Goal: Check status: Check status

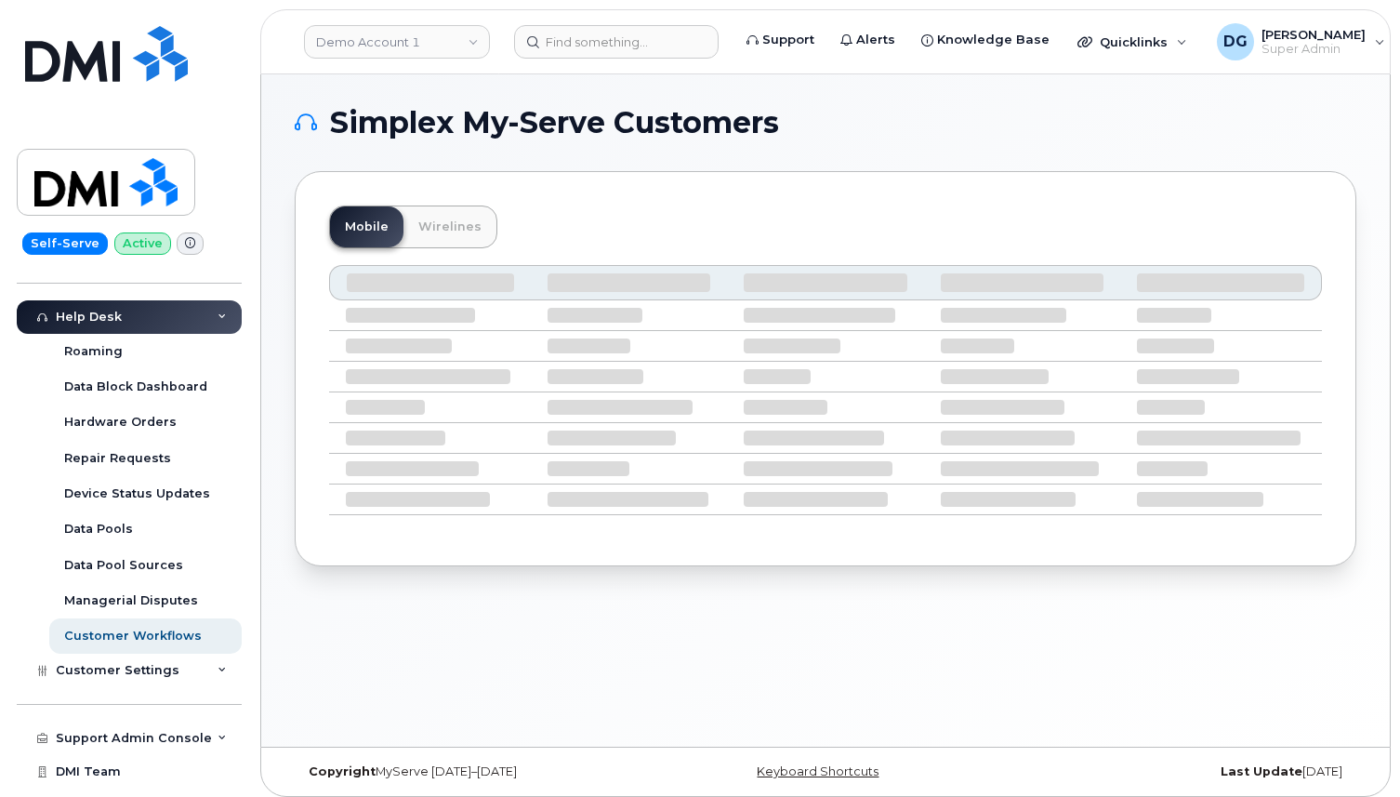
scroll to position [422, 0]
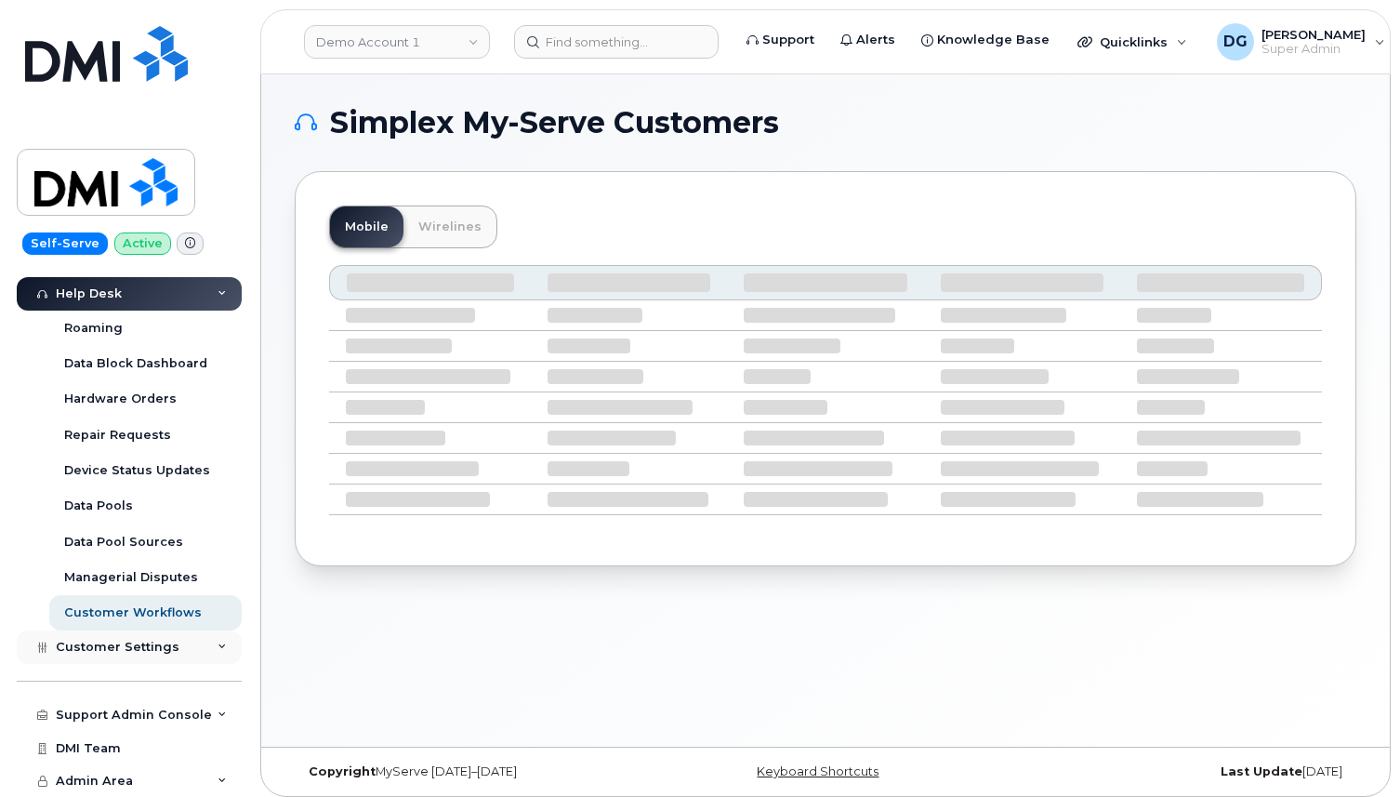
click at [187, 643] on div "Customer Settings" at bounding box center [129, 646] width 225 height 33
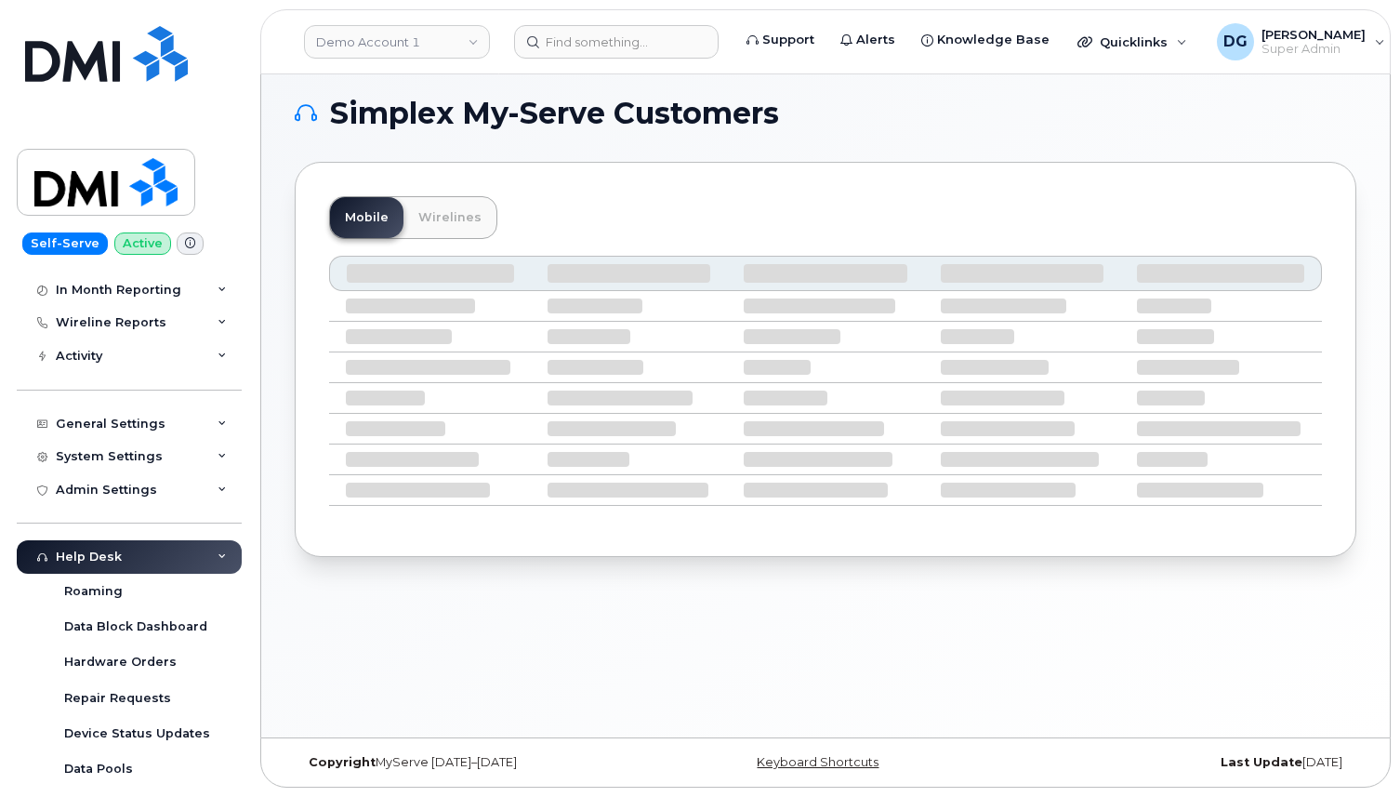
scroll to position [50, 0]
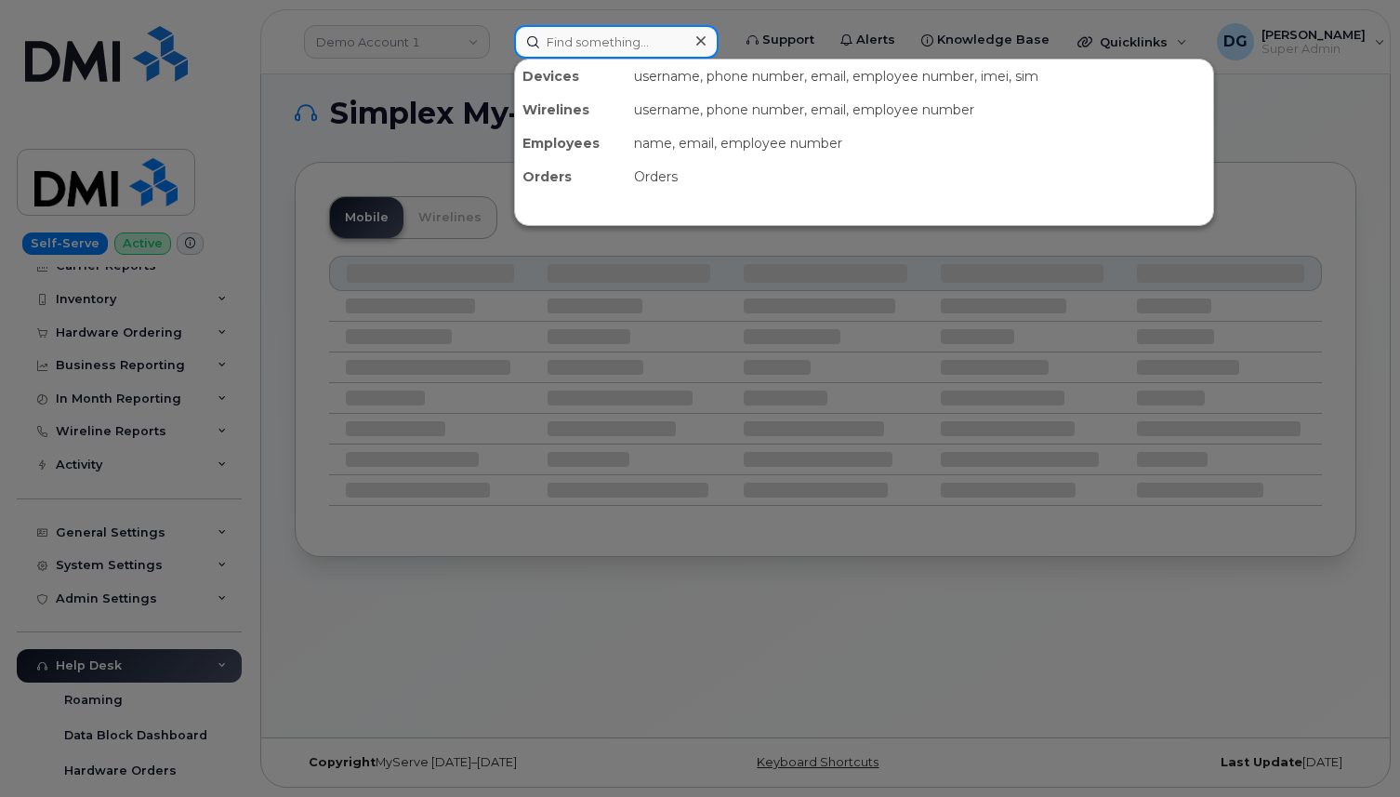
click at [601, 46] on input at bounding box center [616, 41] width 204 height 33
paste input "4189554536"
type input "4189554536"
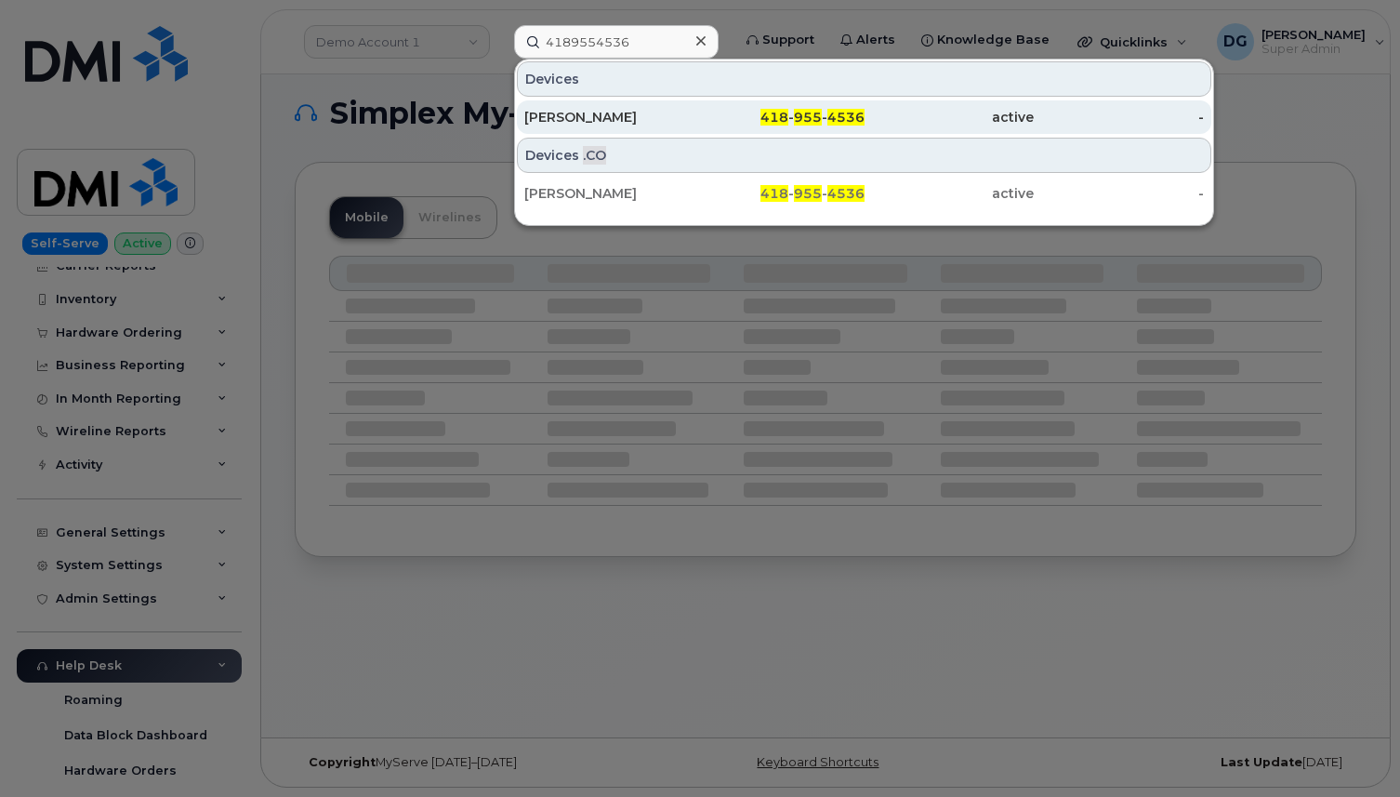
click at [735, 116] on div "418 - 955 - 4536" at bounding box center [779, 117] width 170 height 19
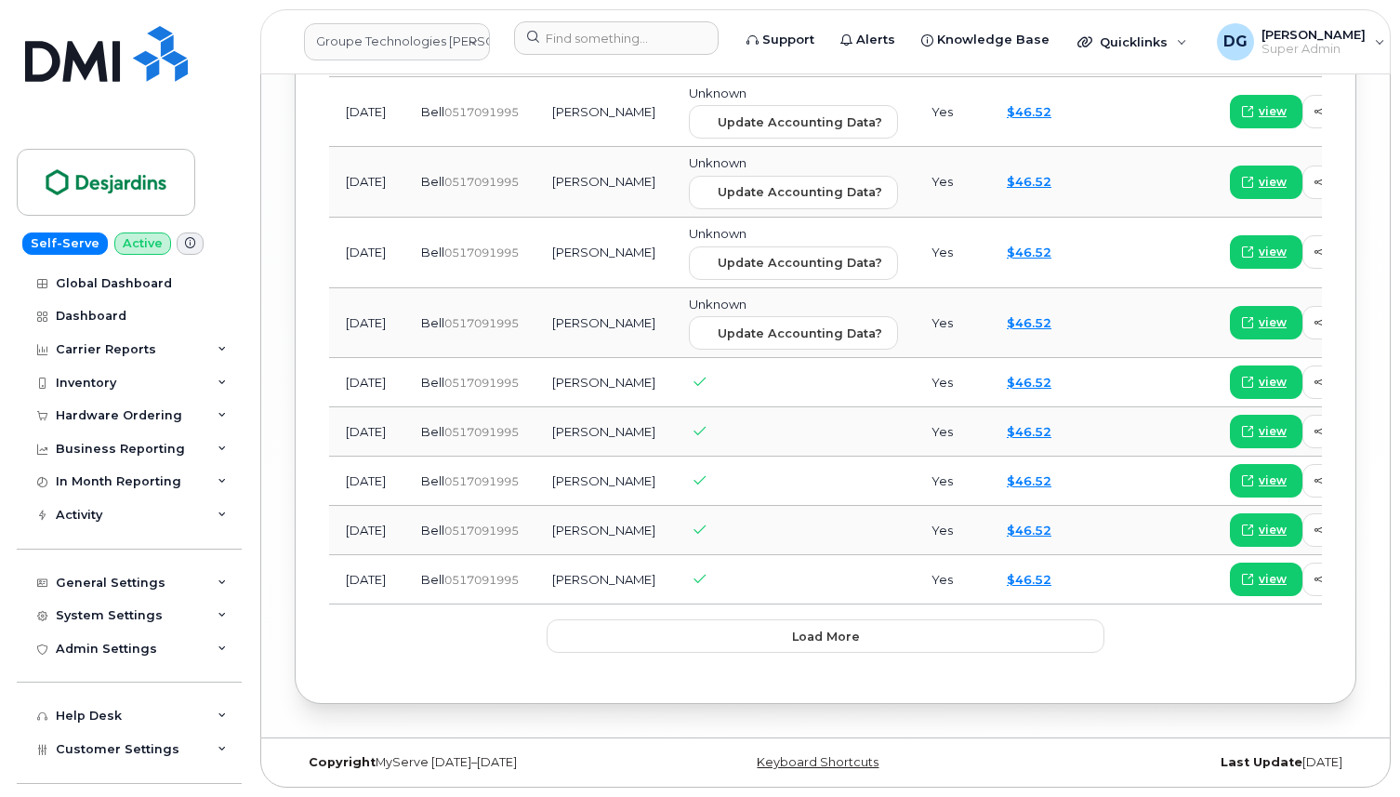
scroll to position [4112, 0]
click at [580, 340] on td "David Picard" at bounding box center [603, 323] width 137 height 71
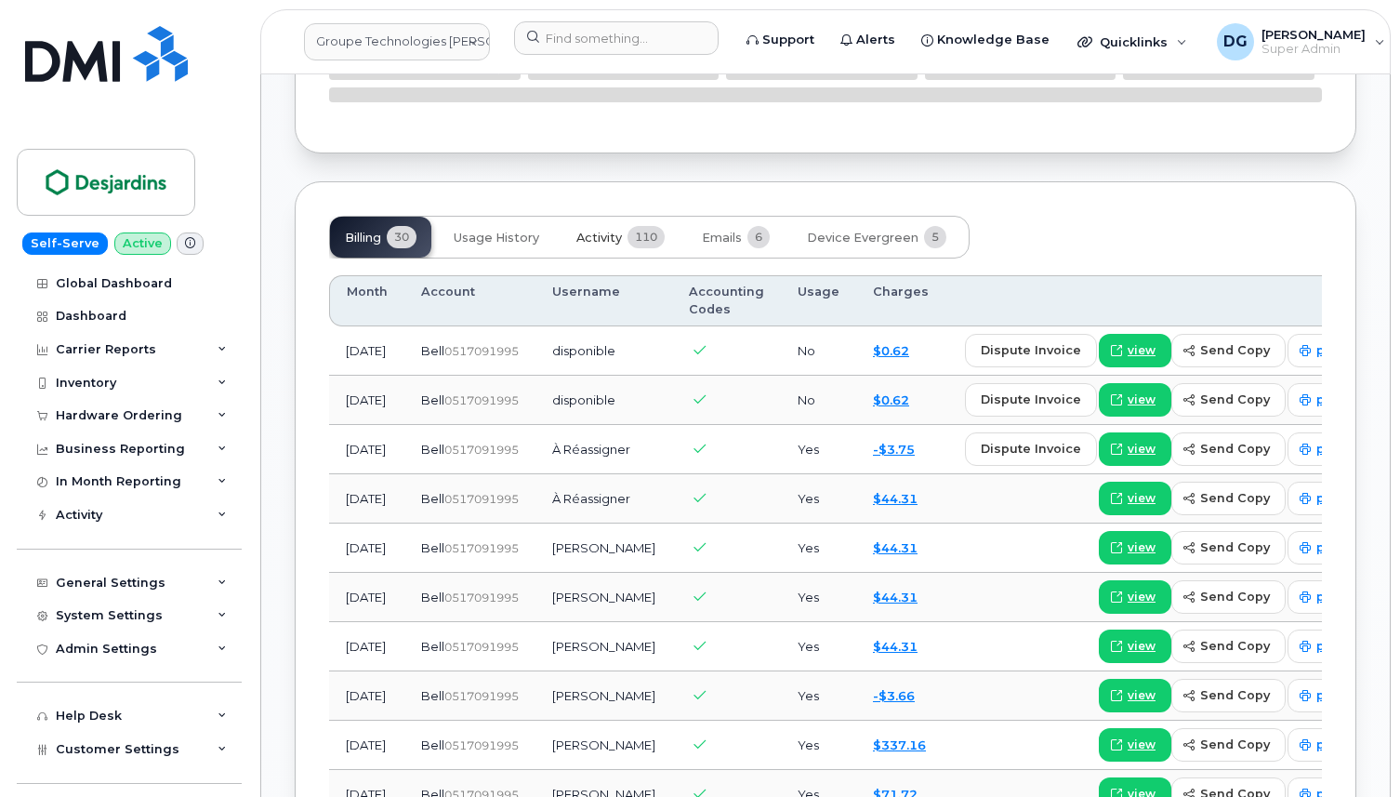
click at [608, 245] on span "Activity" at bounding box center [599, 238] width 46 height 15
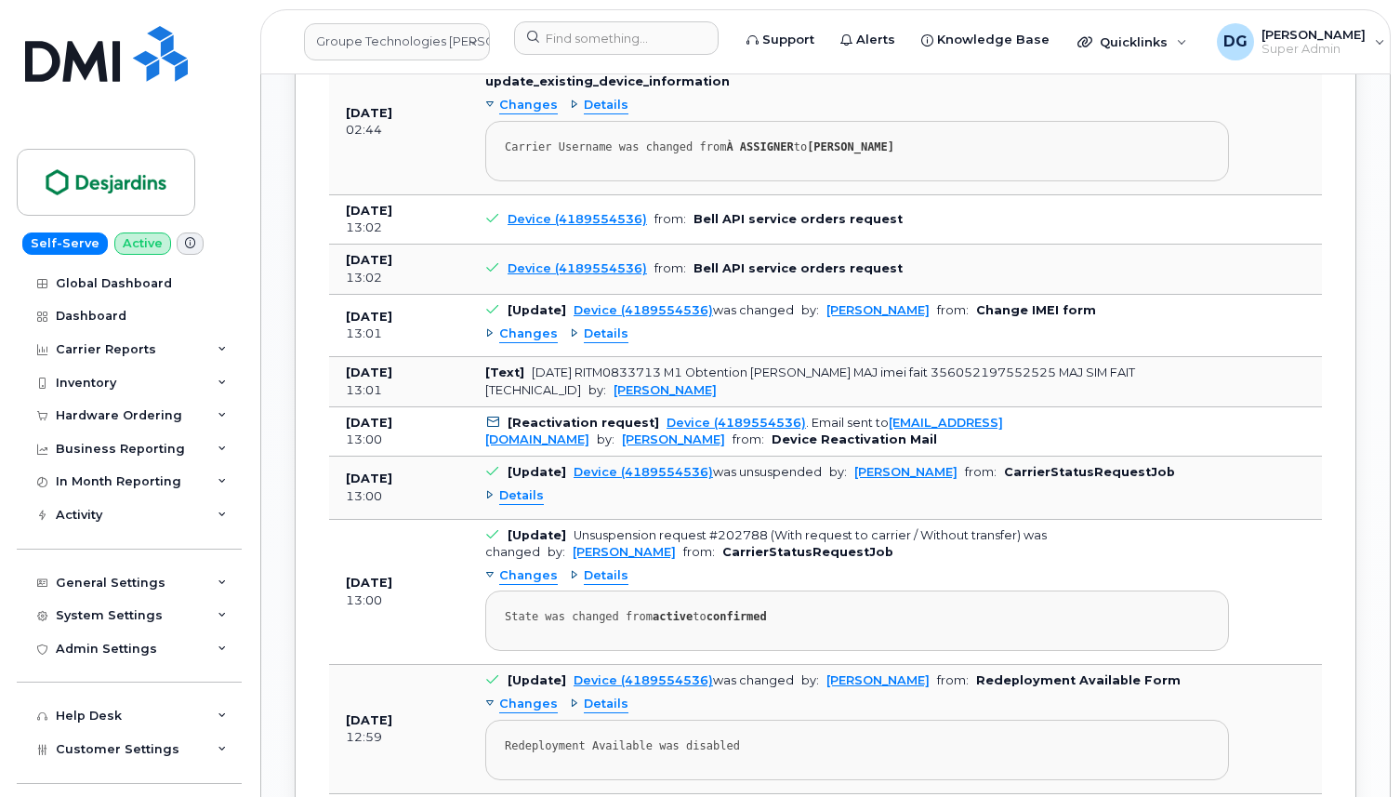
scroll to position [2003, 0]
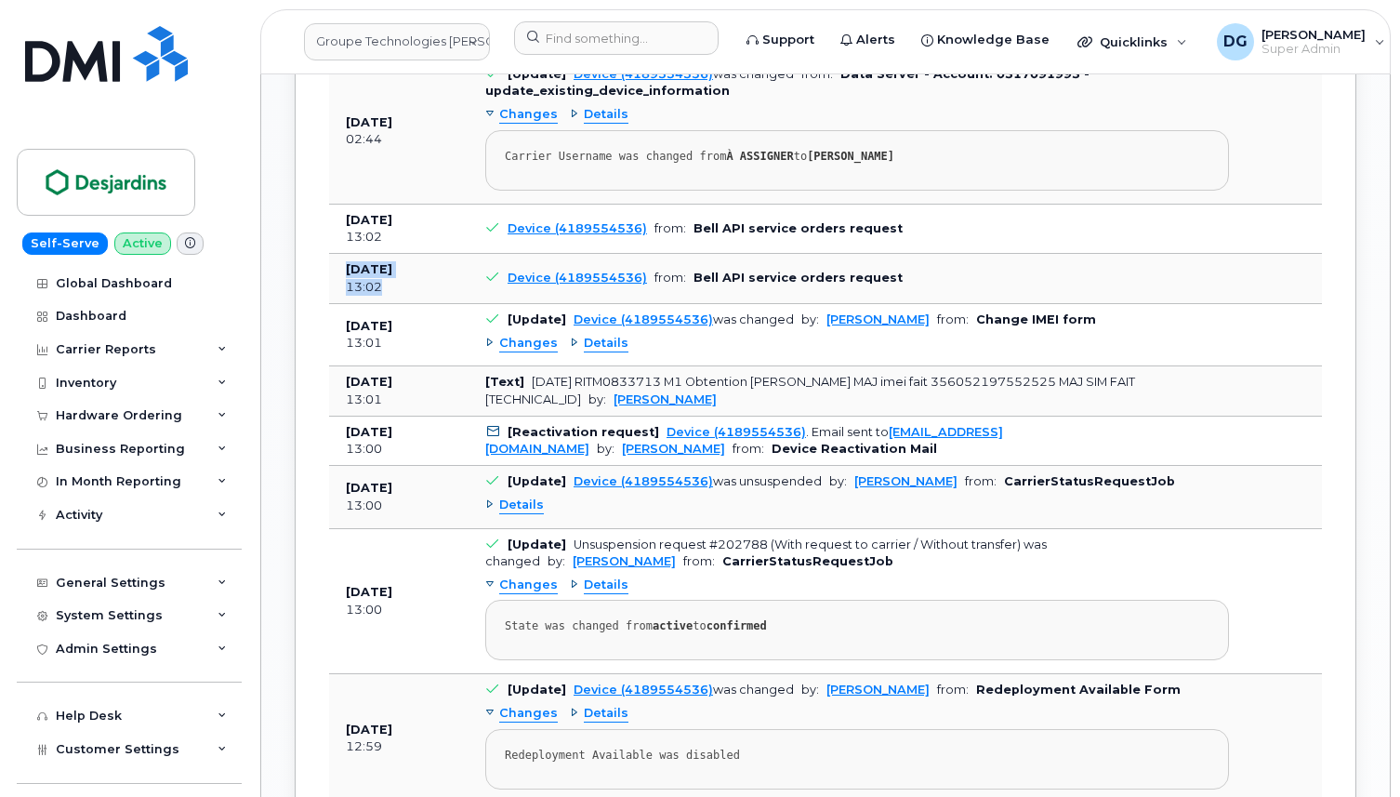
drag, startPoint x: 383, startPoint y: 354, endPoint x: 340, endPoint y: 342, distance: 44.4
click at [340, 304] on td "Aug 12, 2025 13:02" at bounding box center [398, 279] width 139 height 50
click at [416, 296] on div "13:02" at bounding box center [399, 287] width 106 height 17
drag, startPoint x: 391, startPoint y: 362, endPoint x: 344, endPoint y: 344, distance: 50.6
click at [344, 304] on td "Aug 12, 2025 13:02" at bounding box center [398, 279] width 139 height 50
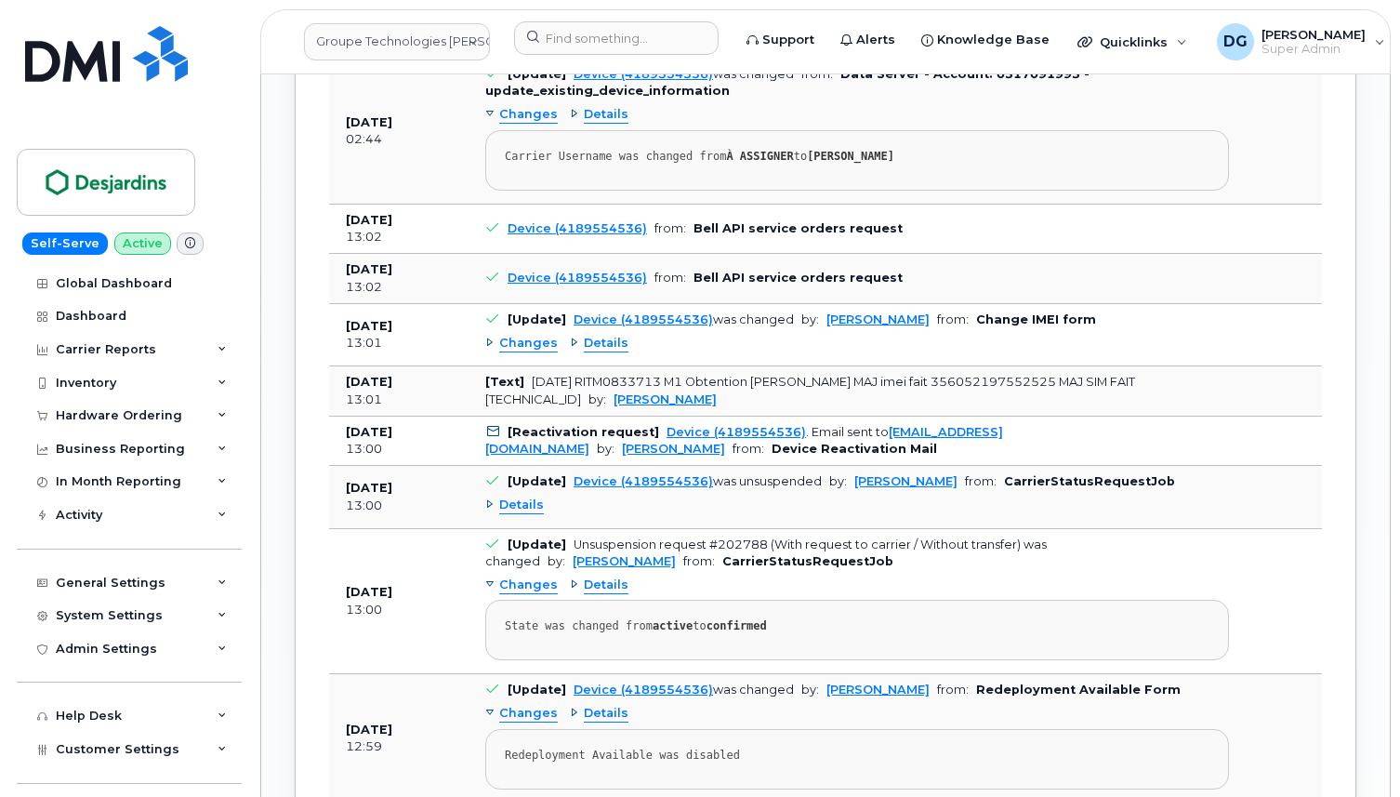
click at [392, 296] on div "13:02" at bounding box center [399, 287] width 106 height 17
drag, startPoint x: 382, startPoint y: 354, endPoint x: 343, endPoint y: 353, distance: 39.0
click at [343, 304] on td "Aug 12, 2025 13:02" at bounding box center [398, 279] width 139 height 50
click at [402, 296] on div "13:02" at bounding box center [399, 287] width 106 height 17
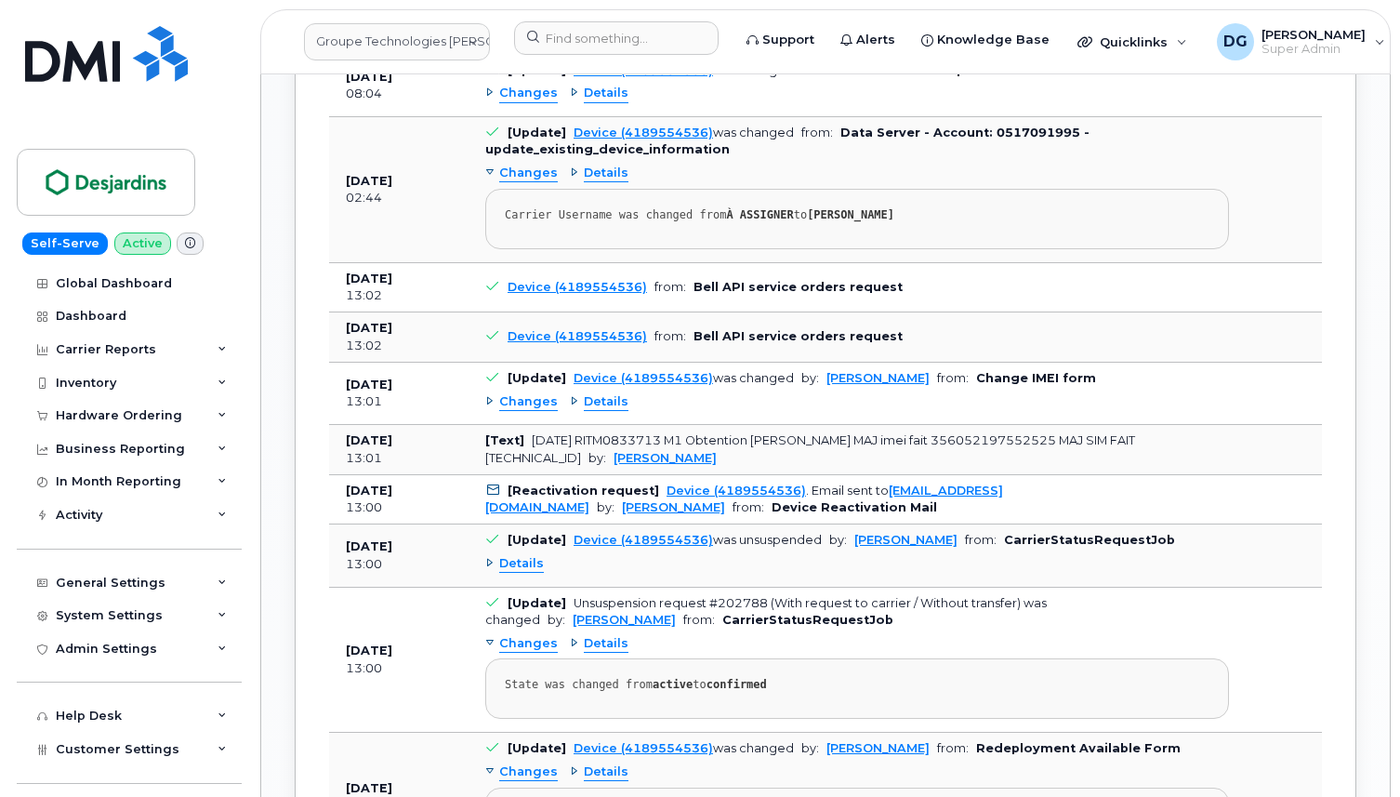
scroll to position [1986, 0]
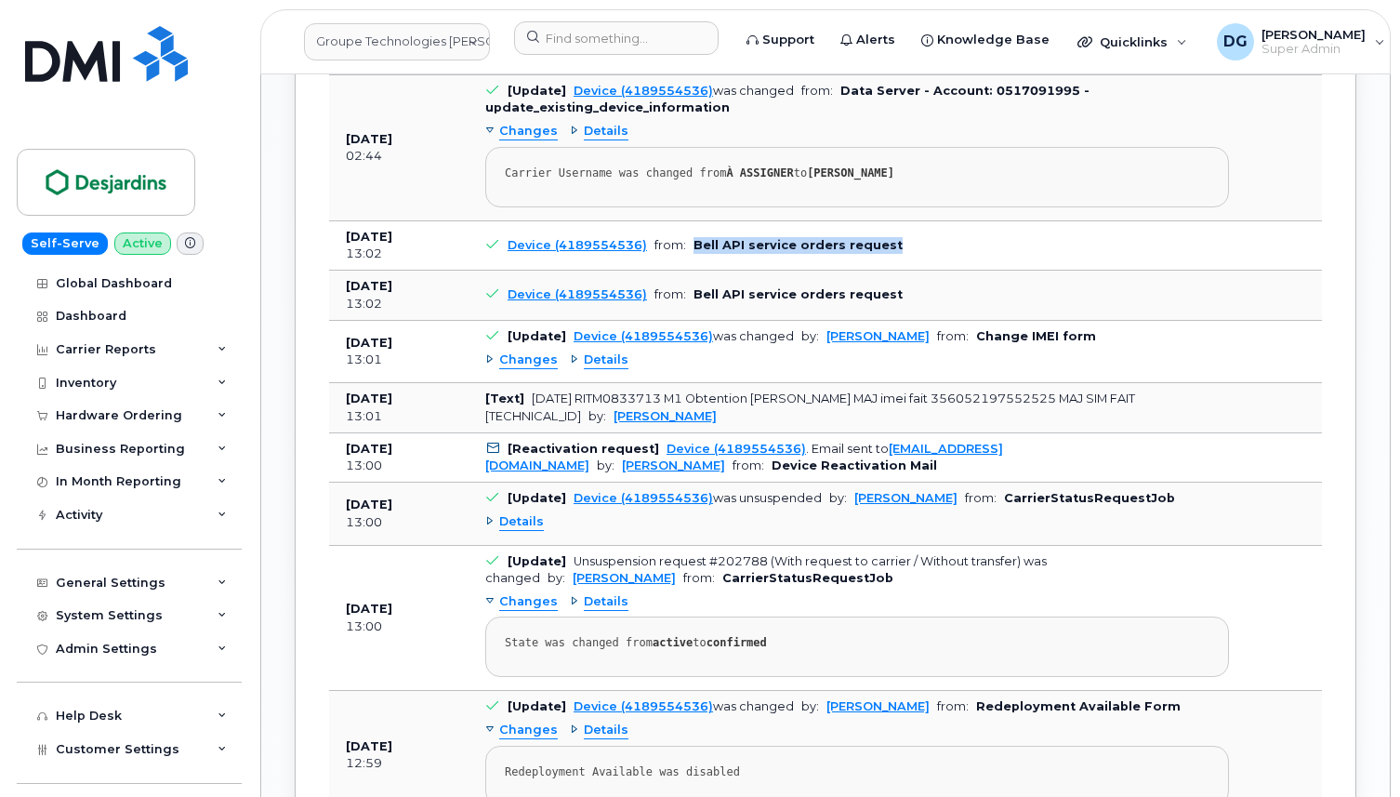
drag, startPoint x: 894, startPoint y: 312, endPoint x: 688, endPoint y: 310, distance: 206.4
click at [688, 271] on td "Device (4189554536) from: Bell API service orders request" at bounding box center [856, 246] width 777 height 50
click at [890, 271] on td "Device (4189554536) from: Bell API service orders request" at bounding box center [856, 246] width 777 height 50
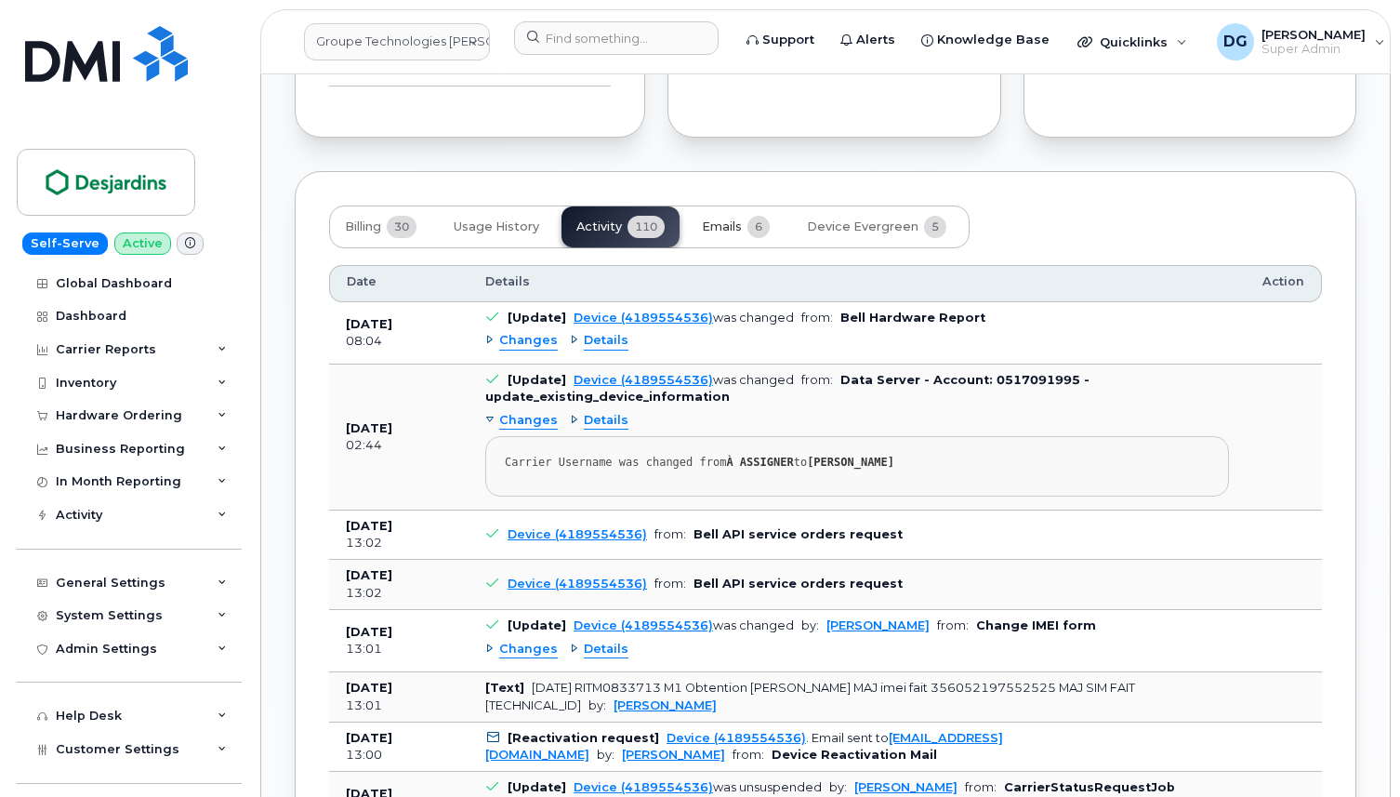
click at [729, 247] on button "Emails 6" at bounding box center [736, 226] width 98 height 41
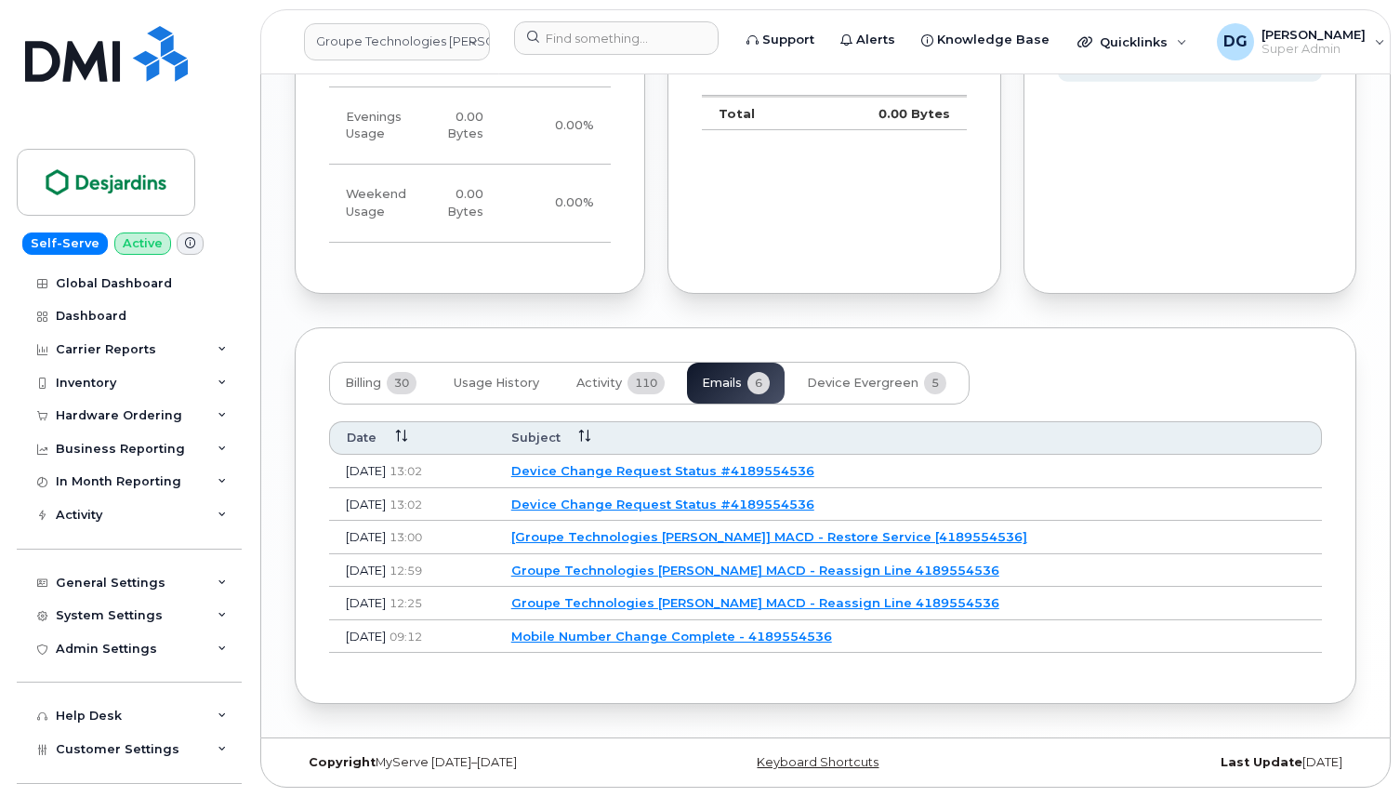
scroll to position [1610, 0]
click at [639, 468] on link "Device Change Request Status #4189554536" at bounding box center [662, 470] width 303 height 15
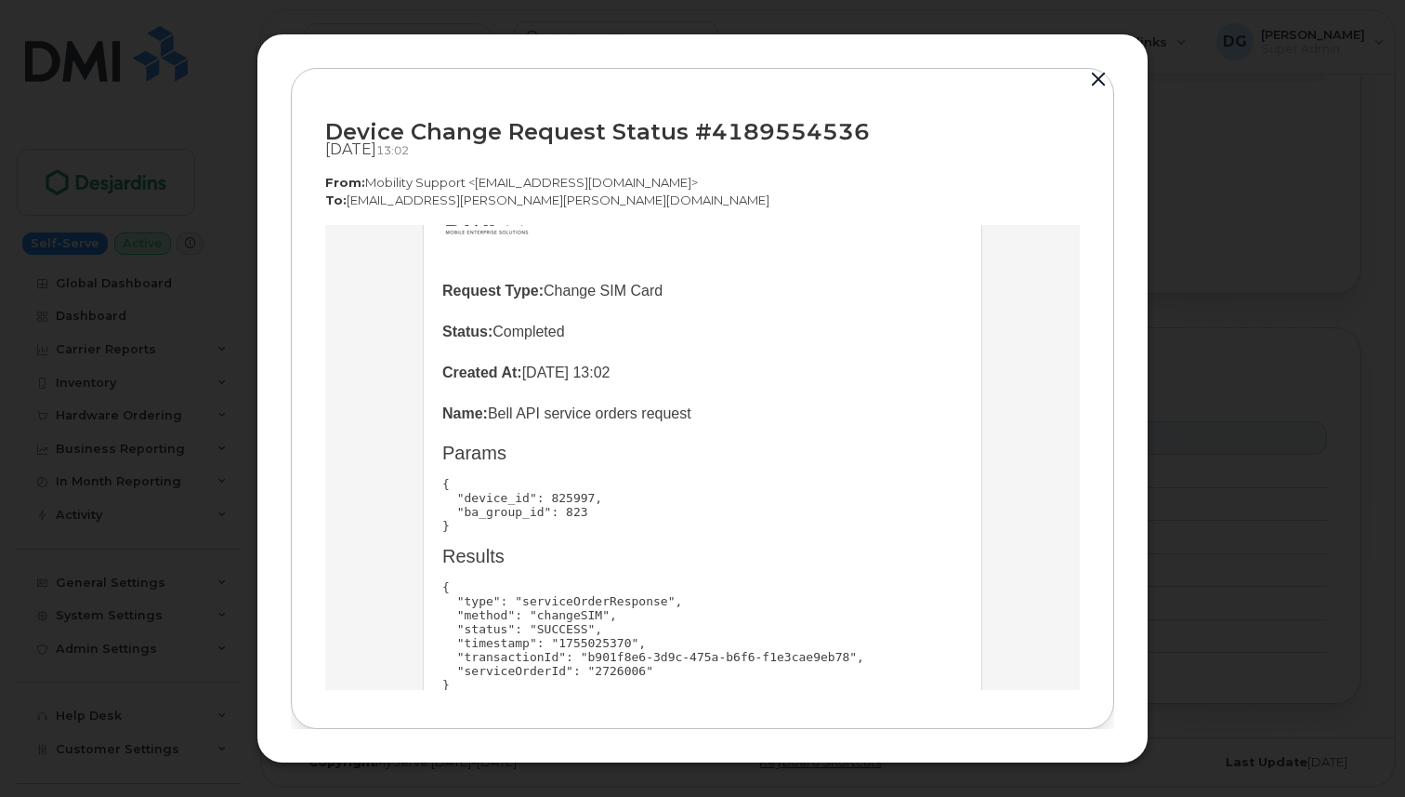
scroll to position [112, 0]
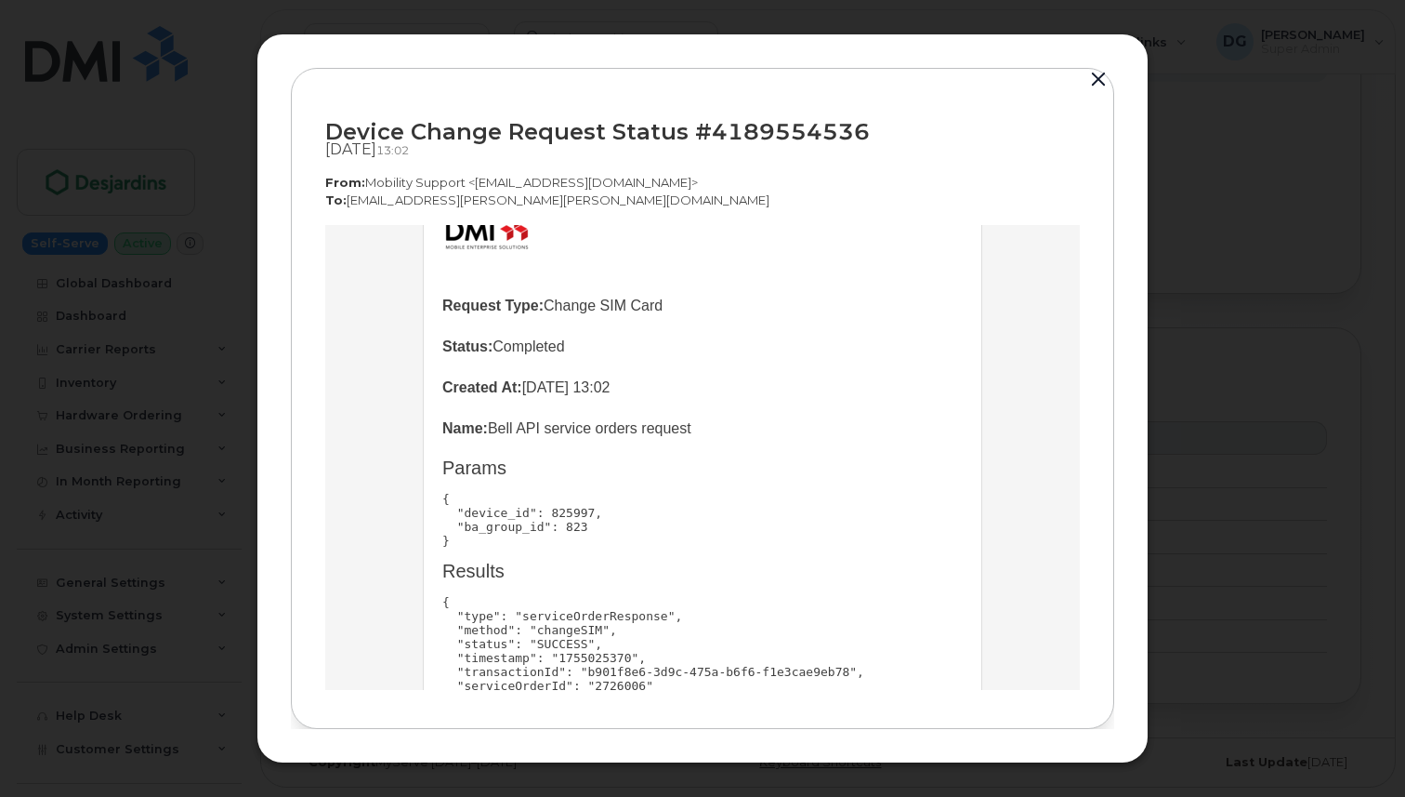
click at [1094, 91] on button "button" at bounding box center [1099, 80] width 28 height 26
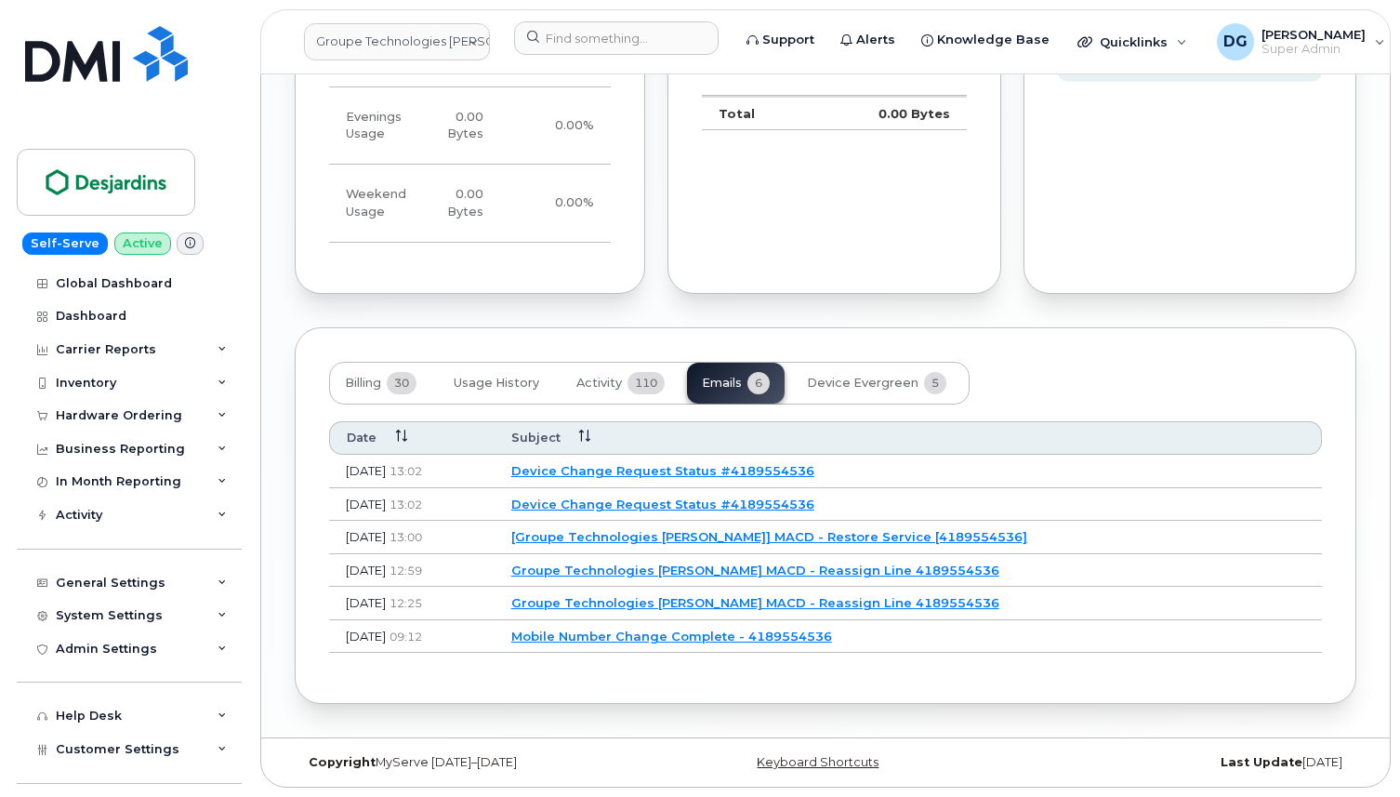
click at [790, 501] on link "Device Change Request Status #4189554536" at bounding box center [662, 503] width 303 height 15
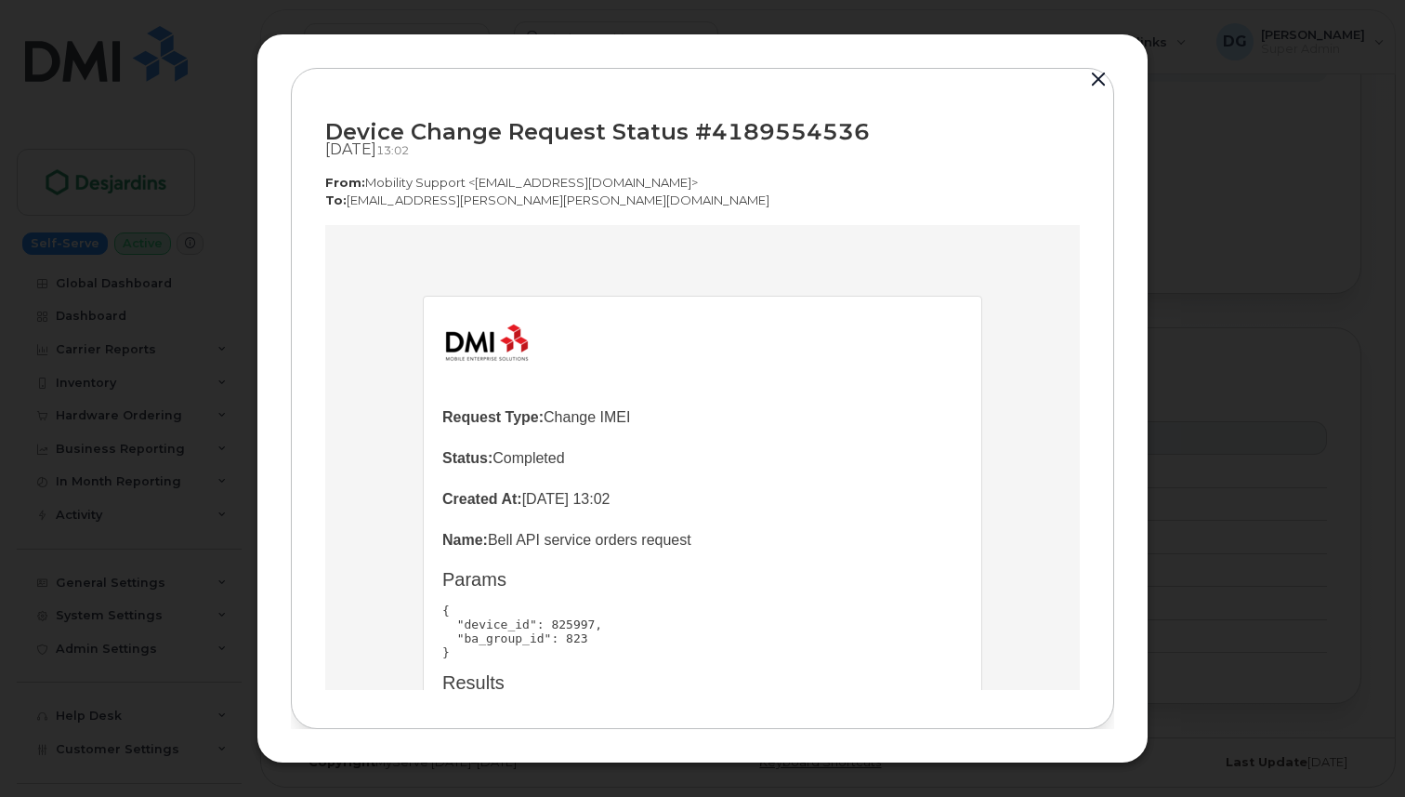
scroll to position [42, 0]
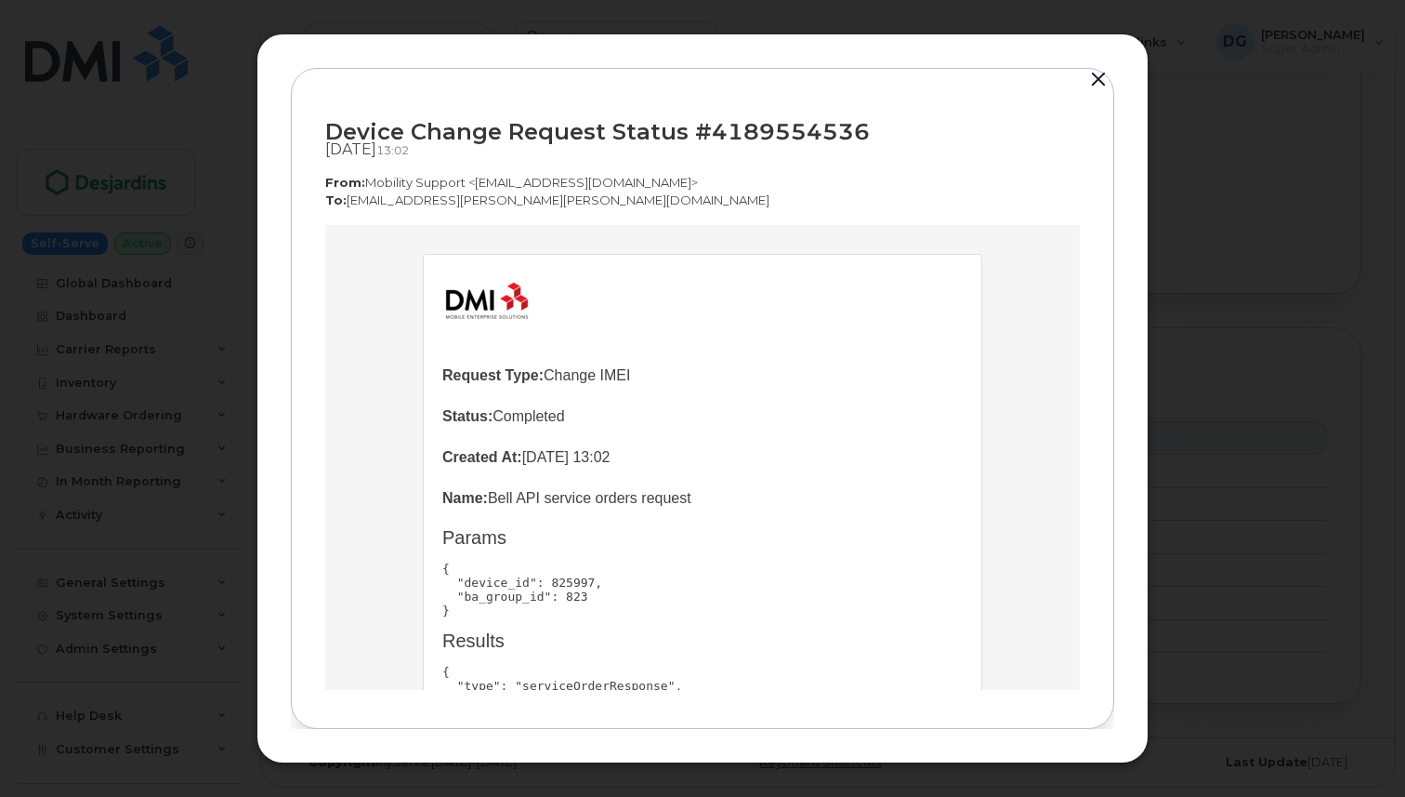
click at [531, 414] on p "Status: Completed" at bounding box center [702, 416] width 521 height 26
click at [718, 427] on p "Status: Completed" at bounding box center [702, 416] width 521 height 26
drag, startPoint x: 521, startPoint y: 456, endPoint x: 663, endPoint y: 450, distance: 141.4
click at [663, 450] on p "Created At: August 12, 2025 13:02" at bounding box center [702, 457] width 521 height 26
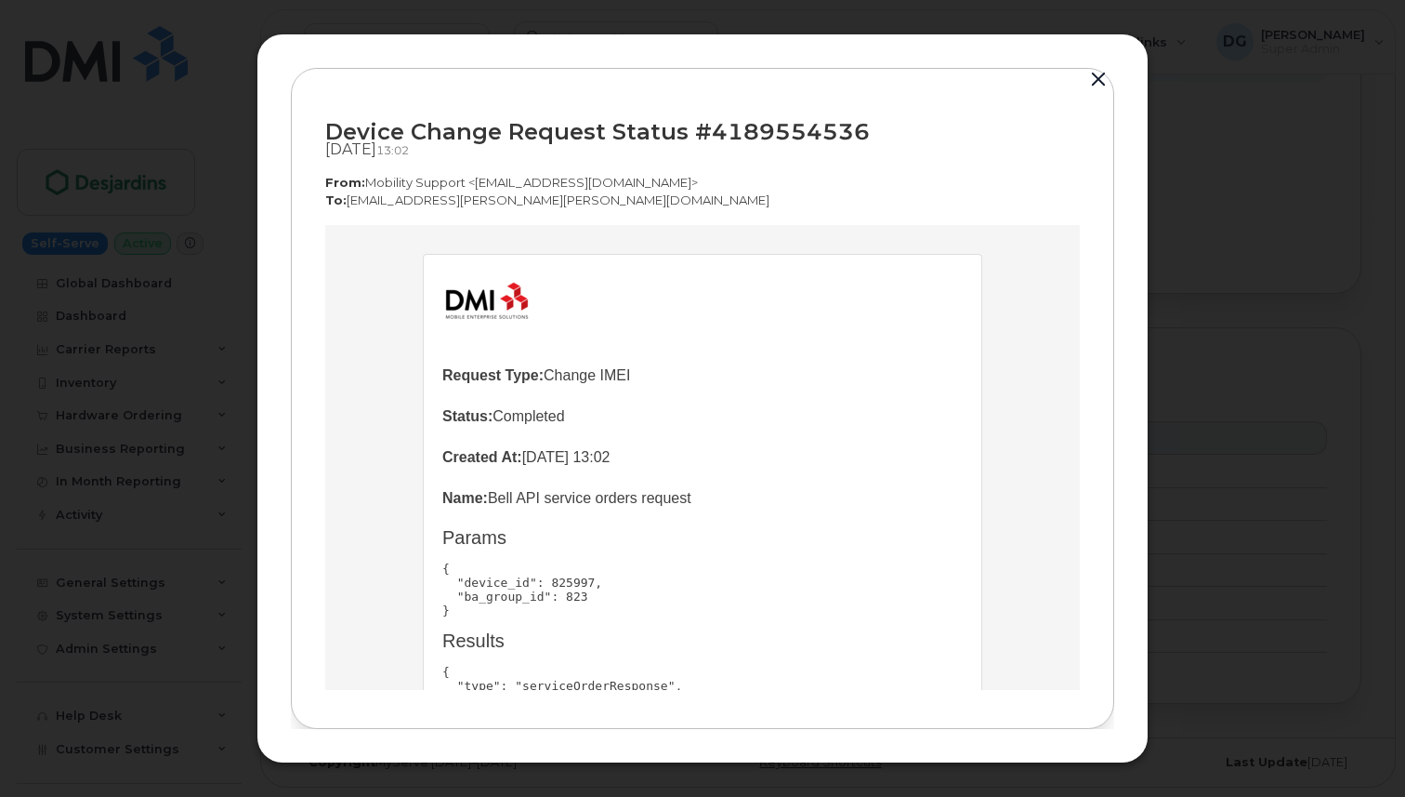
click at [724, 439] on td "Request Type: Change IMEI Status: Completed Created At: August 12, 2025 13:02 N…" at bounding box center [702, 585] width 521 height 474
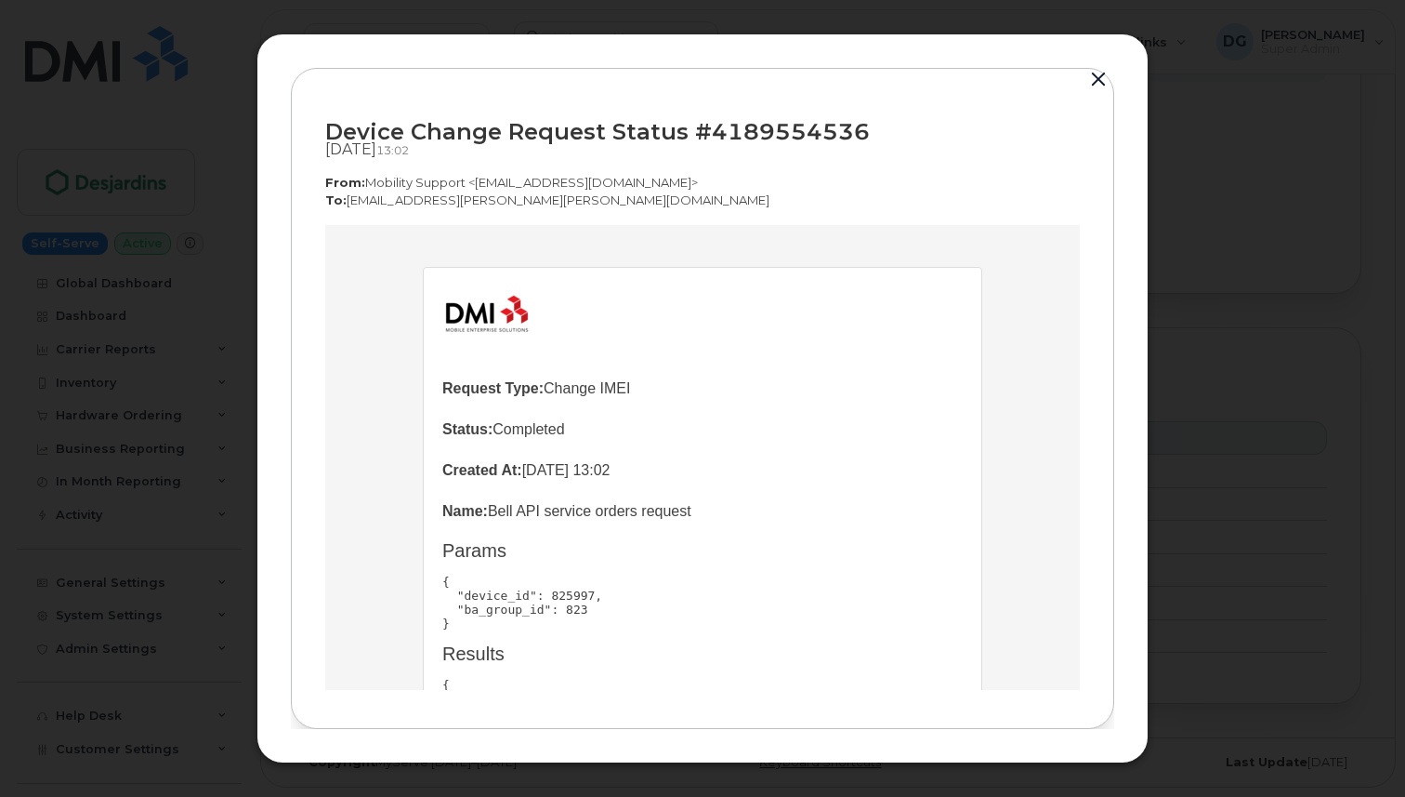
scroll to position [0, 0]
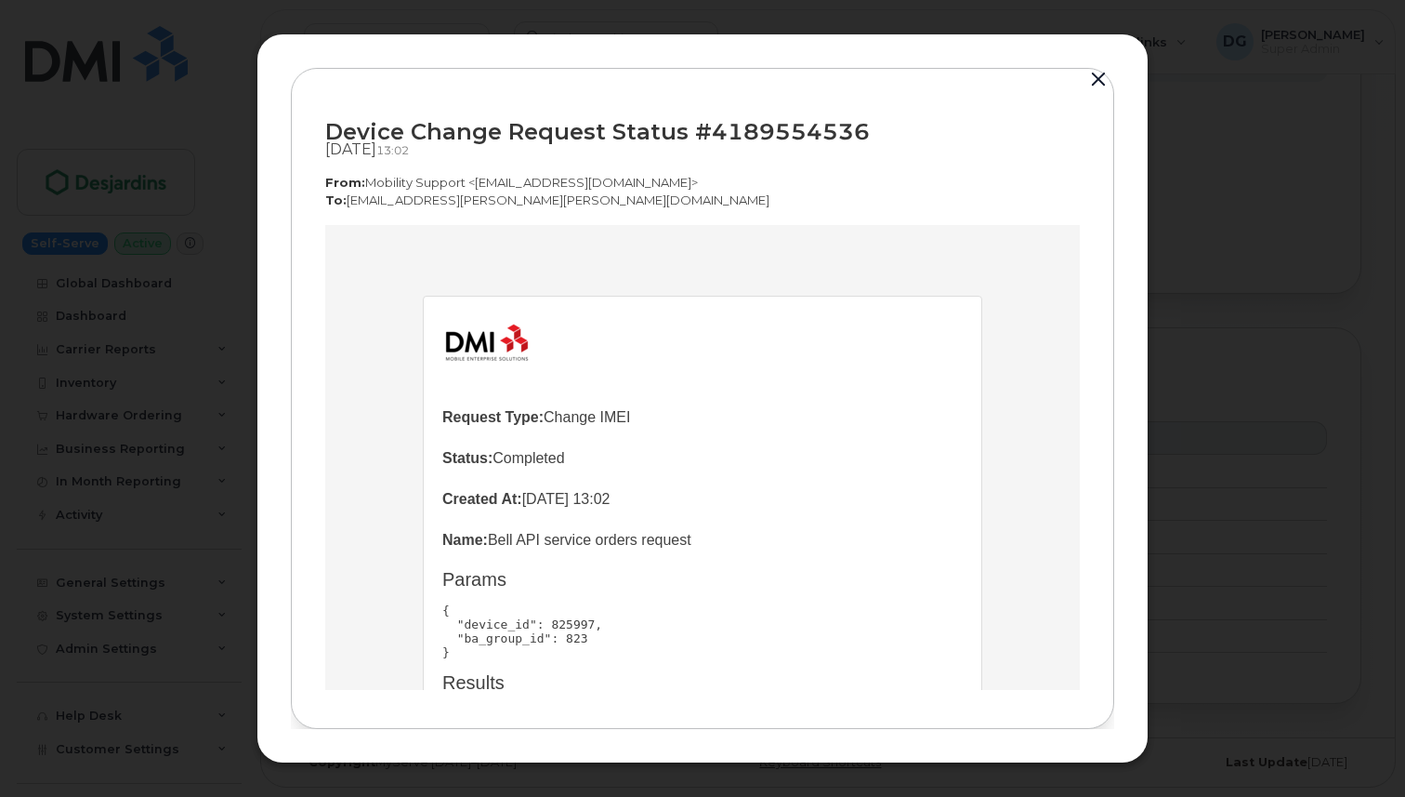
click at [1094, 80] on button "button" at bounding box center [1099, 80] width 28 height 26
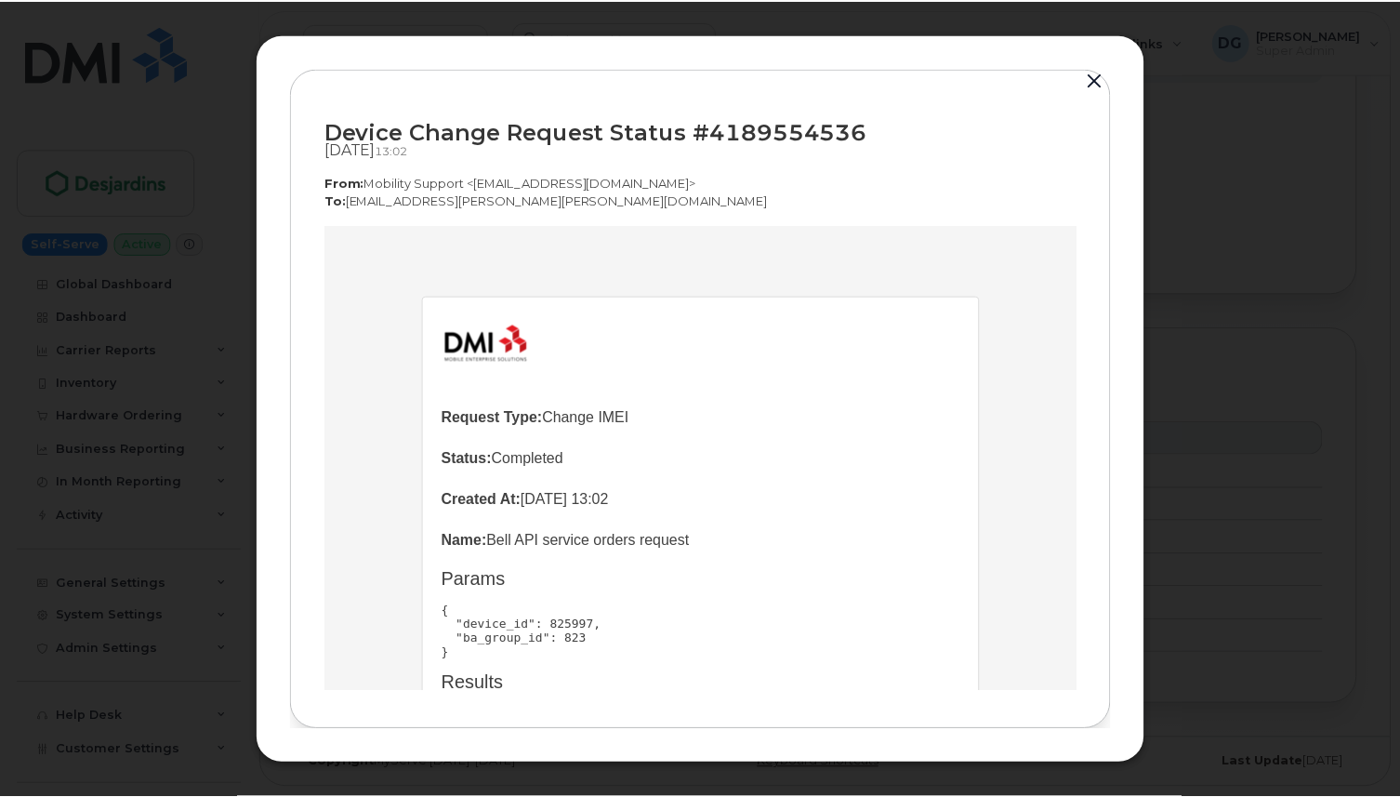
scroll to position [1610, 0]
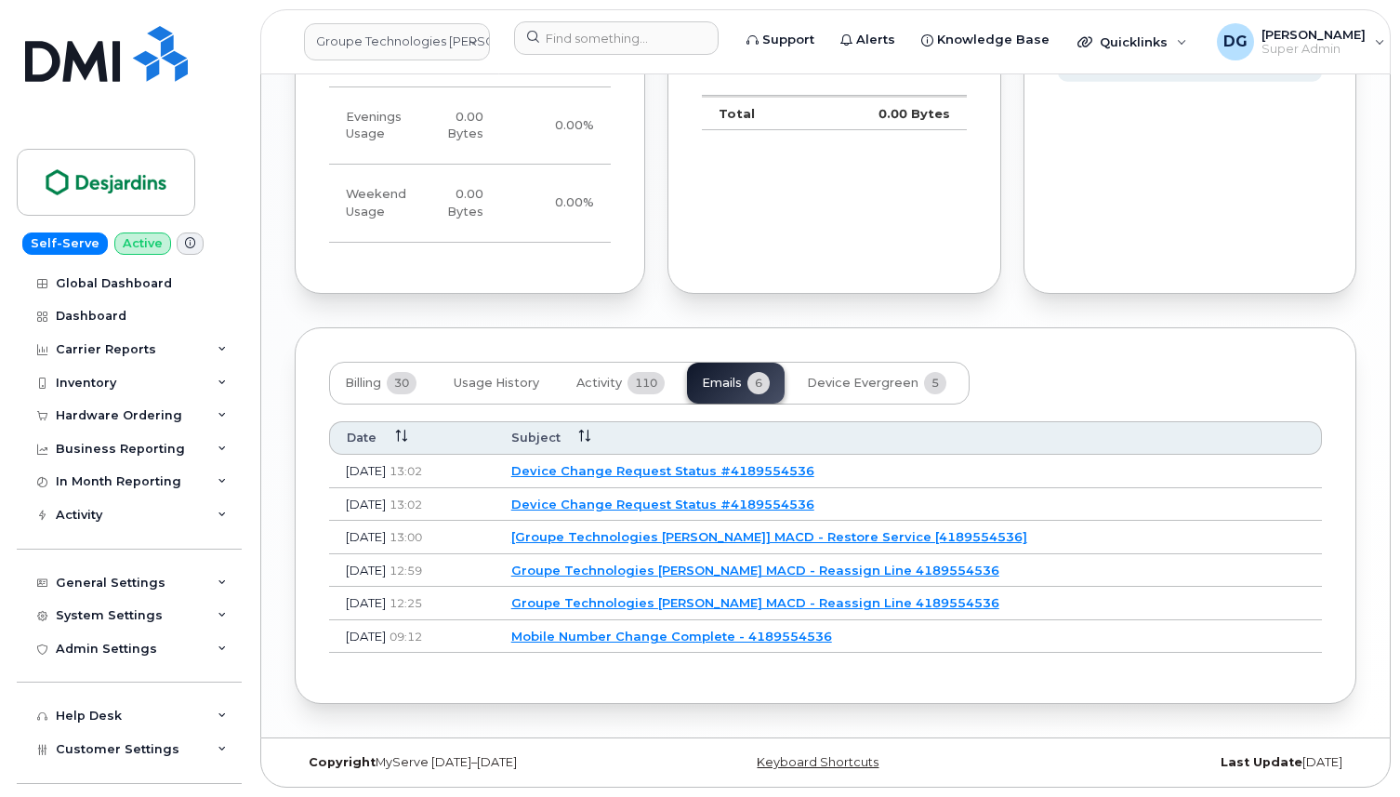
click at [719, 472] on link "Device Change Request Status #4189554536" at bounding box center [662, 470] width 303 height 15
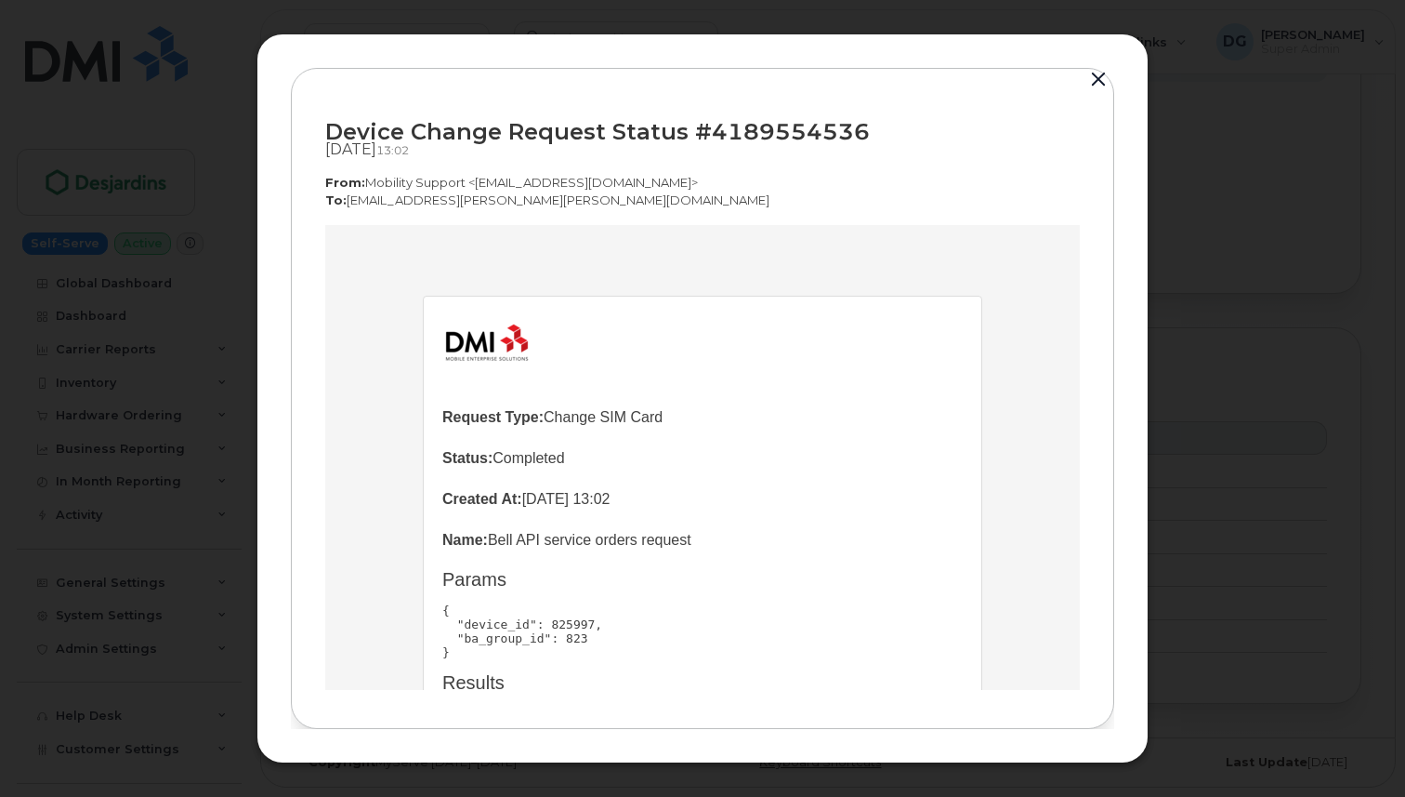
scroll to position [0, 0]
click at [1092, 85] on button "button" at bounding box center [1099, 80] width 28 height 26
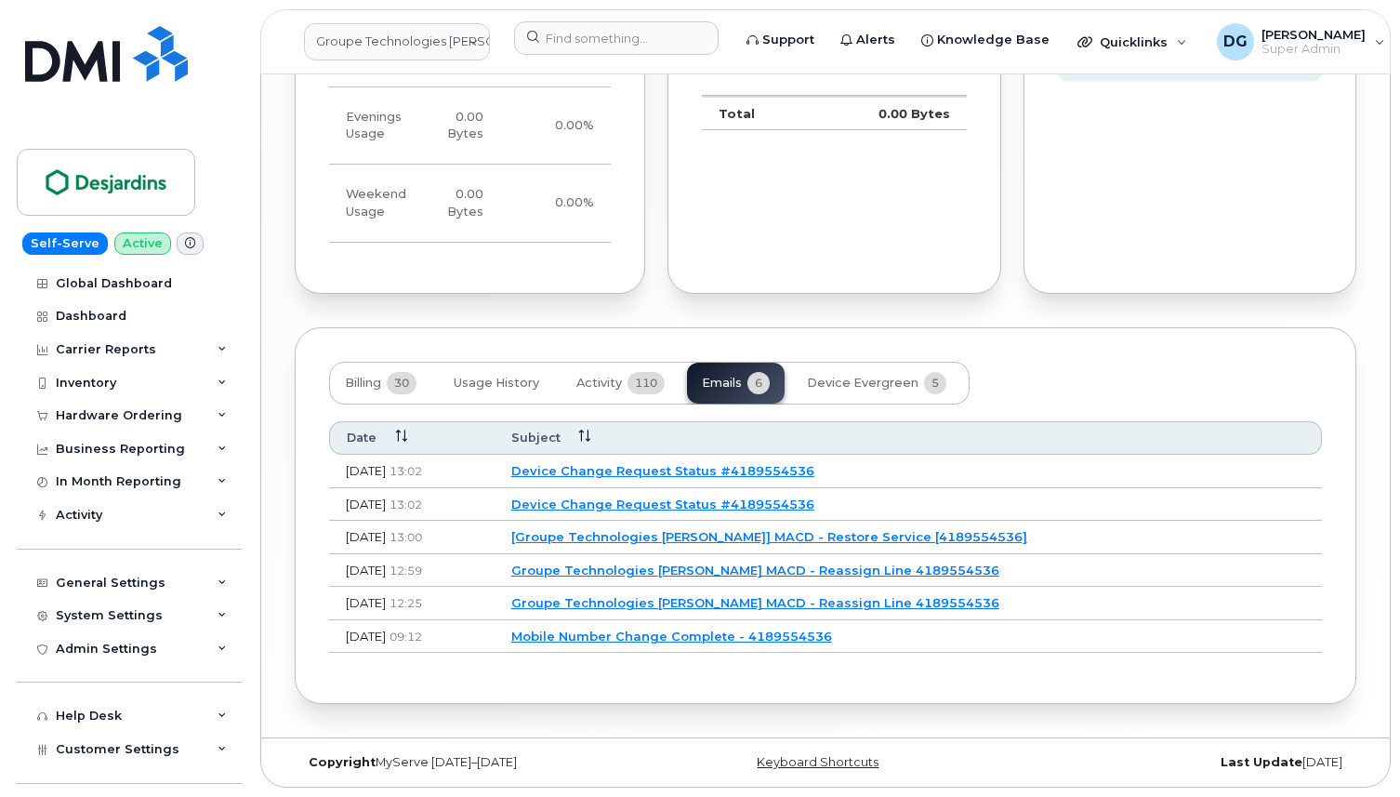
click at [699, 508] on link "Device Change Request Status #4189554536" at bounding box center [662, 503] width 303 height 15
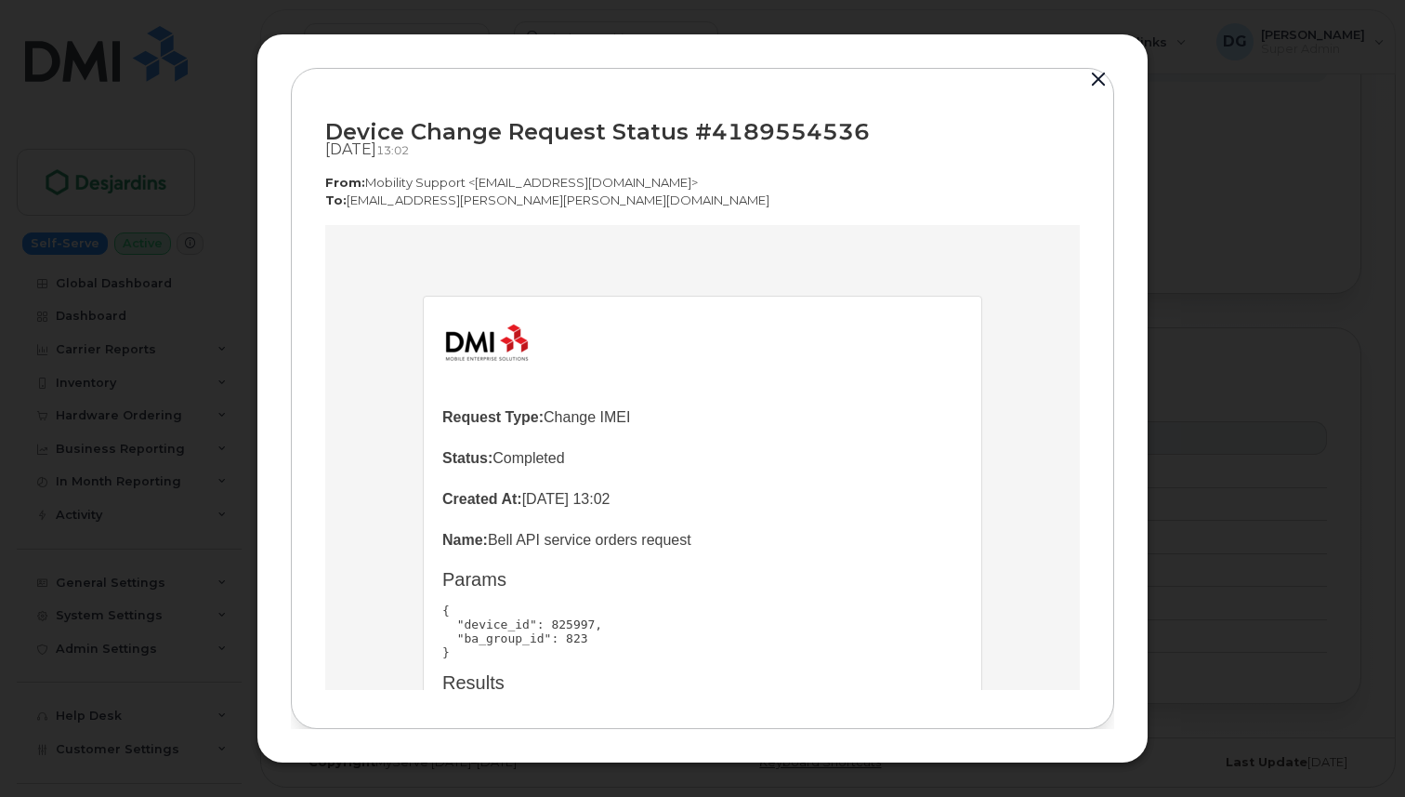
click at [1093, 74] on button "button" at bounding box center [1099, 80] width 28 height 26
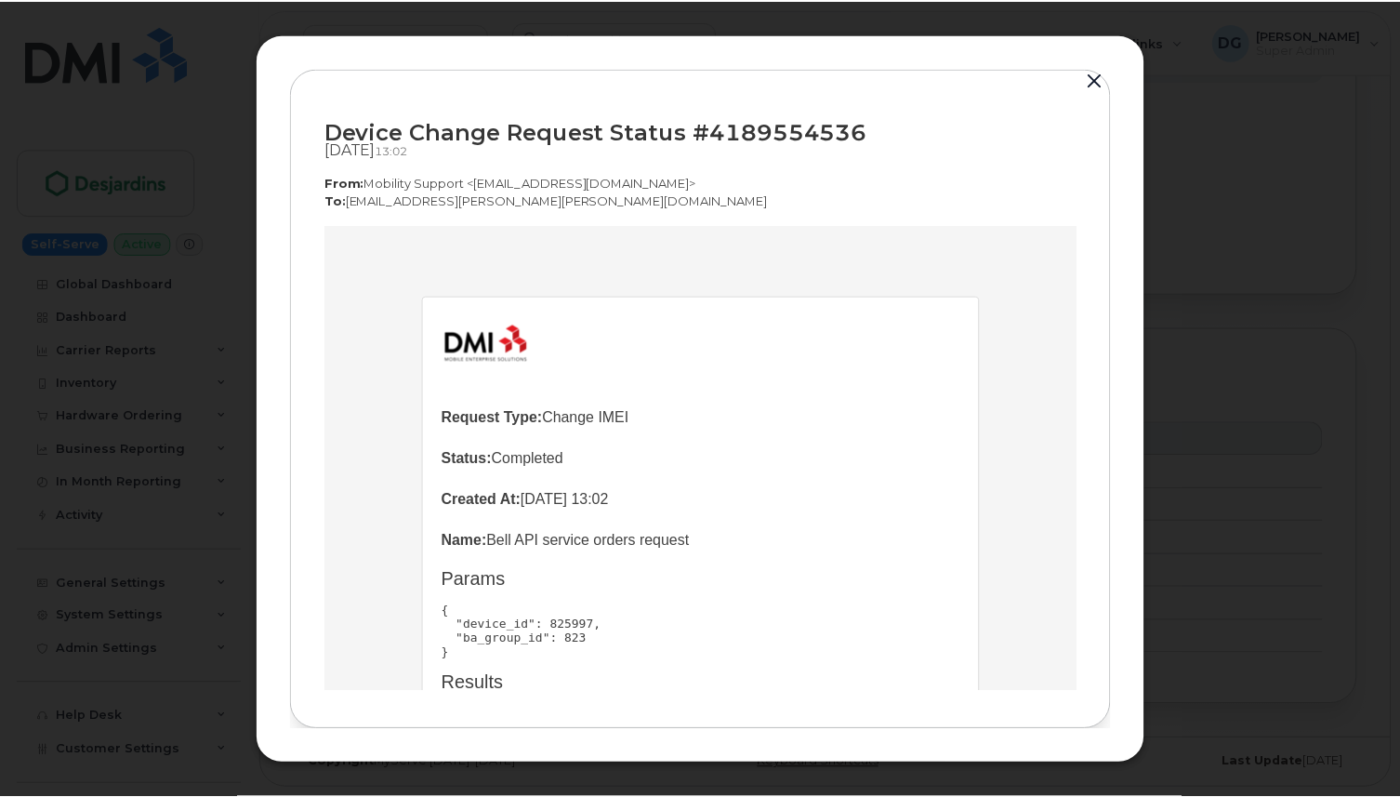
scroll to position [1610, 0]
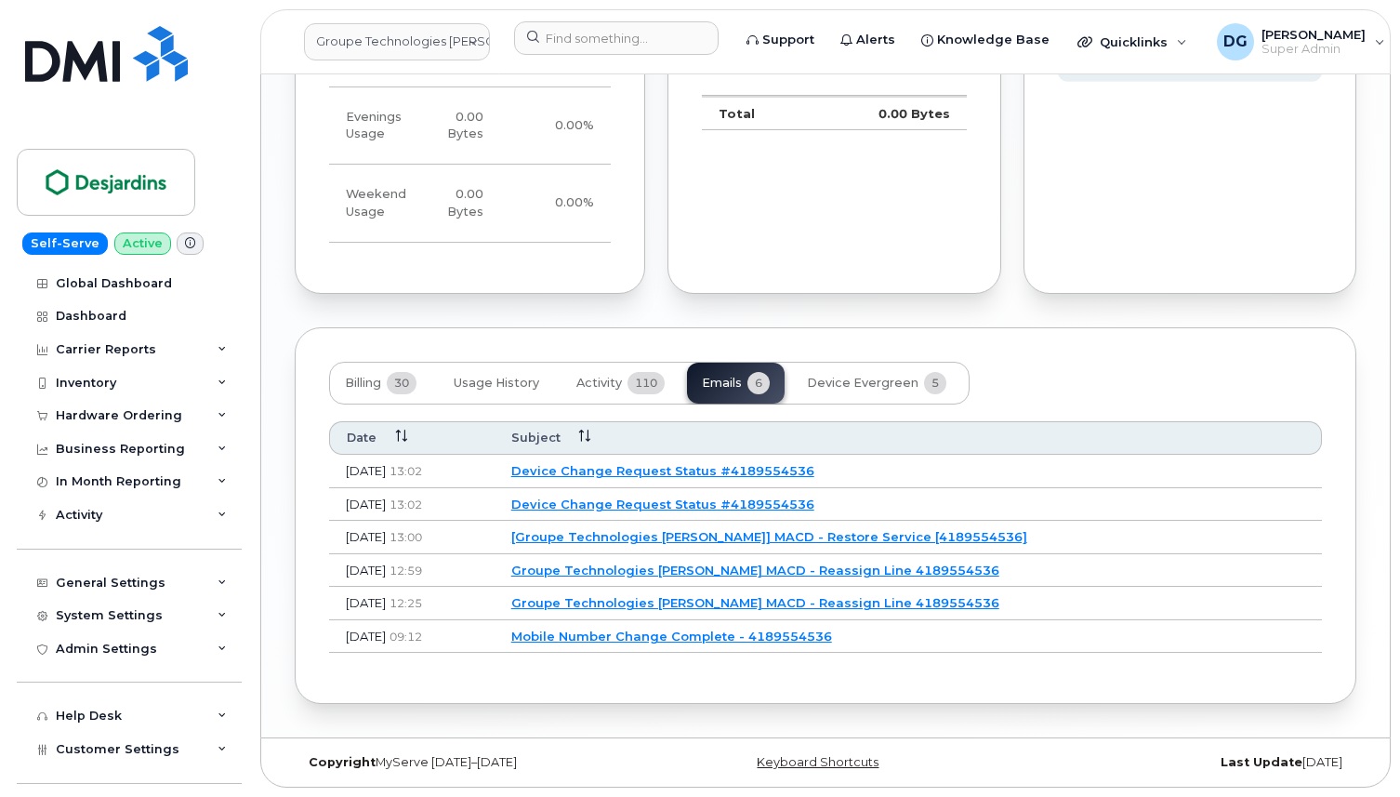
click at [702, 473] on link "Device Change Request Status #4189554536" at bounding box center [662, 470] width 303 height 15
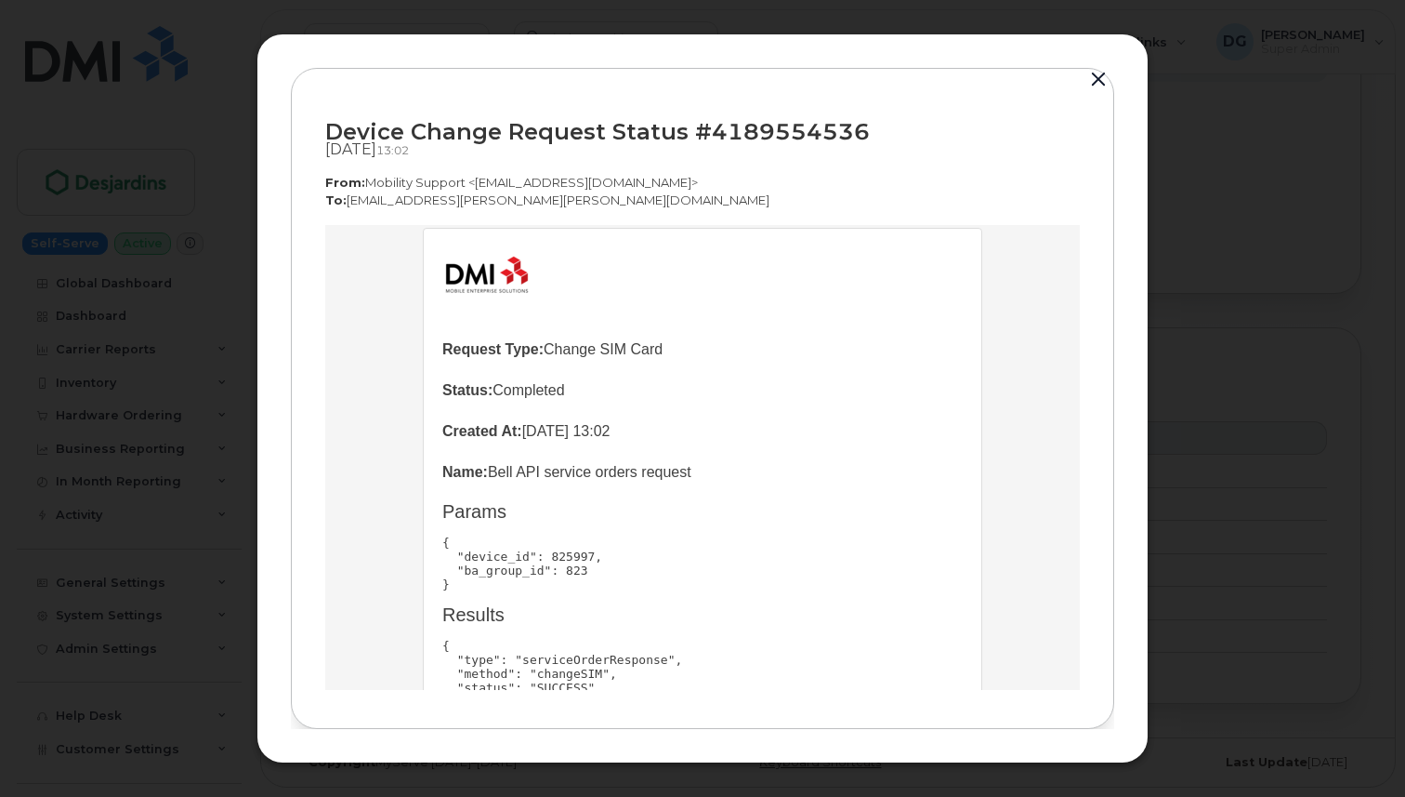
scroll to position [69, 0]
drag, startPoint x: 474, startPoint y: 152, endPoint x: 324, endPoint y: 150, distance: 149.7
click at [323, 151] on div "Device Change Request Status #4189554536 Aug 12, 2025  13:02 From:  Mobility Su…" at bounding box center [703, 398] width 824 height 661
click at [1094, 80] on button "button" at bounding box center [1099, 80] width 28 height 26
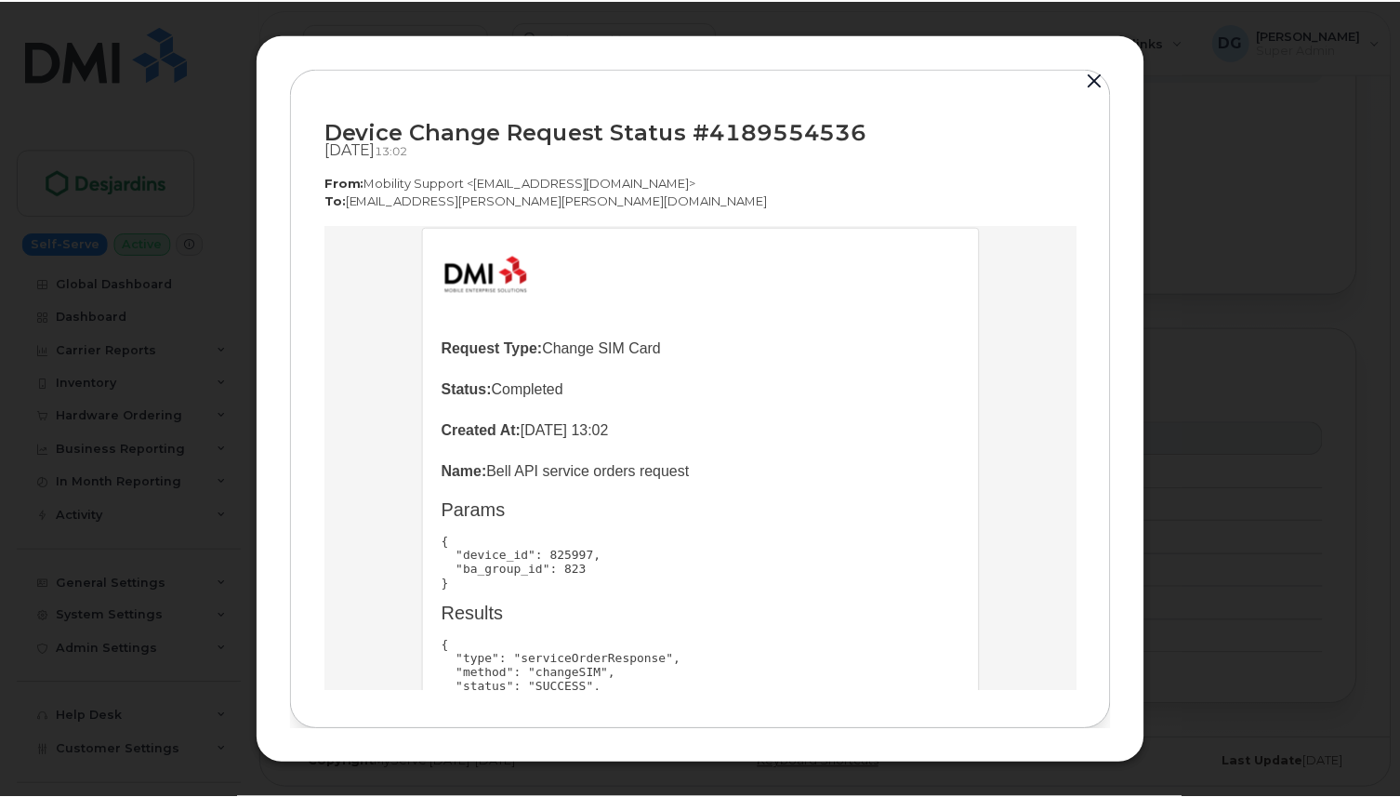
scroll to position [1610, 0]
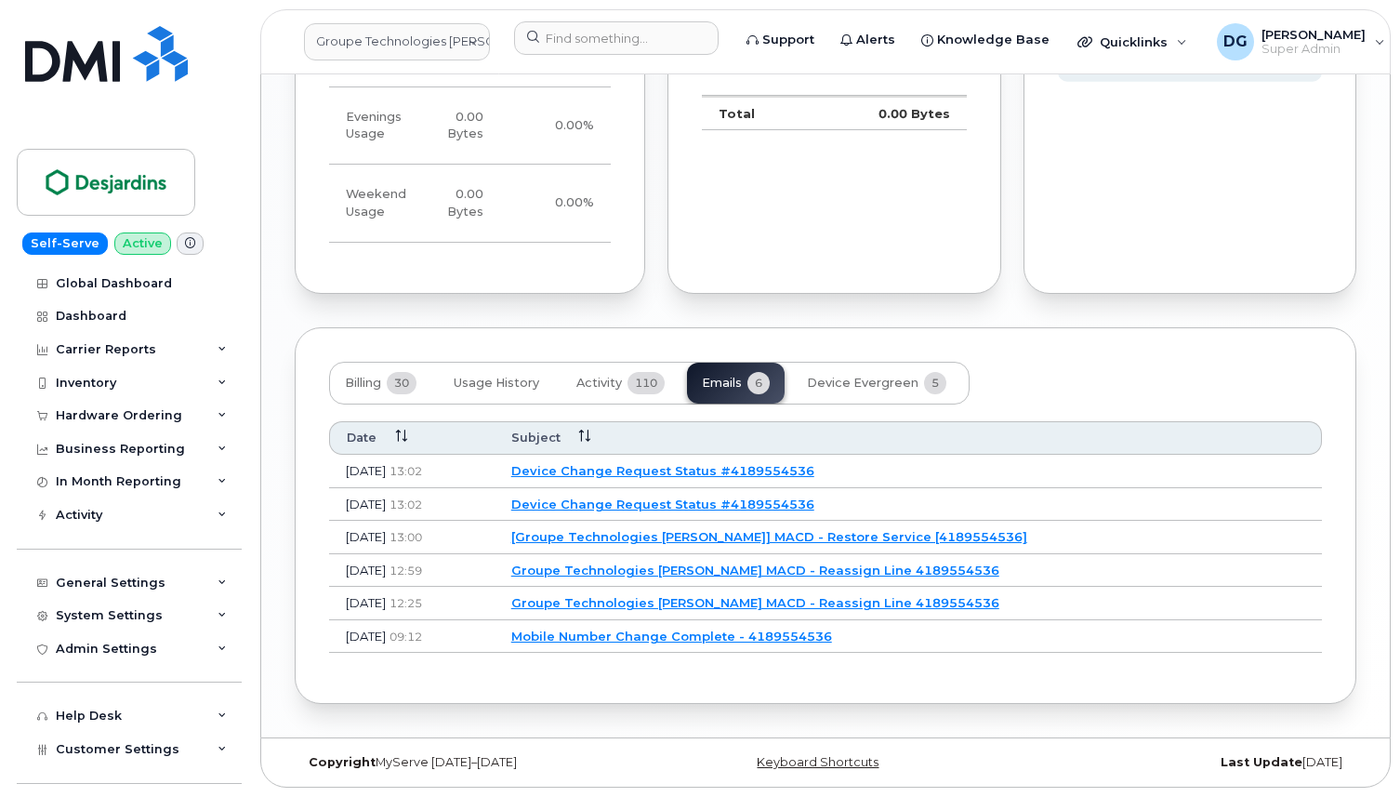
click at [626, 503] on link "Device Change Request Status #4189554536" at bounding box center [662, 503] width 303 height 15
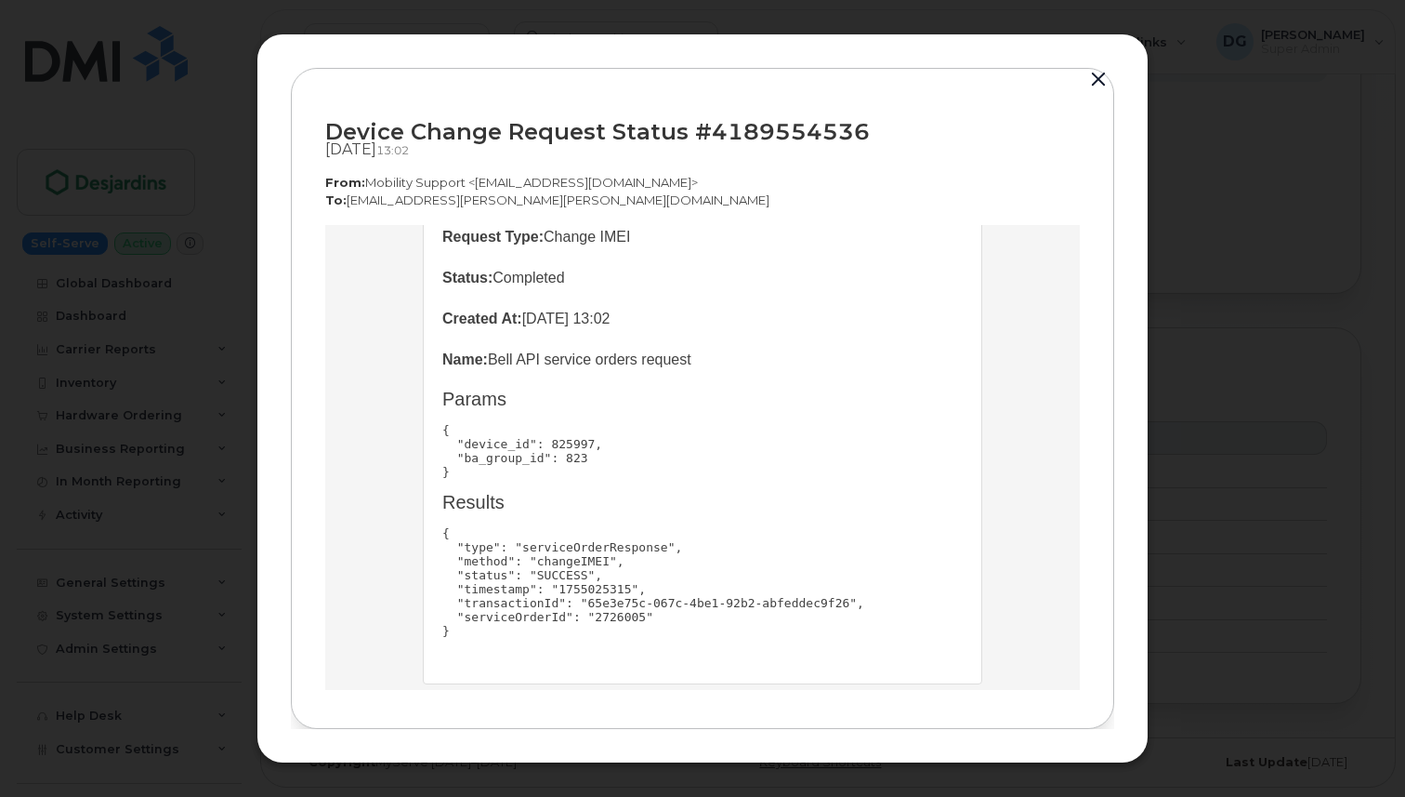
scroll to position [214, 0]
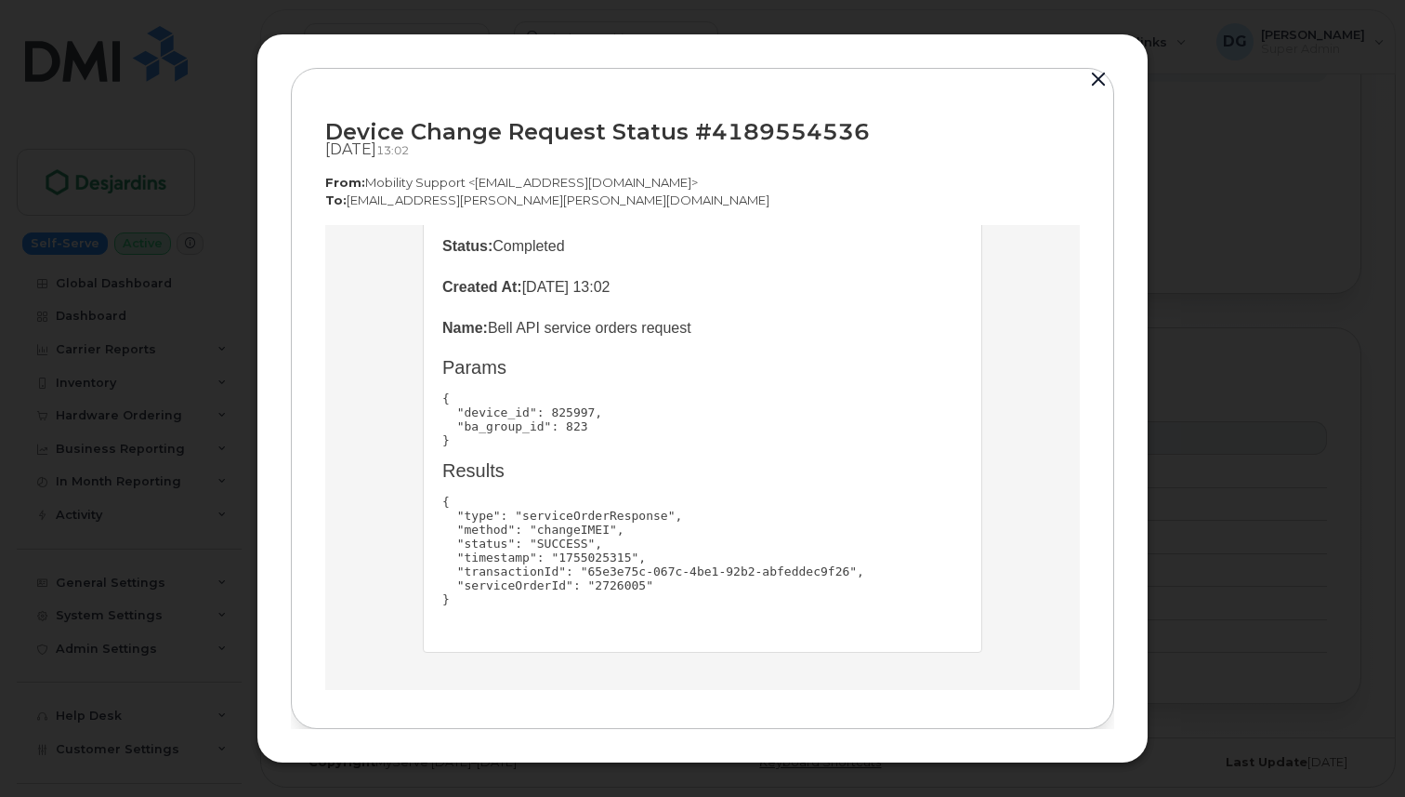
click at [614, 582] on pre "{ "type": "serviceOrderResponse", "method": "changeIMEI", "status": "SUCCESS", …" at bounding box center [702, 550] width 521 height 112
copy pre "2726005"
click at [1097, 73] on button "button" at bounding box center [1099, 80] width 28 height 26
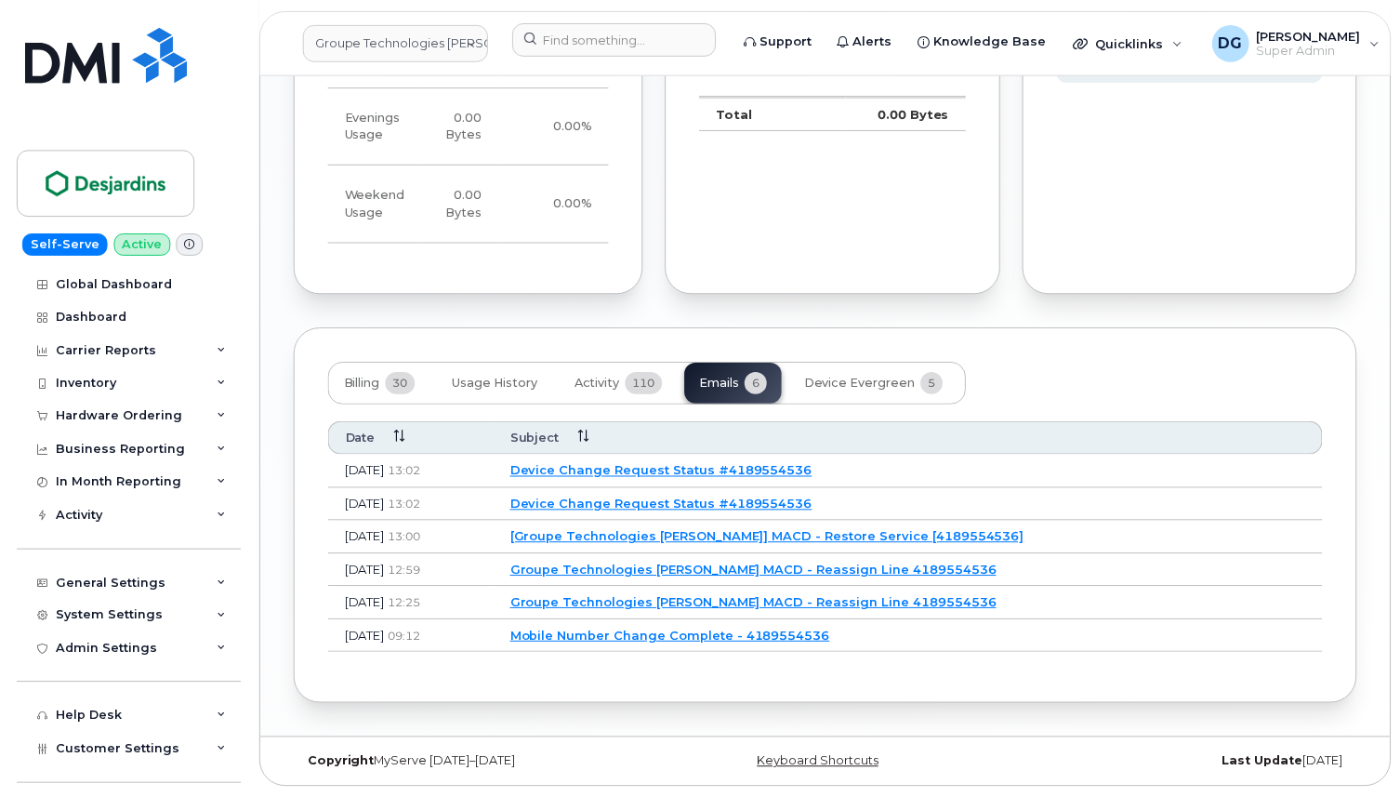
scroll to position [1610, 0]
click at [646, 470] on link "Device Change Request Status #4189554536" at bounding box center [662, 470] width 303 height 15
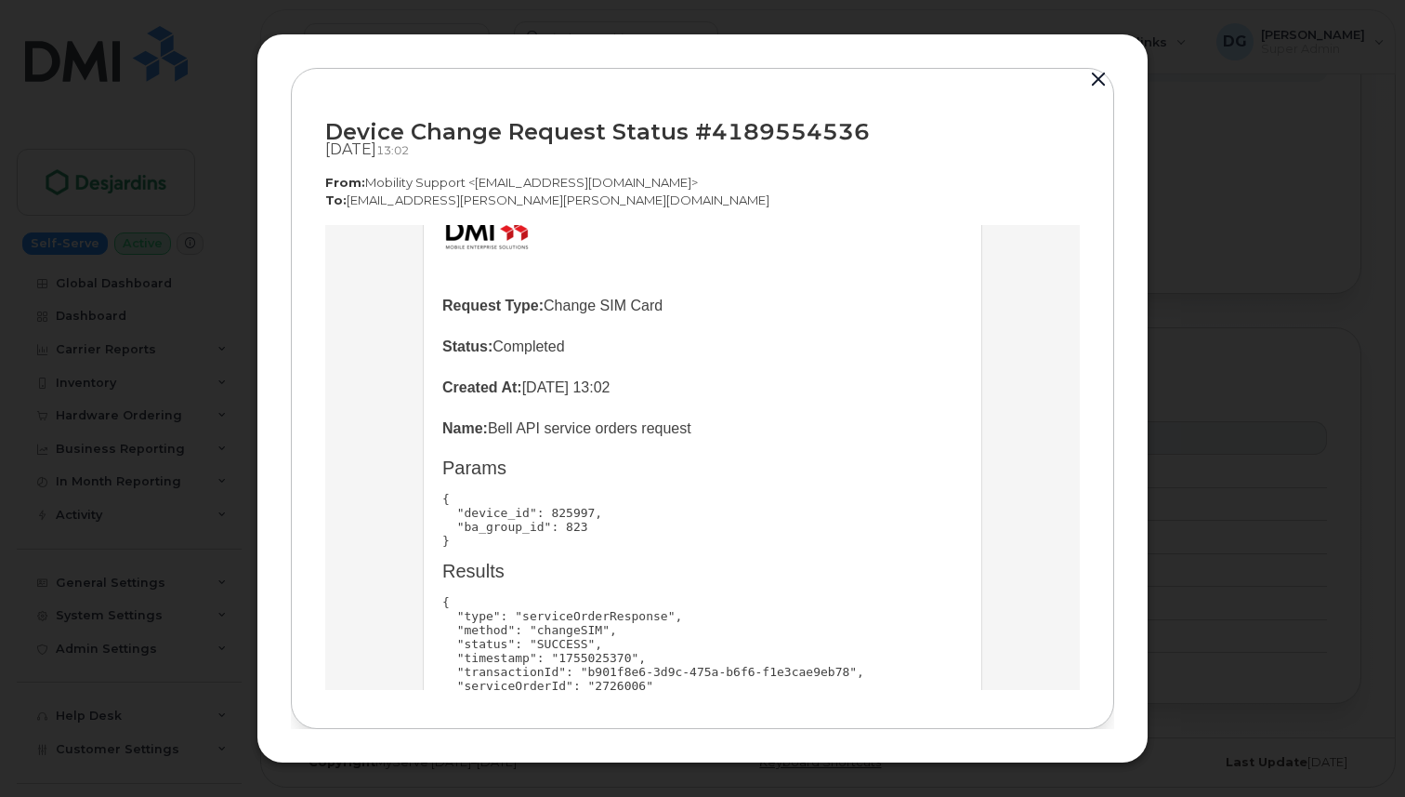
scroll to position [214, 0]
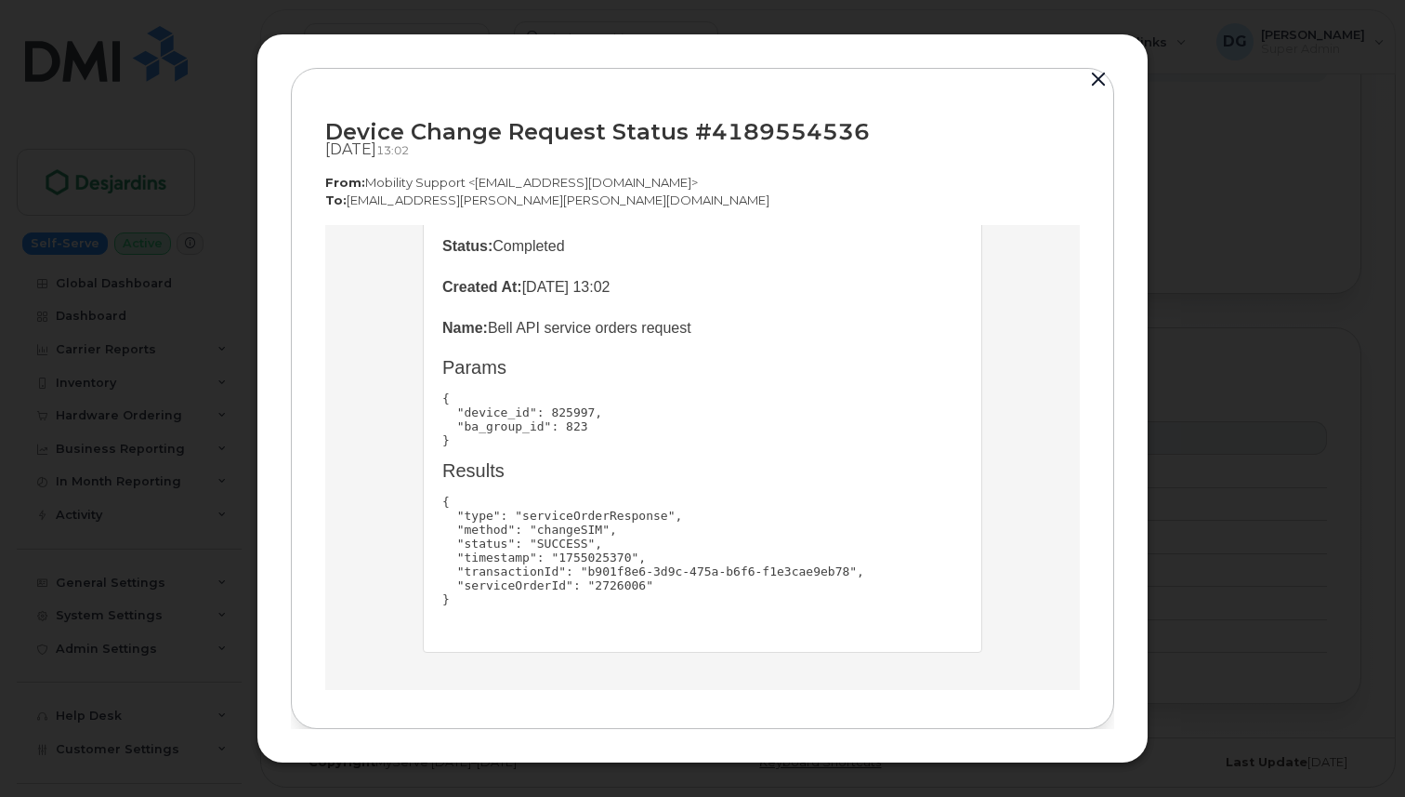
click at [614, 596] on pre "{ "type": "serviceOrderResponse", "method": "changeSIM", "status": "SUCCESS", "…" at bounding box center [702, 550] width 521 height 112
click at [1101, 81] on button "button" at bounding box center [1099, 80] width 28 height 26
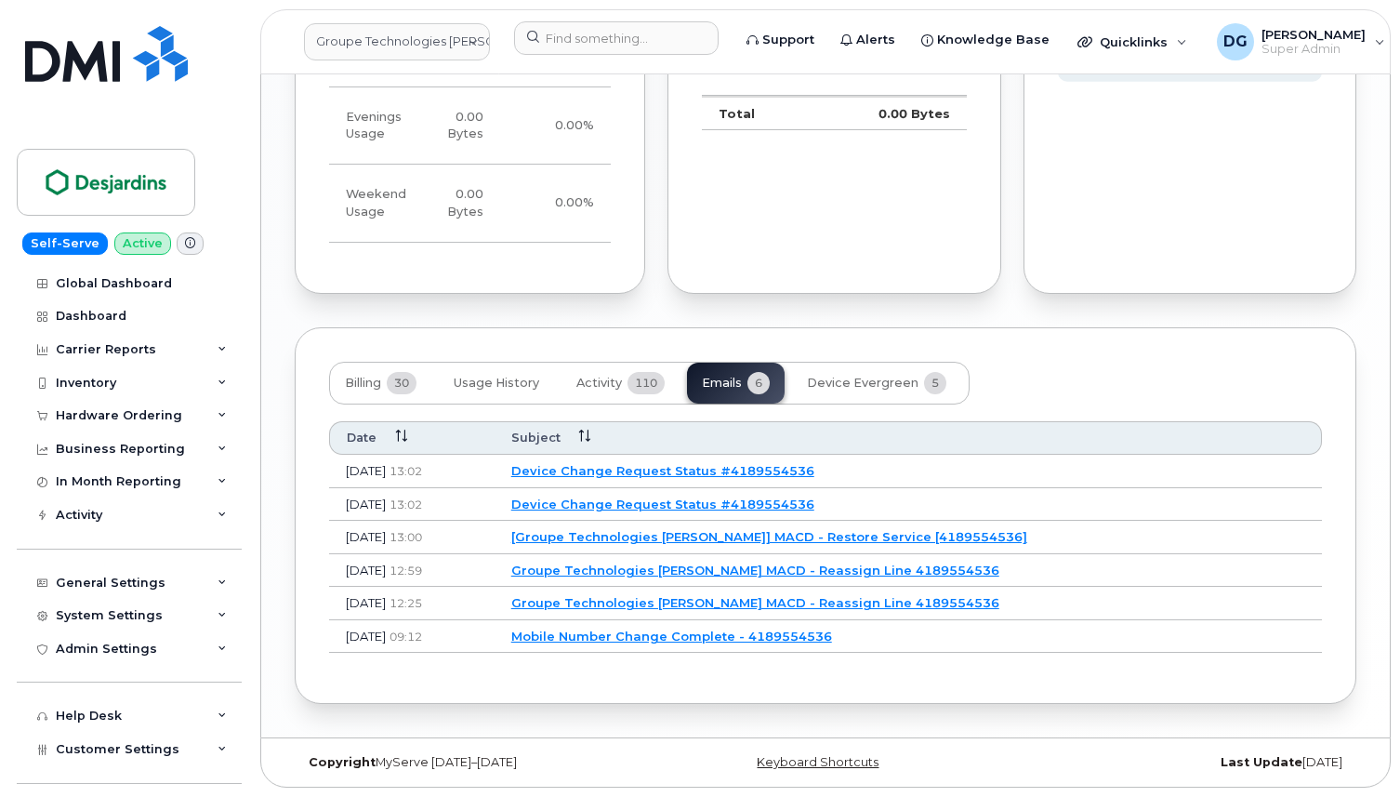
click at [718, 496] on link "Device Change Request Status #4189554536" at bounding box center [662, 503] width 303 height 15
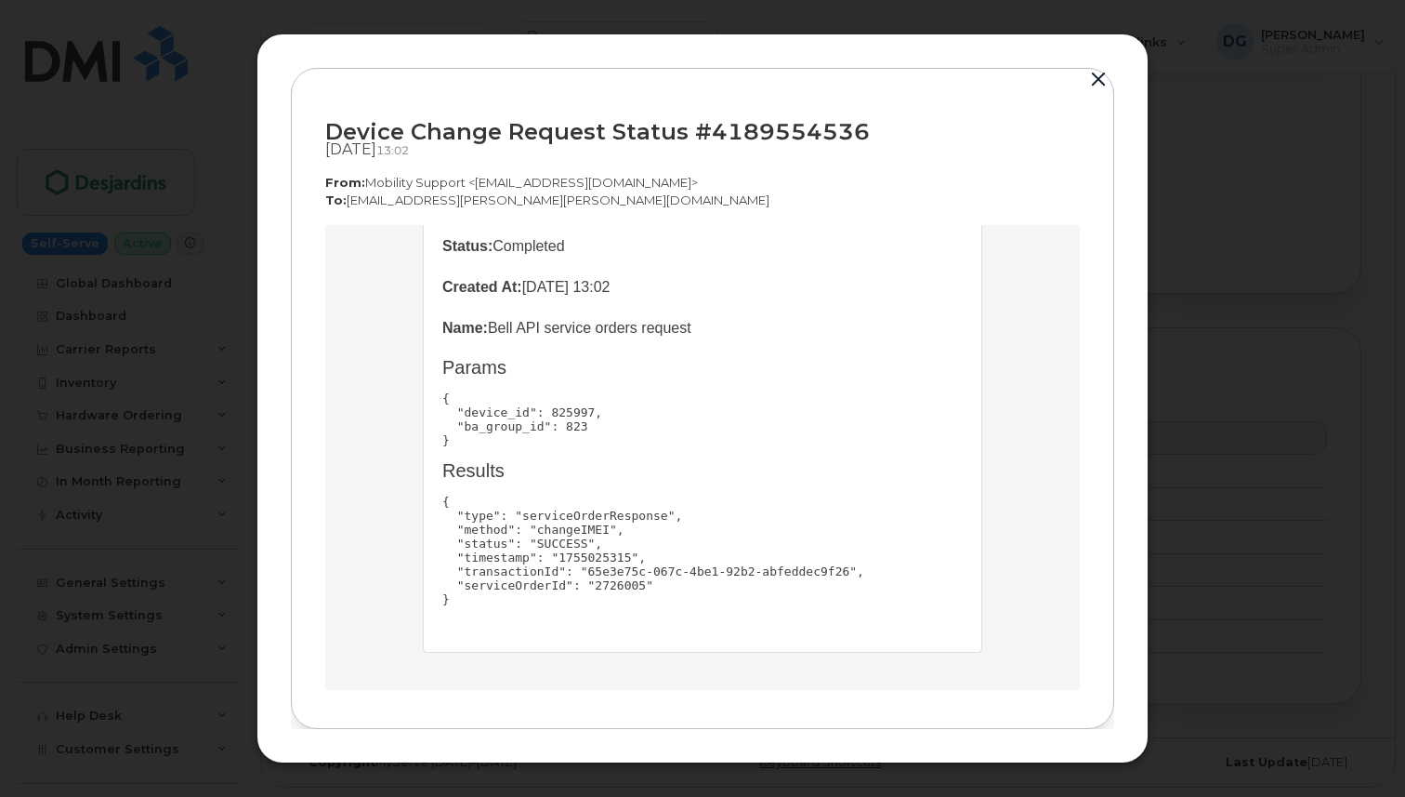
click at [603, 587] on pre "{ "type": "serviceOrderResponse", "method": "changeIMEI", "status": "SUCCESS", …" at bounding box center [702, 550] width 521 height 112
copy pre "2726005"
drag, startPoint x: 843, startPoint y: 566, endPoint x: 583, endPoint y: 564, distance: 260.3
click at [583, 564] on pre "{ "type": "serviceOrderResponse", "method": "changeIMEI", "status": "SUCCESS", …" at bounding box center [702, 550] width 521 height 112
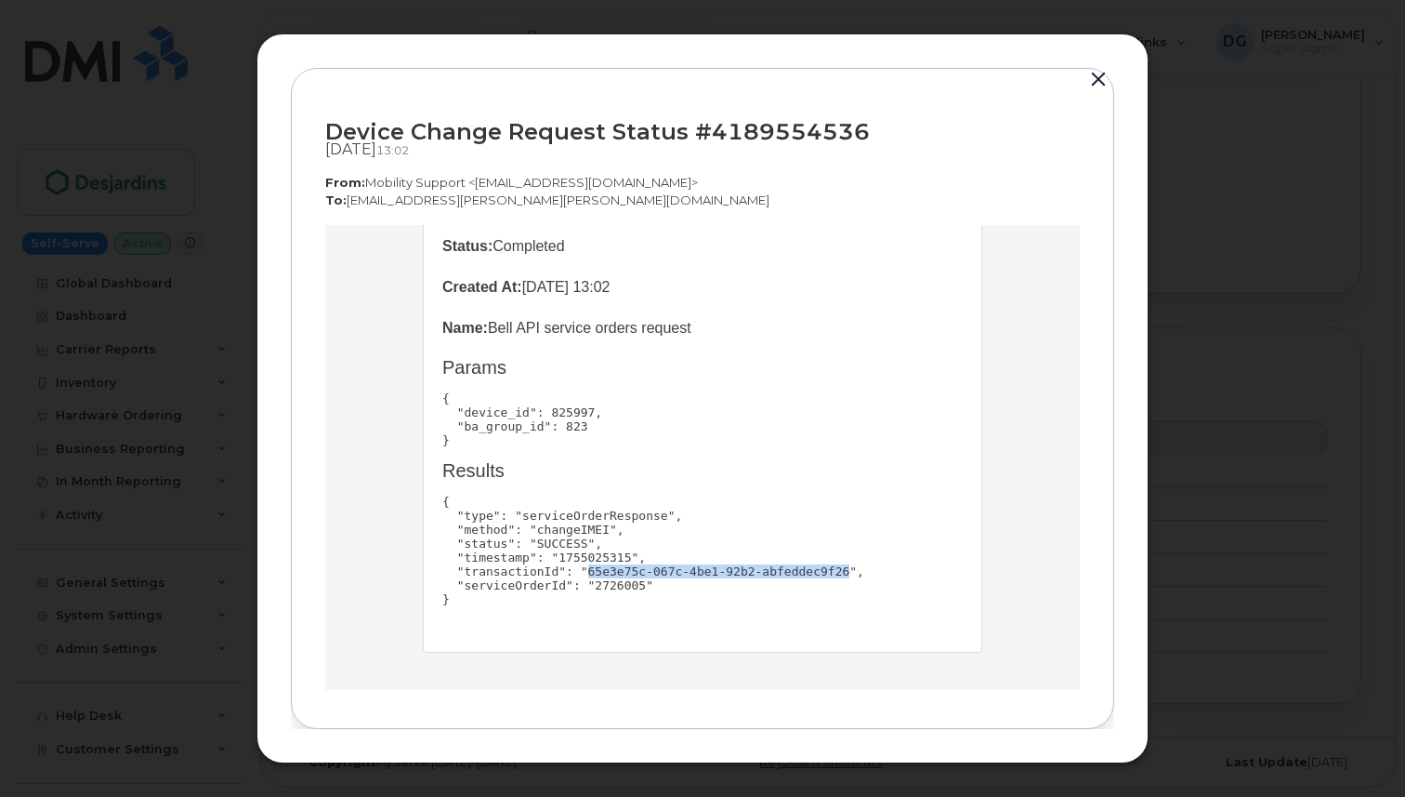
copy pre "65e3e75c-067c-4be1-92b2-abfeddec9f26"
click at [1097, 79] on button "button" at bounding box center [1099, 80] width 28 height 26
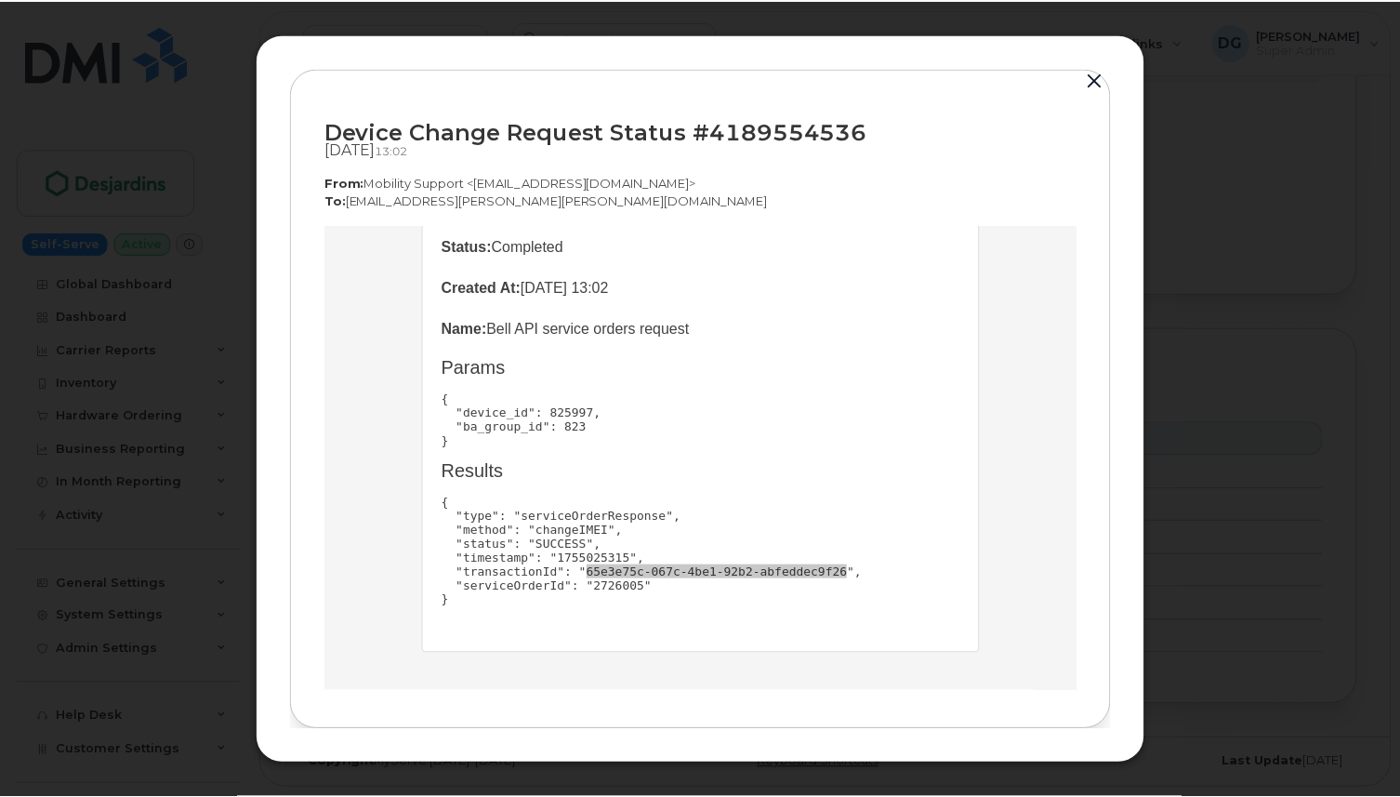
scroll to position [1610, 0]
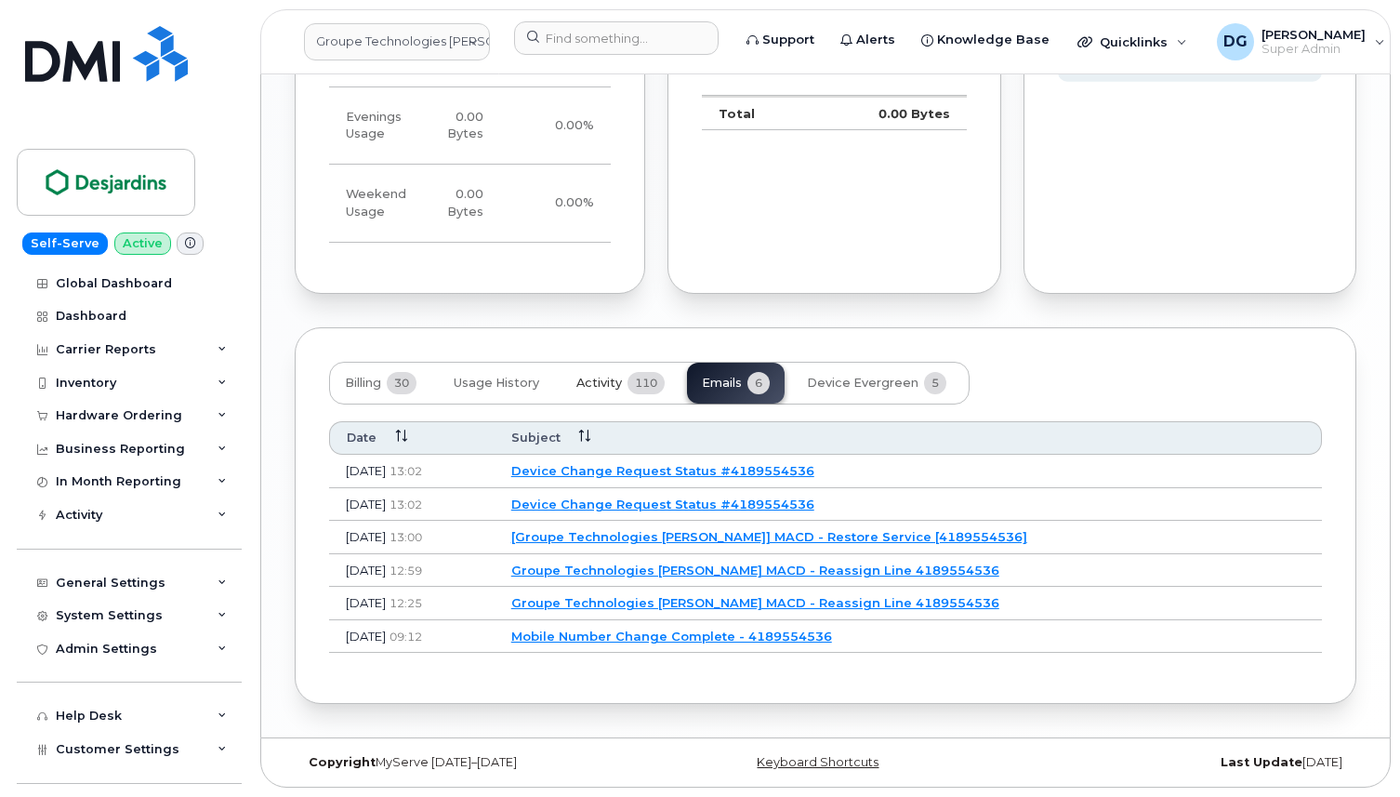
click at [584, 379] on span "Activity" at bounding box center [599, 383] width 46 height 15
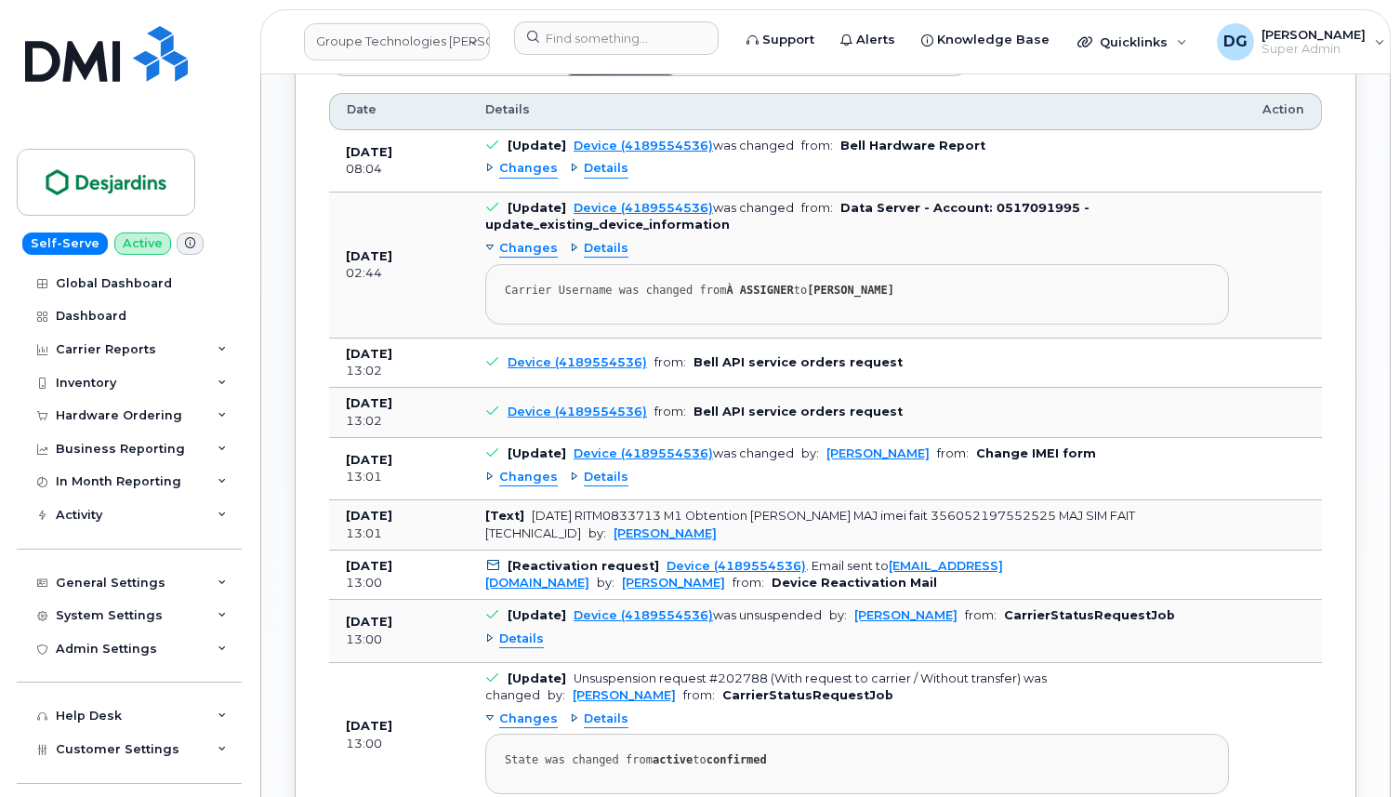
scroll to position [1874, 0]
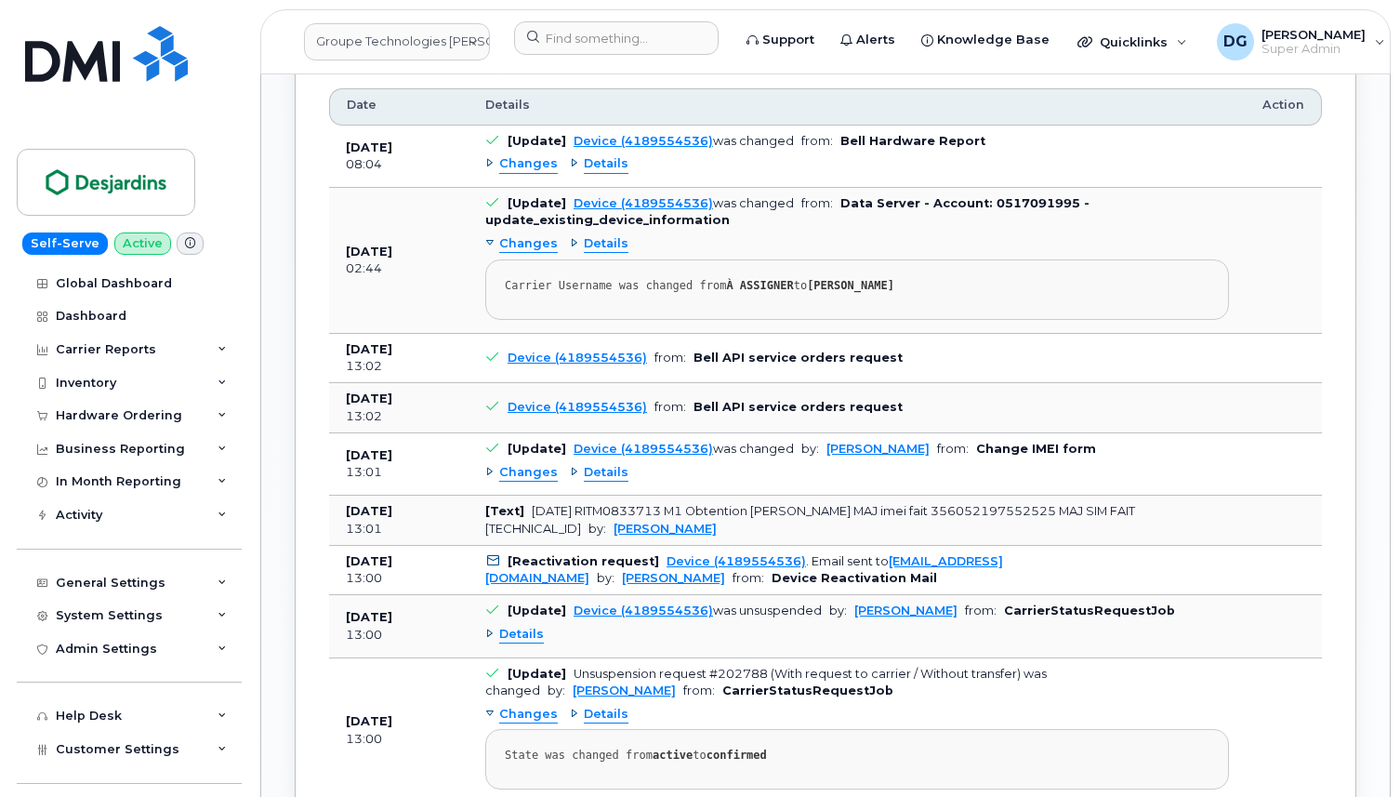
click at [597, 481] on span "Details" at bounding box center [606, 473] width 45 height 18
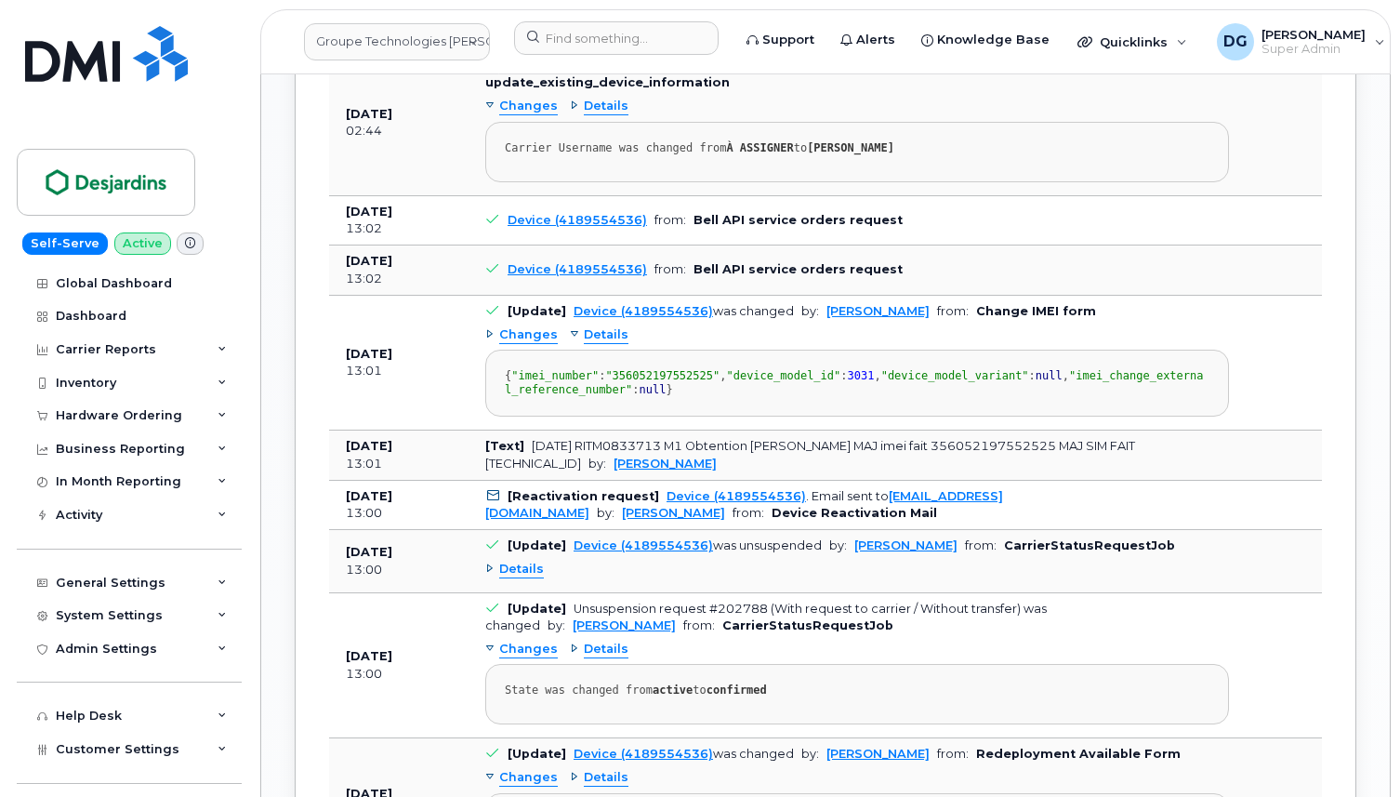
scroll to position [2012, 0]
click at [509, 343] on span "Changes" at bounding box center [528, 334] width 59 height 18
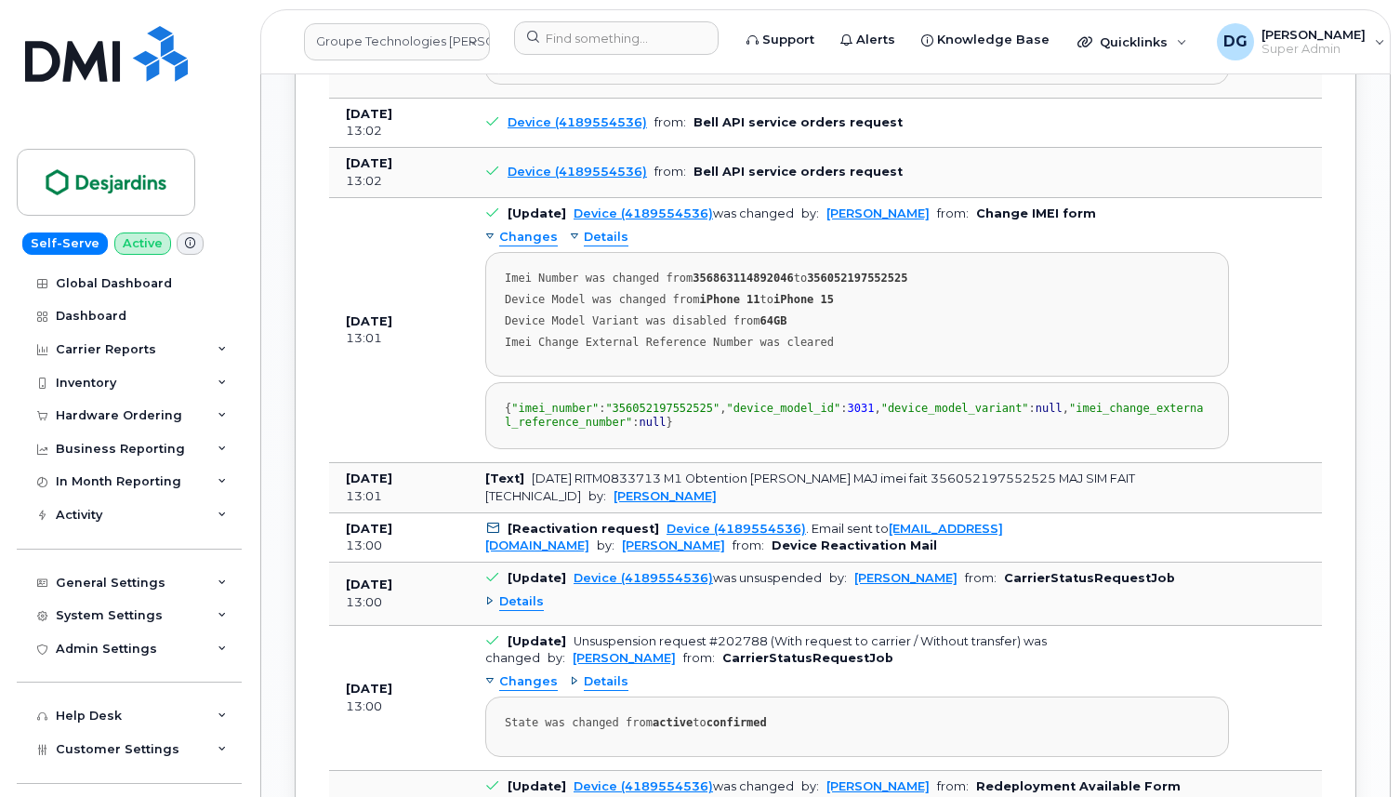
scroll to position [2111, 0]
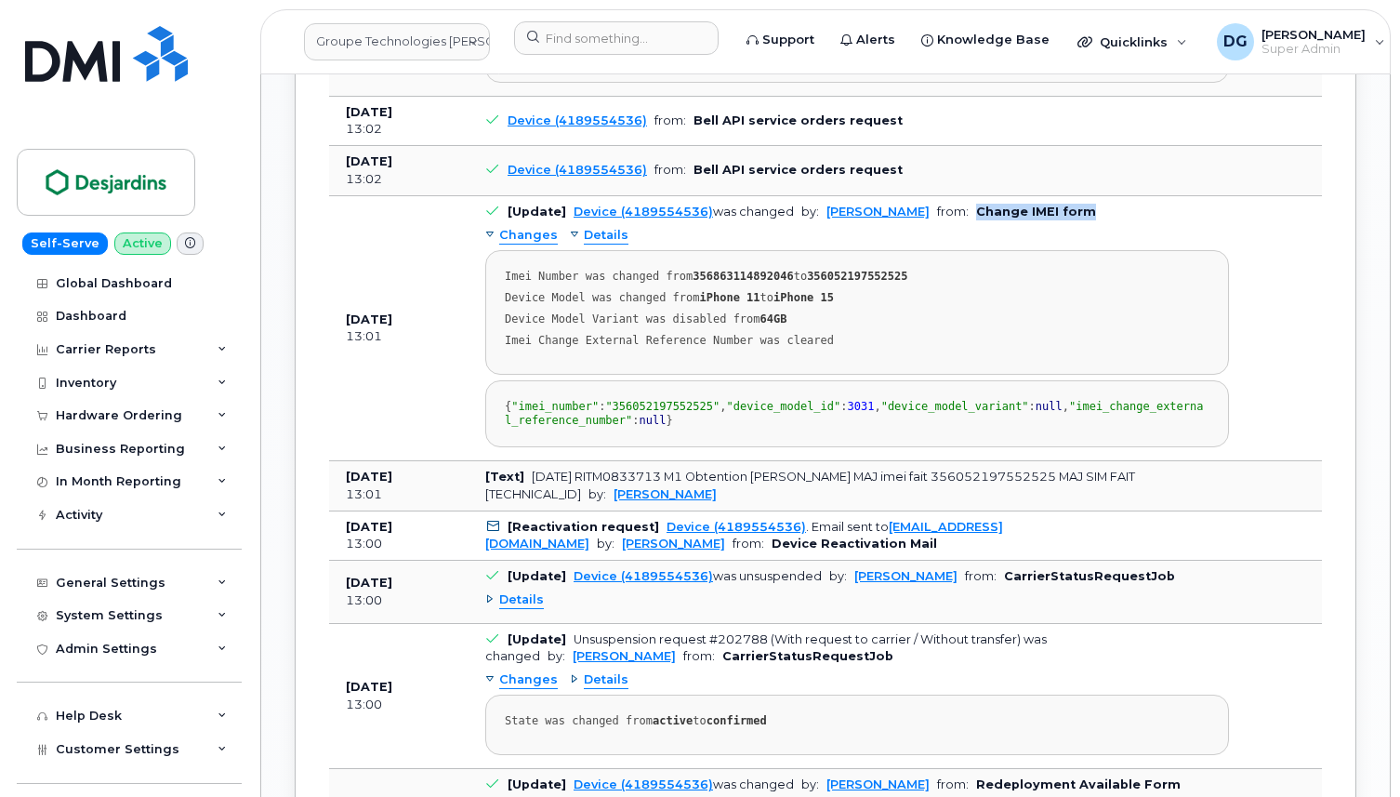
drag, startPoint x: 1114, startPoint y: 283, endPoint x: 996, endPoint y: 283, distance: 118.0
click at [996, 283] on td "[Update] Device (4189554536) was changed by: Véronique Labranche from: Change I…" at bounding box center [856, 328] width 777 height 265
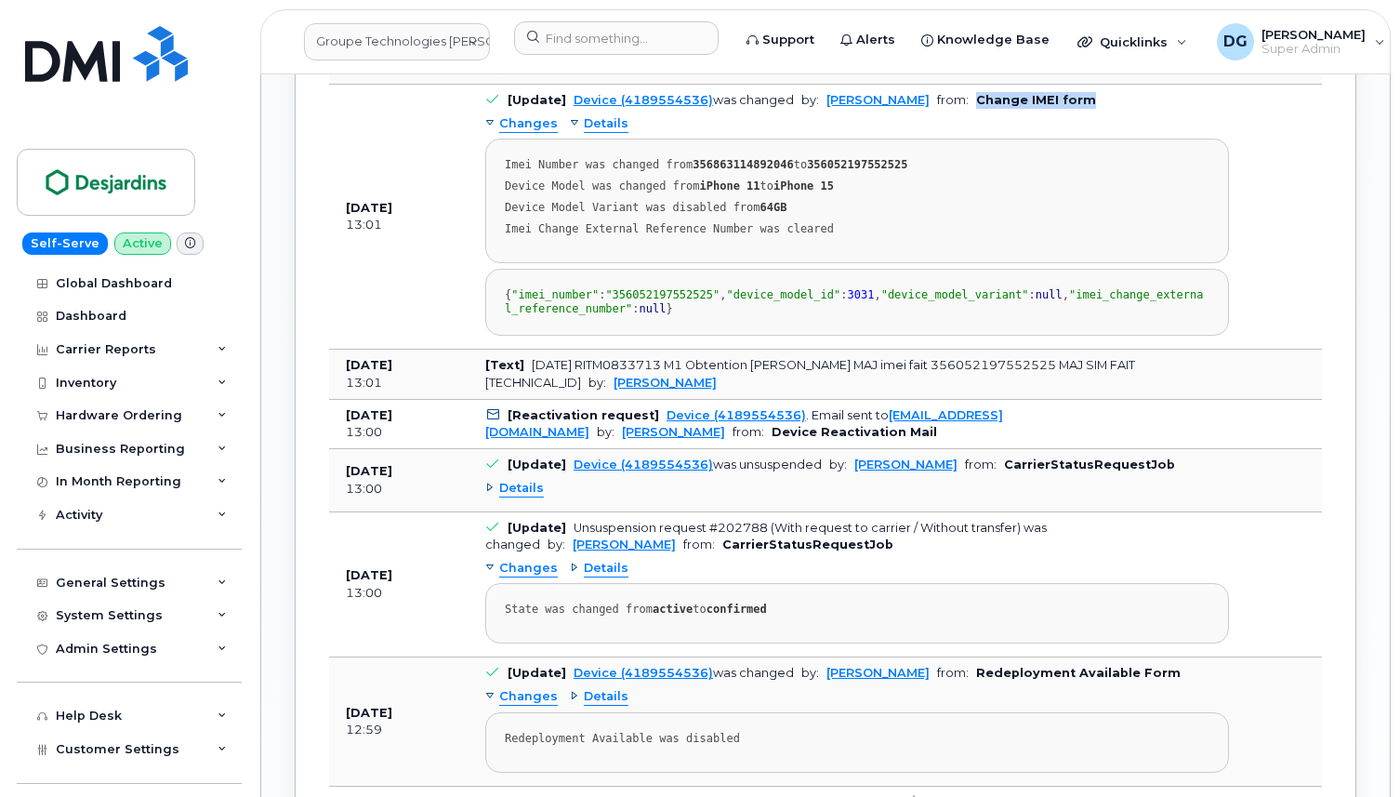
scroll to position [2181, 0]
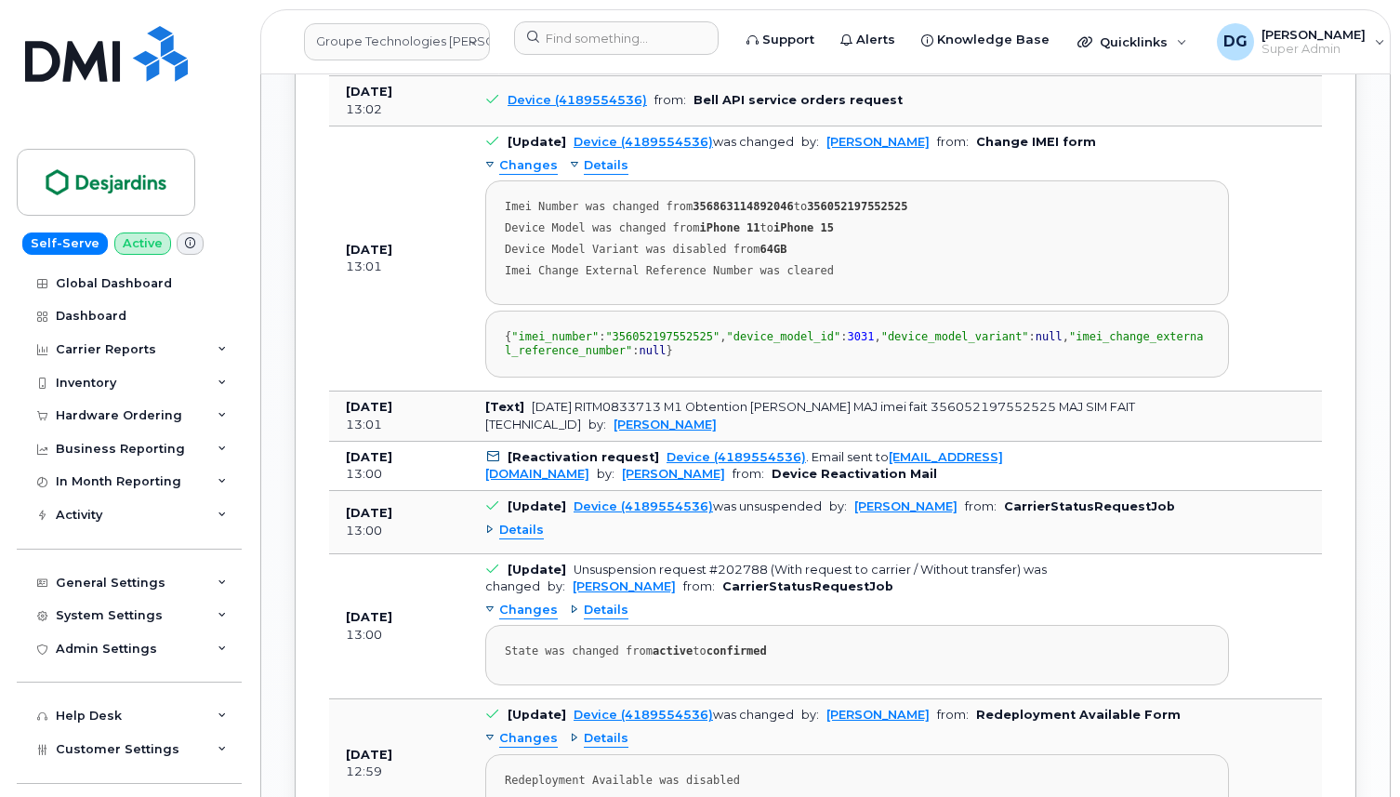
click at [1021, 278] on div "Device Model Variant was disabled from 64GB" at bounding box center [857, 271] width 705 height 14
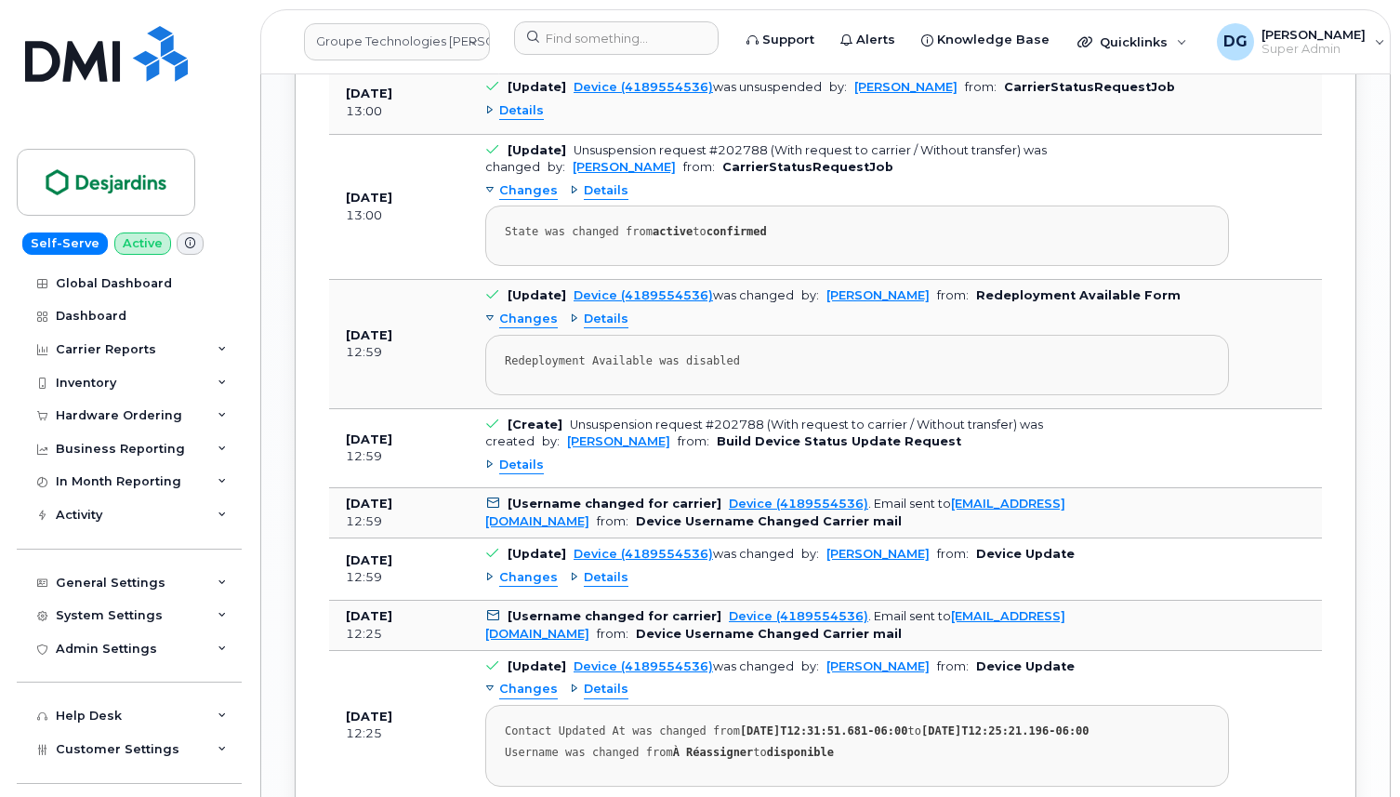
scroll to position [2605, 0]
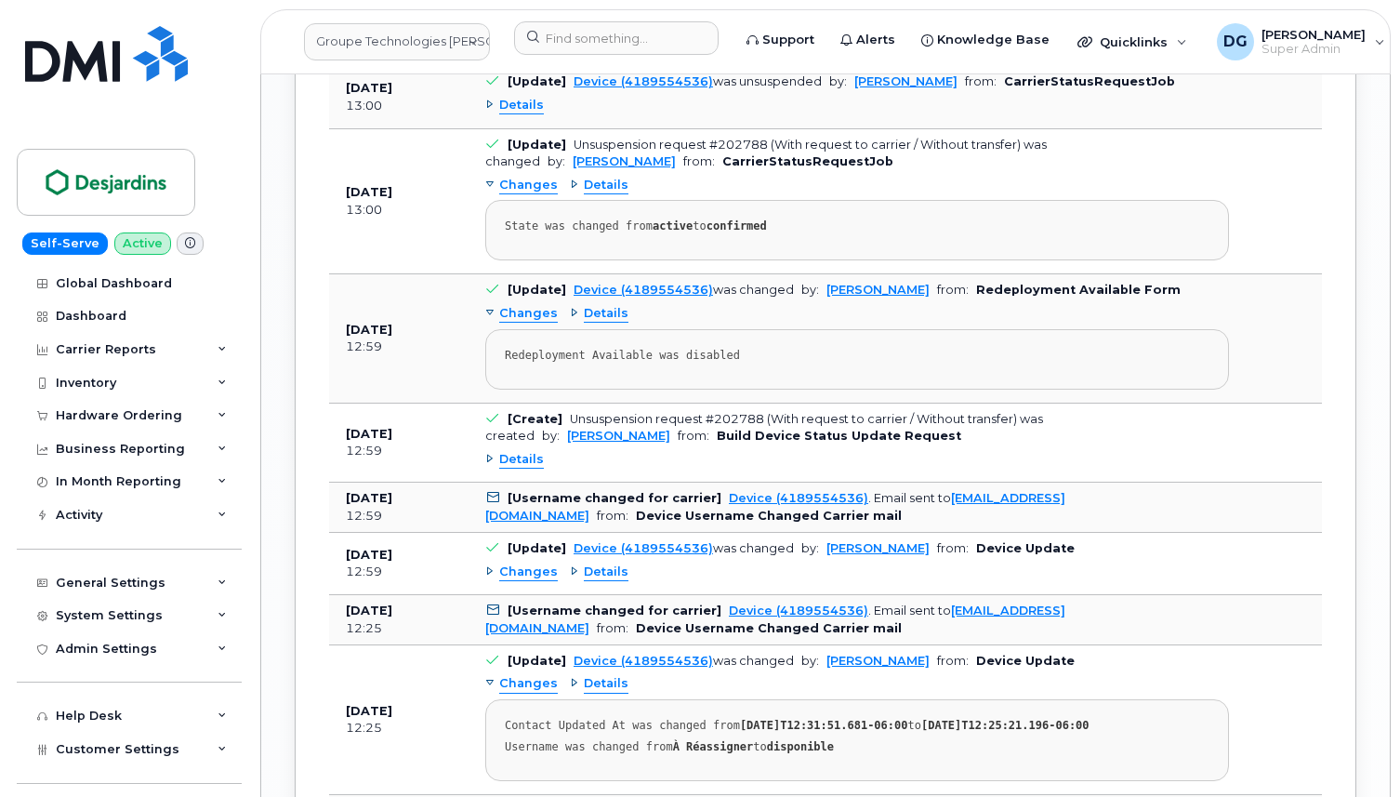
click at [591, 194] on span "Details" at bounding box center [606, 186] width 45 height 18
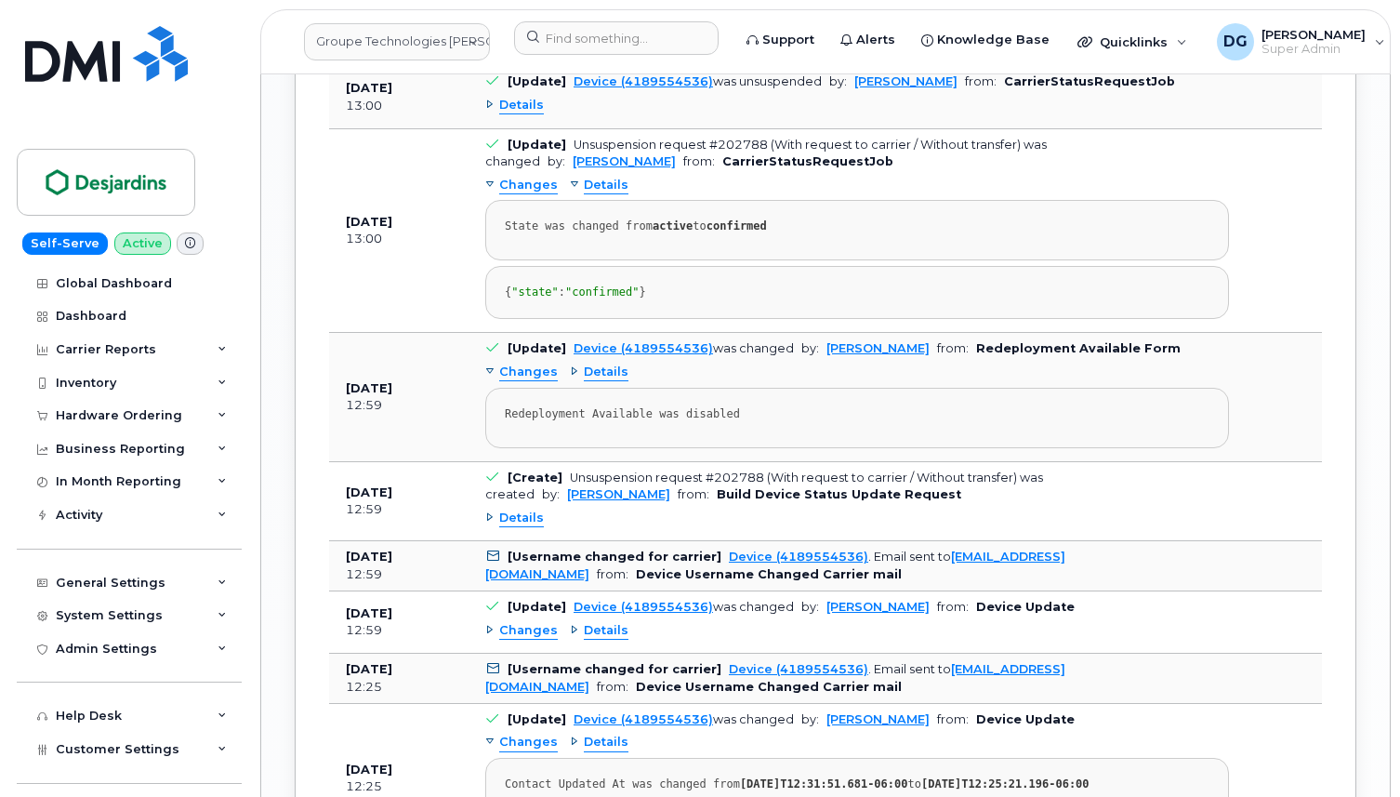
click at [591, 194] on span "Details" at bounding box center [606, 186] width 45 height 18
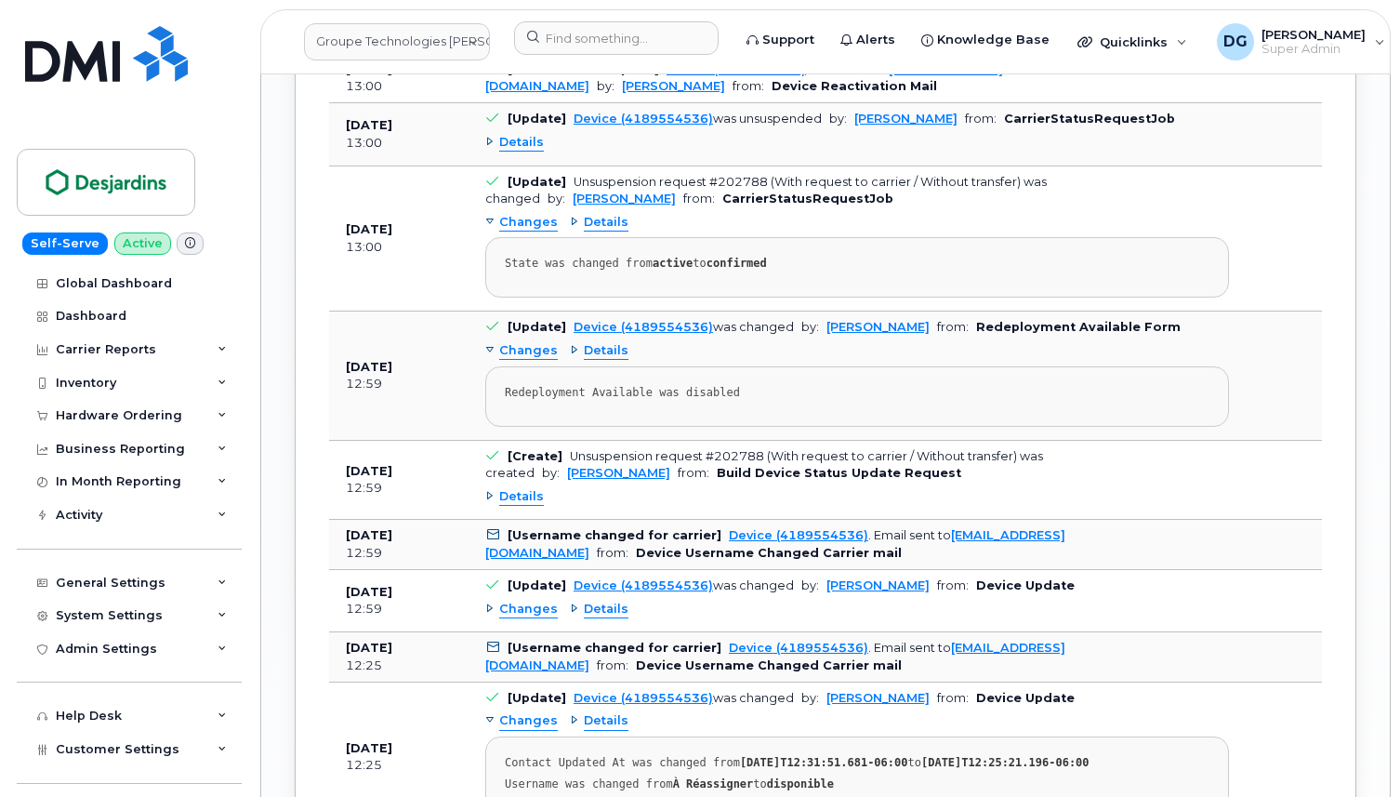
scroll to position [2554, 0]
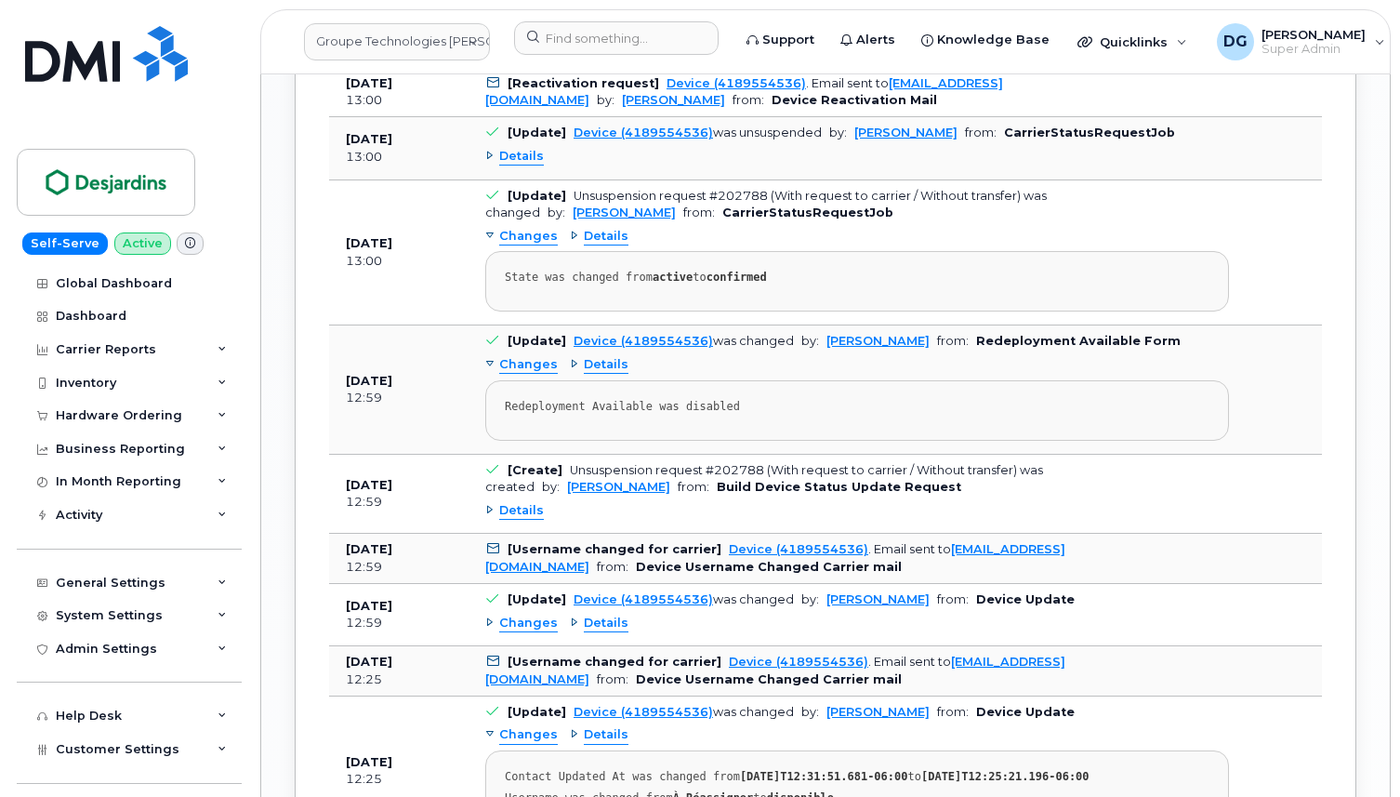
click at [534, 165] on span "Details" at bounding box center [521, 157] width 45 height 18
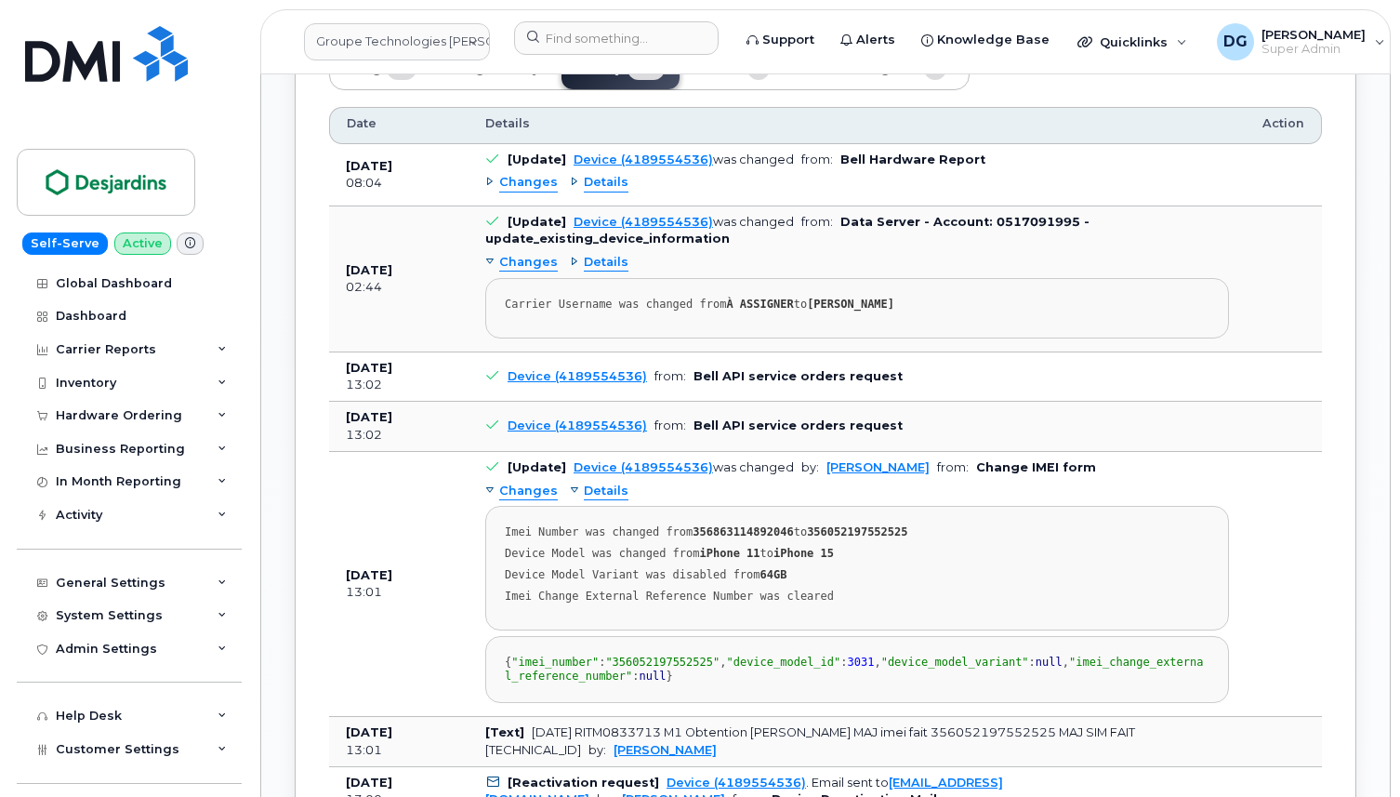
scroll to position [1856, 0]
click at [705, 75] on span "Emails" at bounding box center [722, 67] width 40 height 15
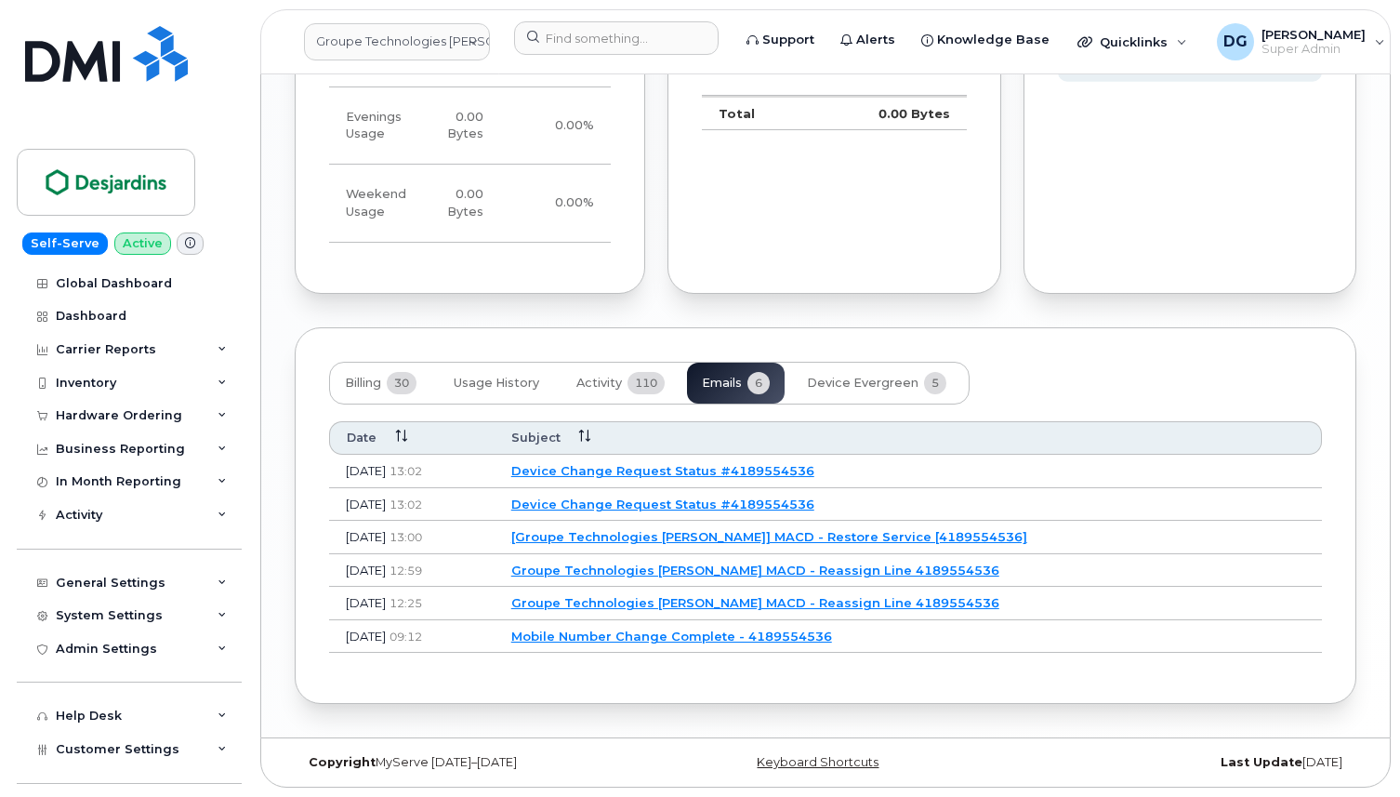
scroll to position [1610, 0]
click at [766, 502] on link "Device Change Request Status #4189554536" at bounding box center [662, 503] width 303 height 15
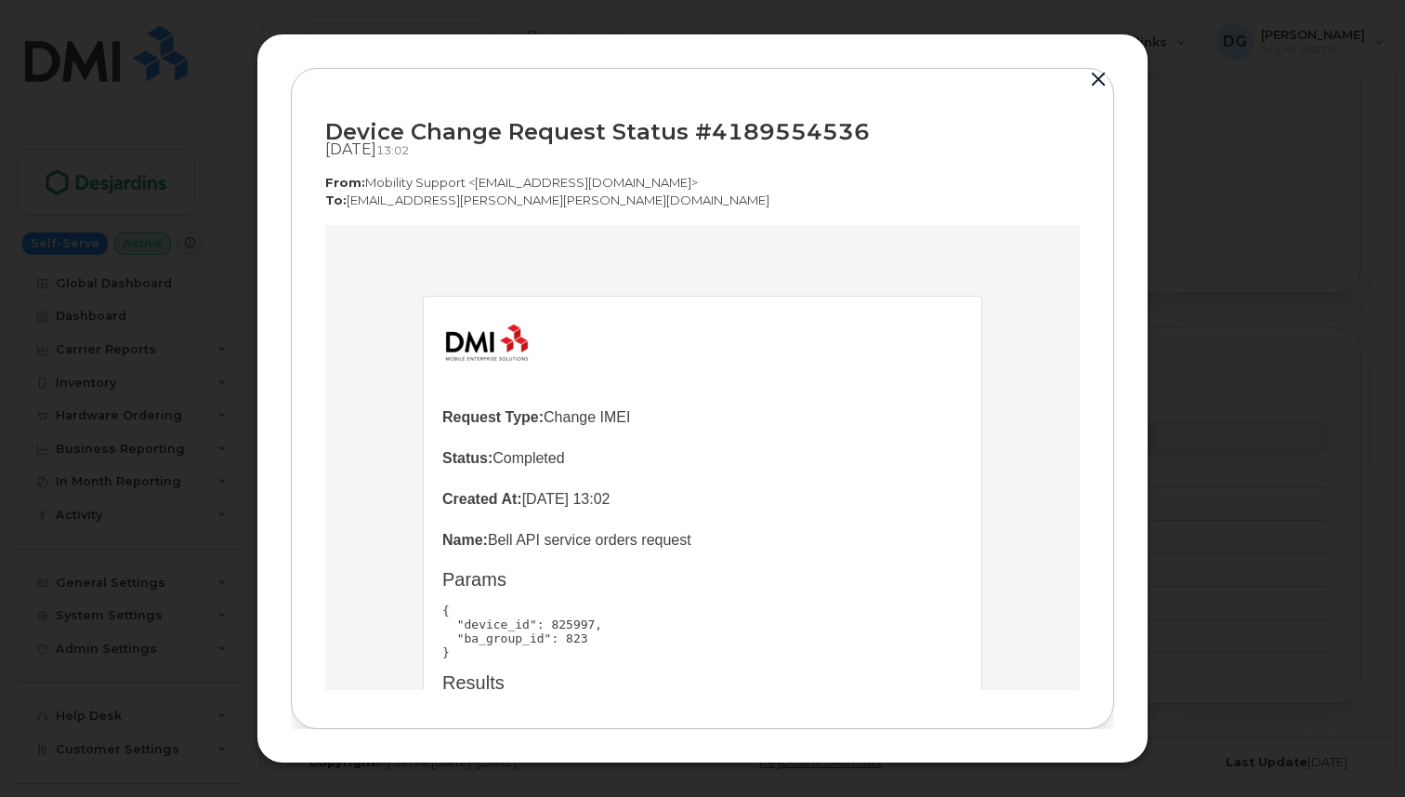
scroll to position [214, 0]
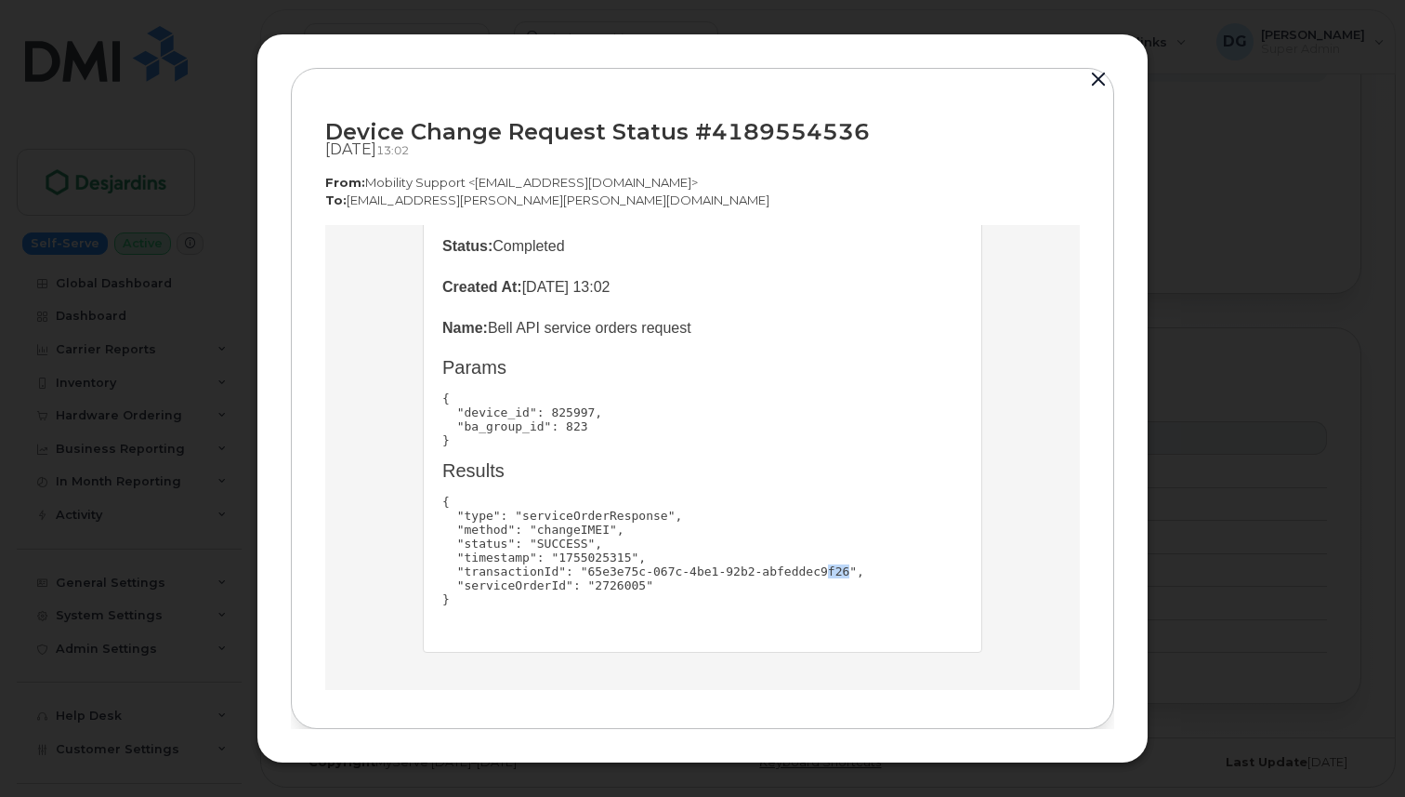
drag, startPoint x: 841, startPoint y: 569, endPoint x: 819, endPoint y: 569, distance: 22.3
click at [819, 569] on pre "{ "type": "serviceOrderResponse", "method": "changeIMEI", "status": "SUCCESS", …" at bounding box center [702, 550] width 521 height 112
copy pre "f26"
click at [664, 391] on pre "{ "device_id": 825997, "ba_group_id": 823 }" at bounding box center [702, 419] width 521 height 56
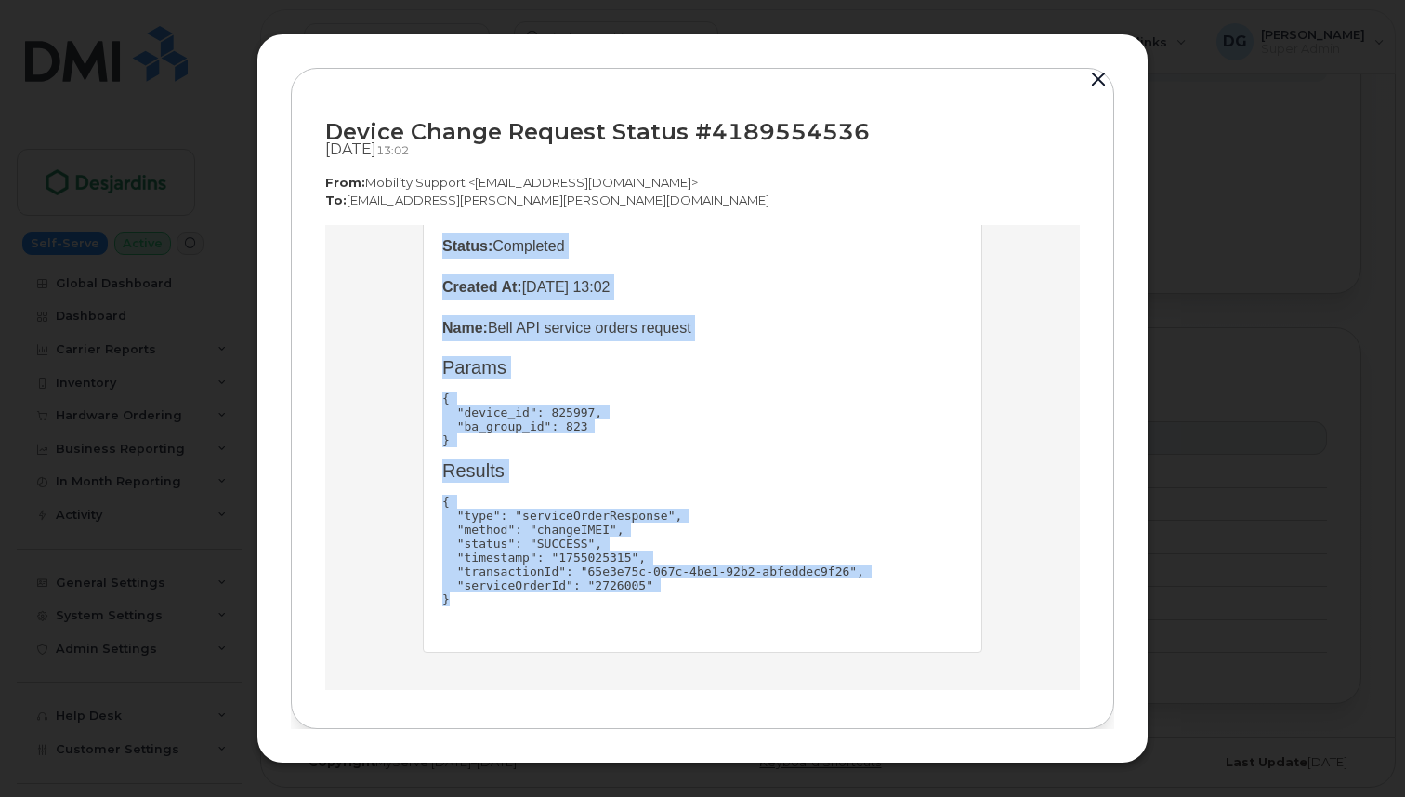
drag, startPoint x: 469, startPoint y: 598, endPoint x: 425, endPoint y: 258, distance: 342.2
click at [425, 258] on td "Request Type: Change IMEI Status: Completed Created At: August 12, 2025 13:02 N…" at bounding box center [703, 368] width 558 height 567
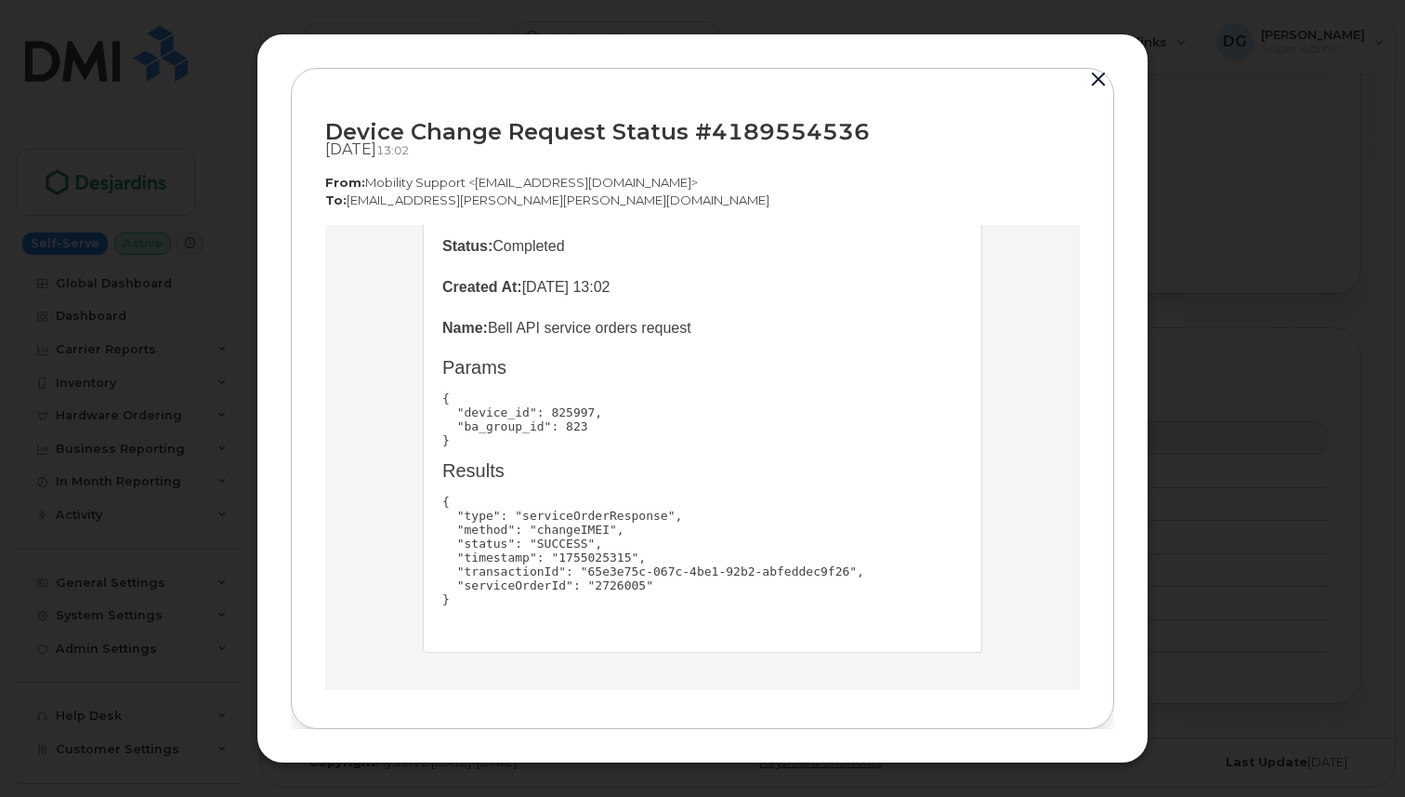
click at [705, 394] on pre "{ "device_id": 825997, "ba_group_id": 823 }" at bounding box center [702, 419] width 521 height 56
click at [1097, 75] on button "button" at bounding box center [1099, 80] width 28 height 26
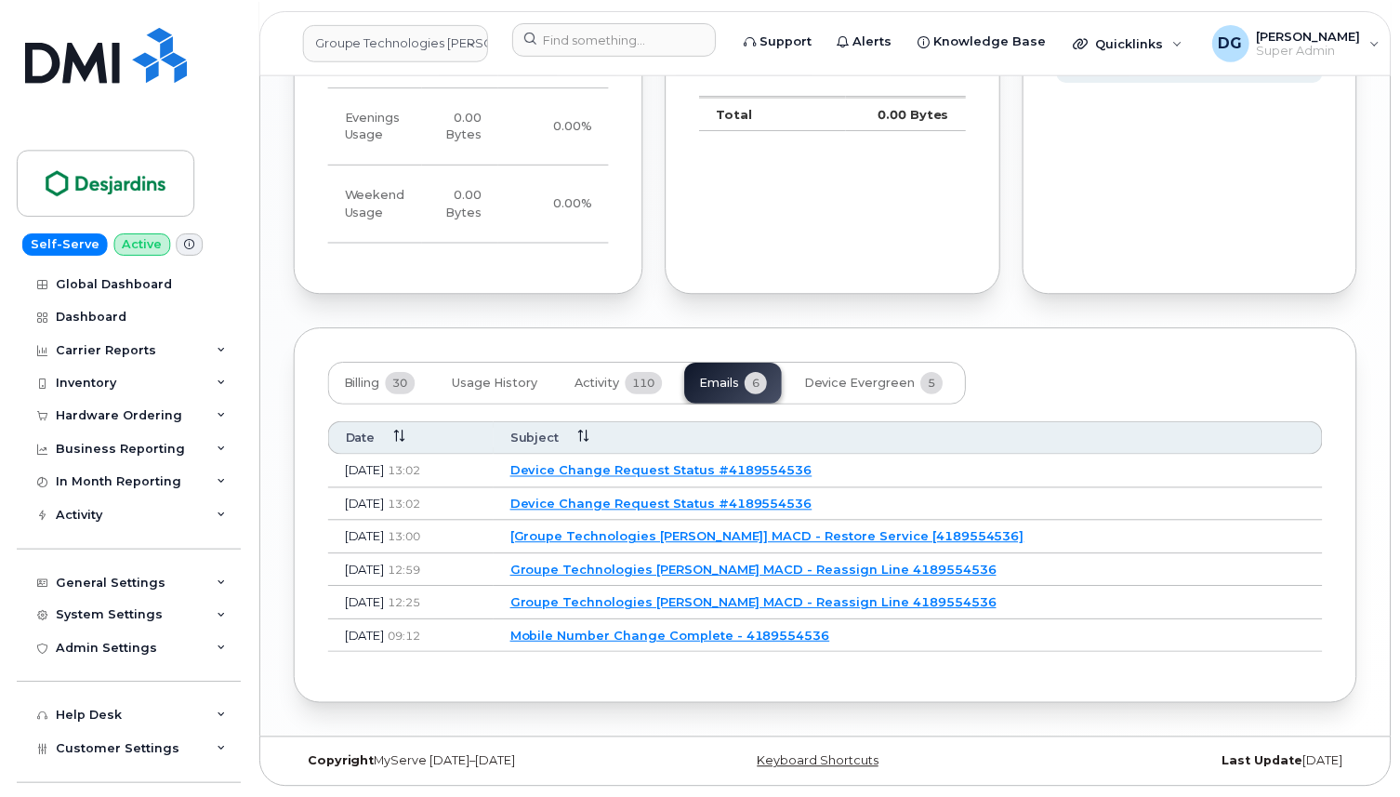
scroll to position [1610, 0]
click at [699, 474] on link "Device Change Request Status #4189554536" at bounding box center [662, 470] width 303 height 15
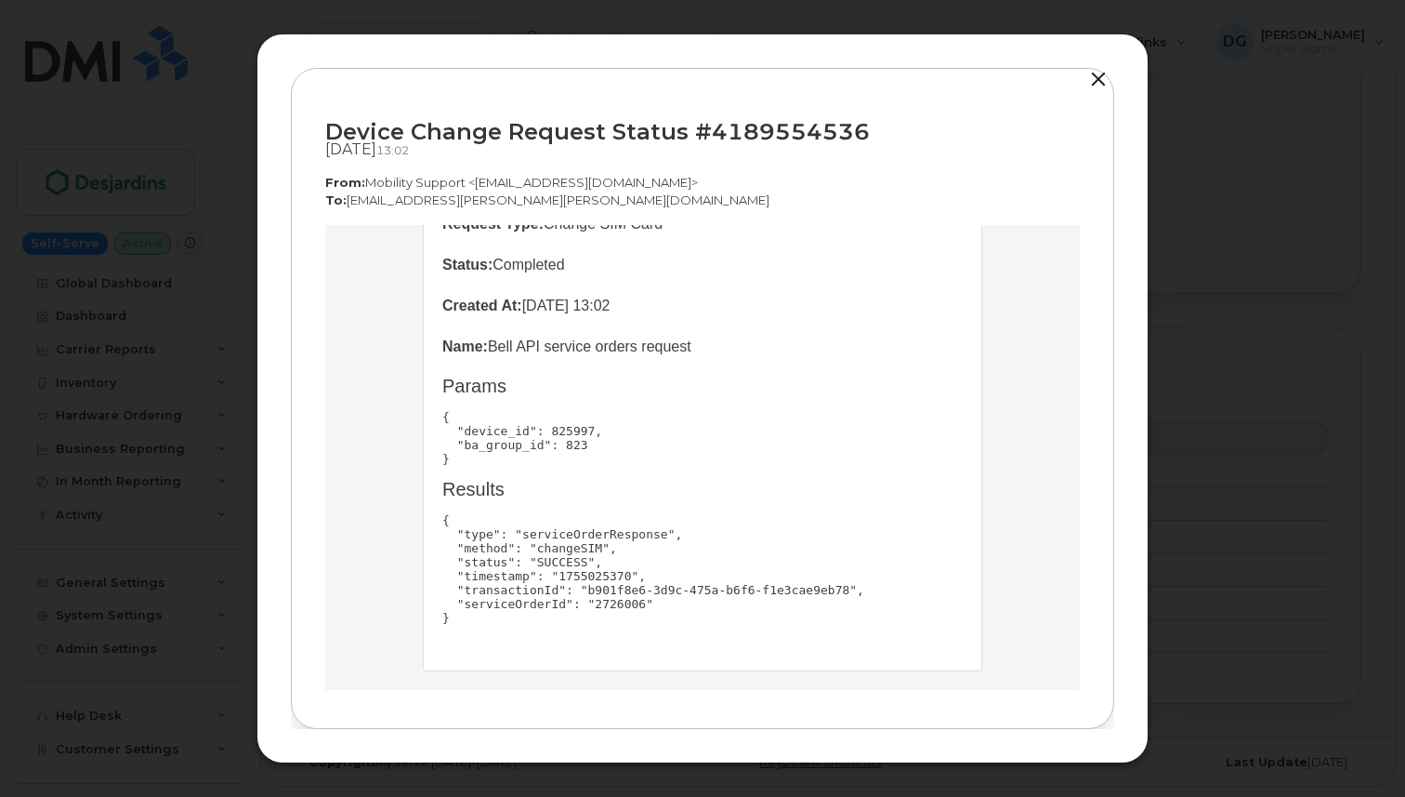
scroll to position [214, 0]
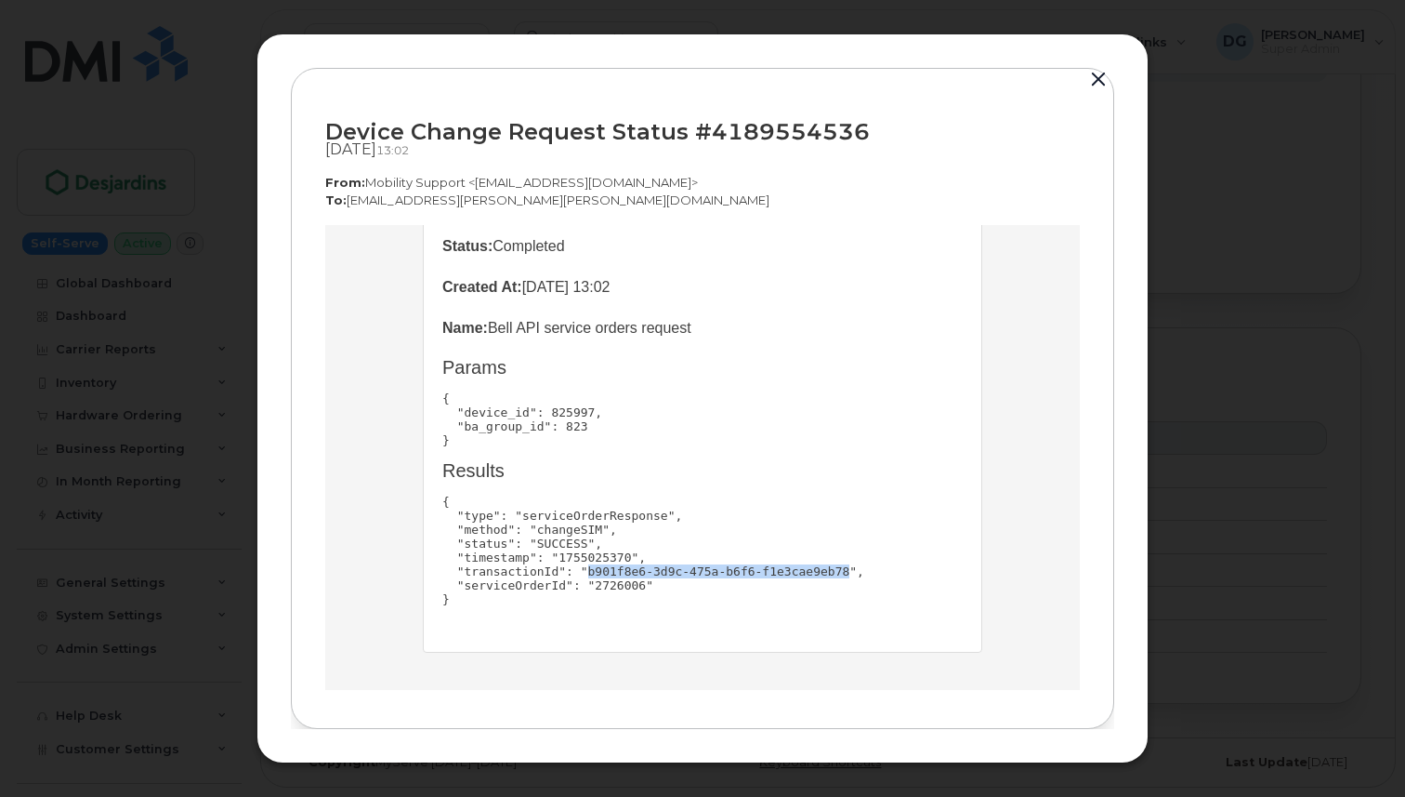
drag, startPoint x: 844, startPoint y: 572, endPoint x: 582, endPoint y: 569, distance: 262.1
click at [582, 569] on pre "{ "type": "serviceOrderResponse", "method": "changeSIM", "status": "SUCCESS", "…" at bounding box center [702, 550] width 521 height 112
copy pre "b901f8e6-3d9c-475a-b6f6-f1e3cae9eb78"
click at [1101, 86] on button "button" at bounding box center [1099, 80] width 28 height 26
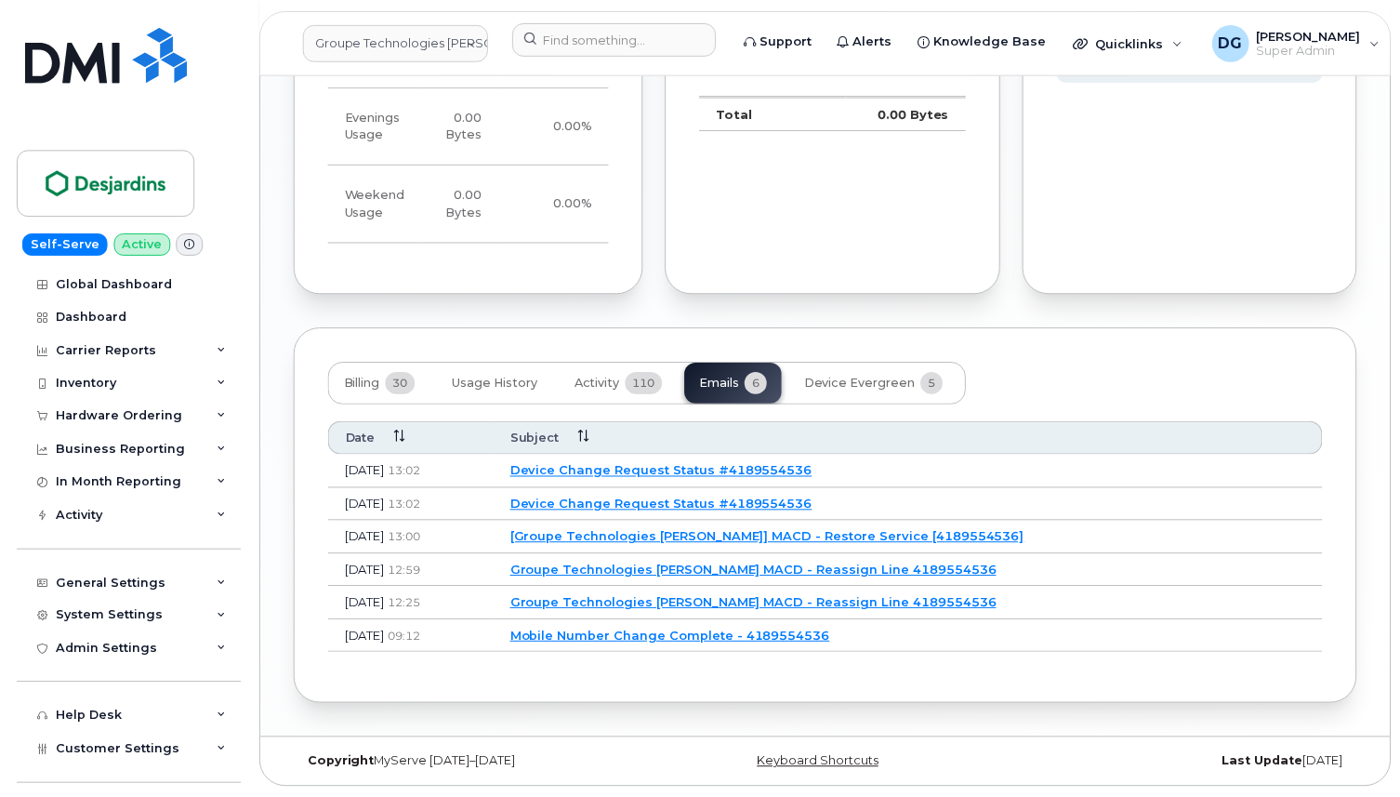
scroll to position [1610, 0]
click at [611, 385] on span "Activity" at bounding box center [599, 383] width 46 height 15
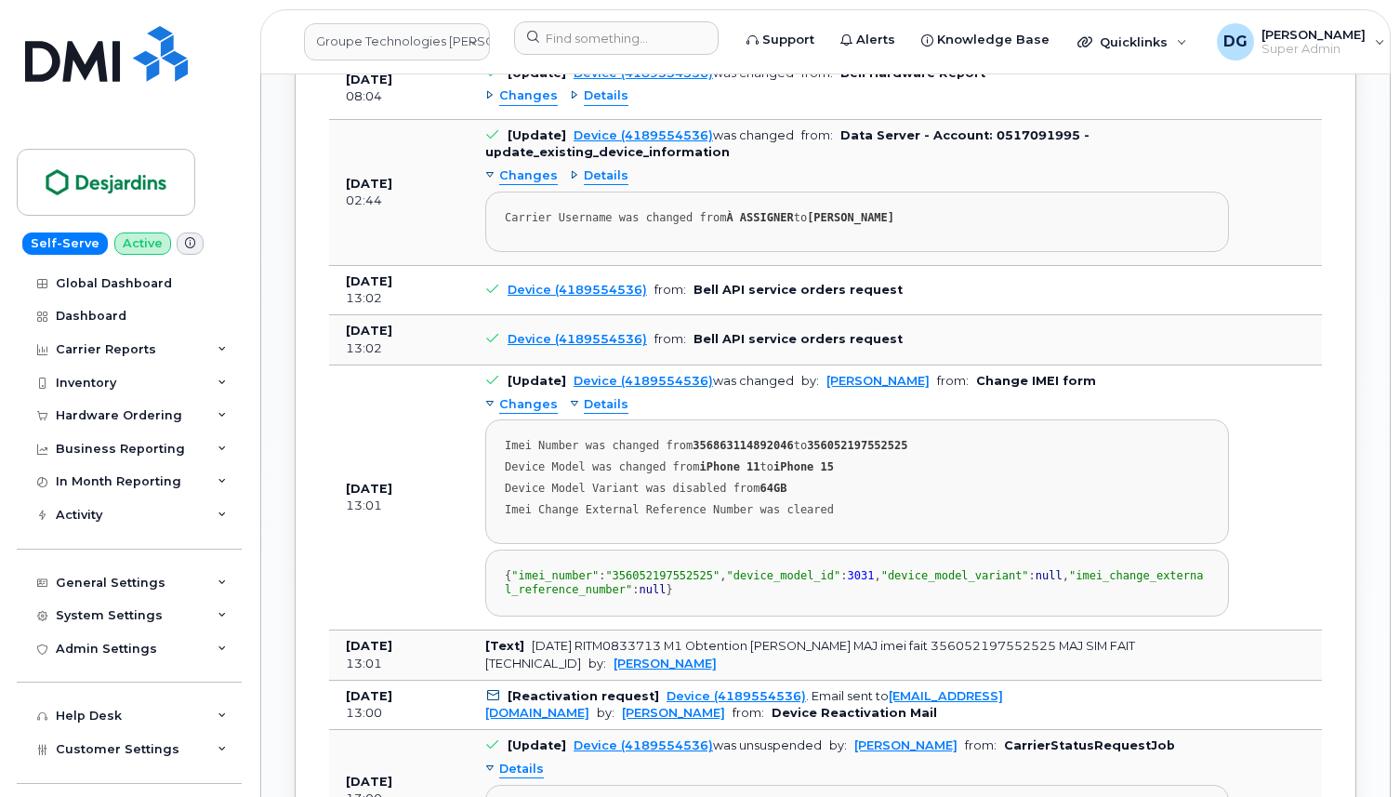
scroll to position [1894, 0]
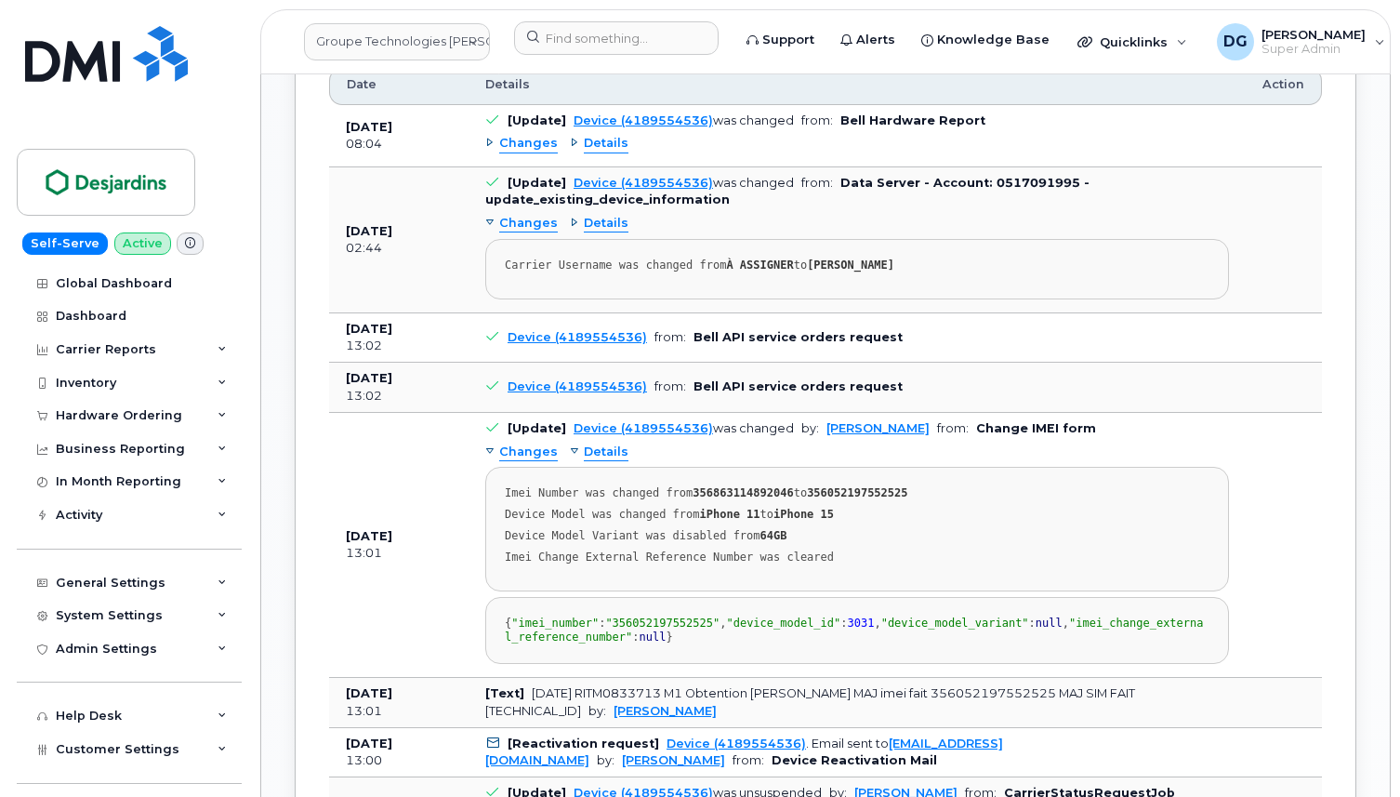
click at [602, 232] on span "Details" at bounding box center [606, 224] width 45 height 18
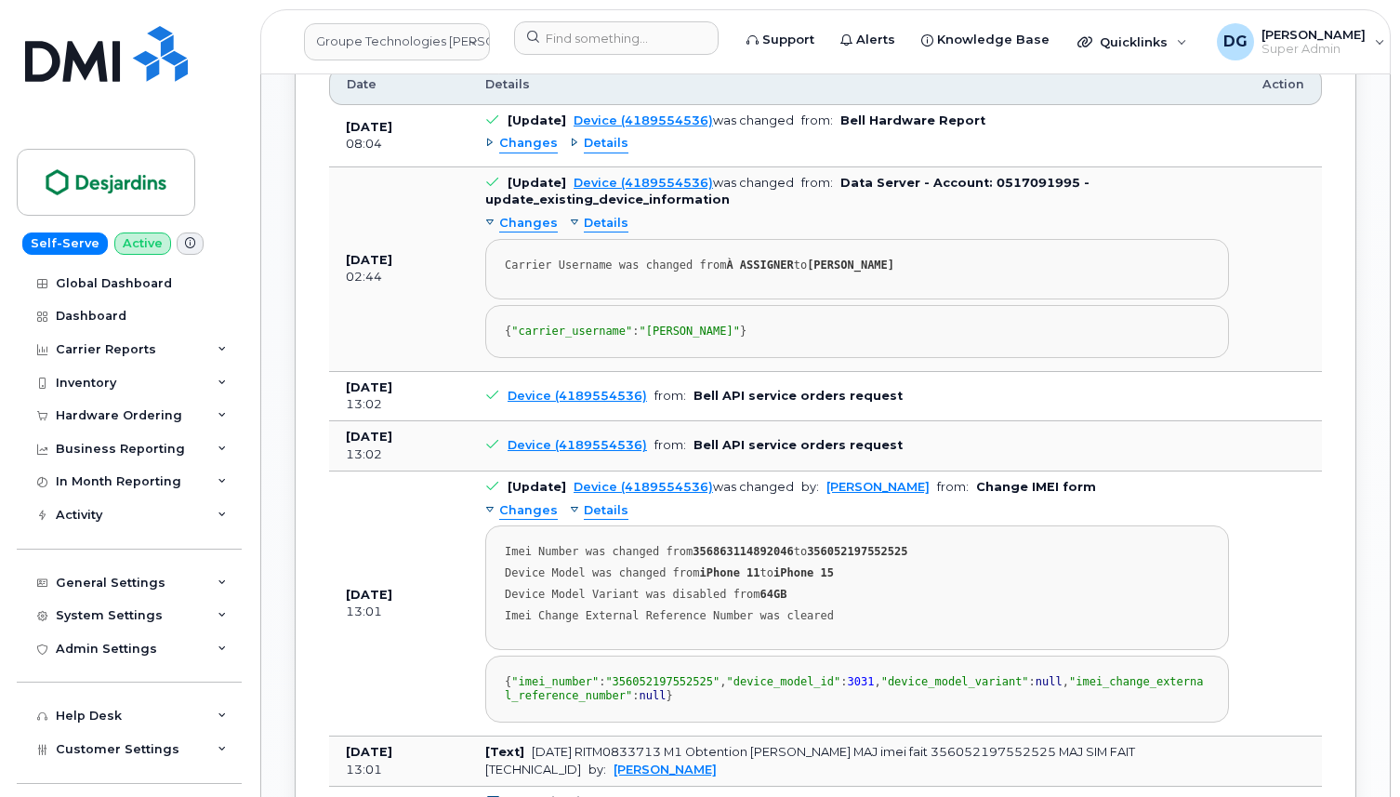
click at [608, 152] on span "Details" at bounding box center [606, 144] width 45 height 18
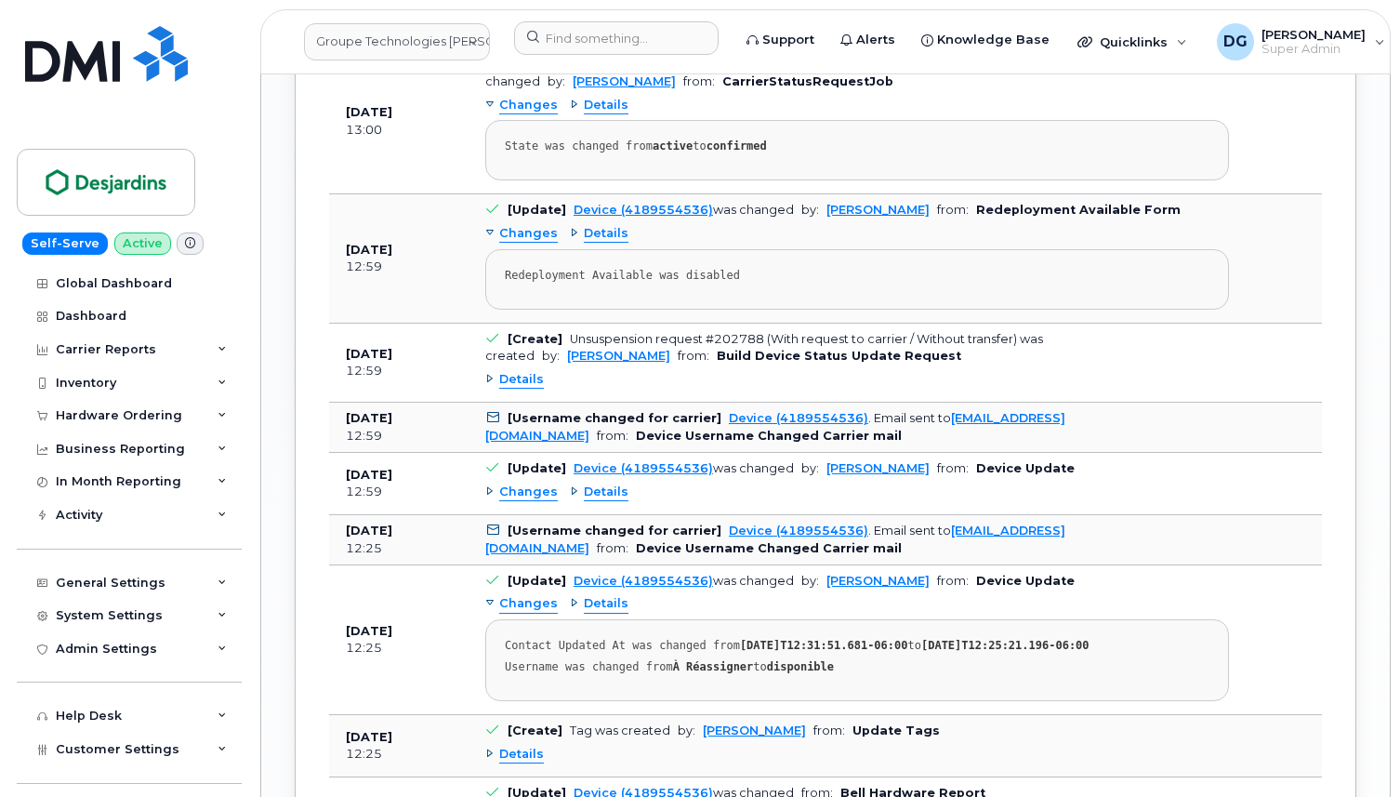
scroll to position [2884, 0]
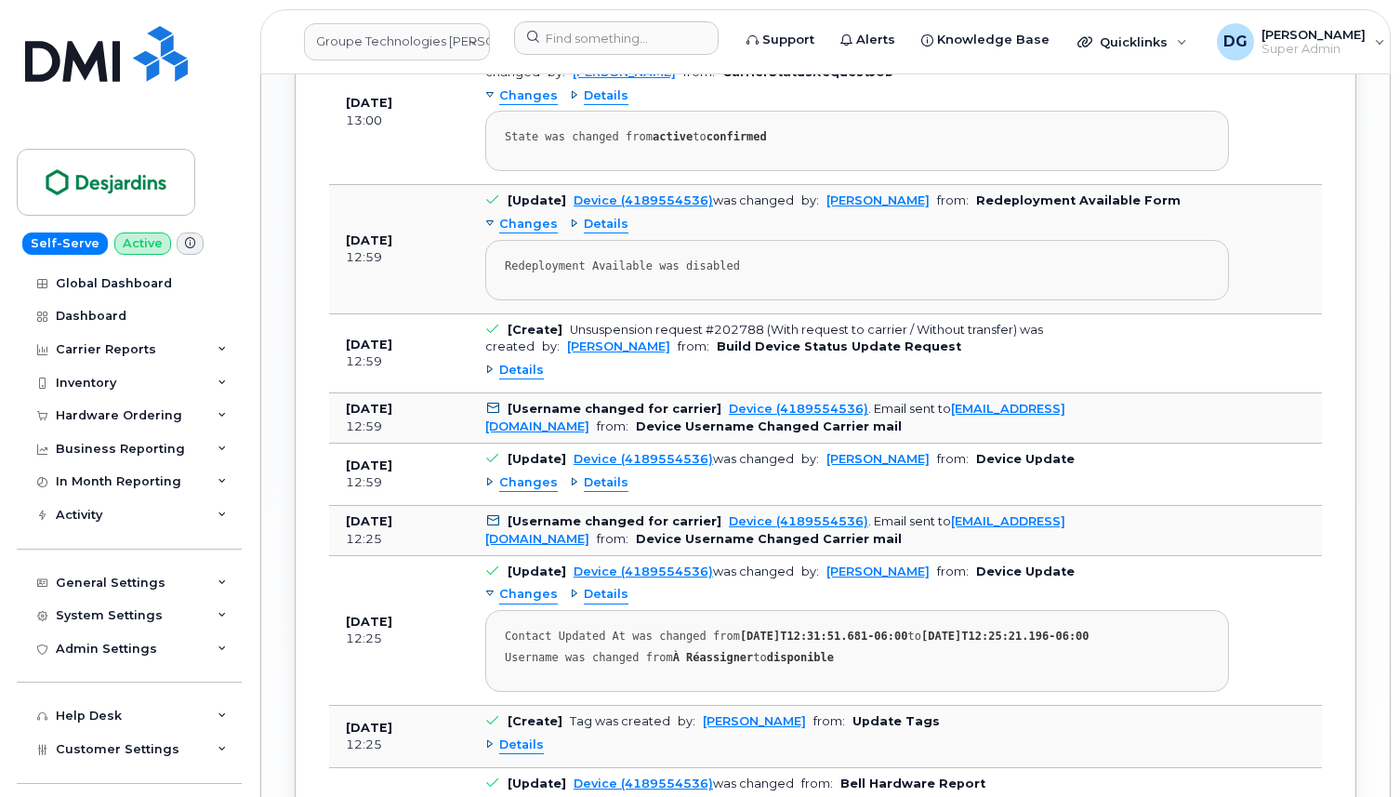
click at [589, 105] on span "Details" at bounding box center [606, 96] width 45 height 18
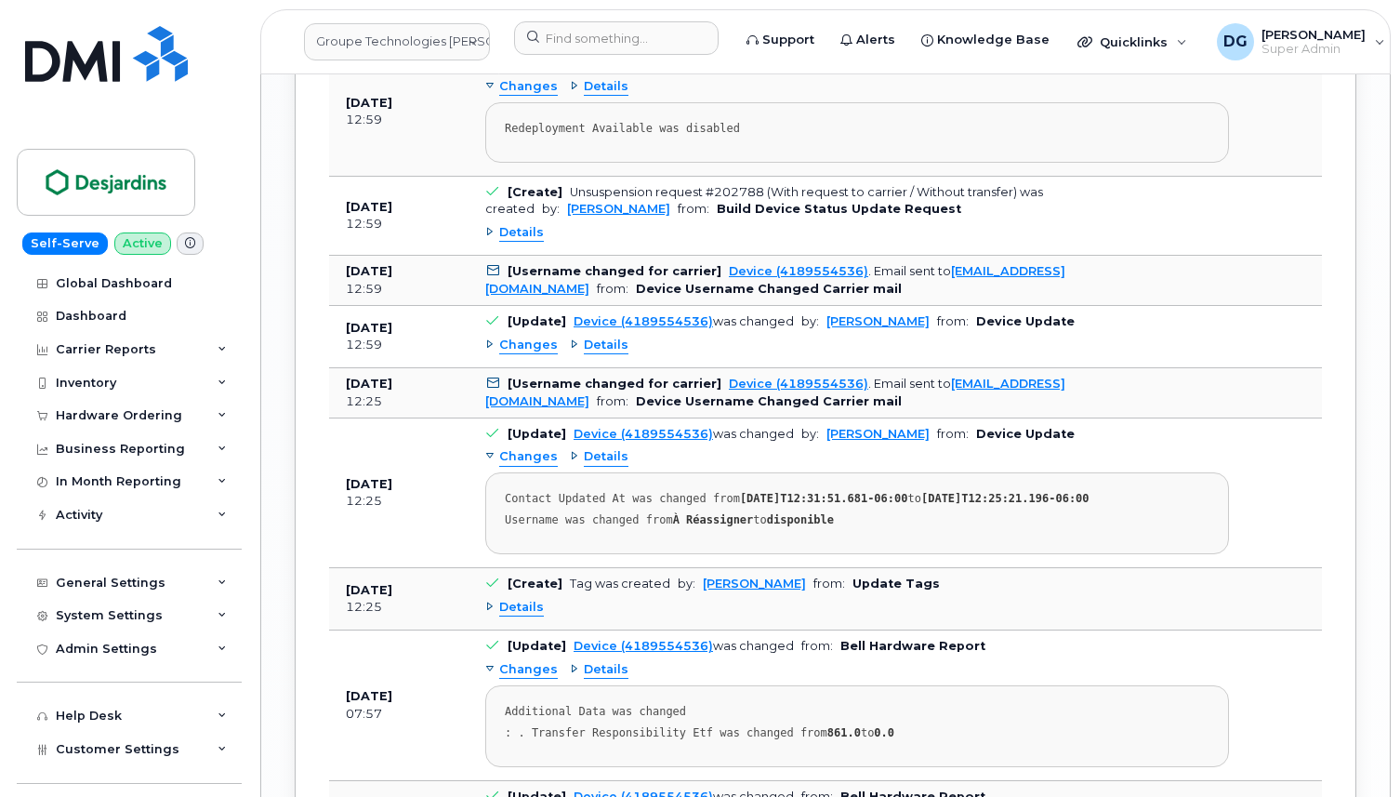
scroll to position [3118, 0]
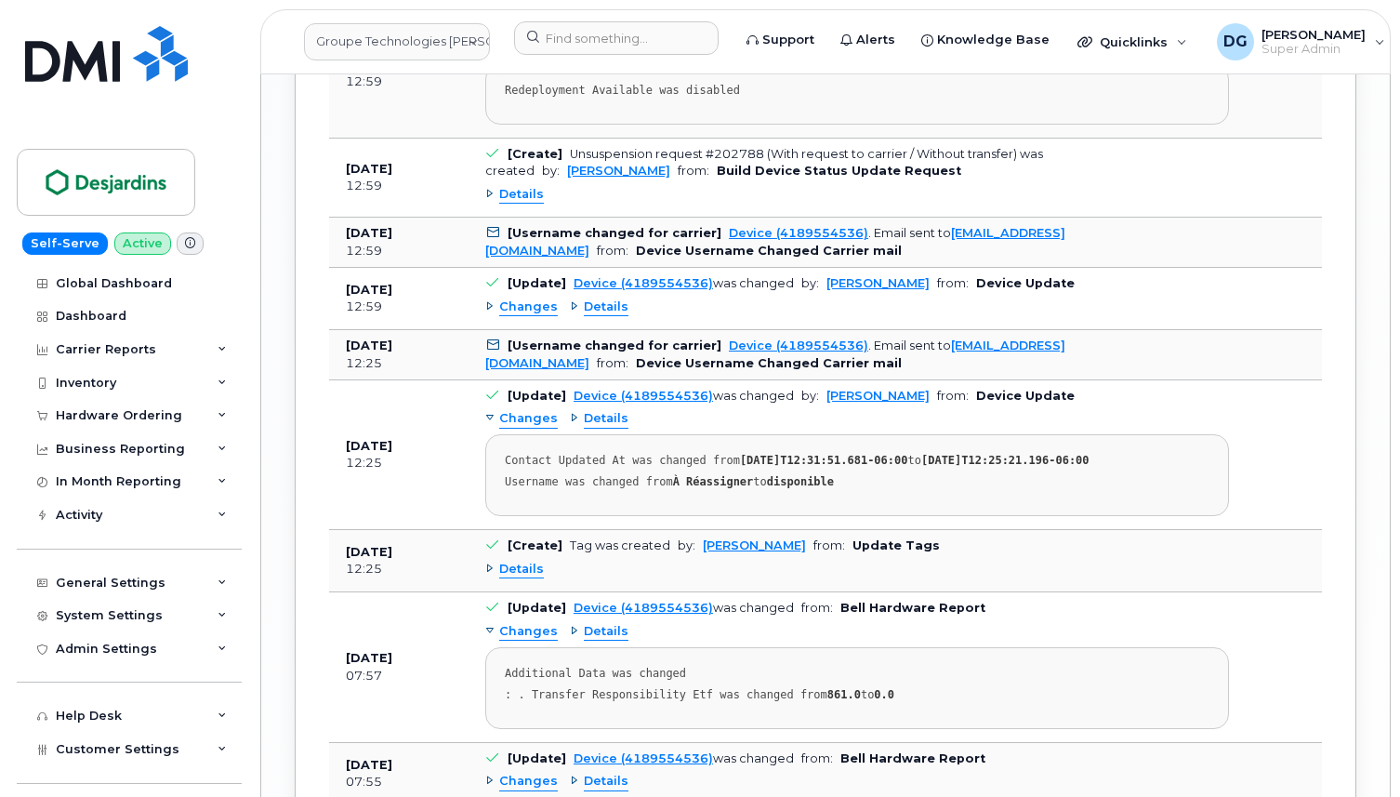
click at [605, 58] on span "Details" at bounding box center [606, 49] width 45 height 18
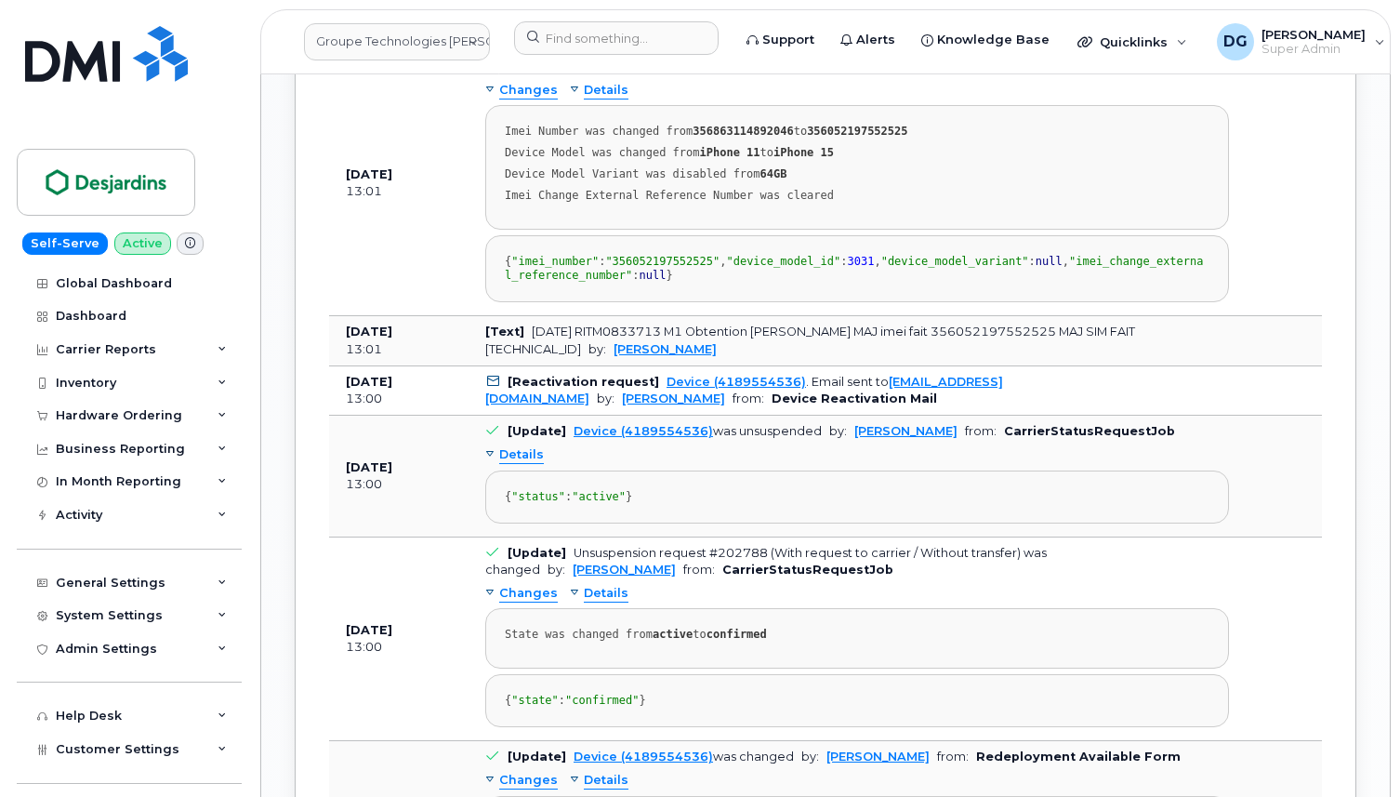
scroll to position [2385, 0]
drag, startPoint x: 902, startPoint y: 176, endPoint x: 779, endPoint y: 173, distance: 122.7
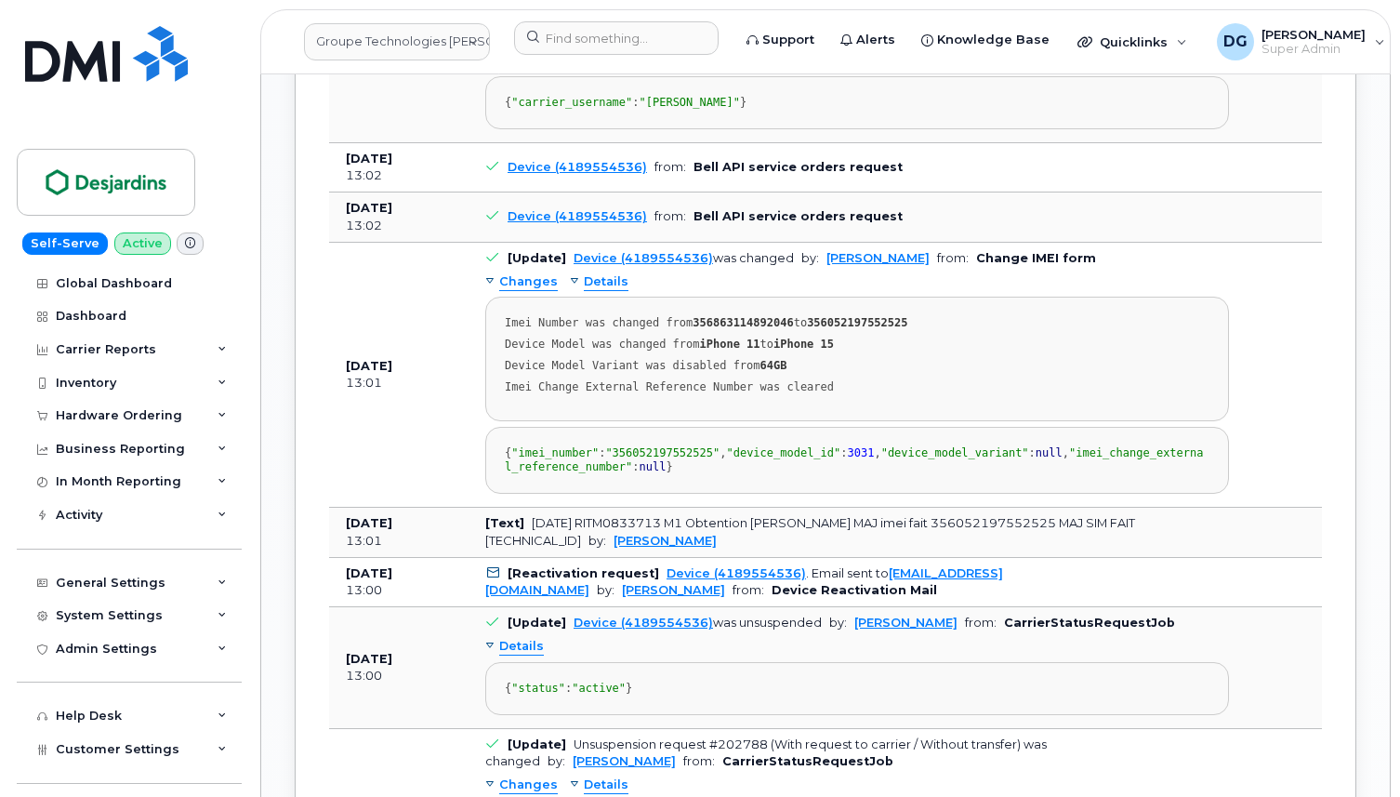
scroll to position [2143, 0]
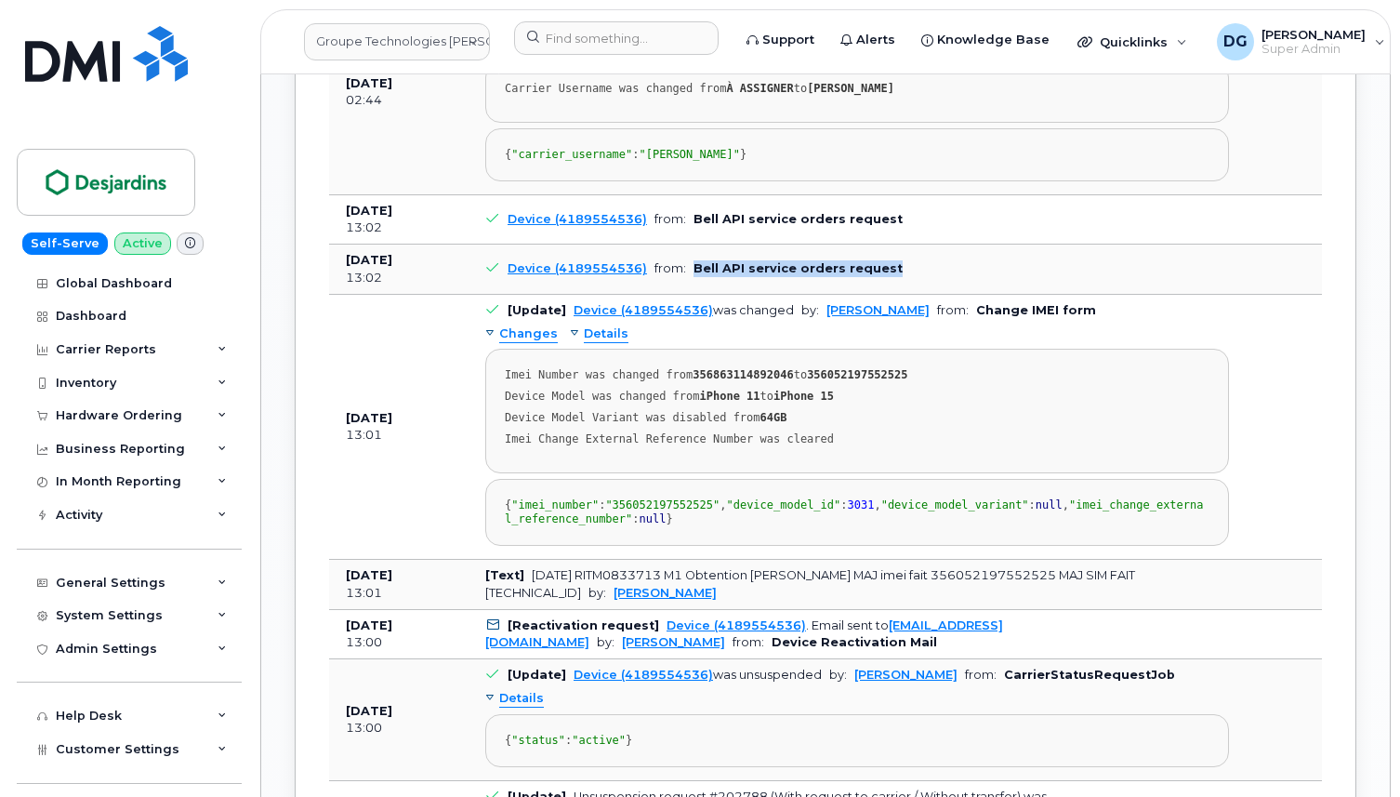
drag, startPoint x: 895, startPoint y: 465, endPoint x: 692, endPoint y: 464, distance: 203.6
click at [692, 295] on td "Device (4189554536) from: Bell API service orders request" at bounding box center [856, 269] width 777 height 50
copy b "Bell API service orders request"
click at [905, 295] on td "Device (4189554536) from: Bell API service orders request" at bounding box center [856, 269] width 777 height 50
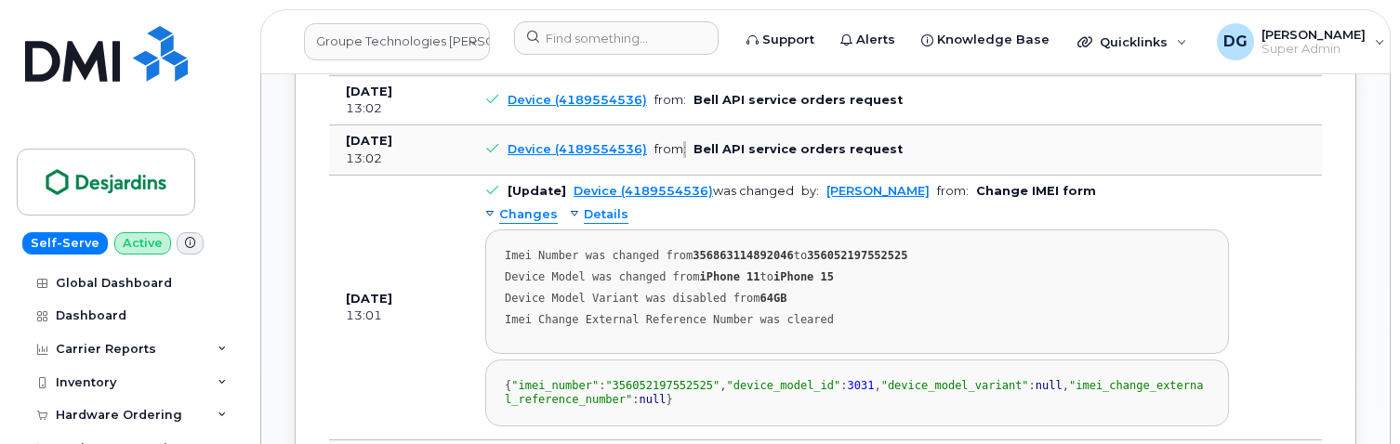
scroll to position [2282, 0]
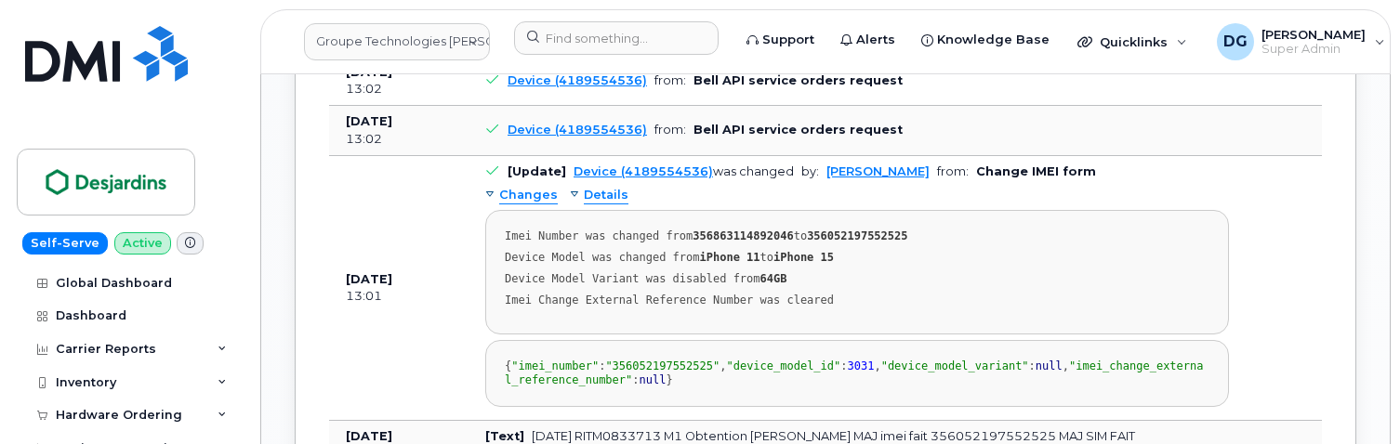
click at [900, 156] on td "Device (4189554536) from: Bell API service orders request" at bounding box center [856, 131] width 777 height 50
drag, startPoint x: 886, startPoint y: 323, endPoint x: 653, endPoint y: 322, distance: 232.4
click at [653, 156] on td "Device (4189554536) from: Bell API service orders request" at bounding box center [856, 131] width 777 height 50
click at [919, 156] on td "Device (4189554536) from: Bell API service orders request" at bounding box center [856, 131] width 777 height 50
click at [899, 156] on td "Device (4189554536) from: Bell API service orders request" at bounding box center [856, 131] width 777 height 50
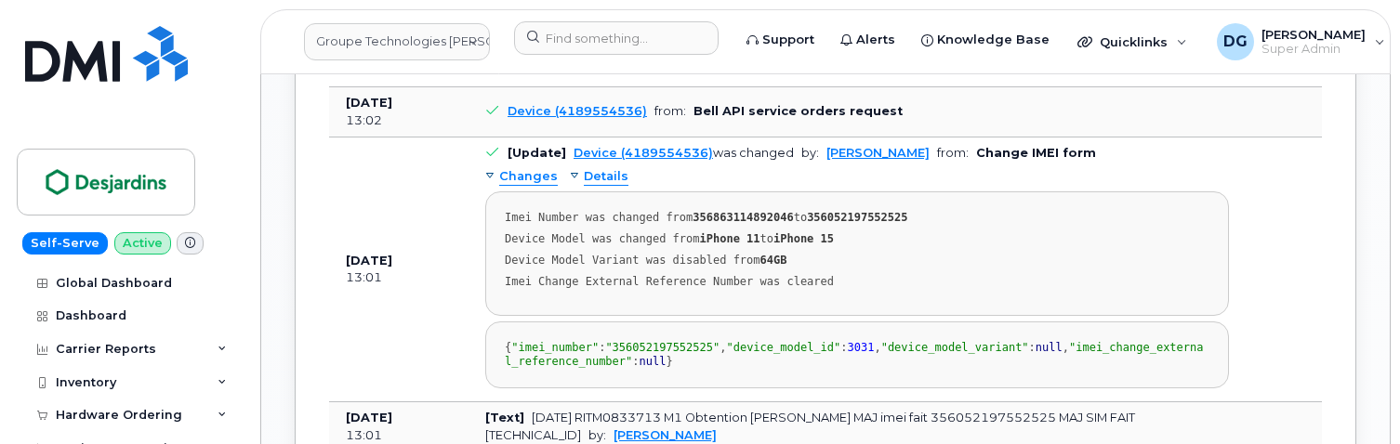
scroll to position [2301, 0]
drag, startPoint x: 390, startPoint y: 312, endPoint x: 344, endPoint y: 312, distance: 46.5
click at [344, 137] on td "Aug 12, 2025 13:02" at bounding box center [398, 111] width 139 height 50
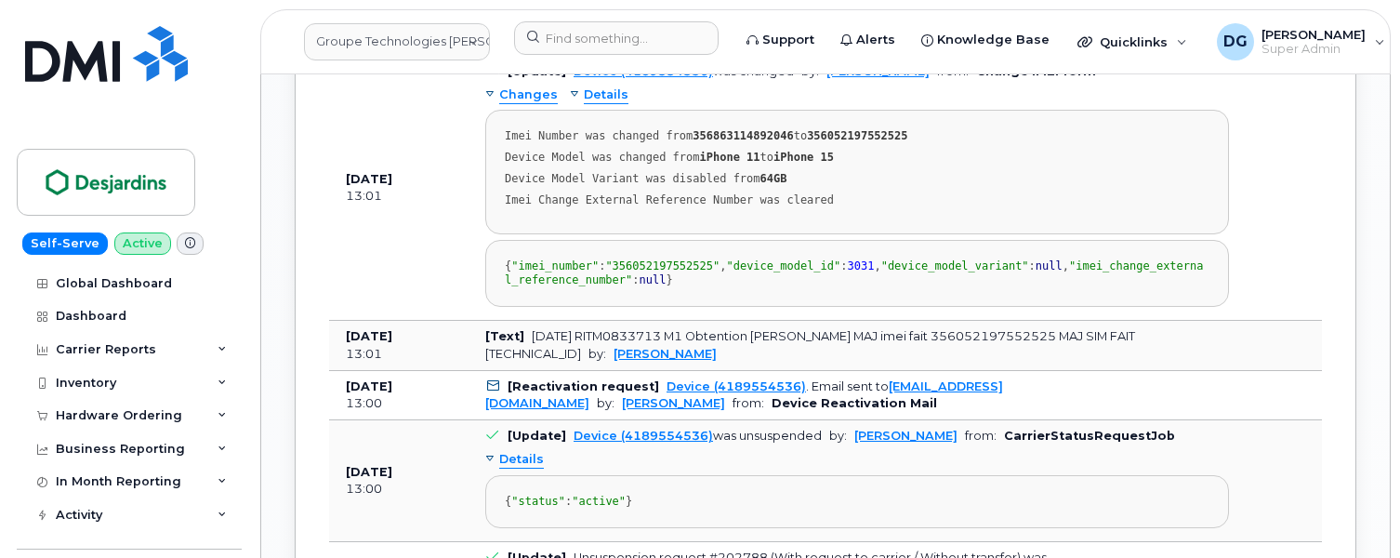
scroll to position [2318, 0]
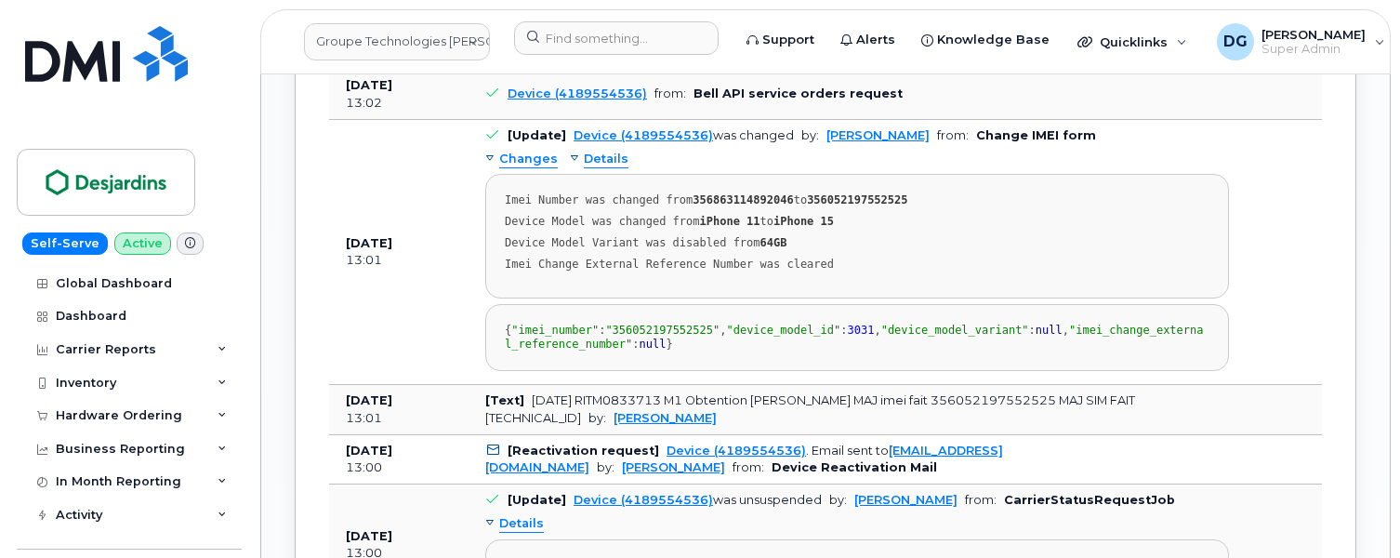
click at [904, 71] on td "Device (4189554536) from: Bell API service orders request" at bounding box center [856, 45] width 777 height 50
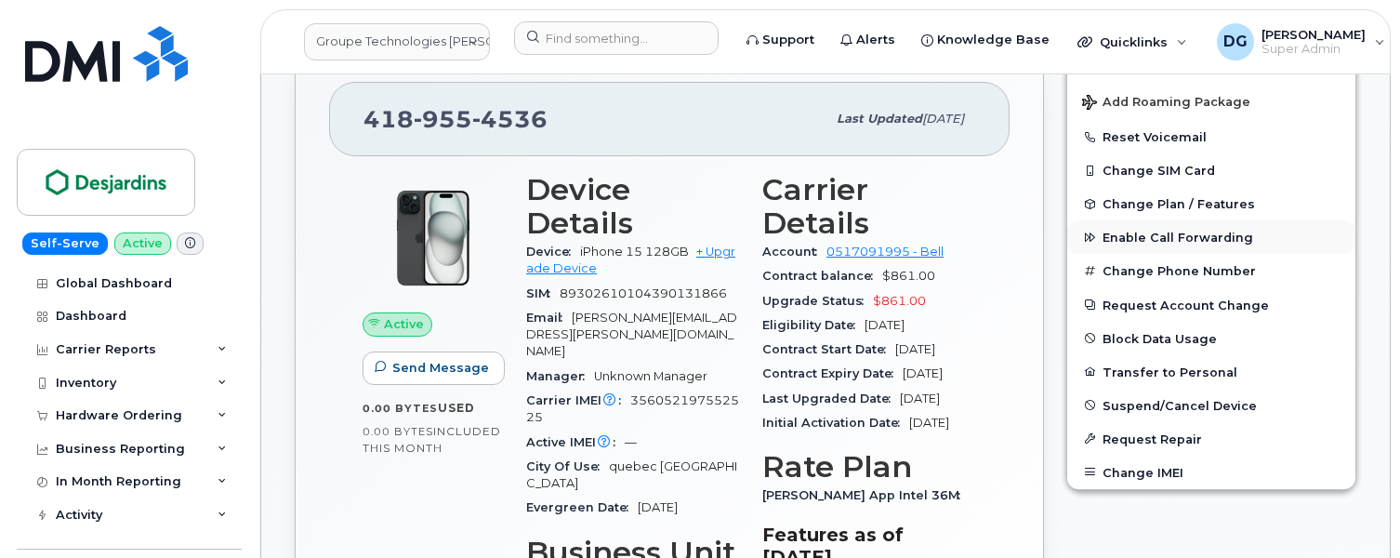
scroll to position [607, 0]
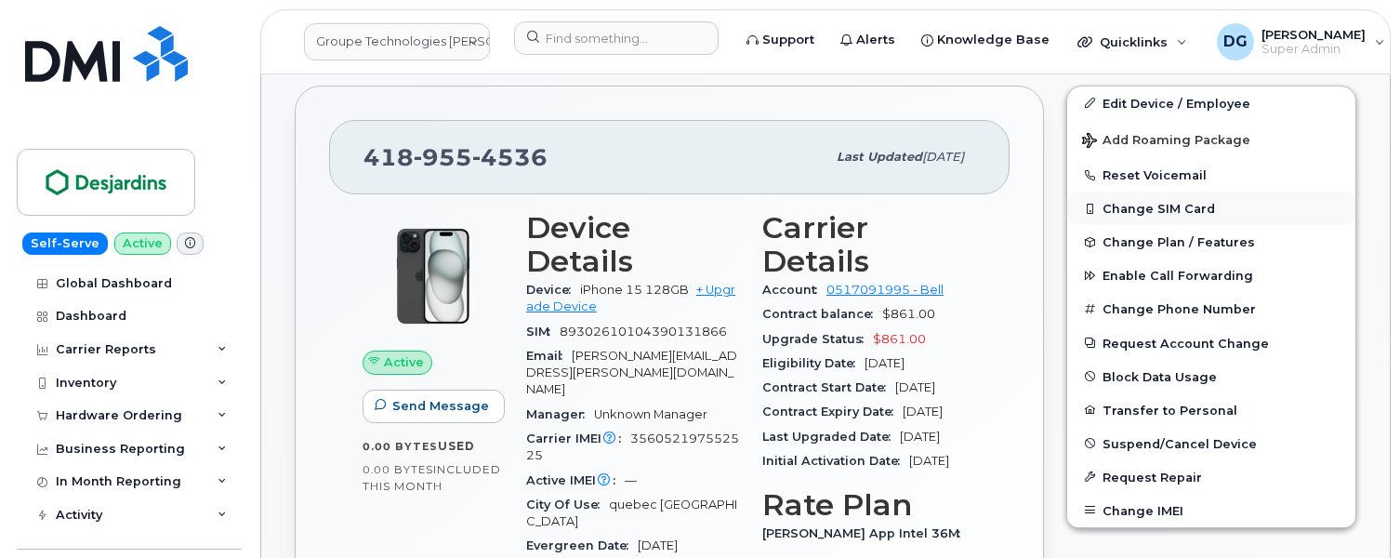
click at [1239, 208] on button "Change SIM Card" at bounding box center [1211, 207] width 288 height 33
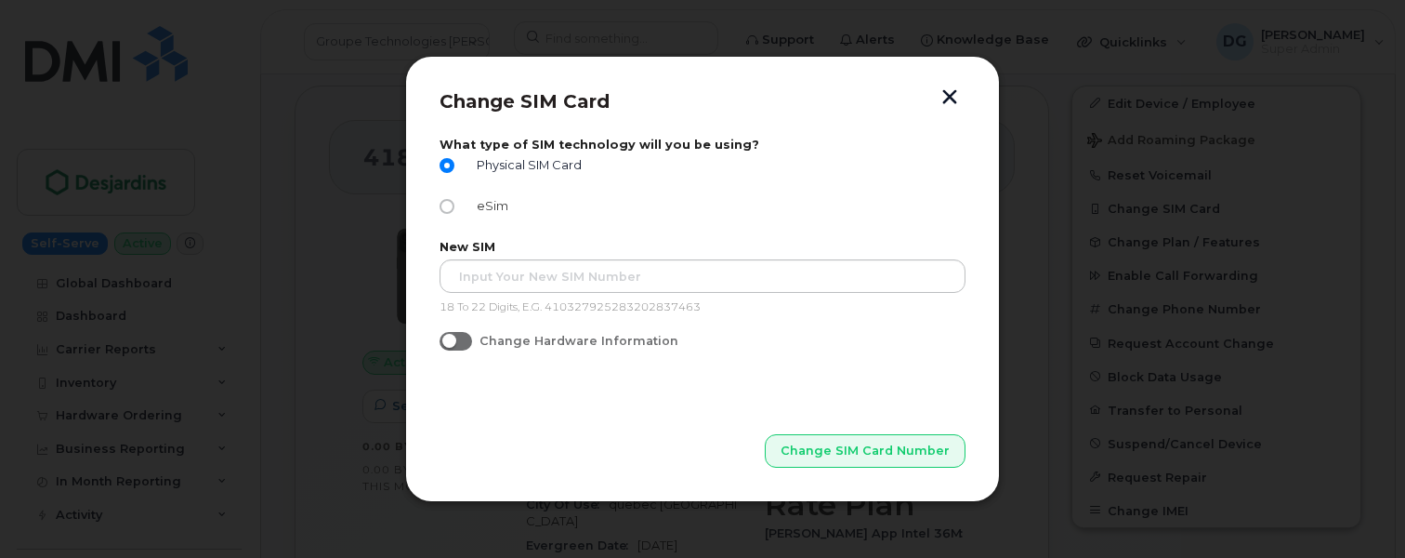
click at [452, 206] on input "eSim" at bounding box center [447, 206] width 15 height 15
radio input "true"
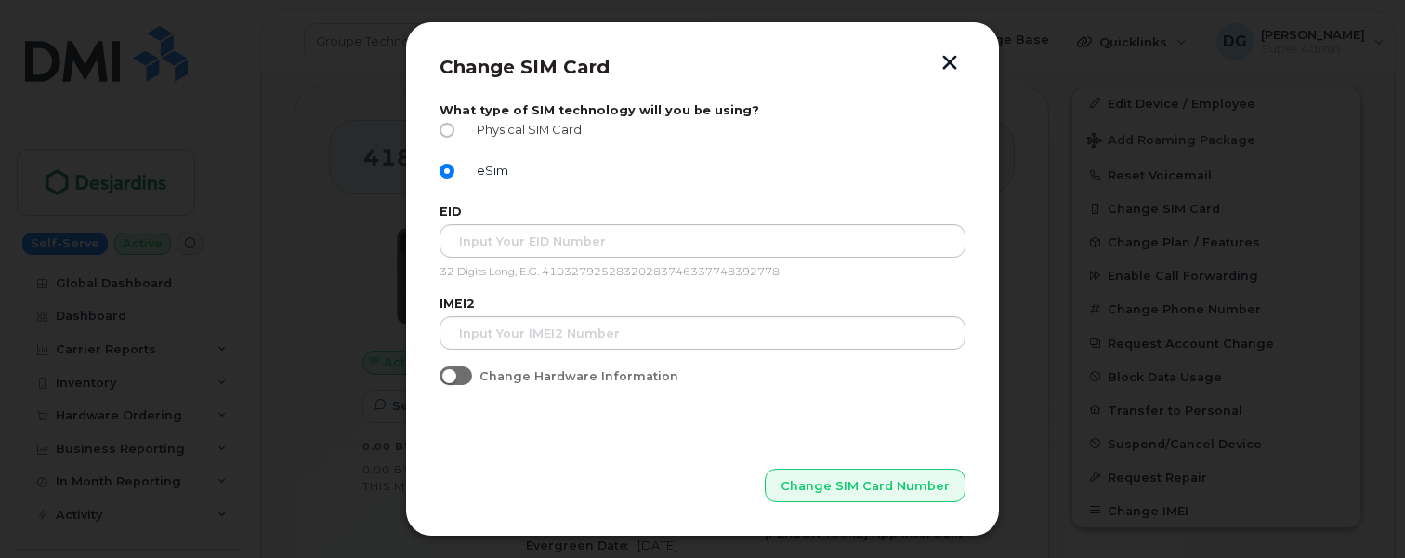
click at [441, 124] on label "Physical SIM Card" at bounding box center [511, 130] width 142 height 15
click at [441, 124] on input "Physical SIM Card" at bounding box center [447, 130] width 15 height 15
radio input "true"
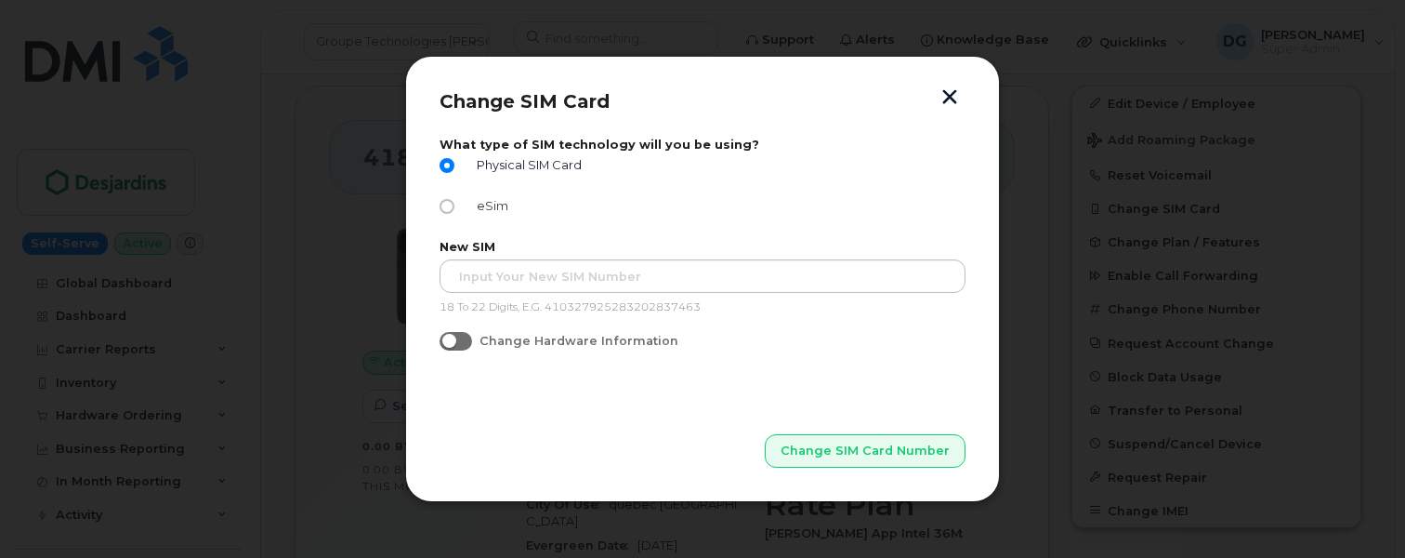
click at [449, 210] on input "eSim" at bounding box center [447, 206] width 15 height 15
radio input "true"
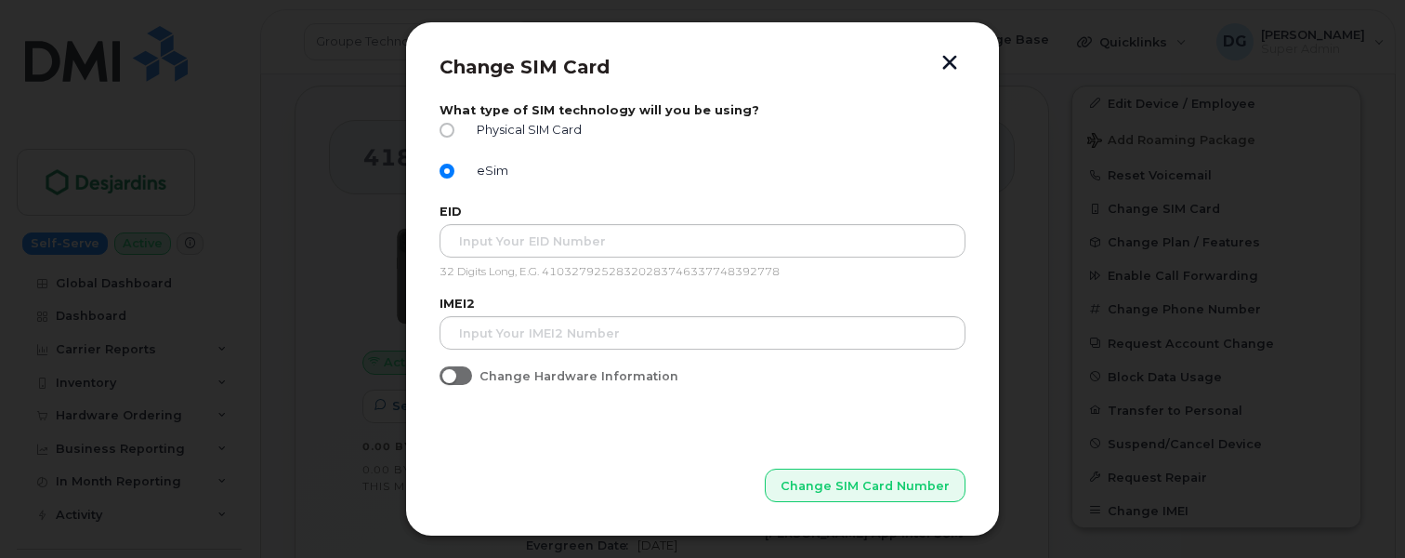
click at [953, 55] on button "button" at bounding box center [950, 65] width 28 height 20
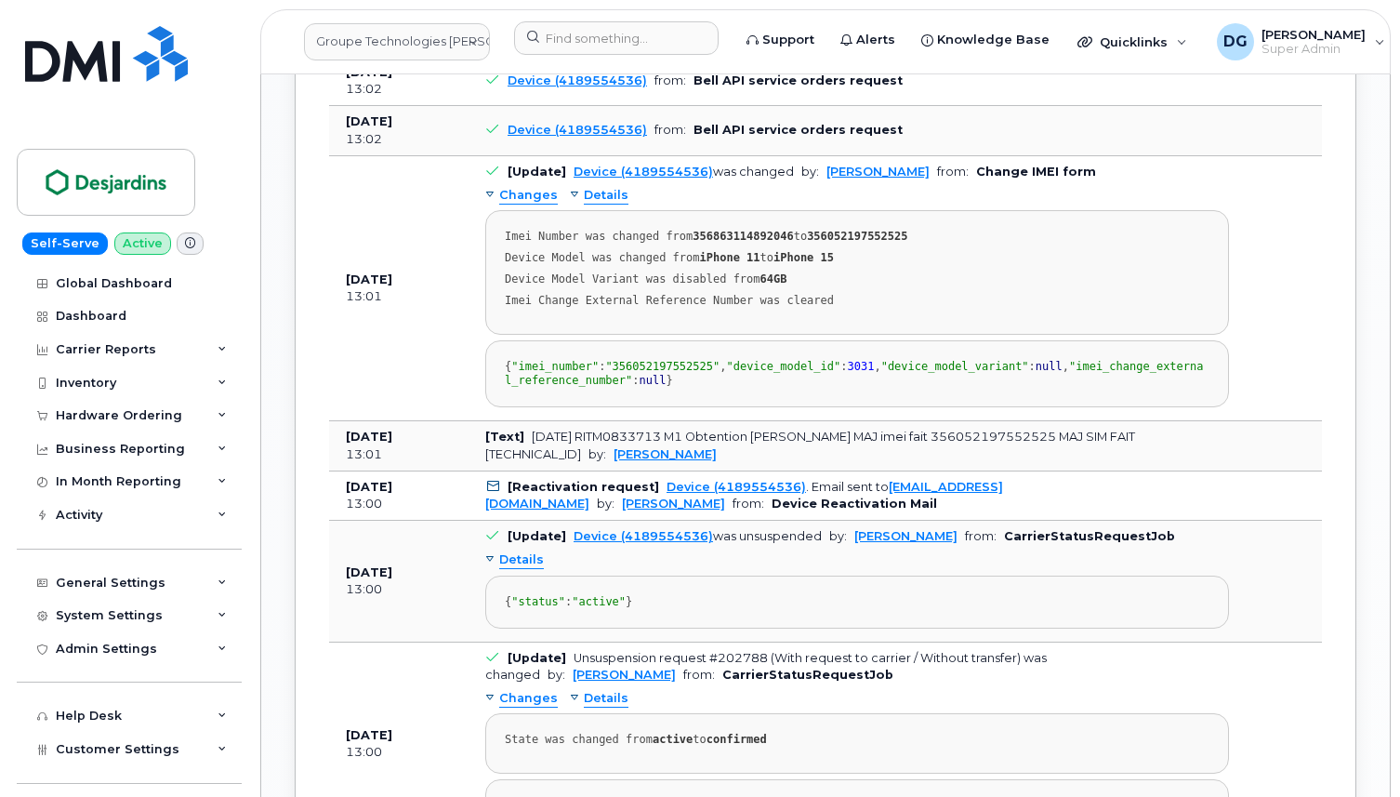
scroll to position [2286, 0]
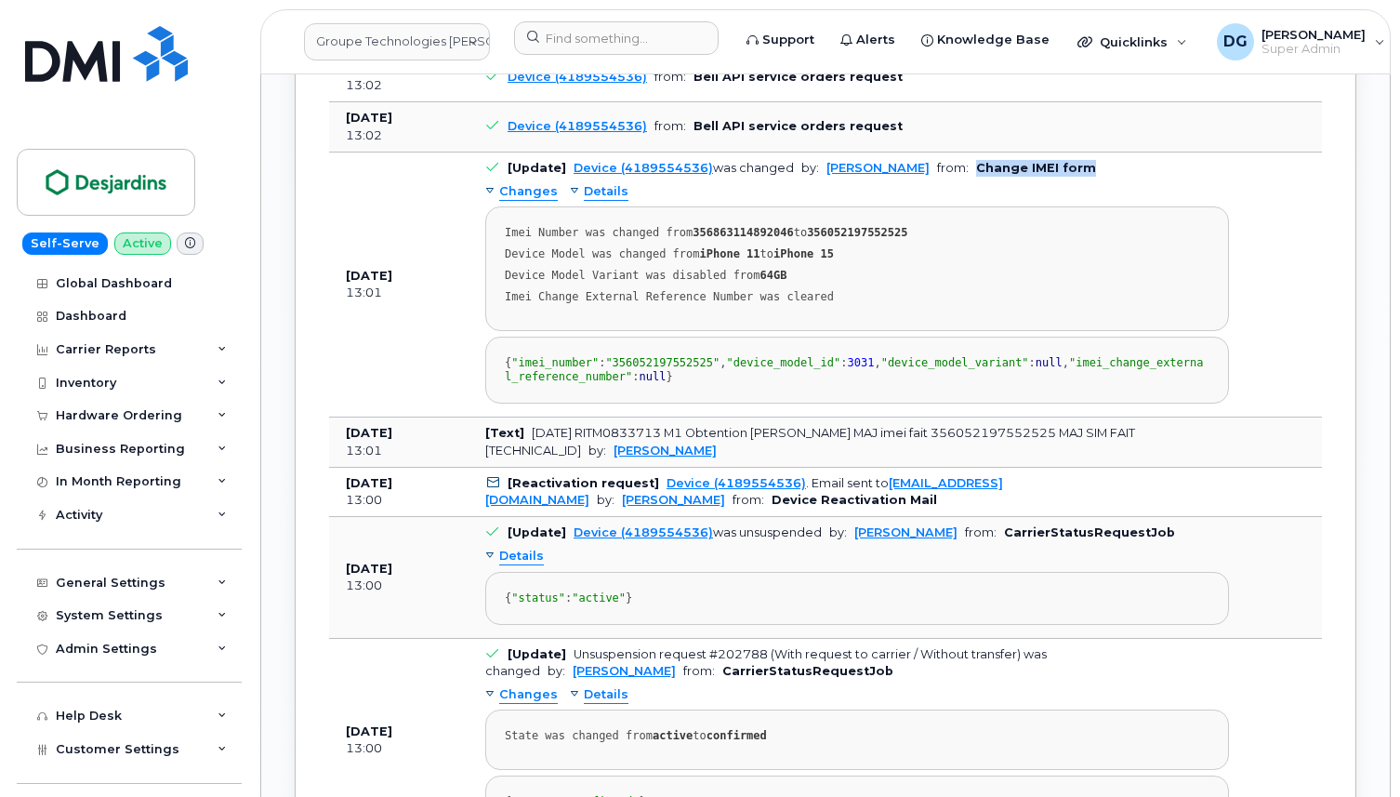
drag, startPoint x: 999, startPoint y: 358, endPoint x: 1150, endPoint y: 361, distance: 150.6
click at [1150, 361] on td "[Update] Device (4189554536) was changed by: Véronique Labranche from: Change I…" at bounding box center [856, 284] width 777 height 265
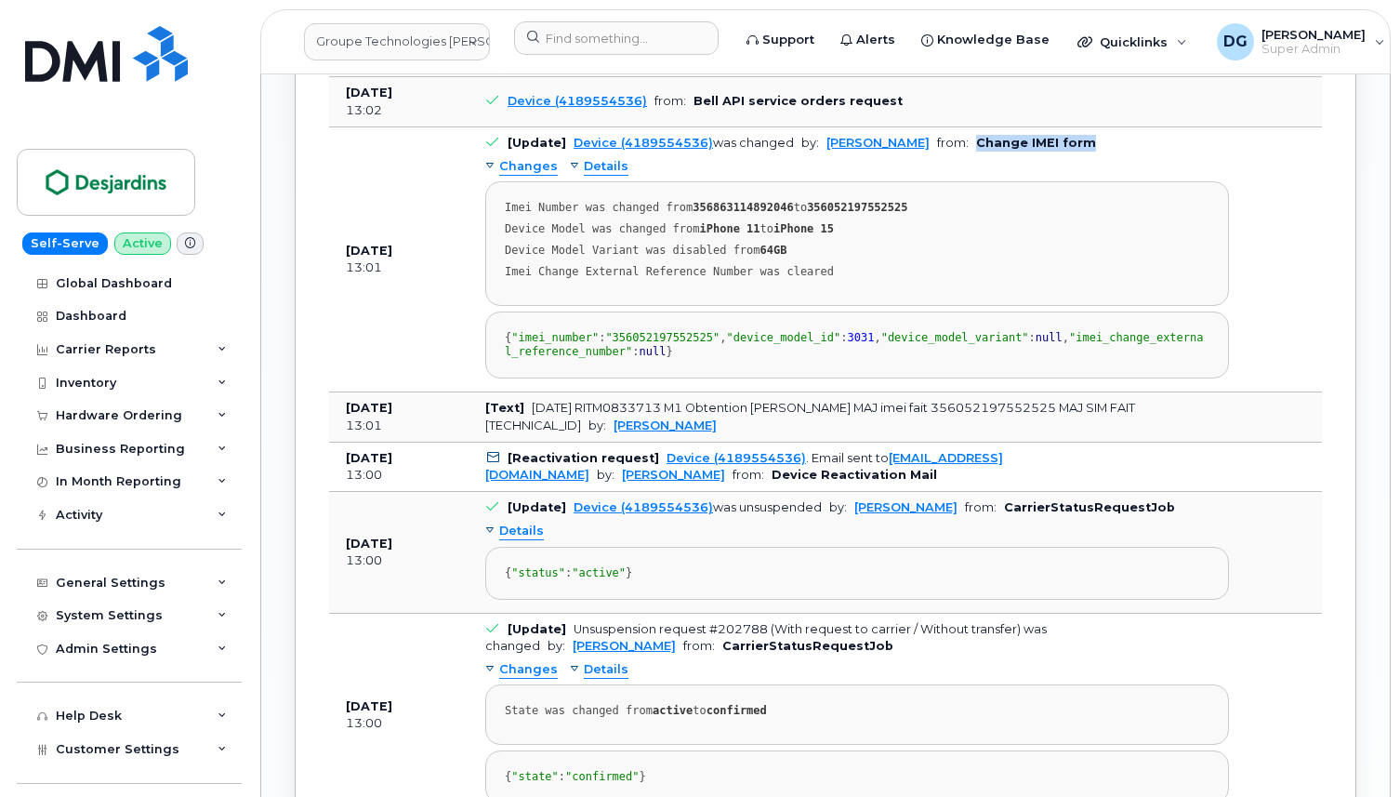
scroll to position [2329, 0]
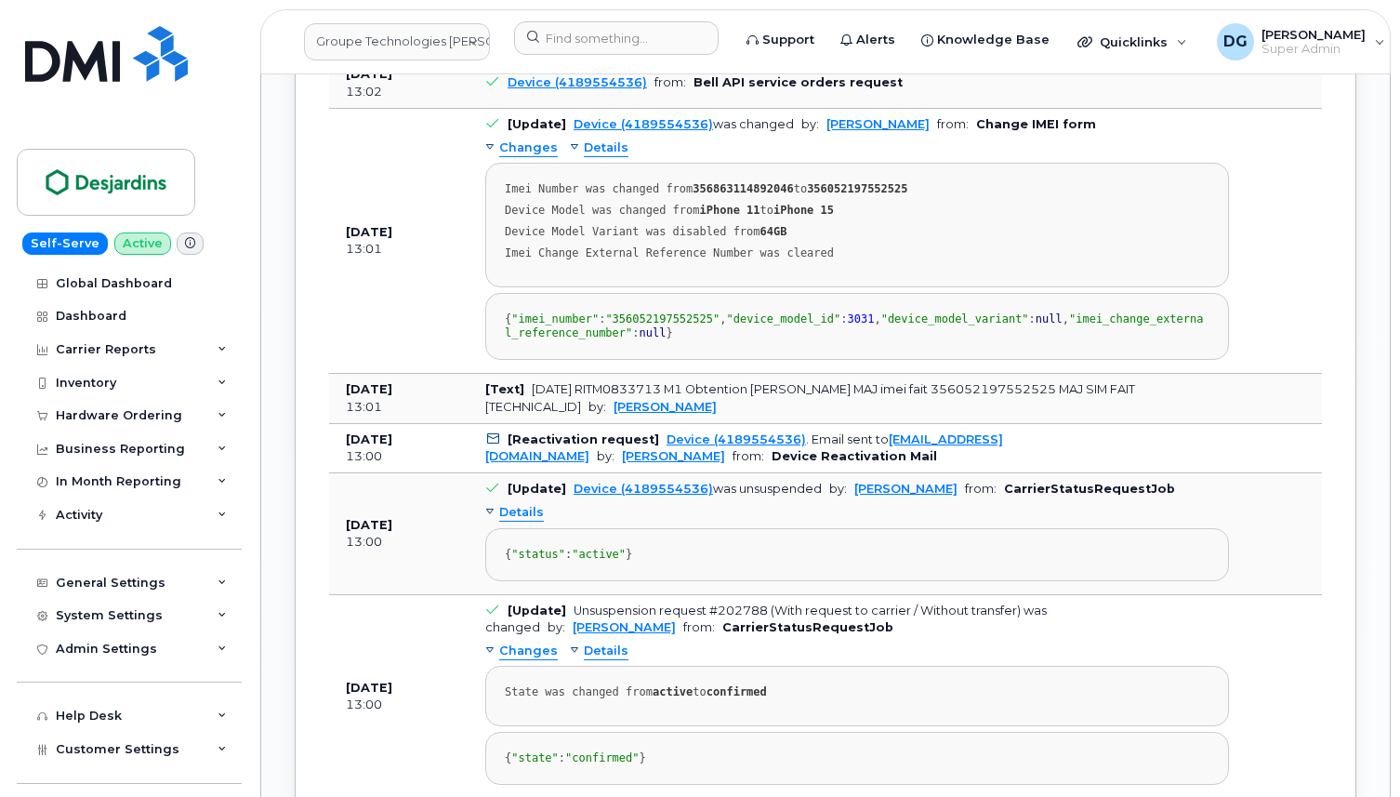
click at [929, 260] on div "Imei Change External Reference Number was cleared" at bounding box center [857, 253] width 705 height 14
drag, startPoint x: 998, startPoint y: 320, endPoint x: 1111, endPoint y: 316, distance: 112.5
click at [1111, 316] on td "[Update] Device (4189554536) was changed by: Véronique Labranche from: Change I…" at bounding box center [856, 241] width 777 height 265
drag, startPoint x: 888, startPoint y: 278, endPoint x: 474, endPoint y: 221, distance: 417.5
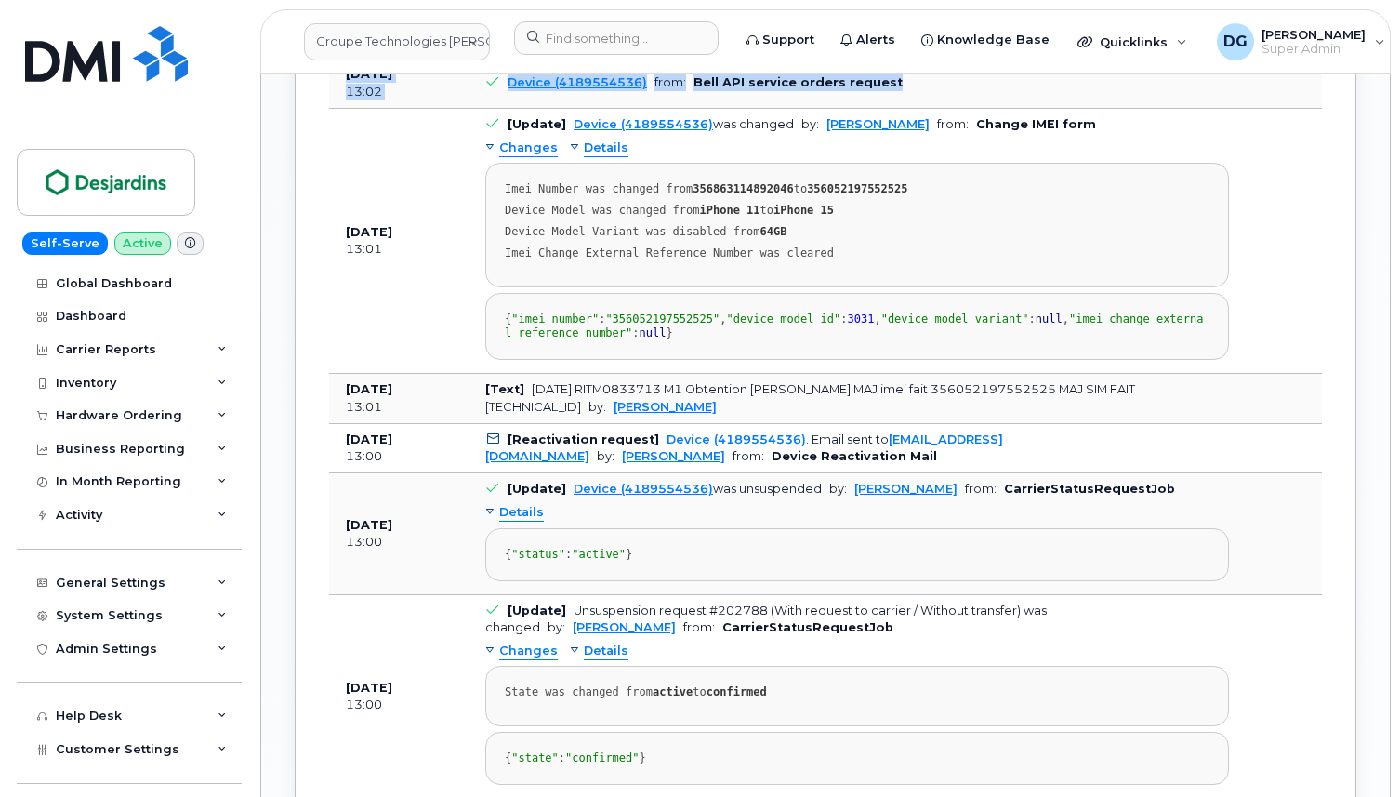
click at [955, 59] on td "Device (4189554536) from: Bell API service orders request" at bounding box center [856, 34] width 777 height 50
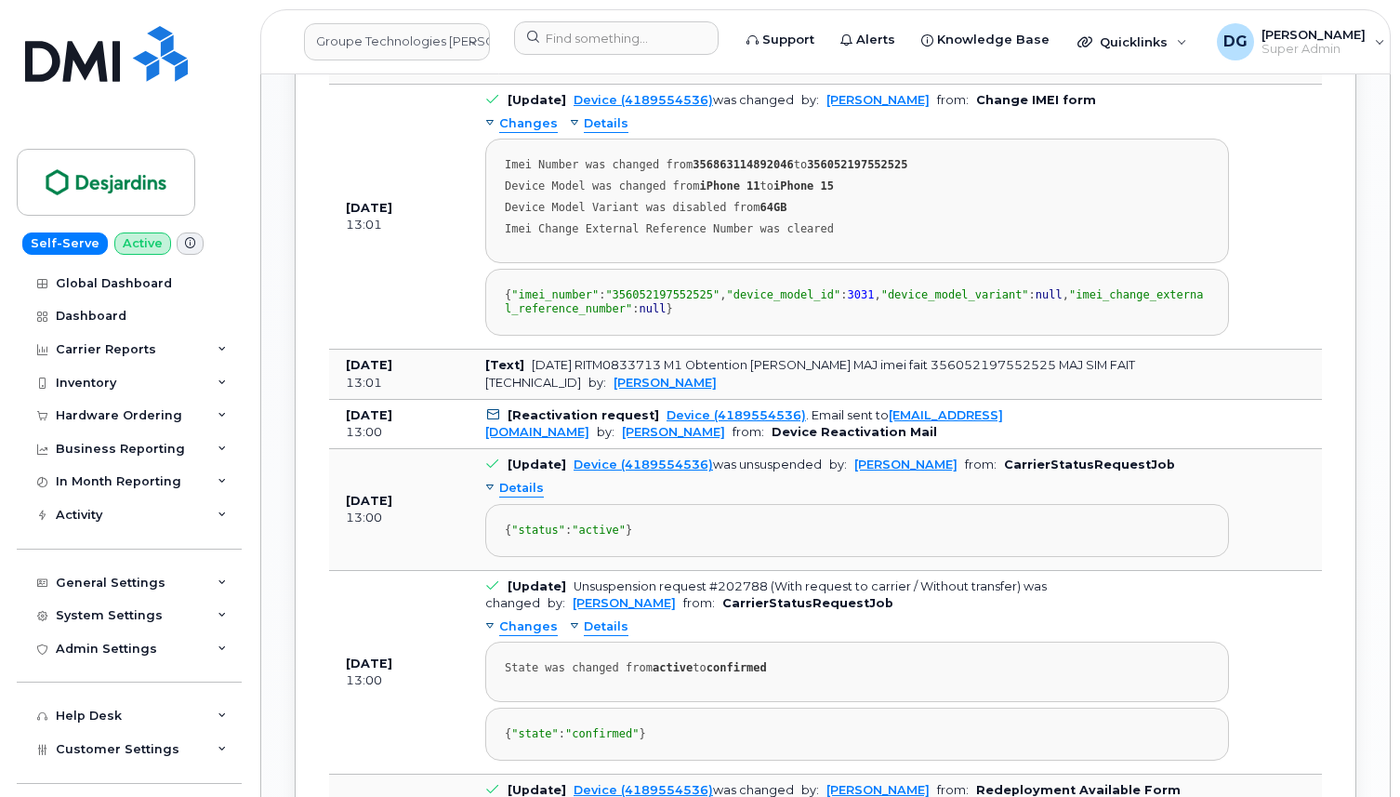
click at [564, 301] on span ""imei_number"" at bounding box center [554, 294] width 87 height 13
click at [806, 316] on div "{ "imei_number" : "356052197552525" , "device_model_id" : 3031 , "device_model_…" at bounding box center [857, 302] width 705 height 28
drag, startPoint x: 997, startPoint y: 298, endPoint x: 1142, endPoint y: 309, distance: 145.4
click at [1142, 309] on td "[Update] Device (4189554536) was changed by: Véronique Labranche from: Change I…" at bounding box center [856, 217] width 777 height 265
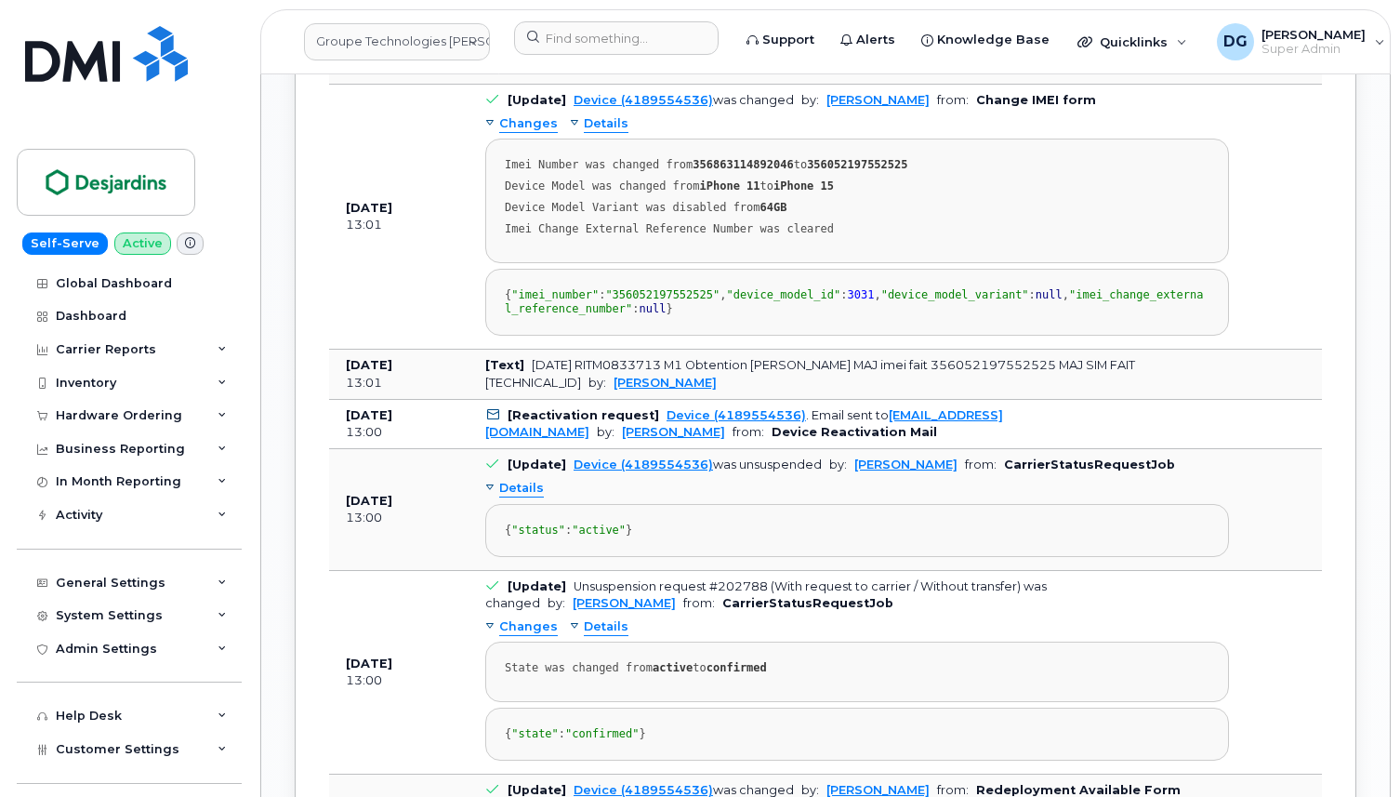
click at [777, 336] on div "Changes Details Imei Number was changed from 356863114892046 to 356052197552525…" at bounding box center [857, 222] width 744 height 227
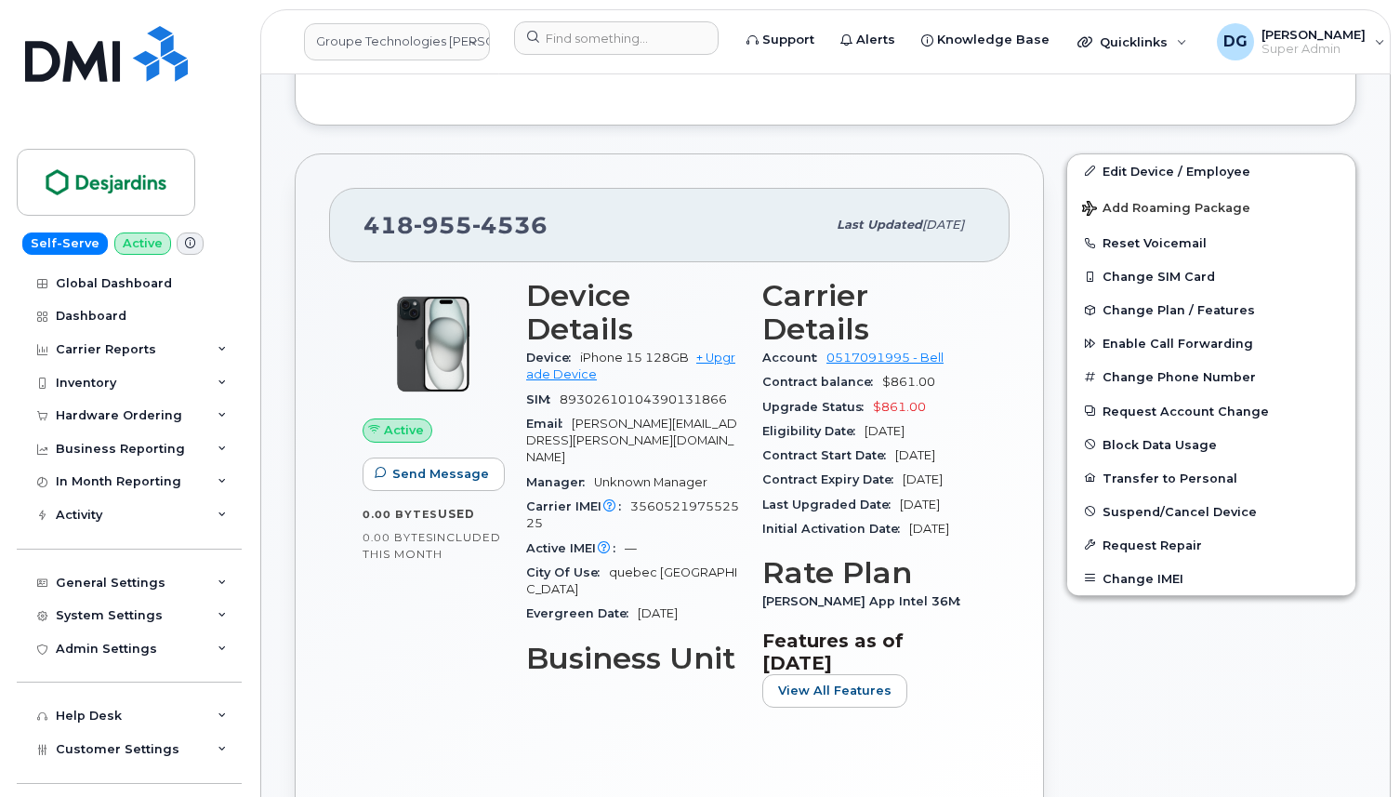
scroll to position [542, 0]
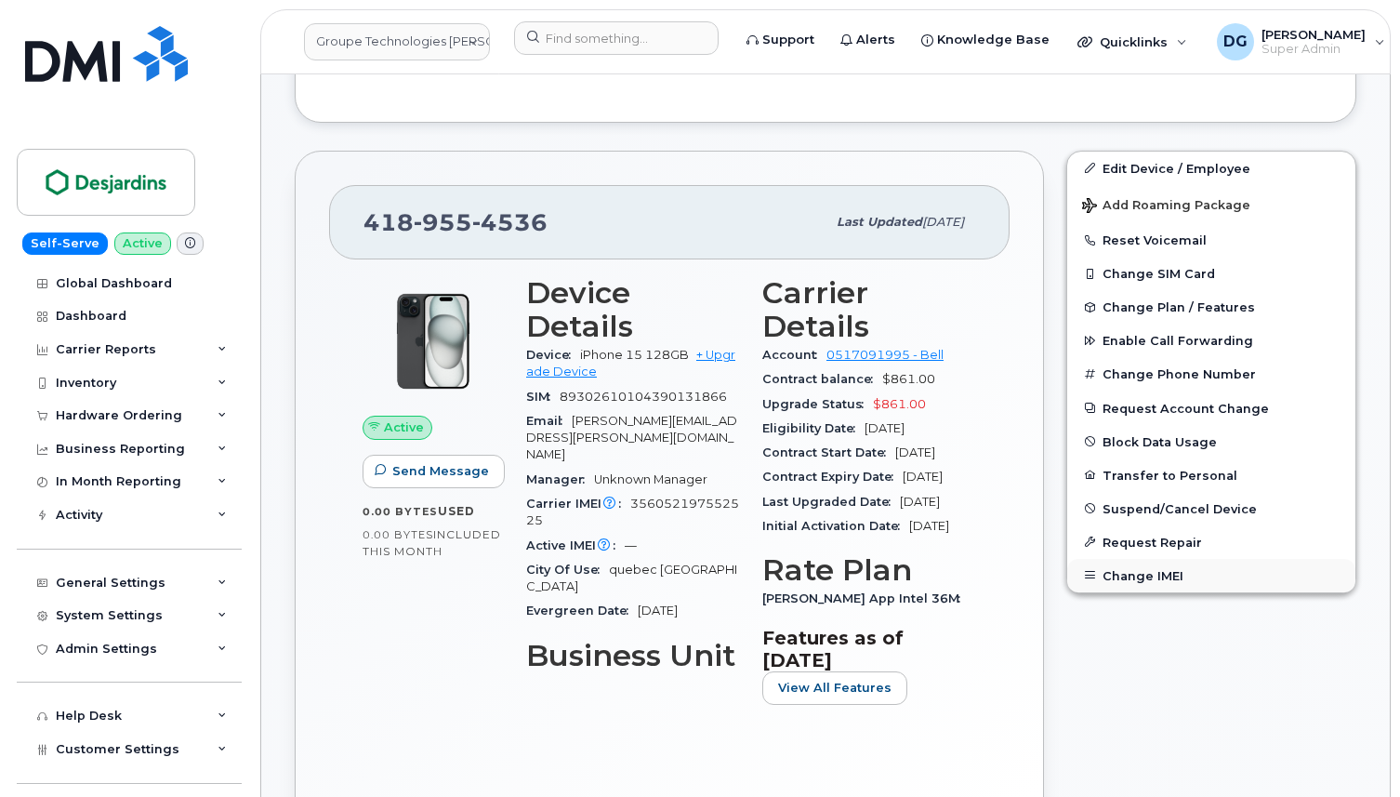
click at [1155, 570] on button "Change IMEI" at bounding box center [1211, 575] width 288 height 33
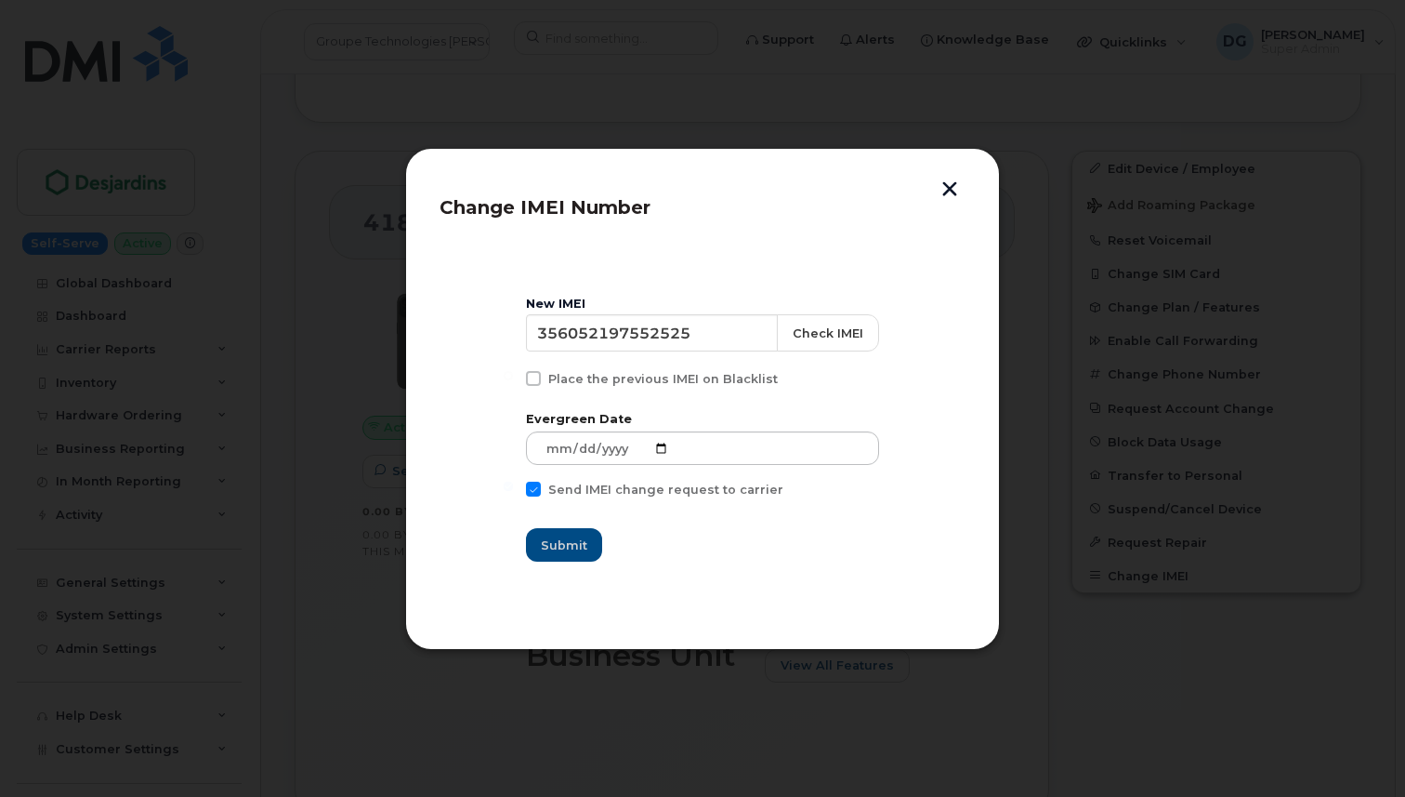
click at [951, 211] on header "Change IMEI Number" at bounding box center [703, 212] width 526 height 61
click at [951, 202] on header "Change IMEI Number" at bounding box center [703, 212] width 526 height 61
click at [951, 197] on button "button" at bounding box center [950, 191] width 28 height 20
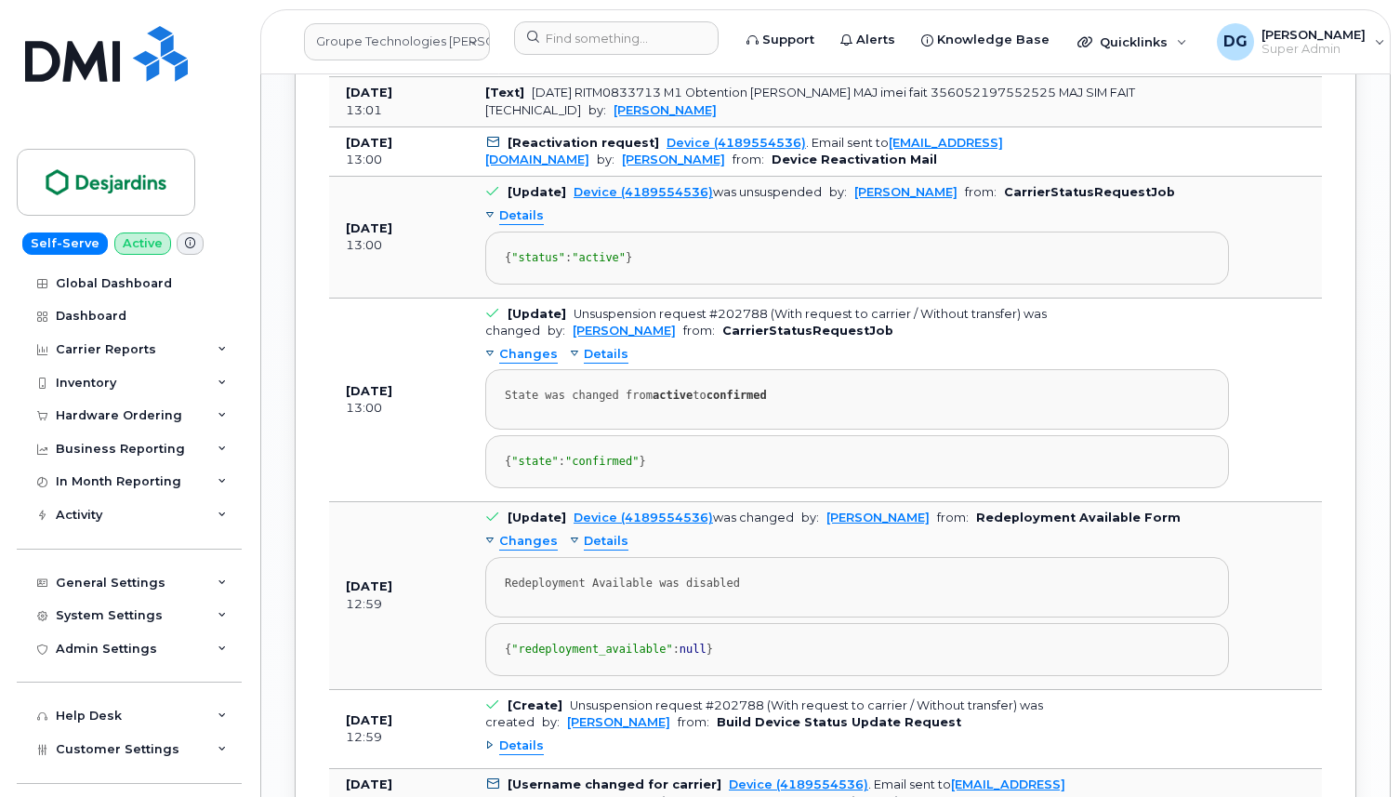
scroll to position [2398, 0]
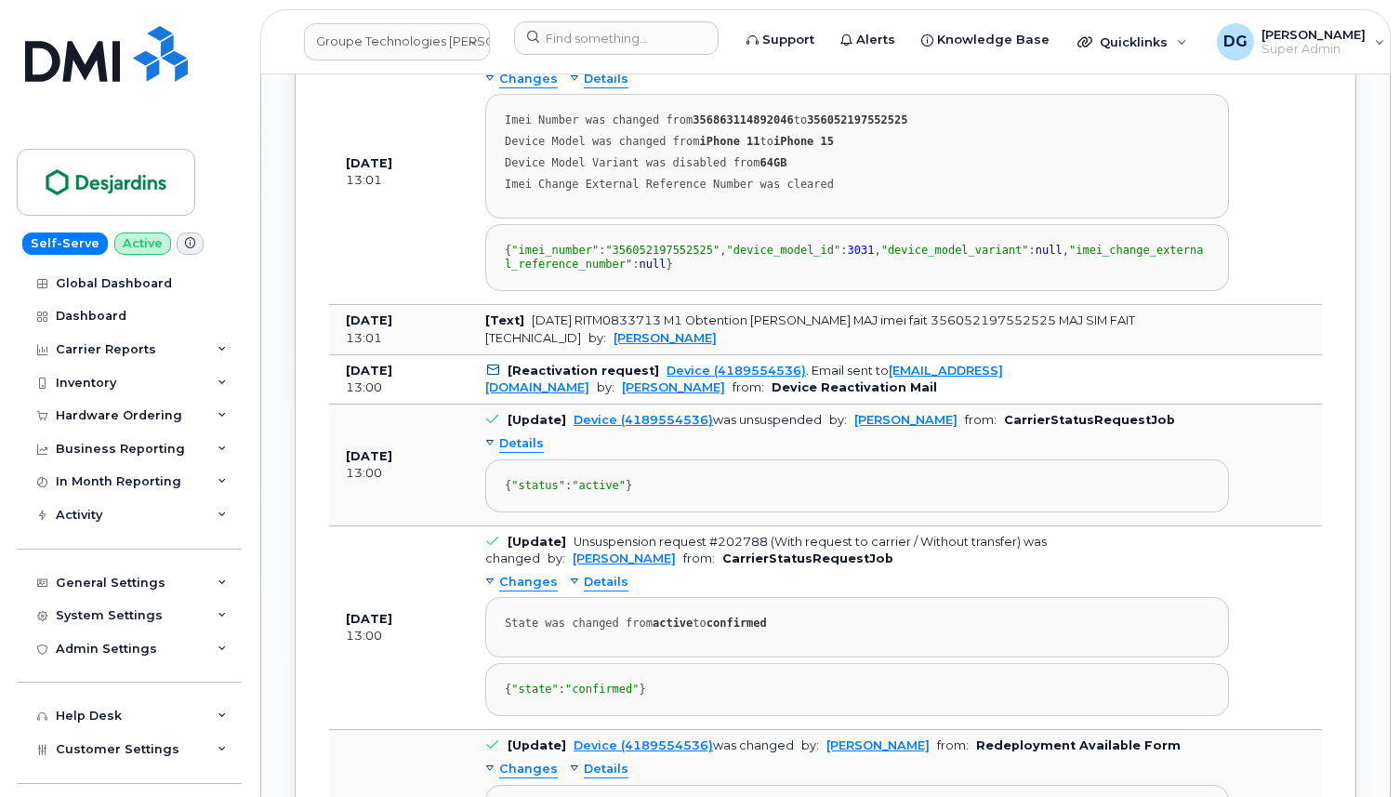
drag, startPoint x: 1126, startPoint y: 244, endPoint x: 992, endPoint y: 244, distance: 133.8
click at [992, 244] on td "[Update] Device (4189554536) was changed by: Véronique Labranche from: Change I…" at bounding box center [856, 172] width 777 height 265
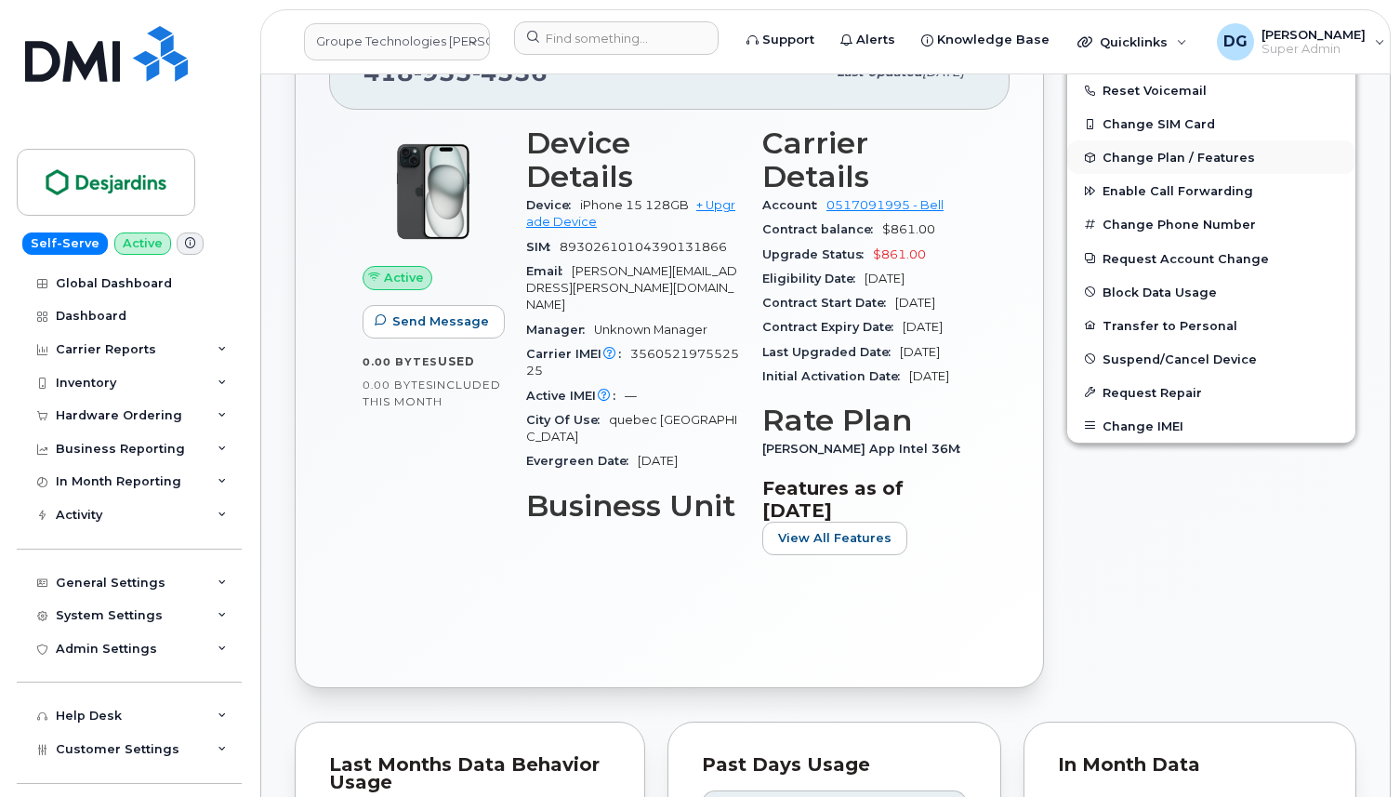
scroll to position [597, 0]
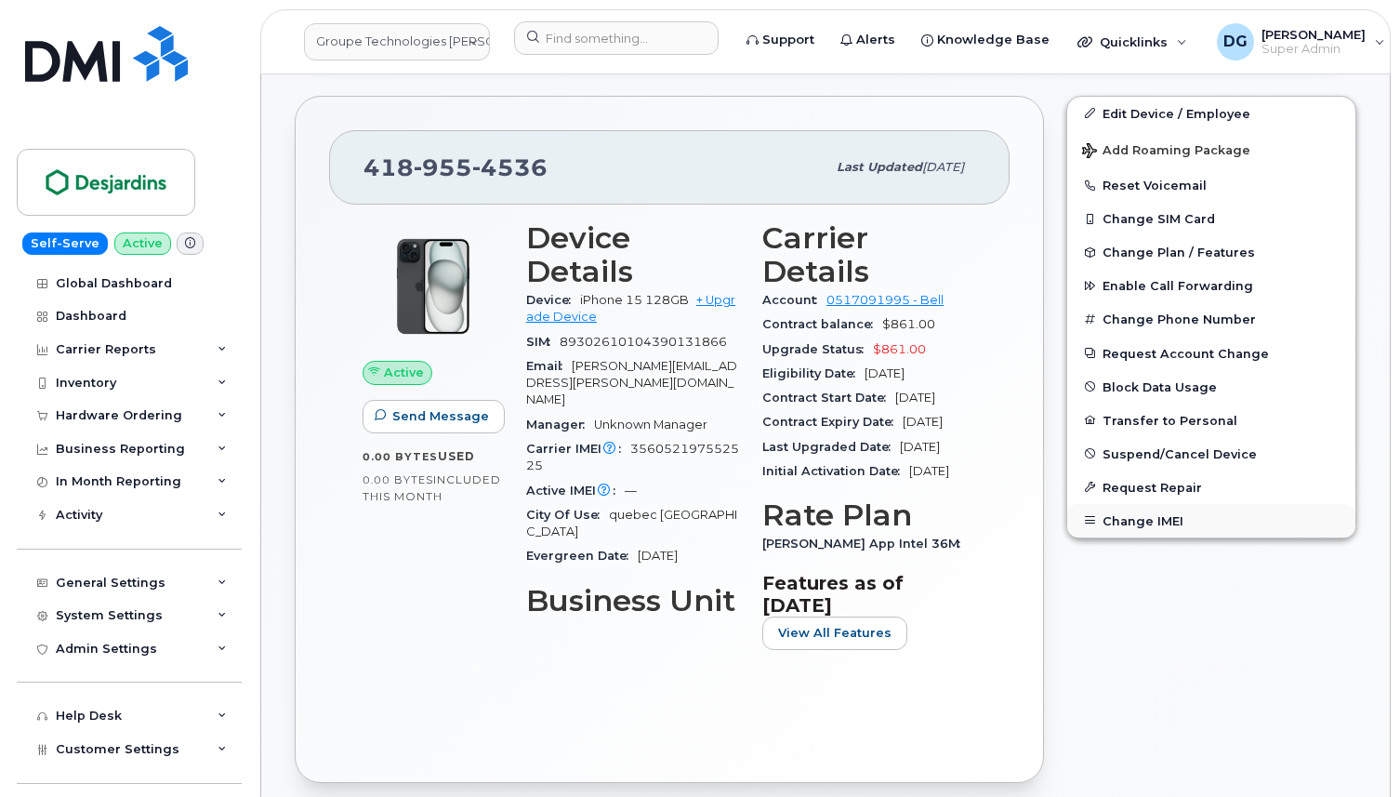
click at [1127, 521] on button "Change IMEI" at bounding box center [1211, 520] width 288 height 33
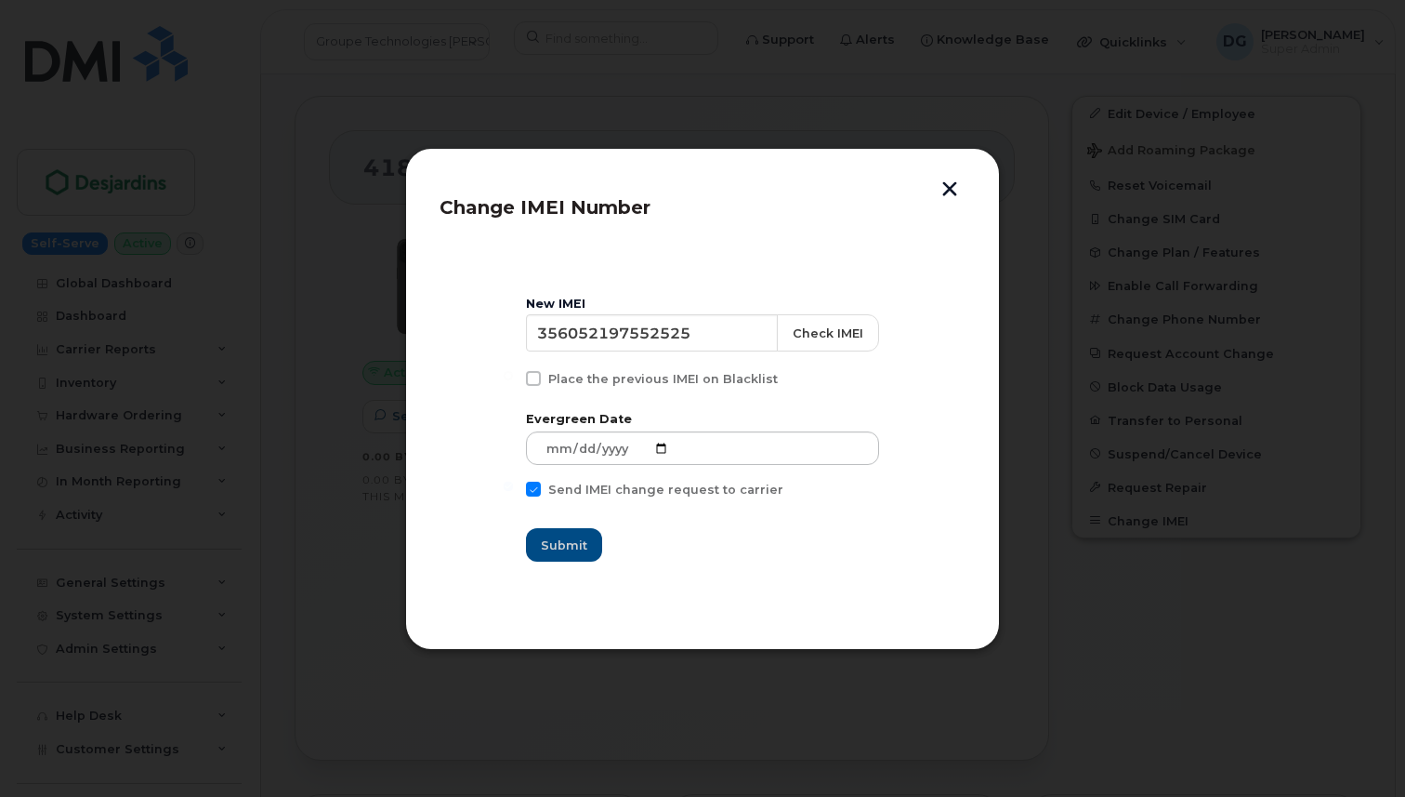
click at [939, 188] on button "button" at bounding box center [950, 191] width 28 height 20
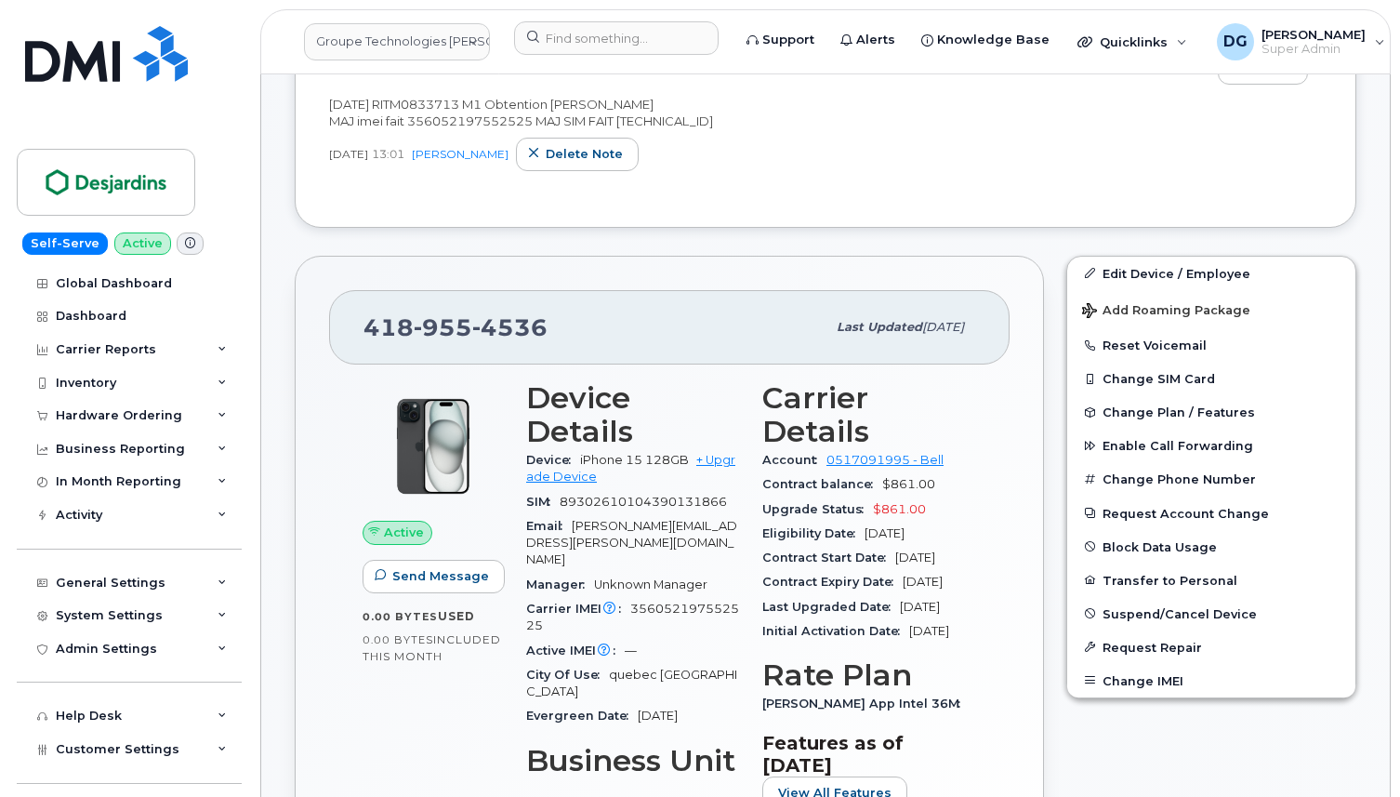
scroll to position [544, 0]
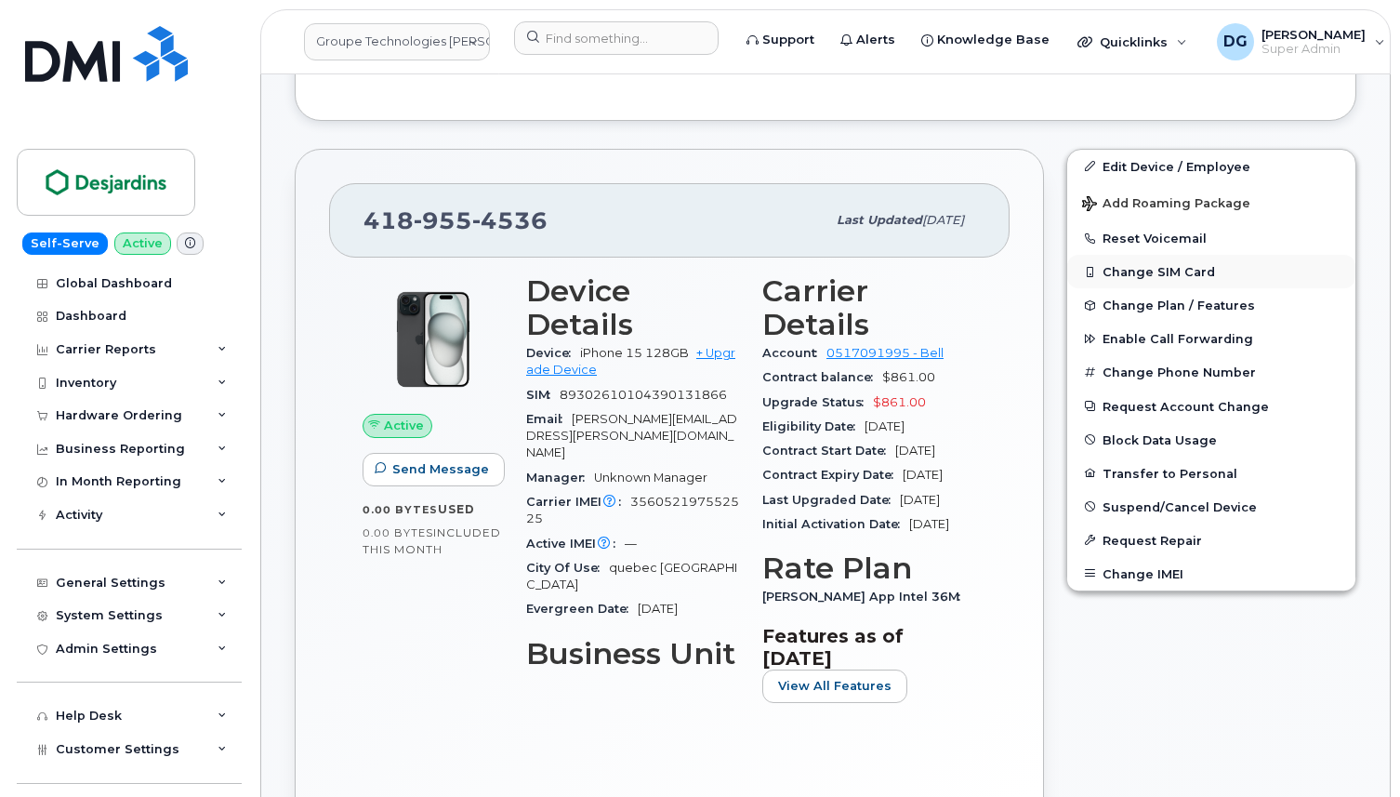
click at [1177, 270] on button "Change SIM Card" at bounding box center [1211, 271] width 288 height 33
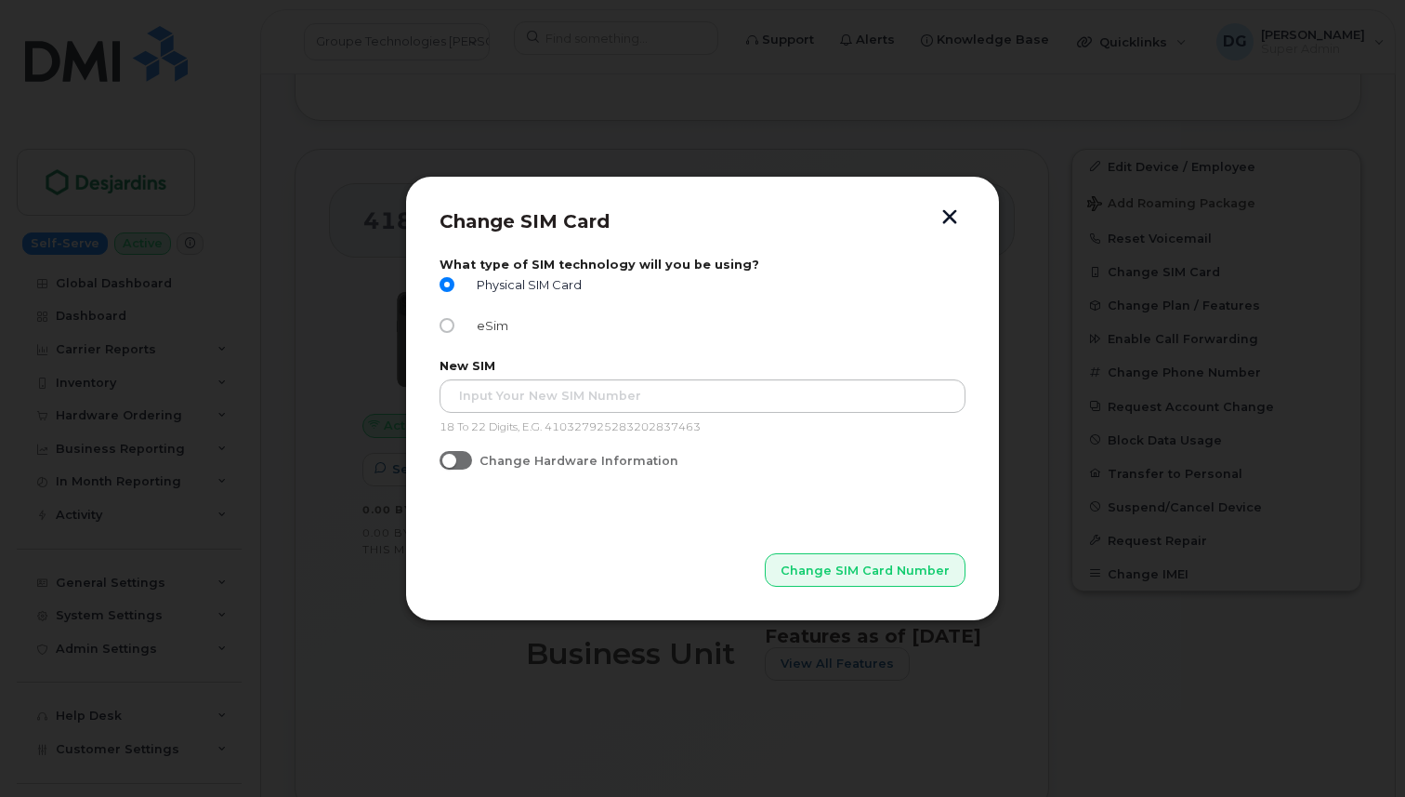
click at [466, 329] on label "eSim" at bounding box center [474, 325] width 69 height 15
click at [455, 329] on input "eSim" at bounding box center [447, 325] width 15 height 15
radio input "true"
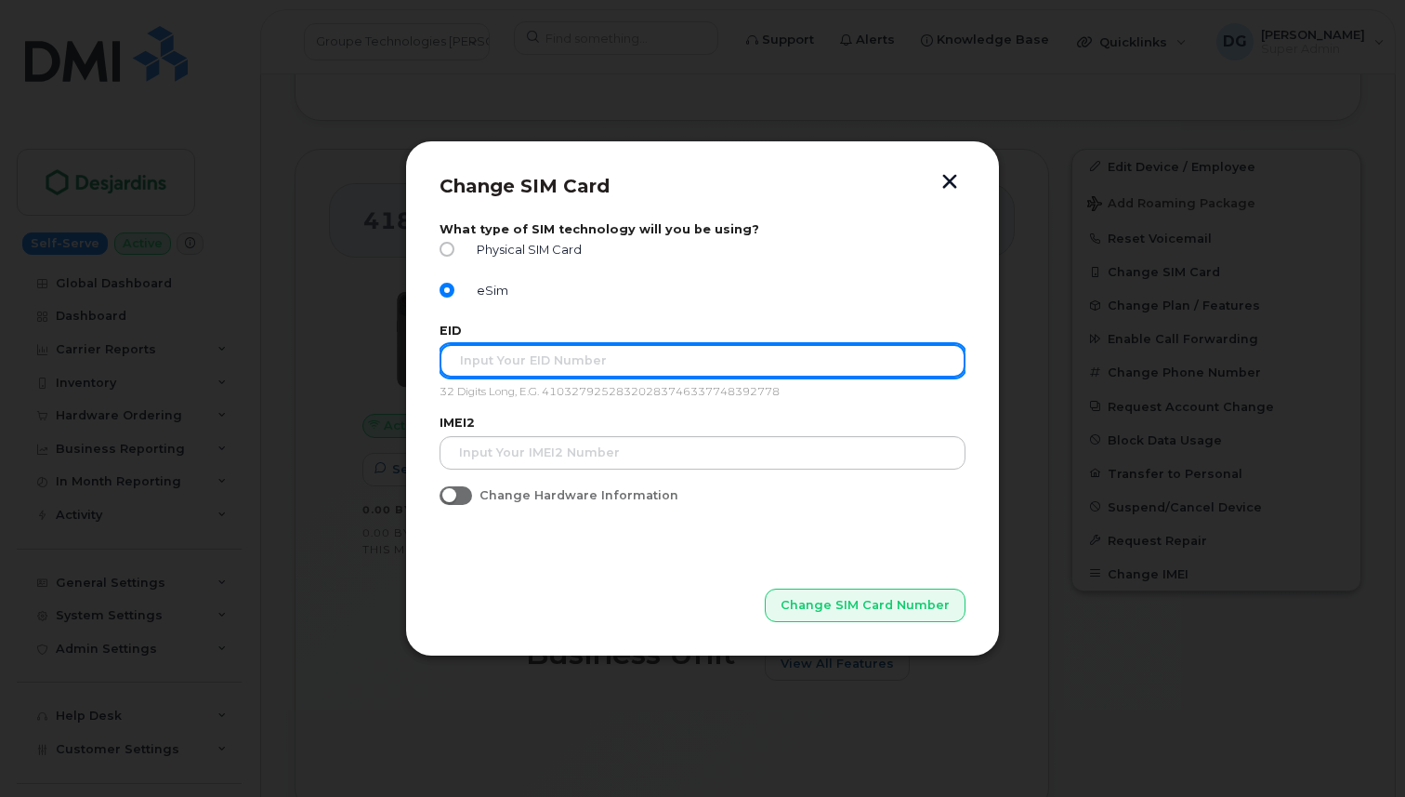
click at [492, 365] on input "text" at bounding box center [703, 360] width 526 height 33
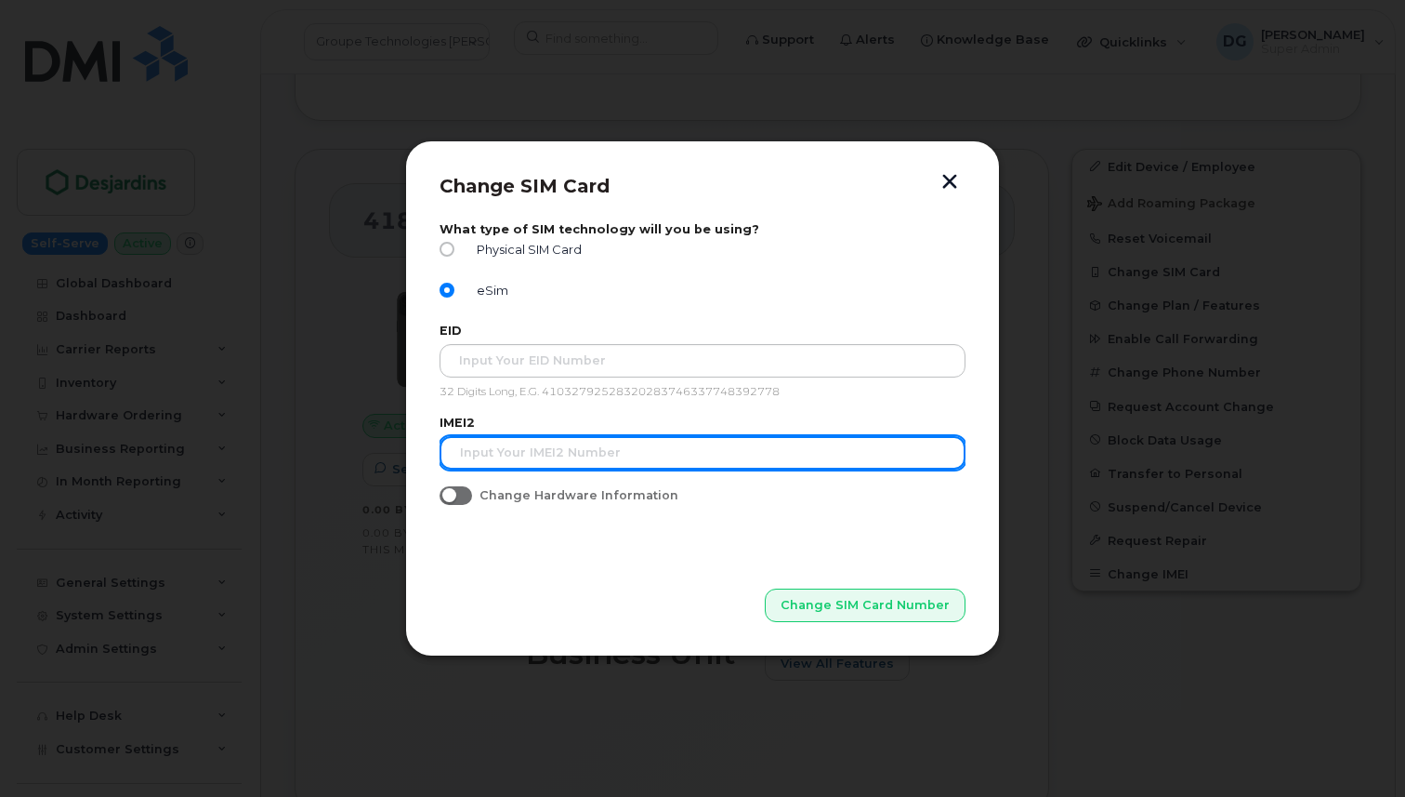
click at [499, 454] on input "text" at bounding box center [703, 452] width 526 height 33
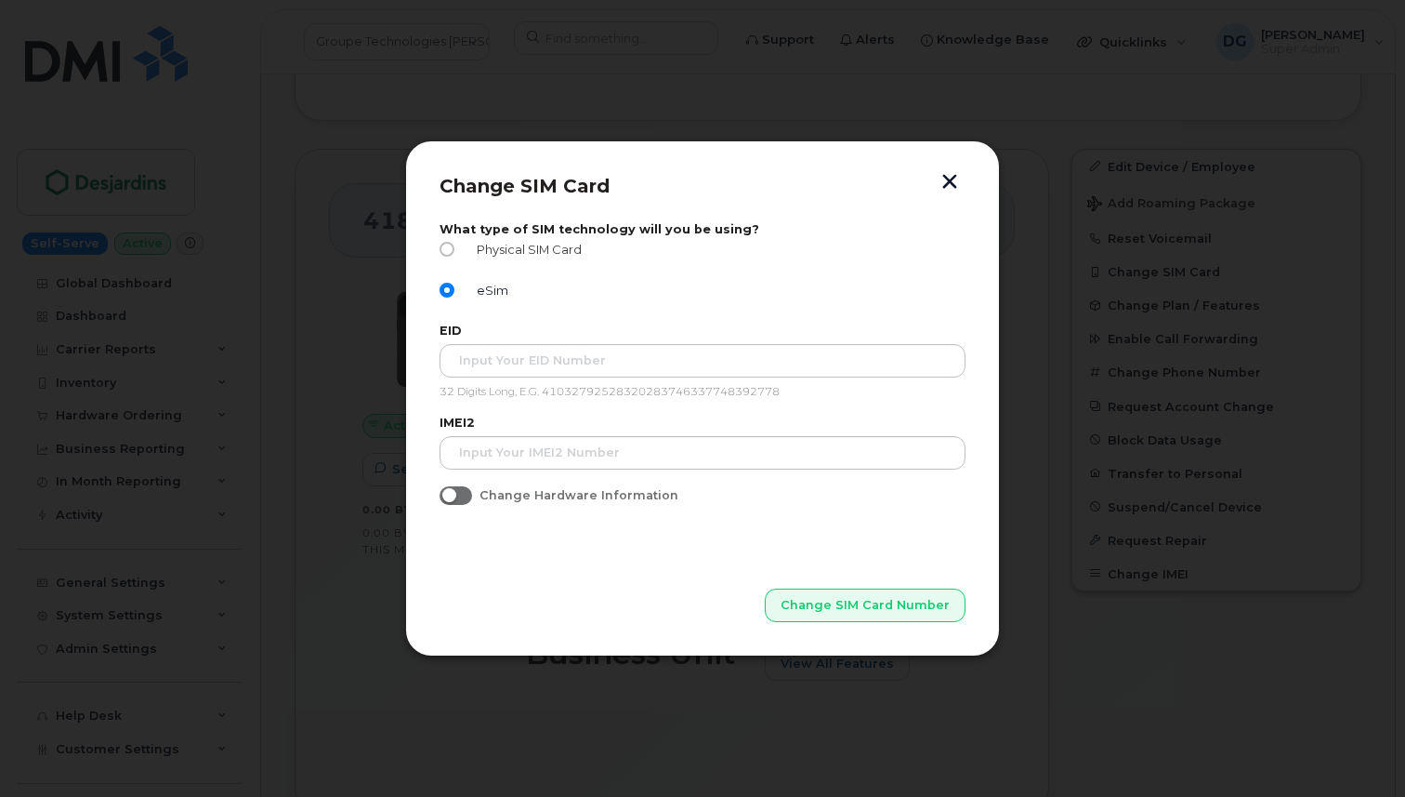
click at [446, 249] on input "Physical SIM Card" at bounding box center [447, 249] width 15 height 15
radio input "true"
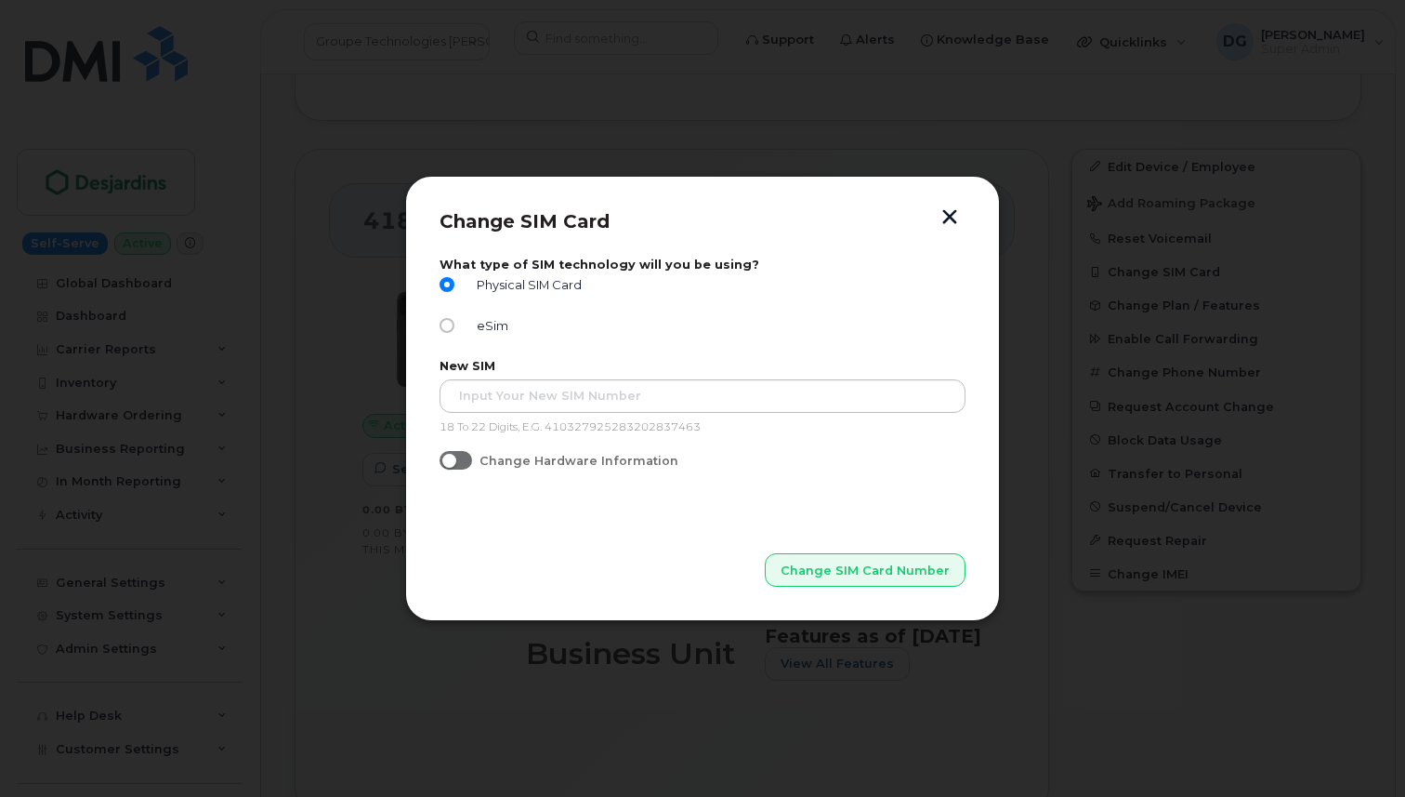
click at [455, 466] on span at bounding box center [456, 460] width 33 height 19
click at [455, 466] on input "Change Hardware Information" at bounding box center [447, 458] width 15 height 15
checkbox input "true"
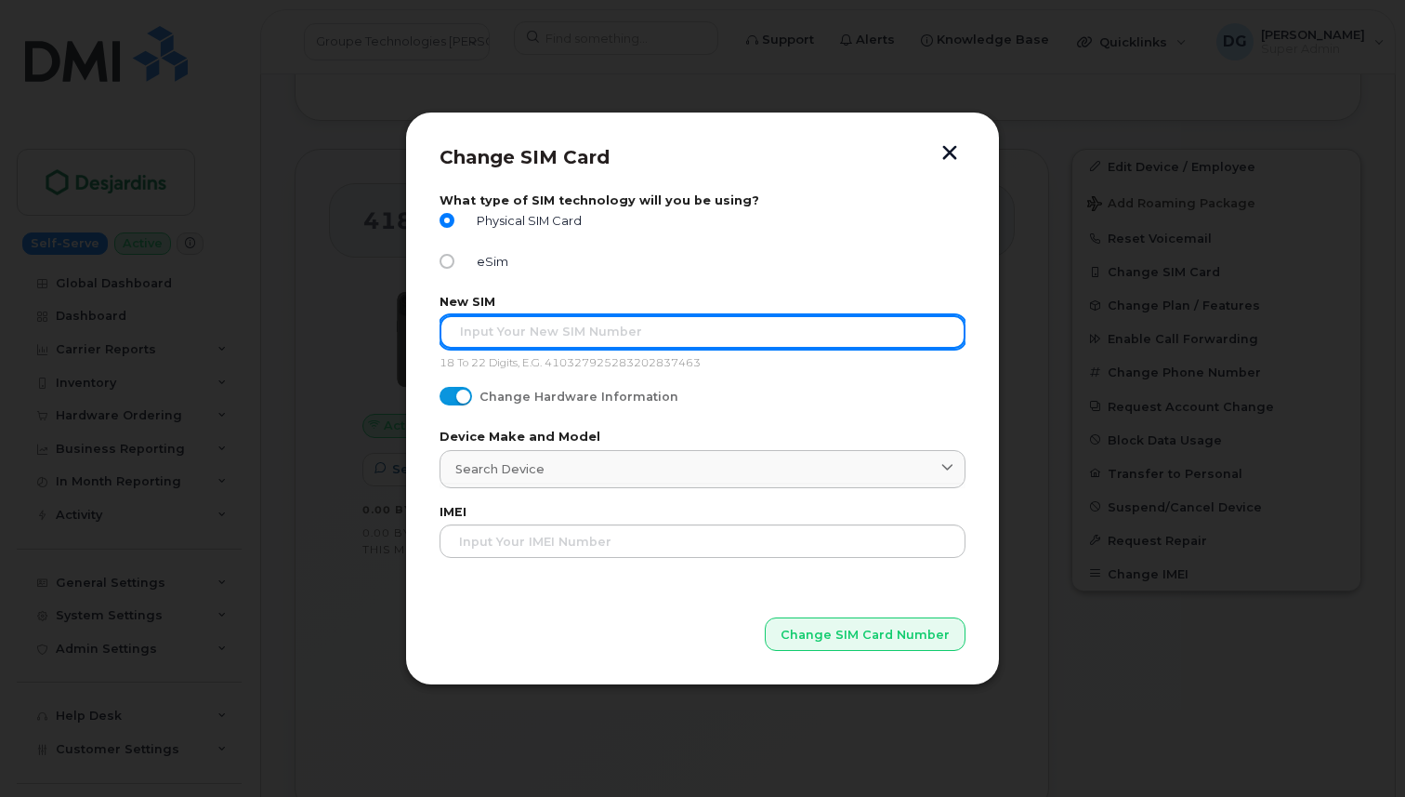
click at [545, 327] on input "text" at bounding box center [703, 331] width 526 height 33
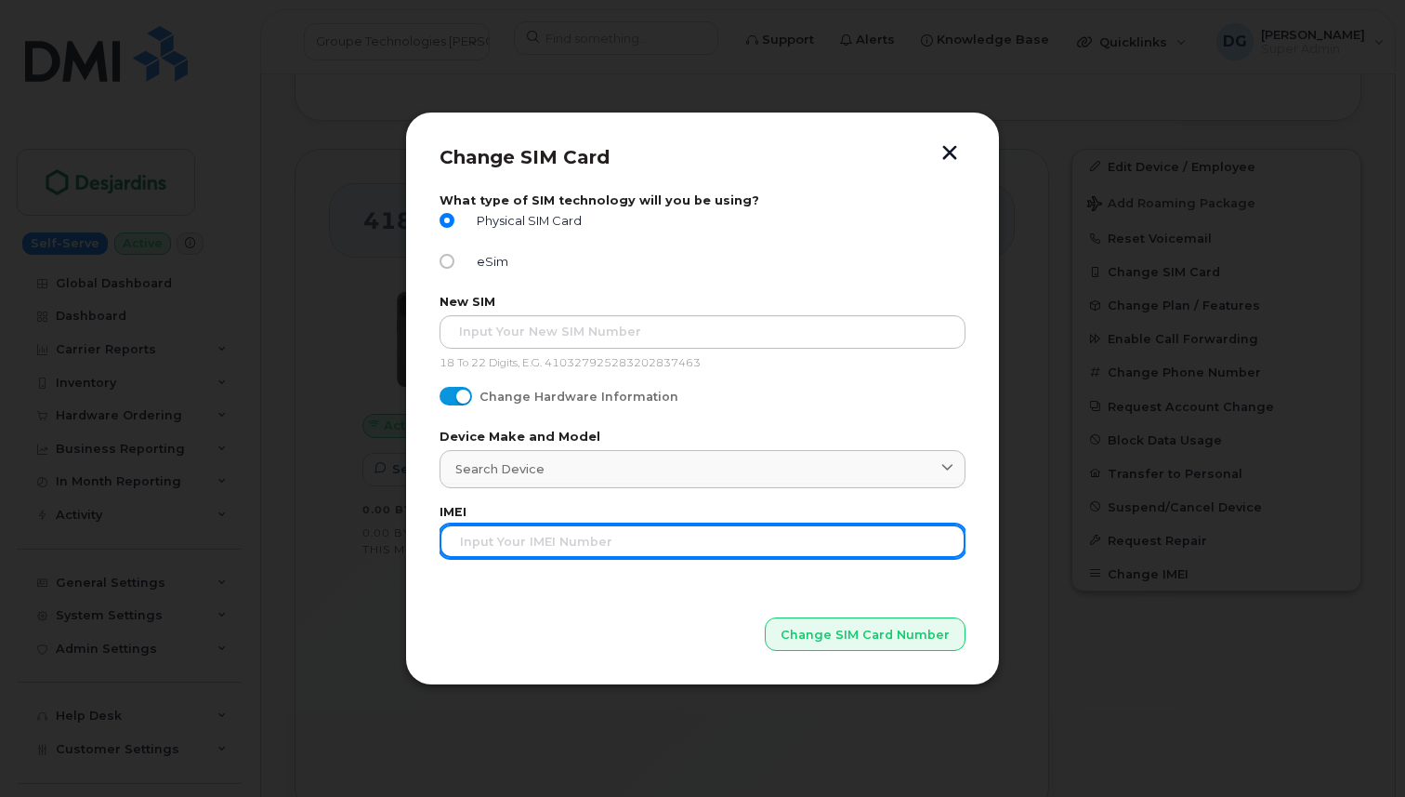
click at [506, 536] on input "text" at bounding box center [703, 540] width 526 height 33
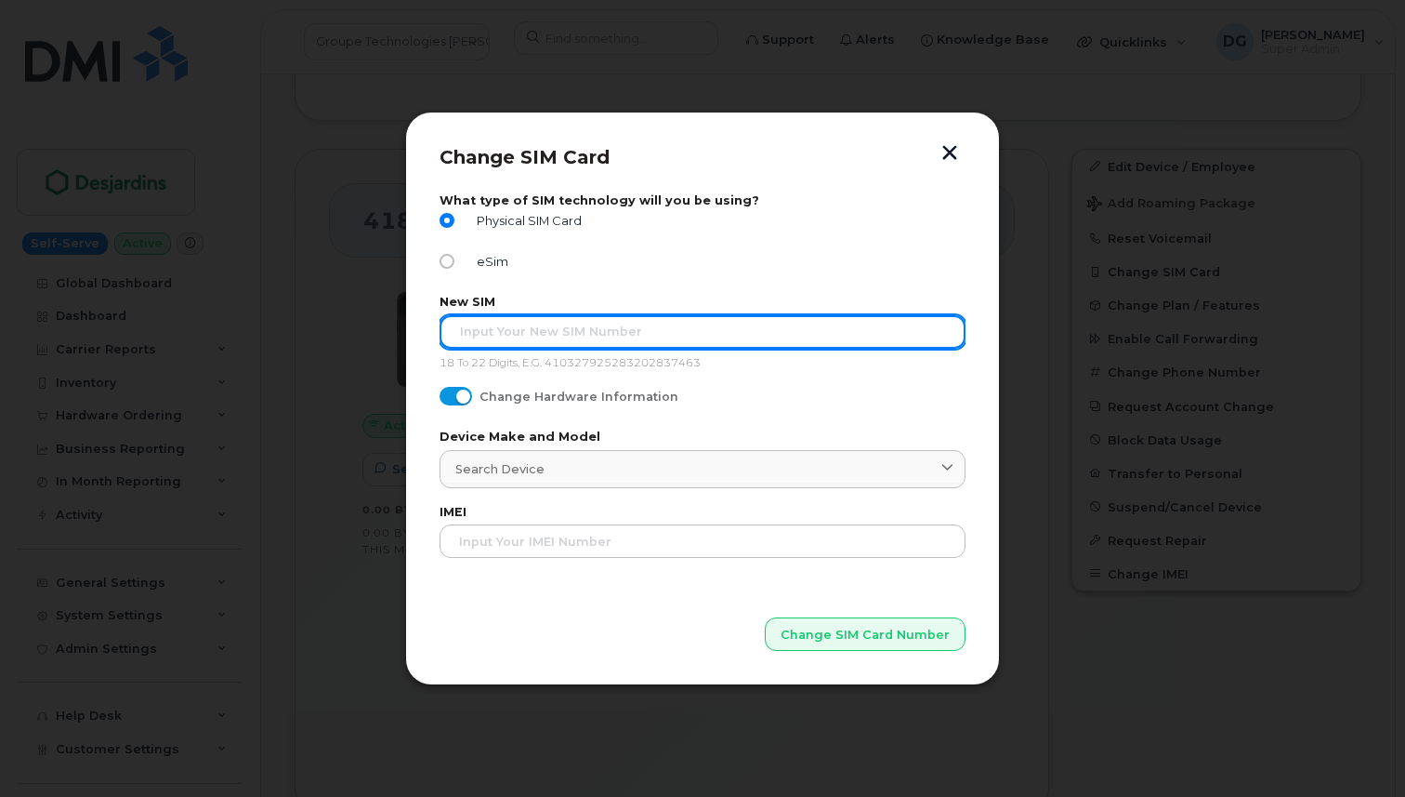
click at [585, 335] on input "text" at bounding box center [703, 331] width 526 height 33
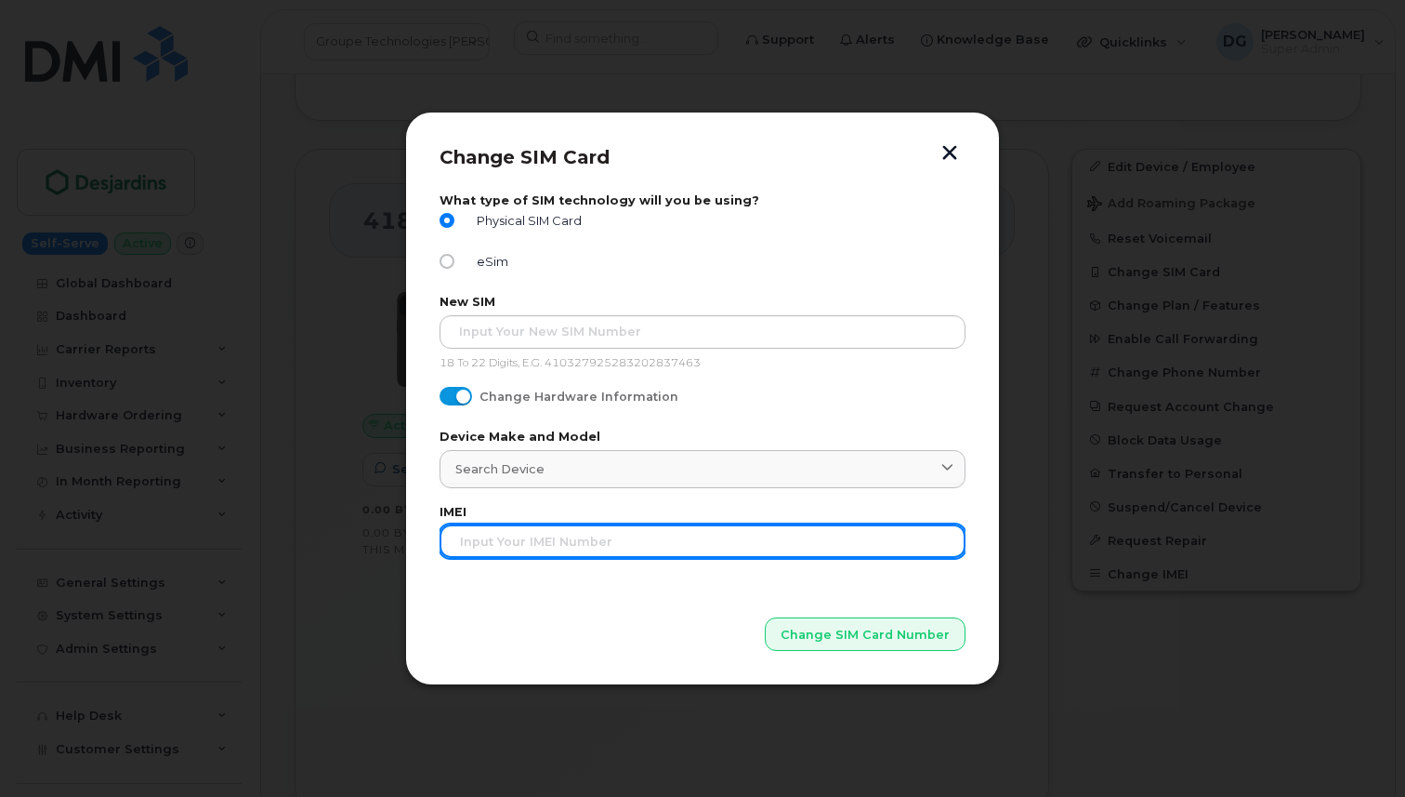
click at [530, 549] on input "text" at bounding box center [703, 540] width 526 height 33
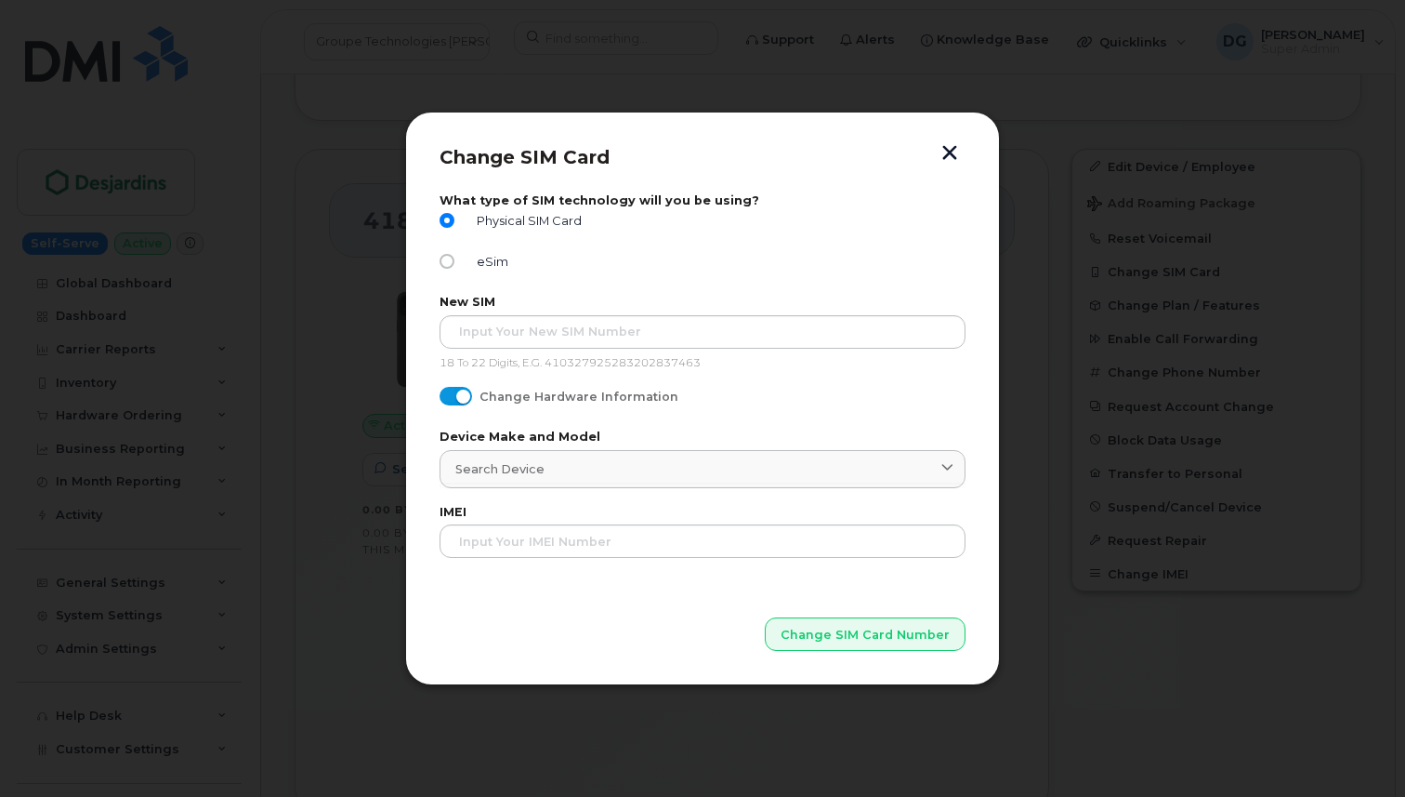
click at [951, 149] on button "button" at bounding box center [950, 155] width 28 height 20
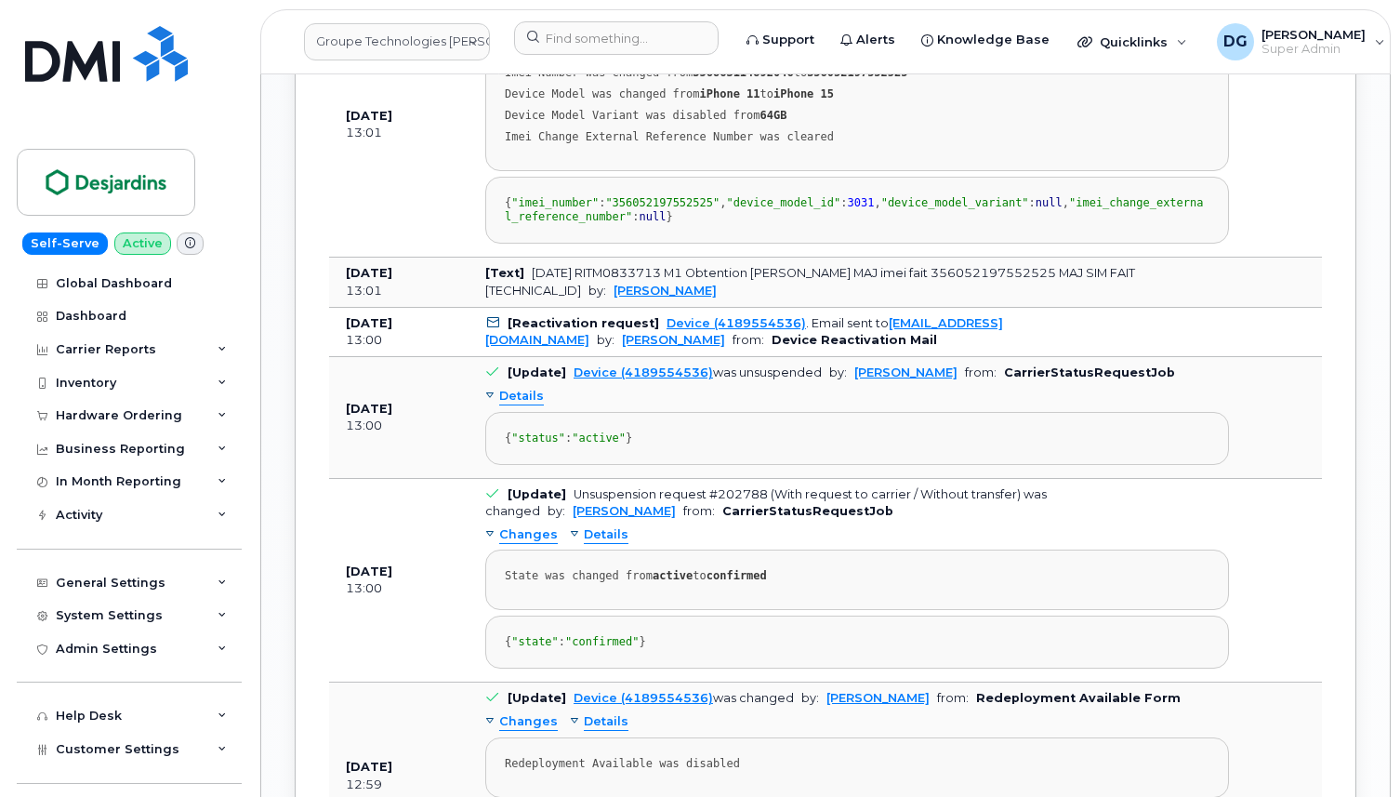
scroll to position [2353, 0]
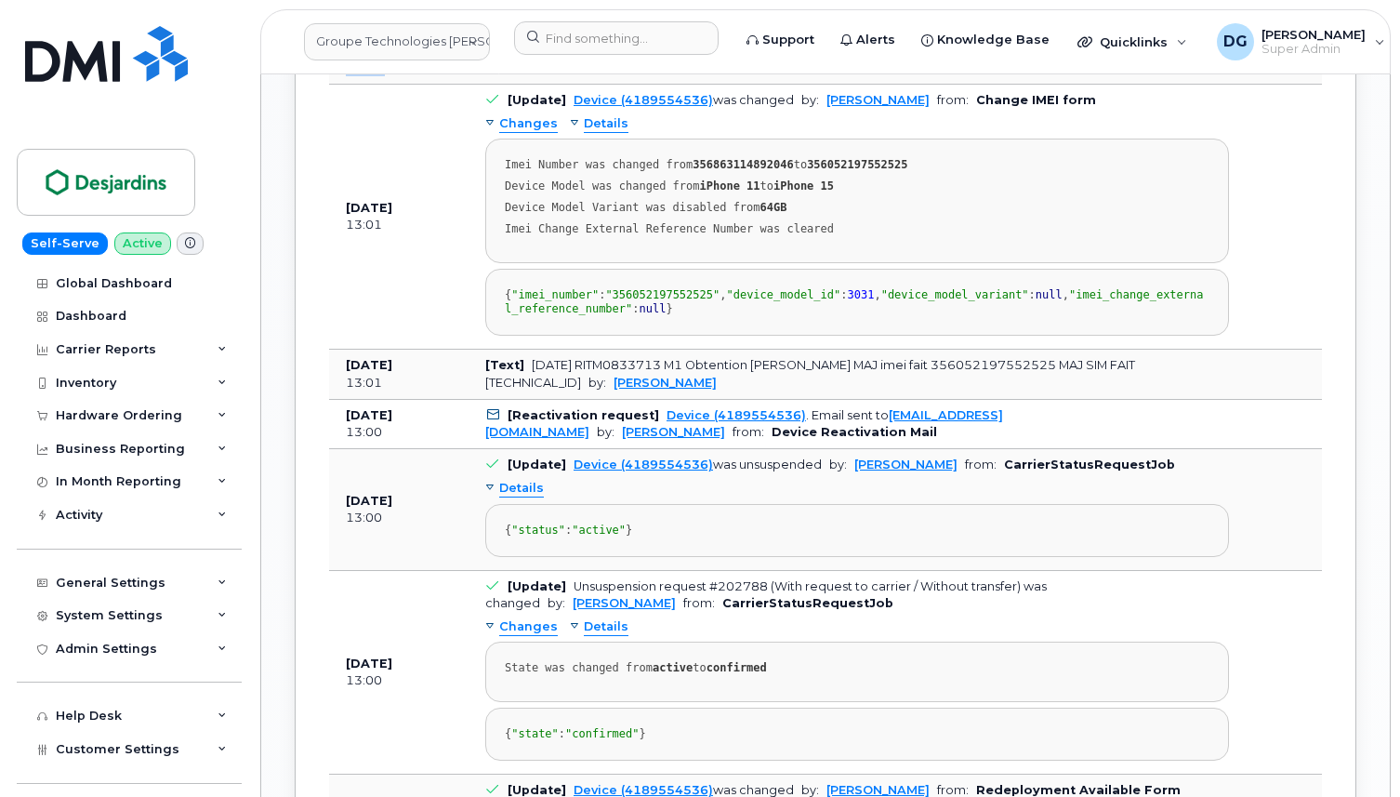
drag, startPoint x: 892, startPoint y: 251, endPoint x: 490, endPoint y: 198, distance: 405.9
click at [926, 35] on td "Device (4189554536) from: Bell API service orders request" at bounding box center [856, 10] width 777 height 50
drag, startPoint x: 996, startPoint y: 291, endPoint x: 1112, endPoint y: 297, distance: 115.4
click at [1112, 297] on td "[Update] Device (4189554536) was changed by: Véronique Labranche from: Change I…" at bounding box center [856, 217] width 777 height 265
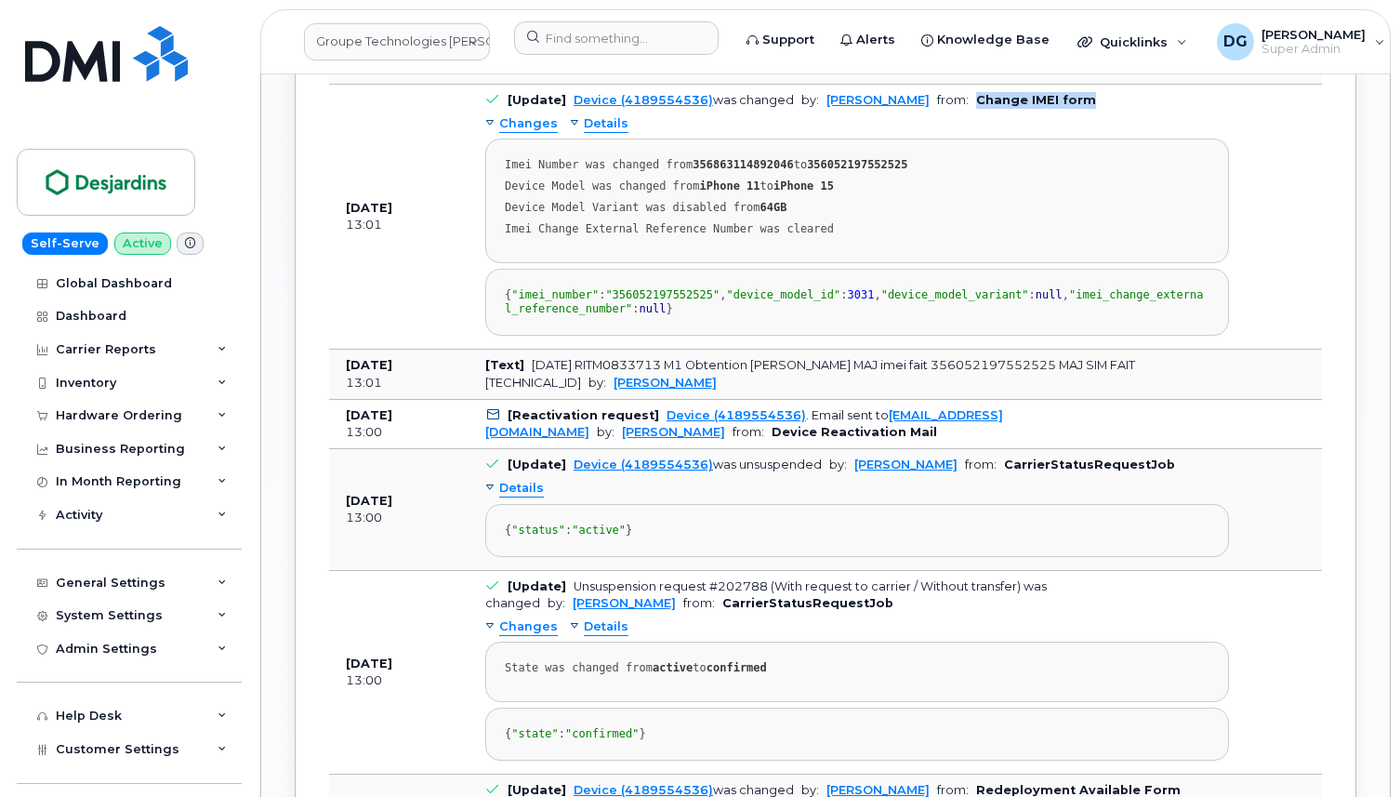
click at [1150, 297] on td "[Update] Device (4189554536) was changed by: Véronique Labranche from: Change I…" at bounding box center [856, 217] width 777 height 265
drag, startPoint x: 700, startPoint y: 359, endPoint x: 791, endPoint y: 360, distance: 91.1
click at [791, 171] on strong "356863114892046" at bounding box center [742, 164] width 100 height 13
drag, startPoint x: 888, startPoint y: 199, endPoint x: 697, endPoint y: 196, distance: 190.6
click at [697, 35] on td "Device (4189554536) from: Bell API service orders request" at bounding box center [856, 10] width 777 height 50
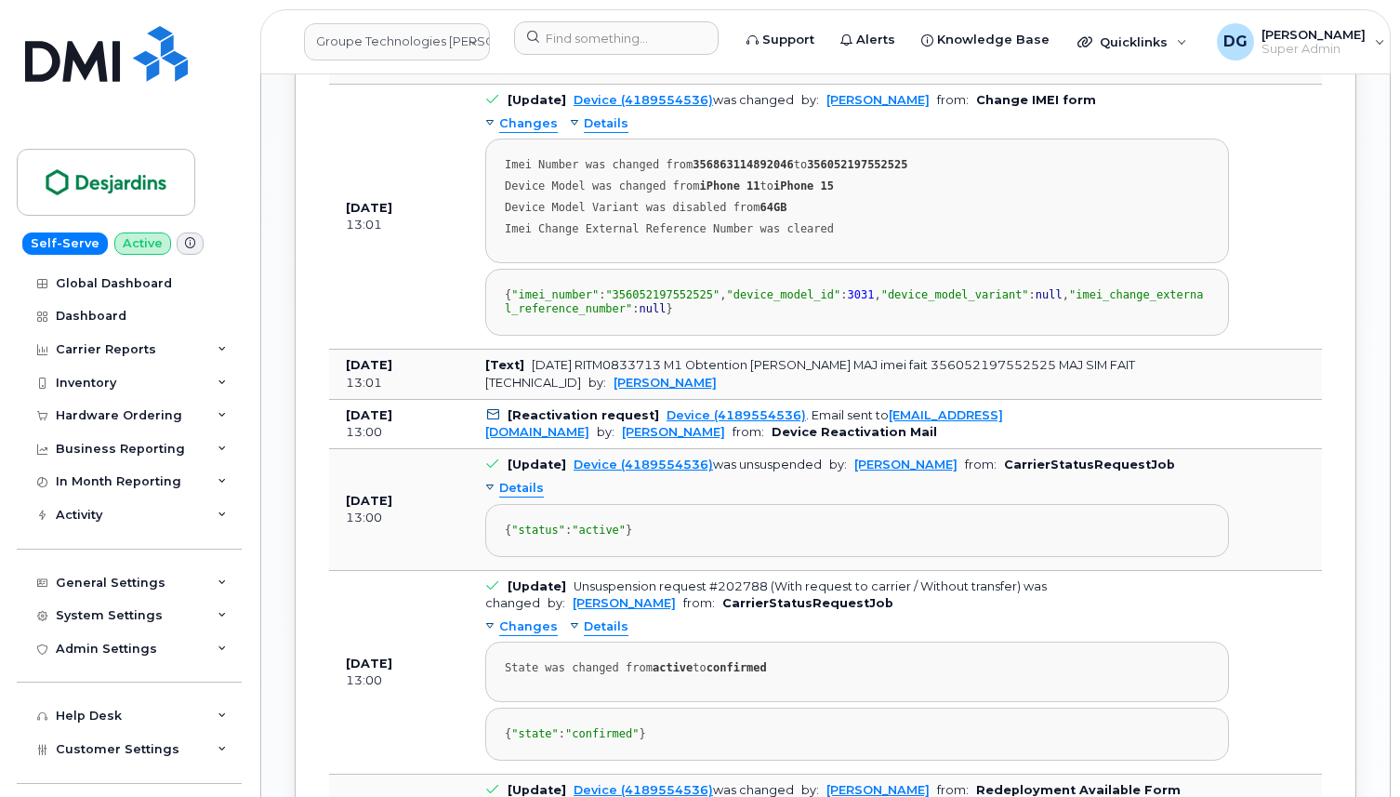
click at [935, 35] on td "Device (4189554536) from: Bell API service orders request" at bounding box center [856, 10] width 777 height 50
drag, startPoint x: 893, startPoint y: 248, endPoint x: 497, endPoint y: 204, distance: 398.5
click at [963, 35] on td "Device (4189554536) from: Bell API service orders request" at bounding box center [856, 10] width 777 height 50
drag, startPoint x: 1113, startPoint y: 295, endPoint x: 1000, endPoint y: 295, distance: 112.5
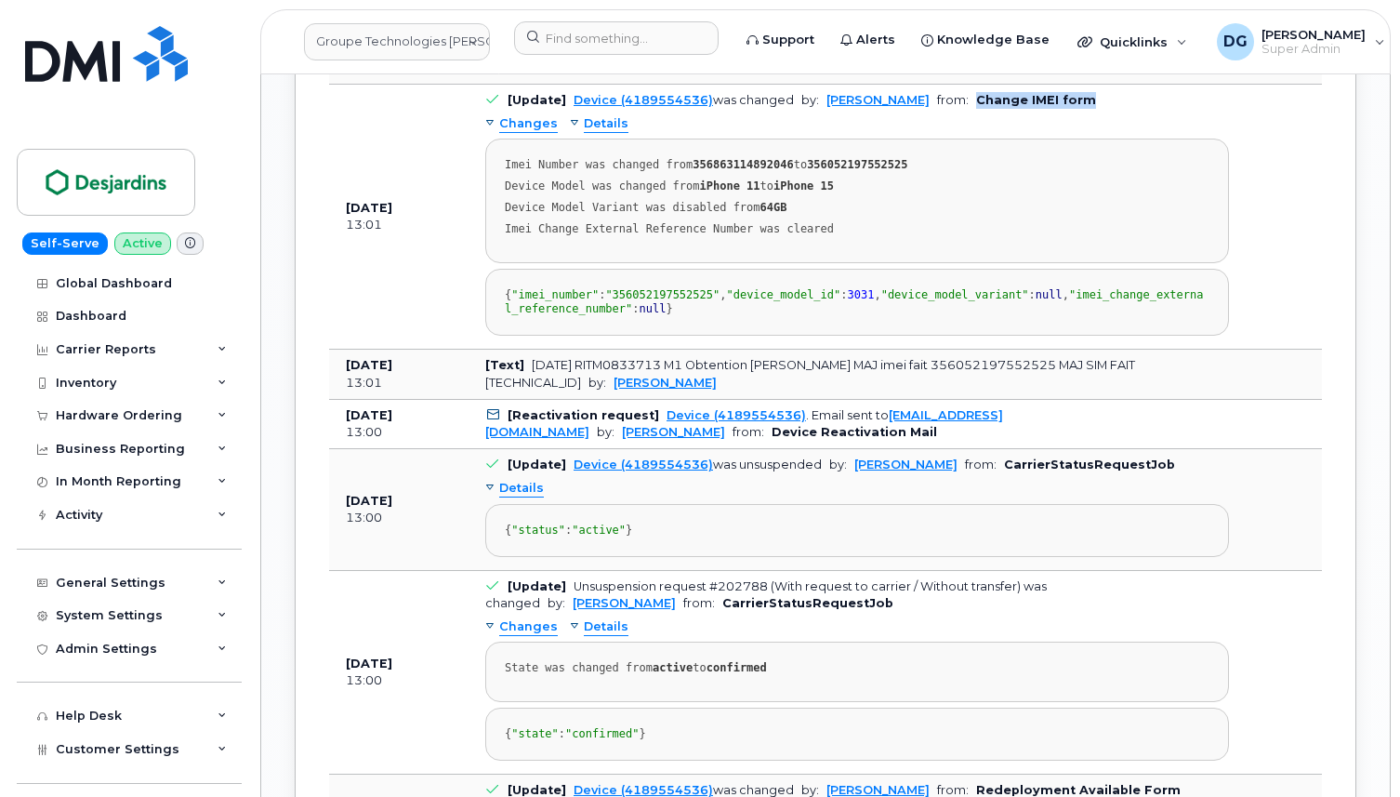
click at [1000, 295] on td "[Update] Device (4189554536) was changed by: Véronique Labranche from: Change I…" at bounding box center [856, 217] width 777 height 265
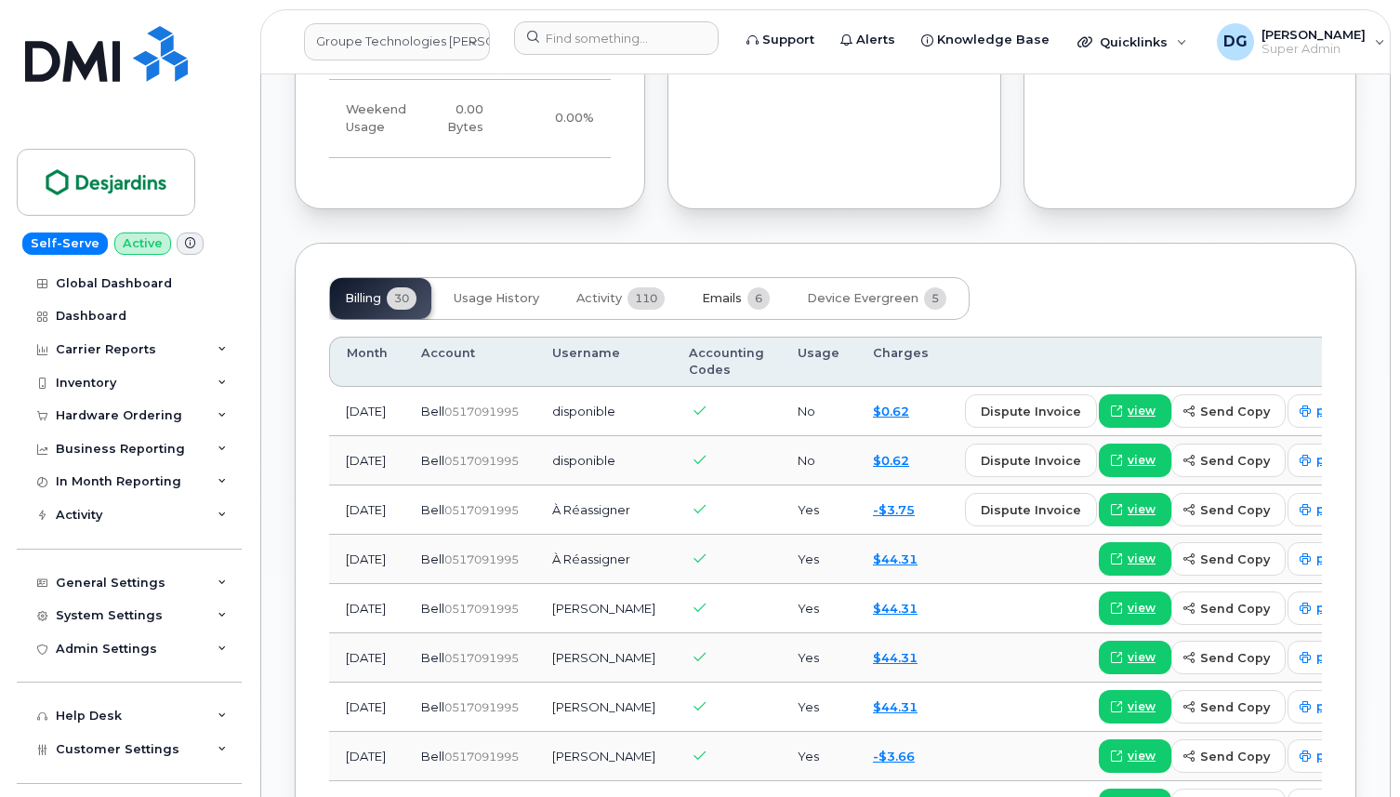
click at [739, 319] on button "Emails 6" at bounding box center [736, 298] width 98 height 41
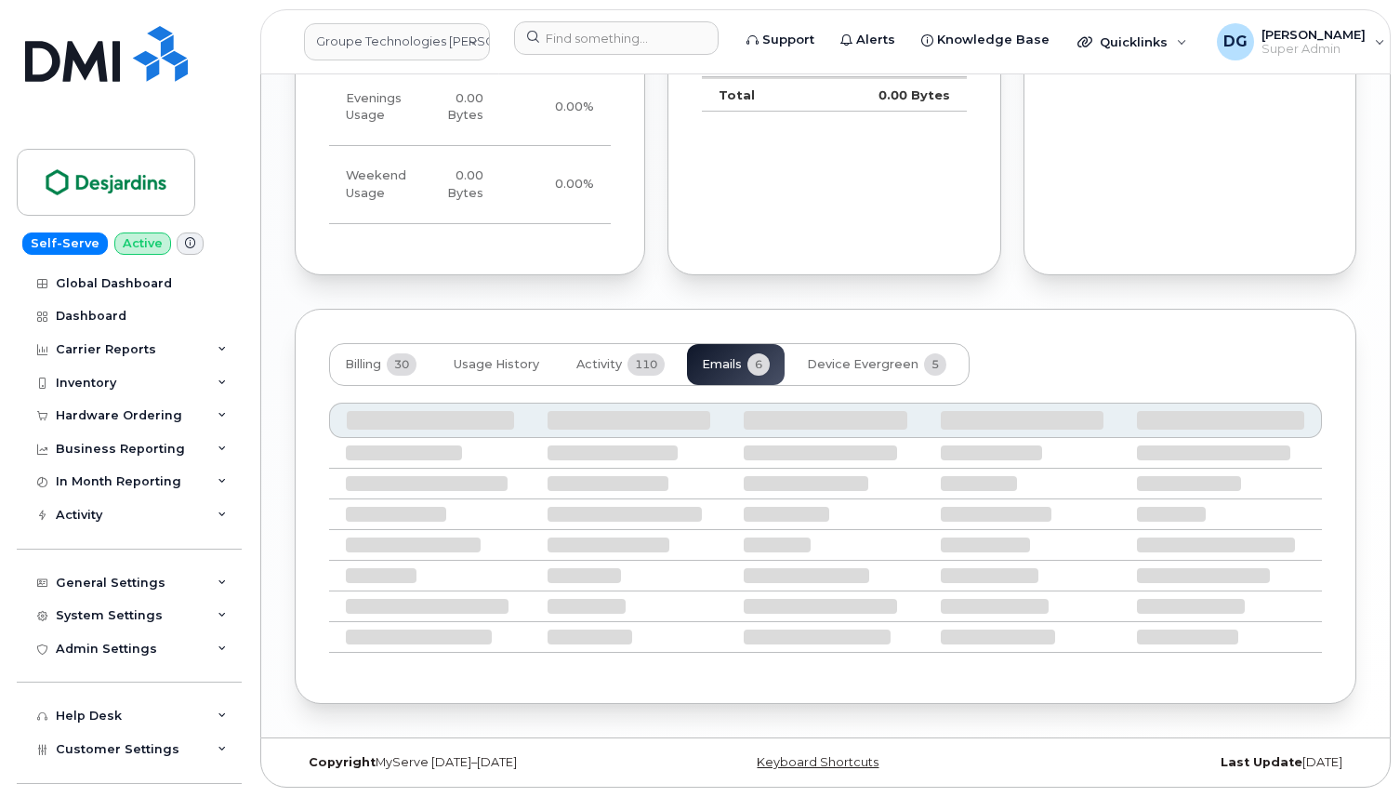
scroll to position [1610, 0]
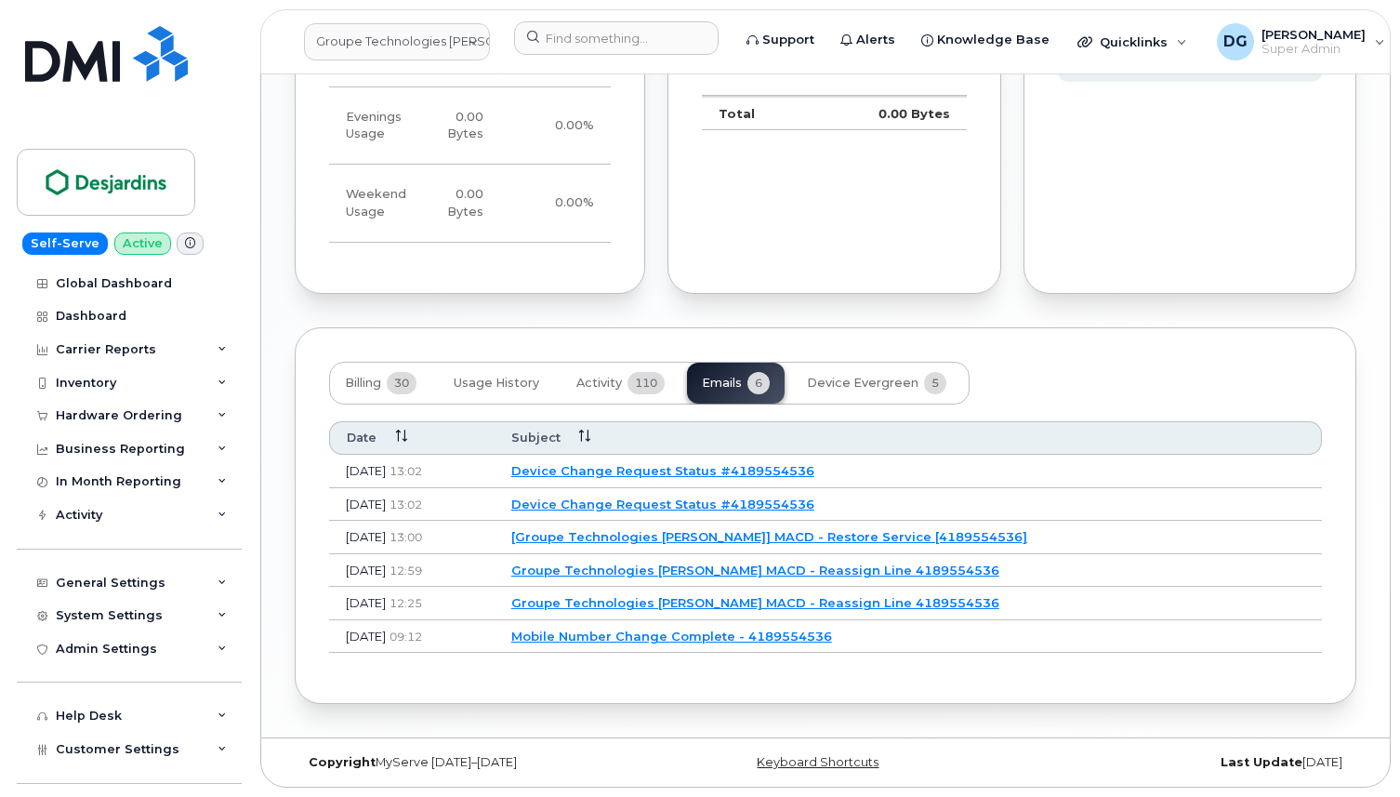
click at [744, 511] on td "Device Change Request Status #4189554536" at bounding box center [907, 504] width 827 height 33
click at [761, 498] on link "Device Change Request Status #4189554536" at bounding box center [662, 503] width 303 height 15
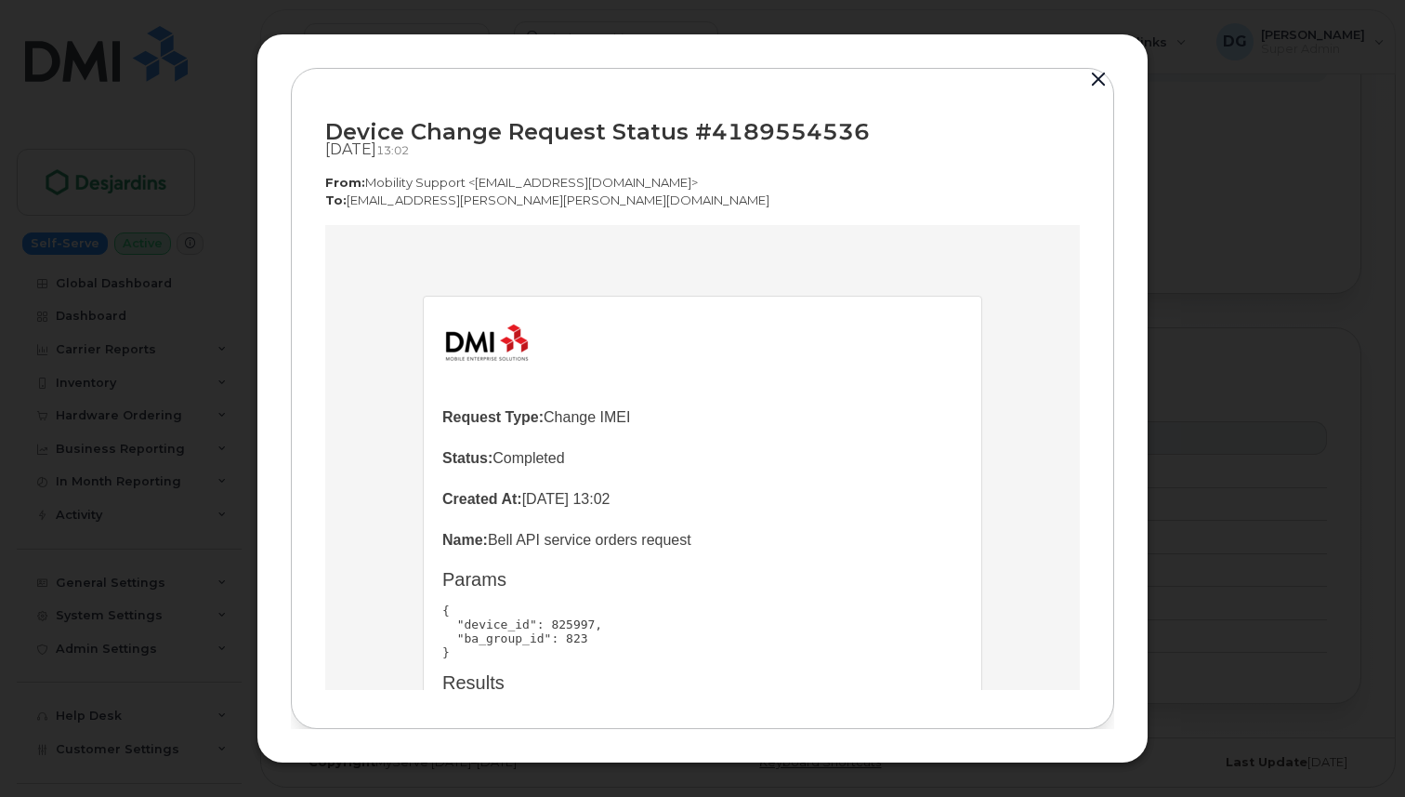
scroll to position [214, 0]
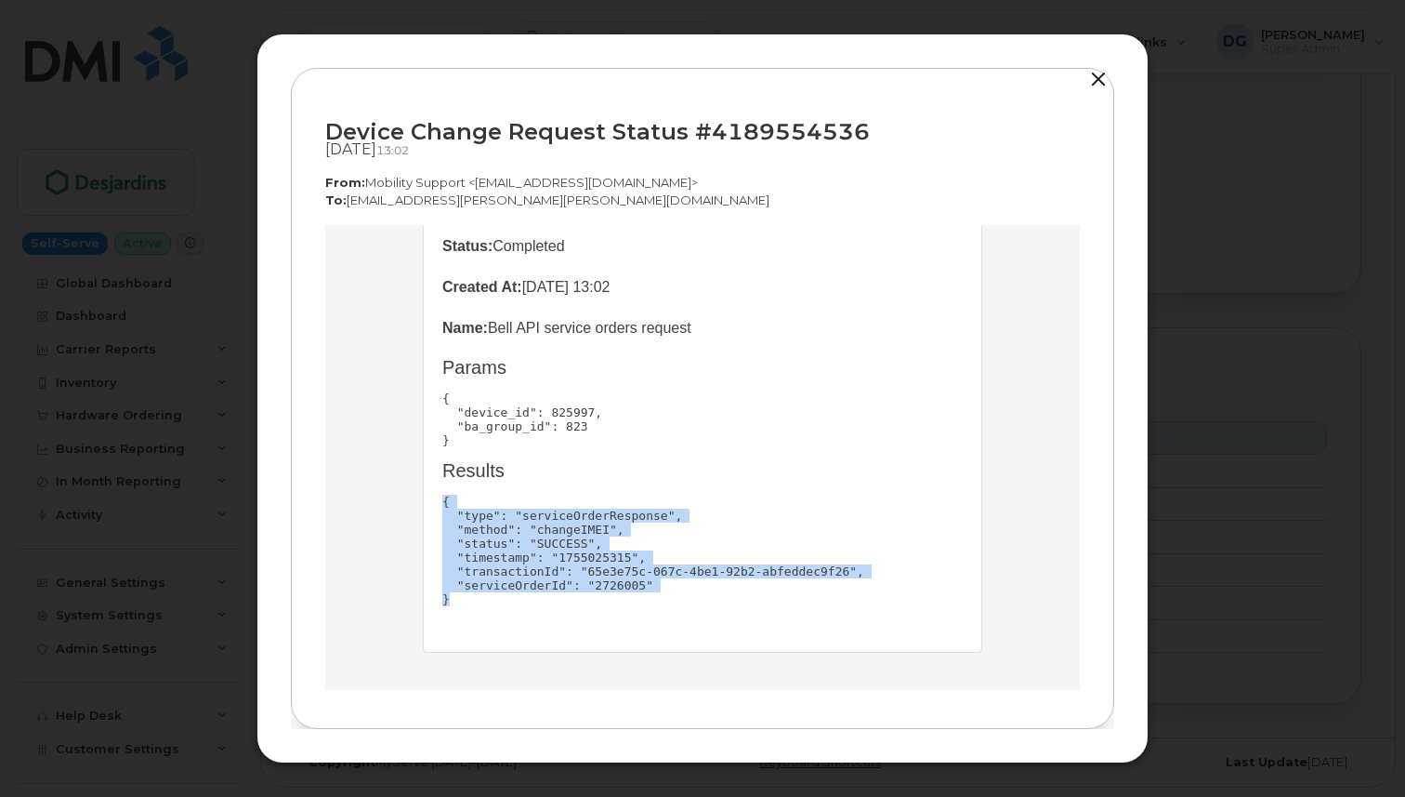
drag, startPoint x: 488, startPoint y: 598, endPoint x: 444, endPoint y: 497, distance: 109.5
click at [444, 497] on pre "{ "type": "serviceOrderResponse", "method": "changeIMEI", "status": "SUCCESS", …" at bounding box center [702, 550] width 521 height 112
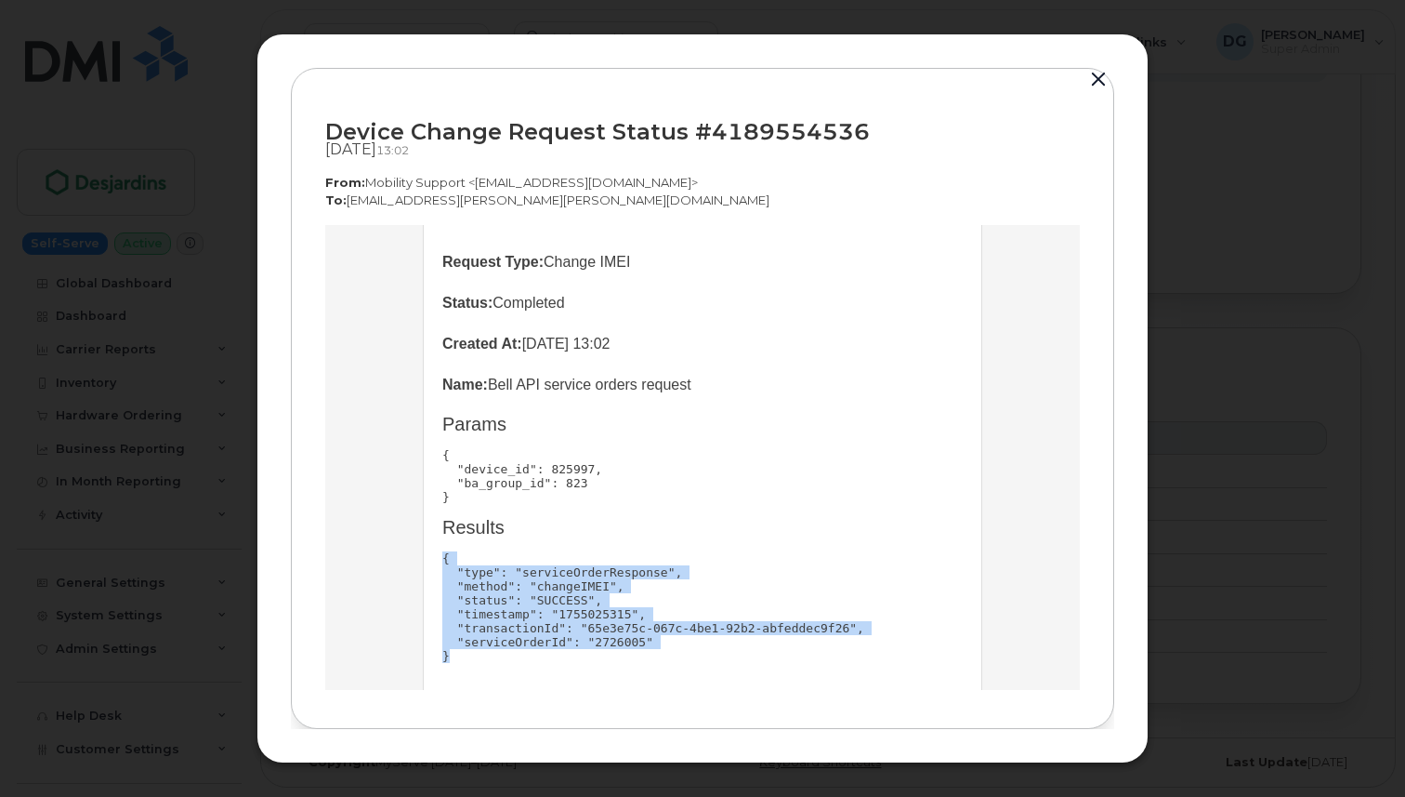
scroll to position [169, 0]
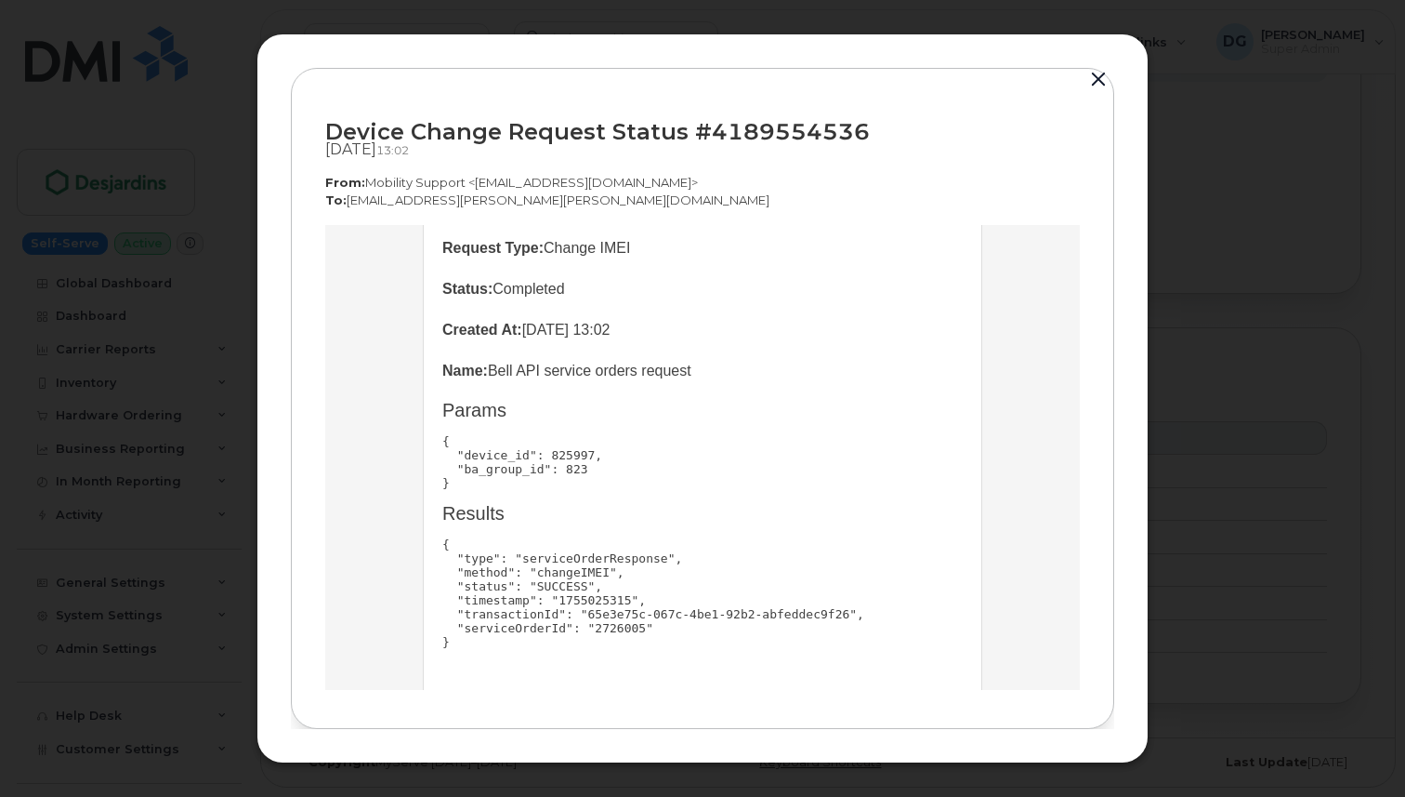
click at [768, 455] on pre "{ "device_id": 825997, "ba_group_id": 823 }" at bounding box center [702, 462] width 521 height 56
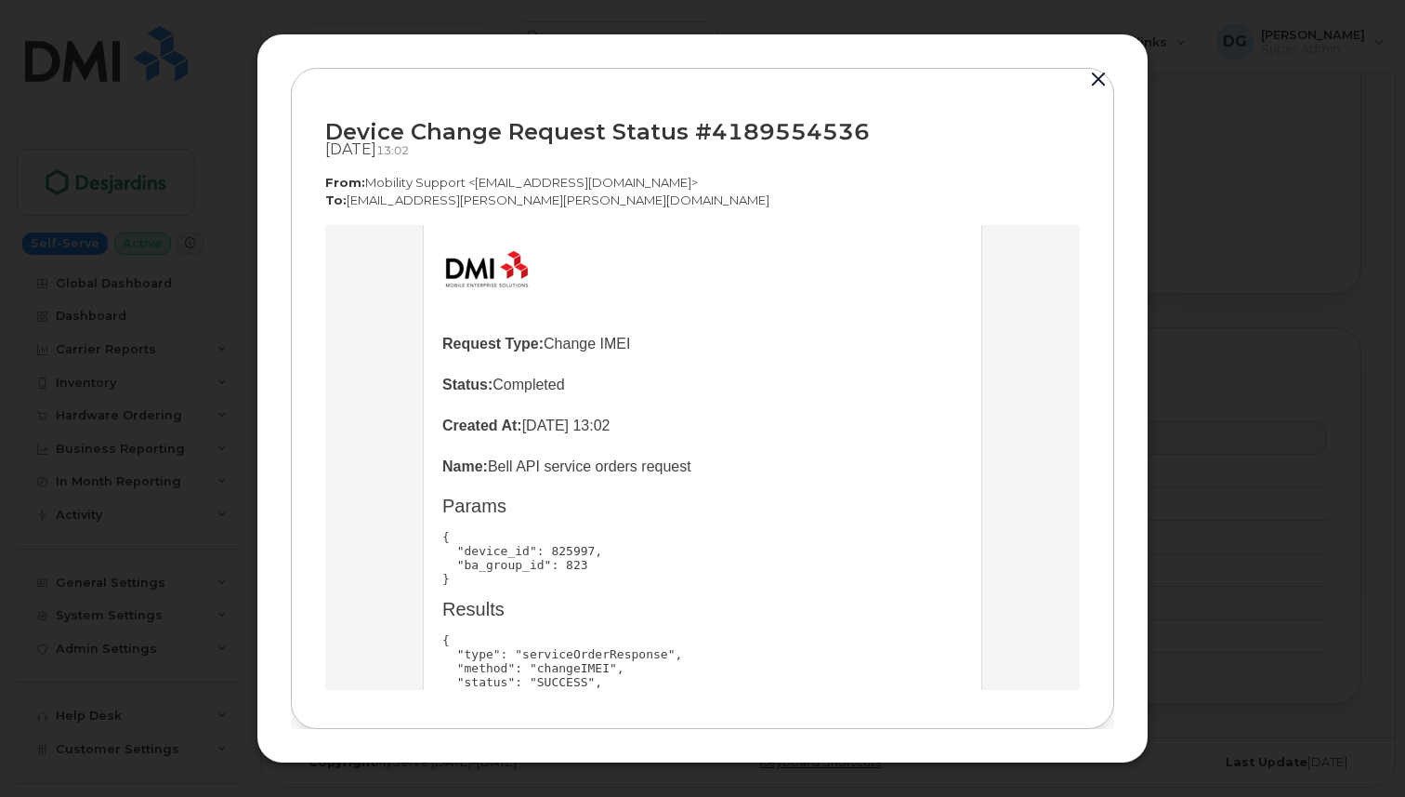
scroll to position [37, 0]
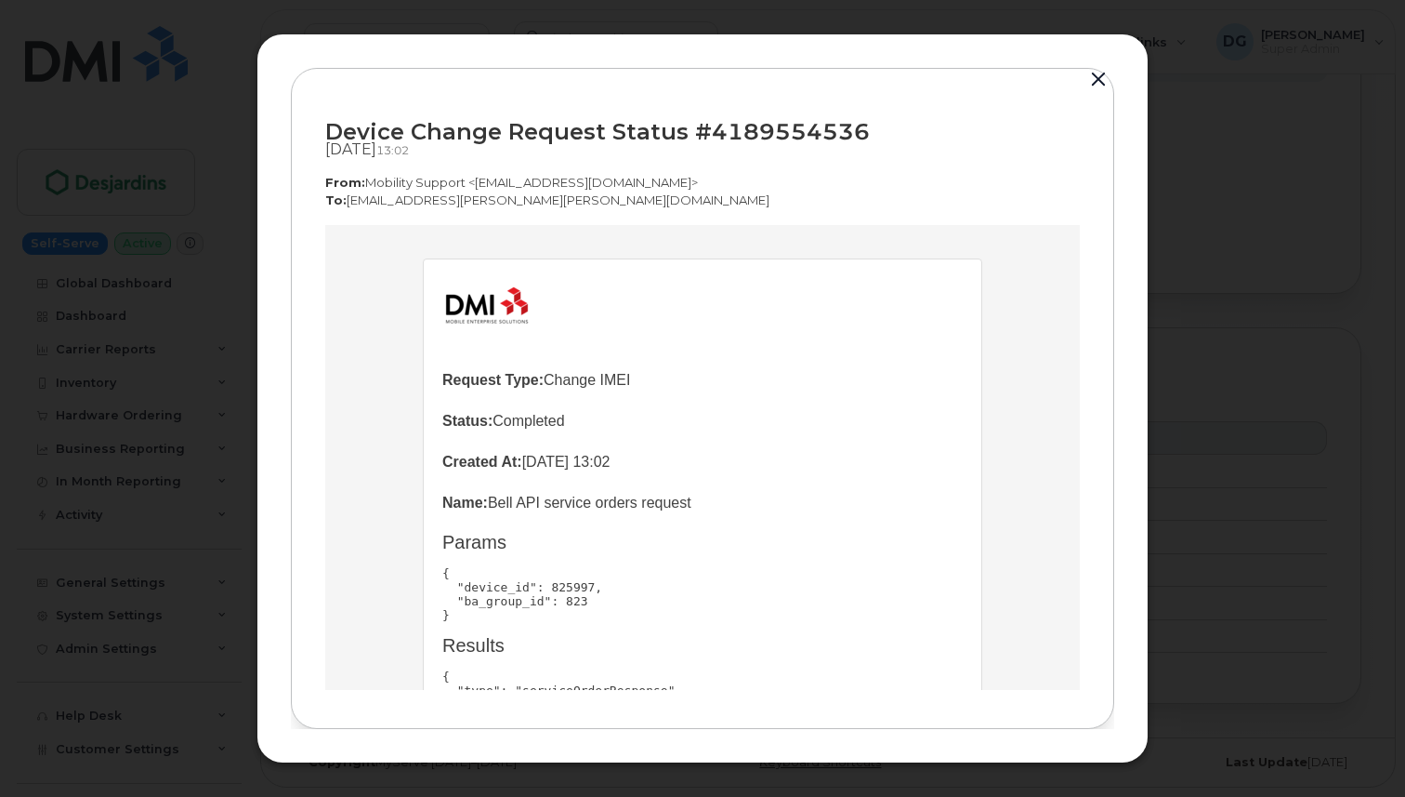
click at [1094, 84] on button "button" at bounding box center [1099, 80] width 28 height 26
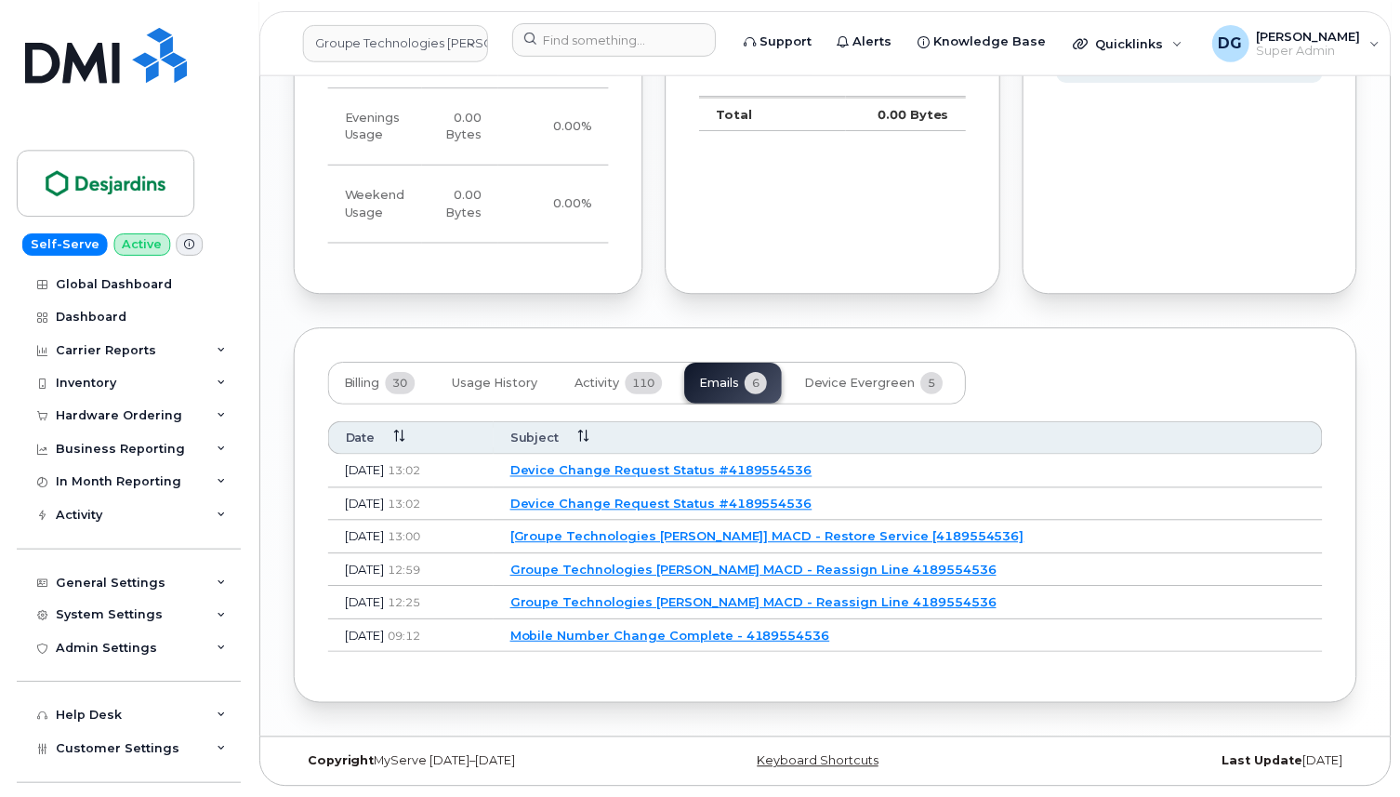
scroll to position [1610, 0]
click at [609, 396] on button "Activity 110" at bounding box center [620, 382] width 118 height 41
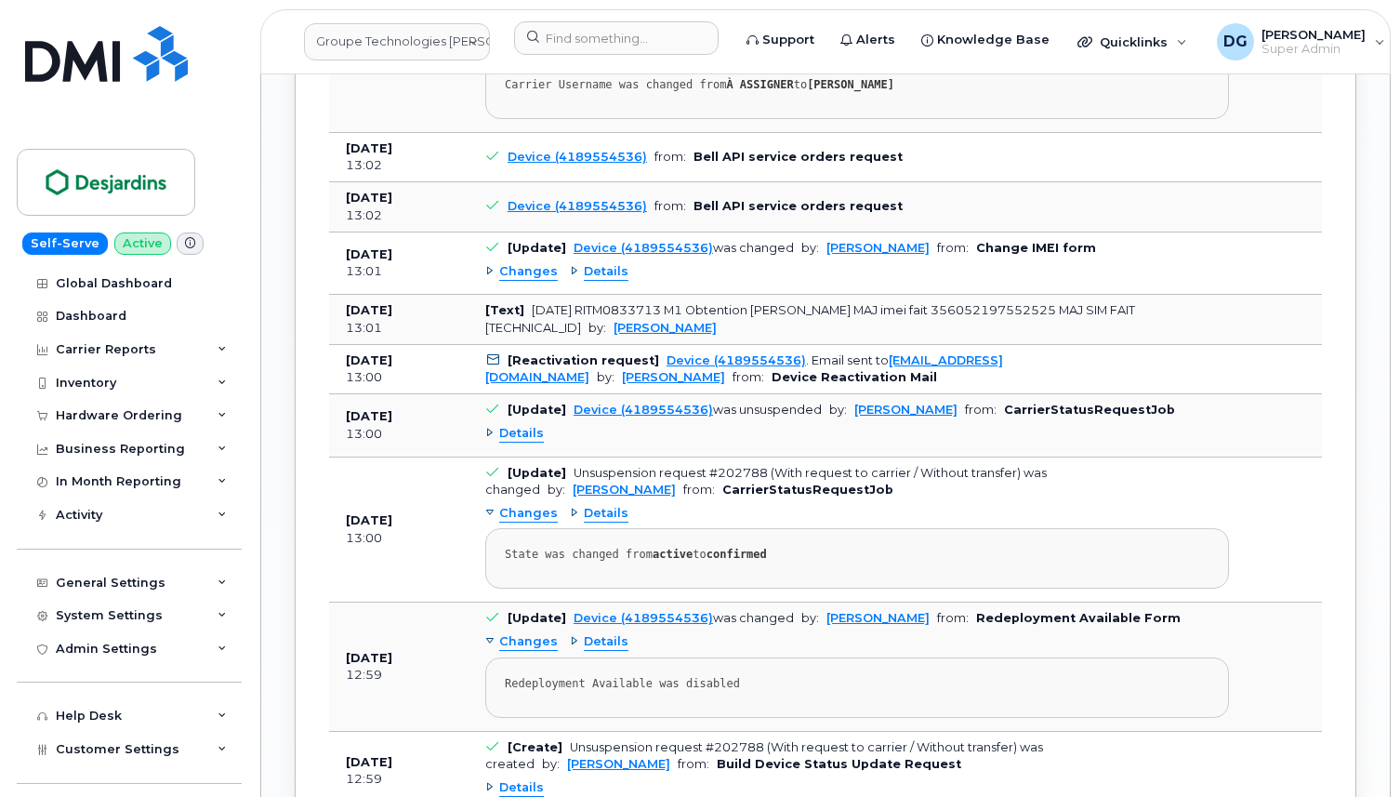
scroll to position [2071, 0]
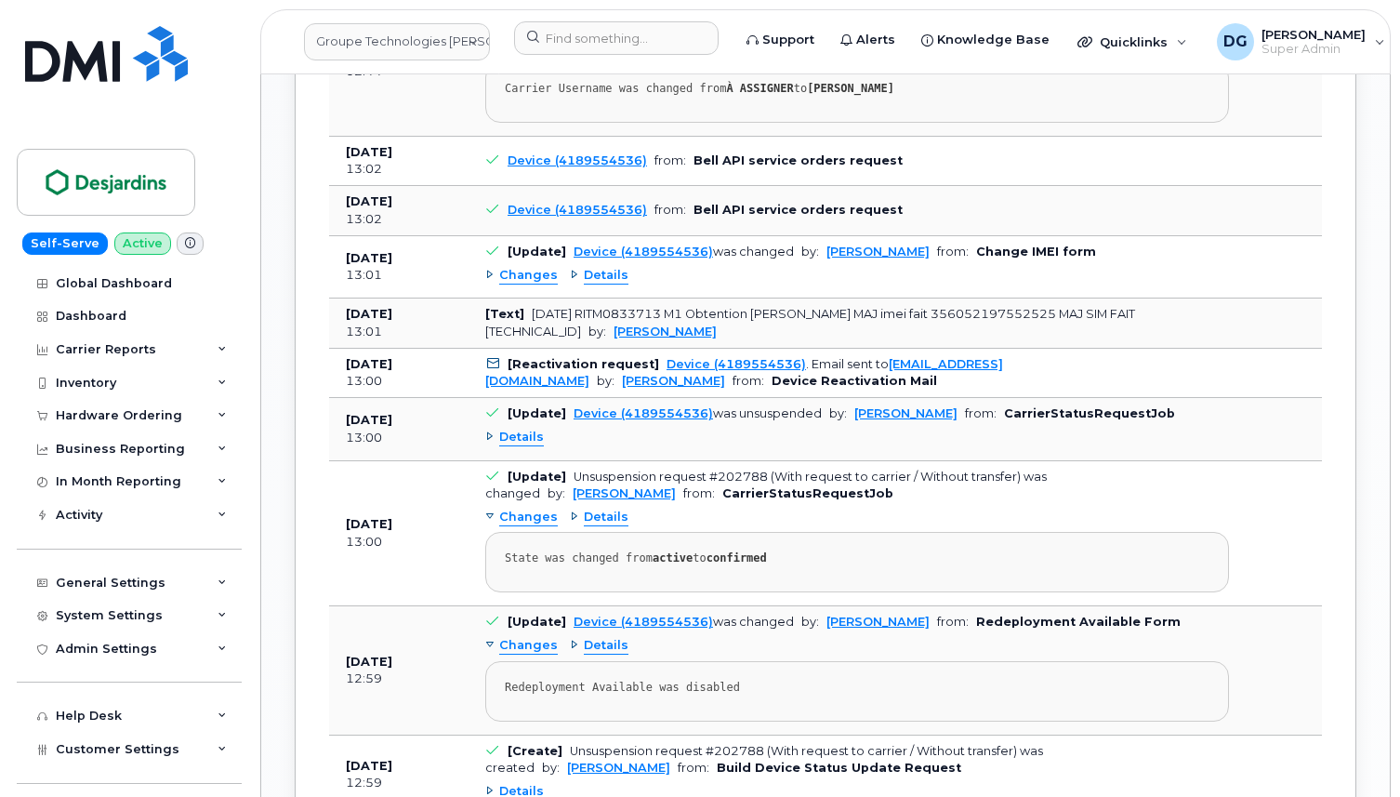
click at [600, 284] on span "Details" at bounding box center [606, 276] width 45 height 18
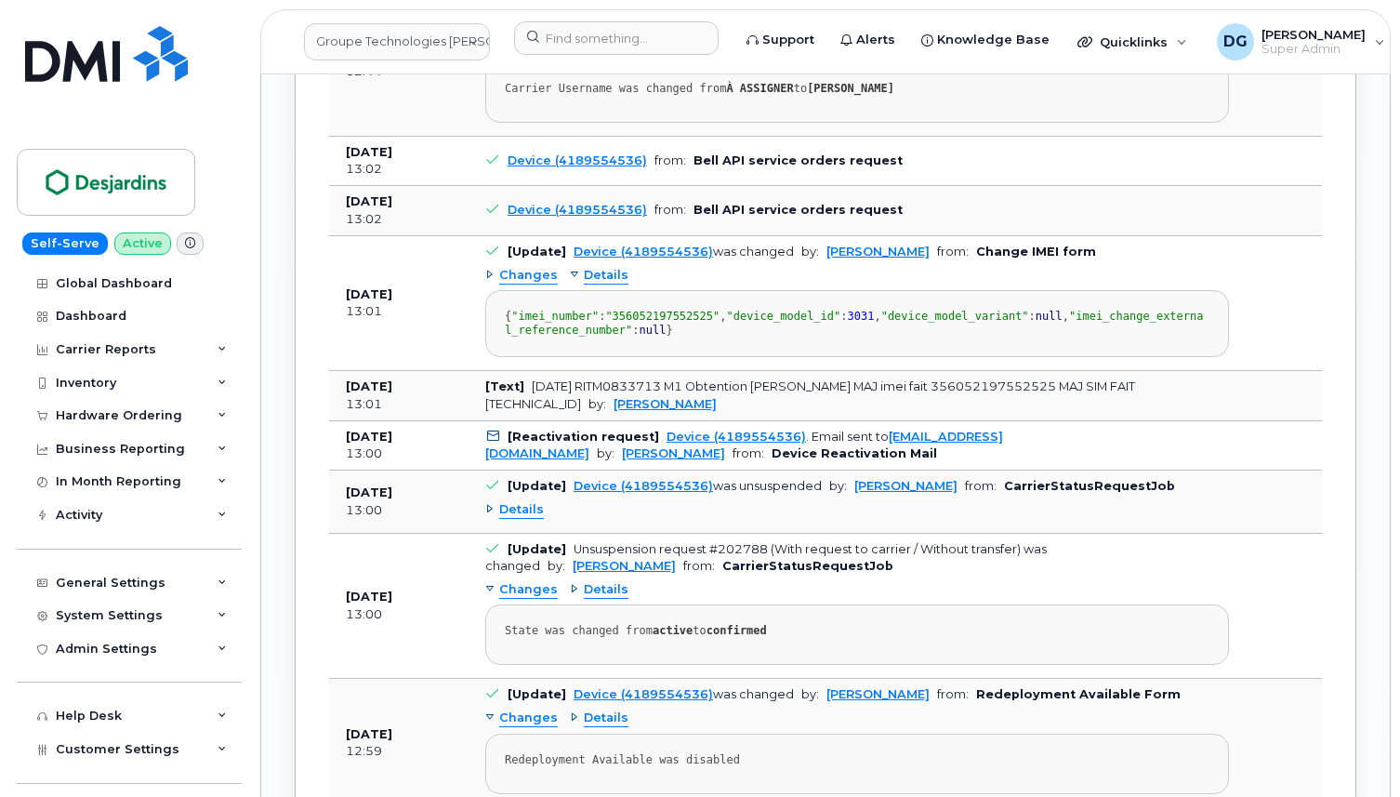
click at [535, 284] on span "Changes" at bounding box center [528, 276] width 59 height 18
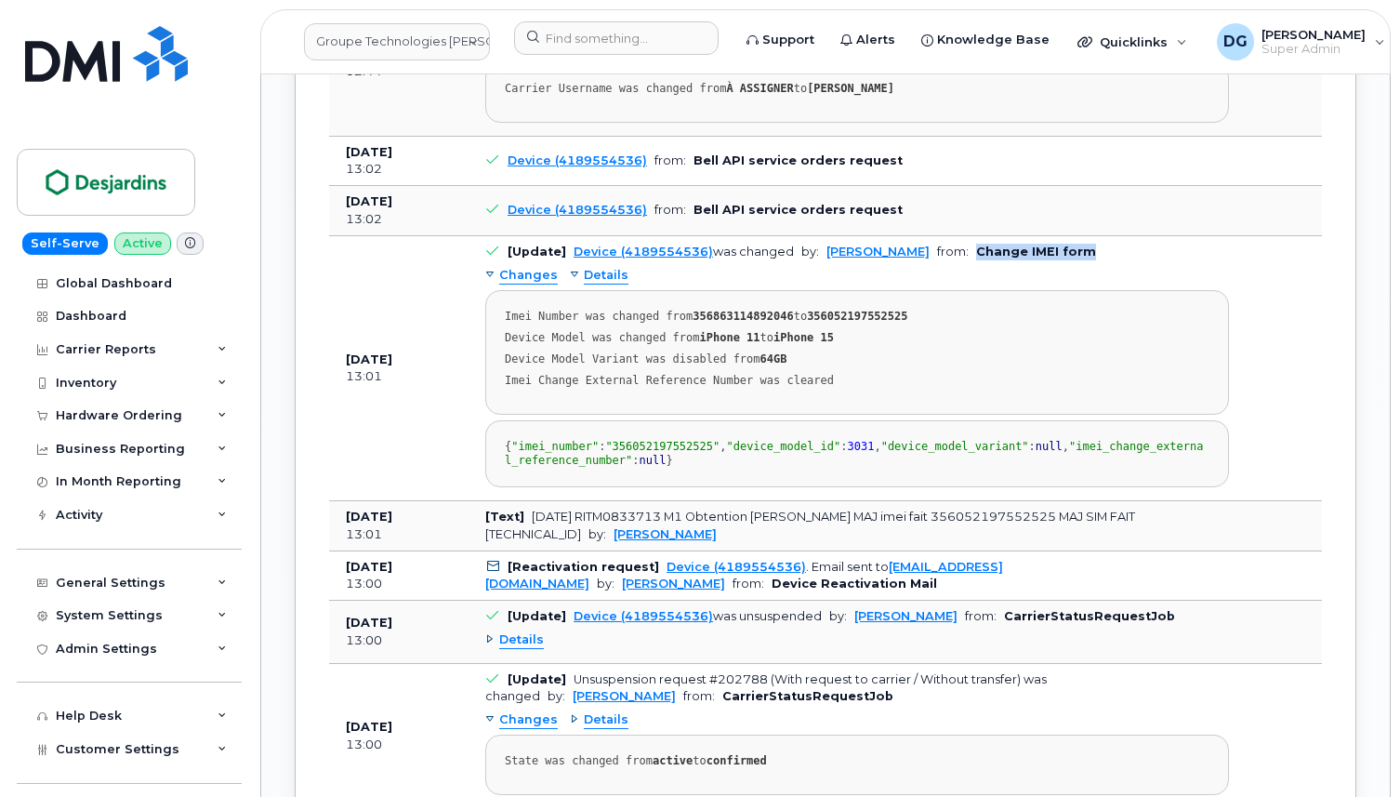
drag, startPoint x: 1117, startPoint y: 322, endPoint x: 995, endPoint y: 323, distance: 121.8
click at [995, 323] on td "[Update] Device (4189554536) was changed by: Véronique Labranche from: Change I…" at bounding box center [856, 368] width 777 height 265
click at [1096, 258] on b "Change IMEI form" at bounding box center [1036, 251] width 120 height 14
drag, startPoint x: 1121, startPoint y: 323, endPoint x: 1001, endPoint y: 323, distance: 119.9
click at [1001, 323] on td "[Update] Device (4189554536) was changed by: Véronique Labranche from: Change I…" at bounding box center [856, 368] width 777 height 265
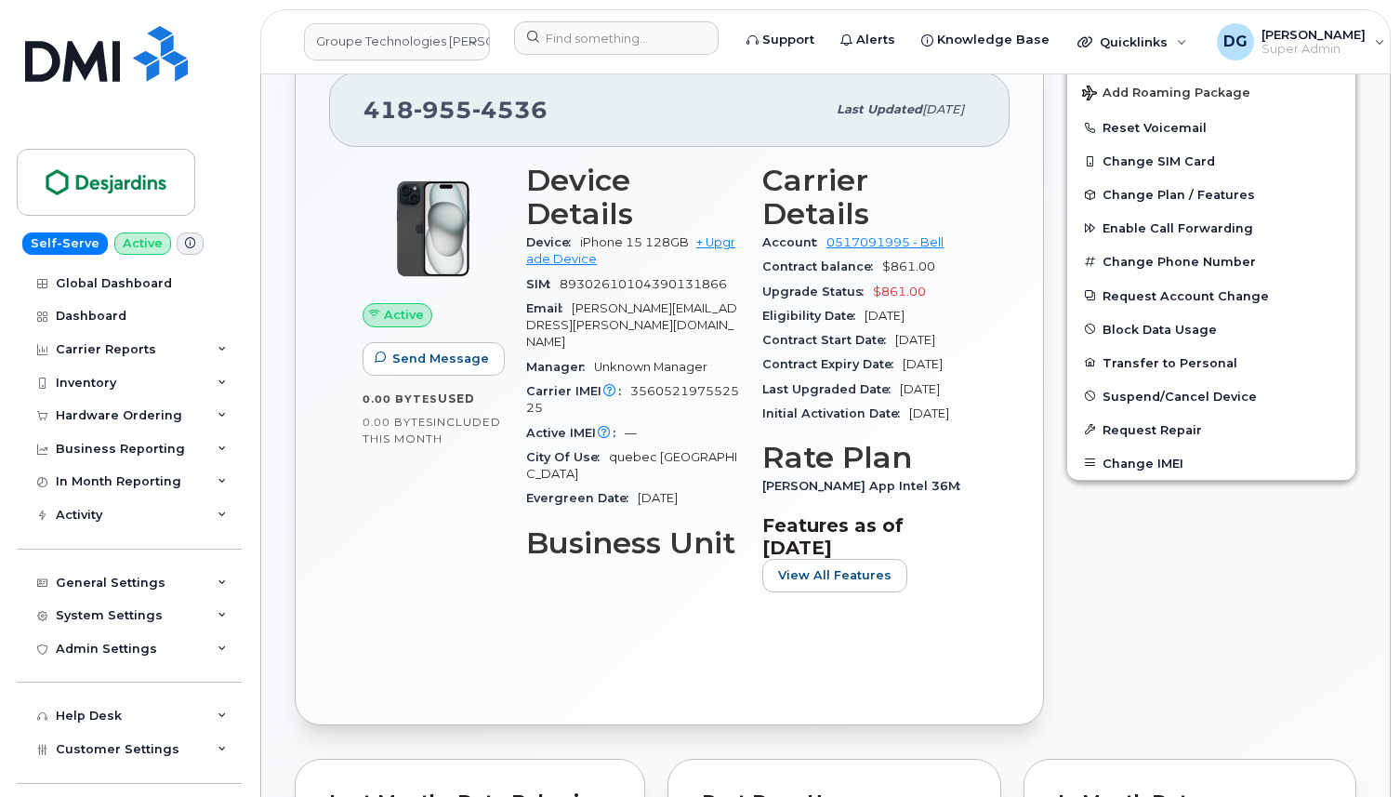
scroll to position [745, 0]
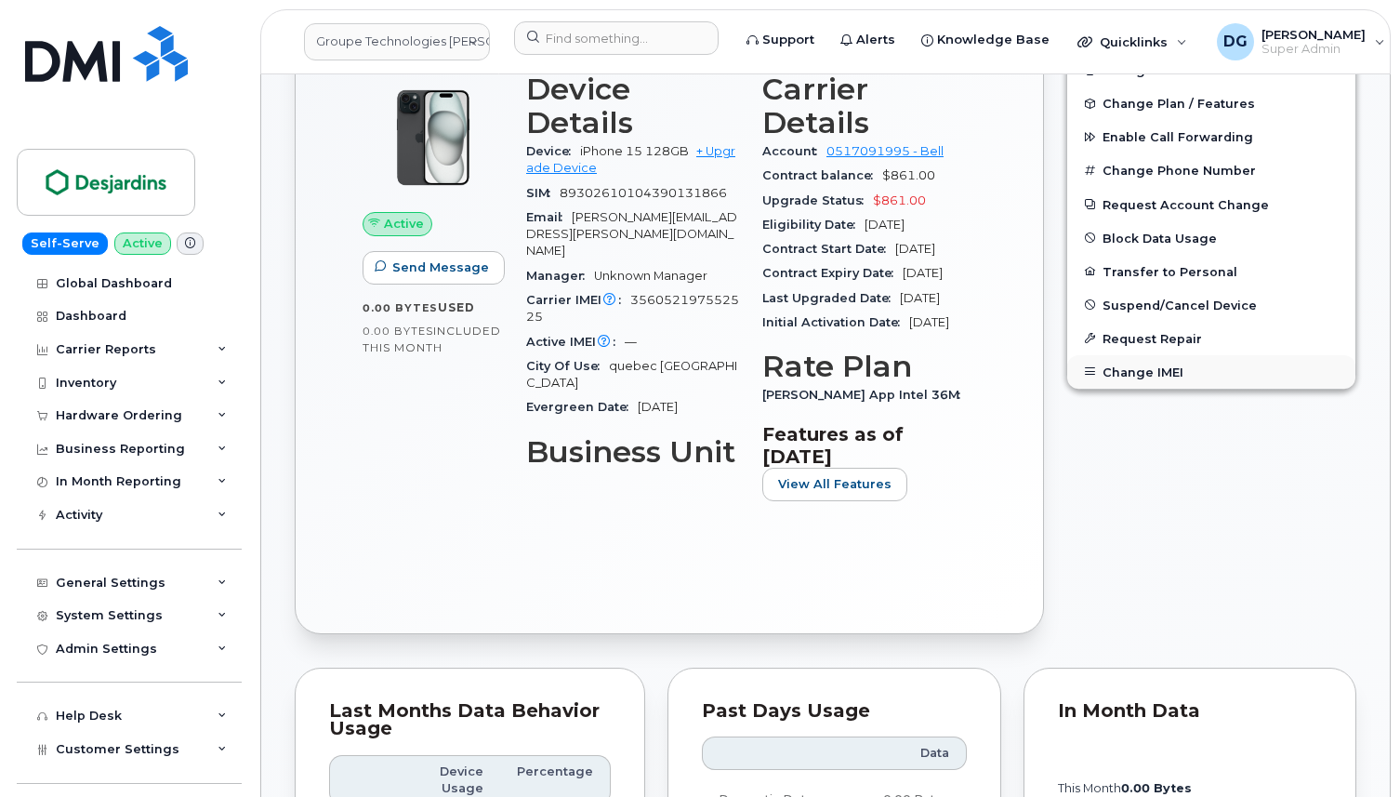
click at [1134, 375] on button "Change IMEI" at bounding box center [1211, 371] width 288 height 33
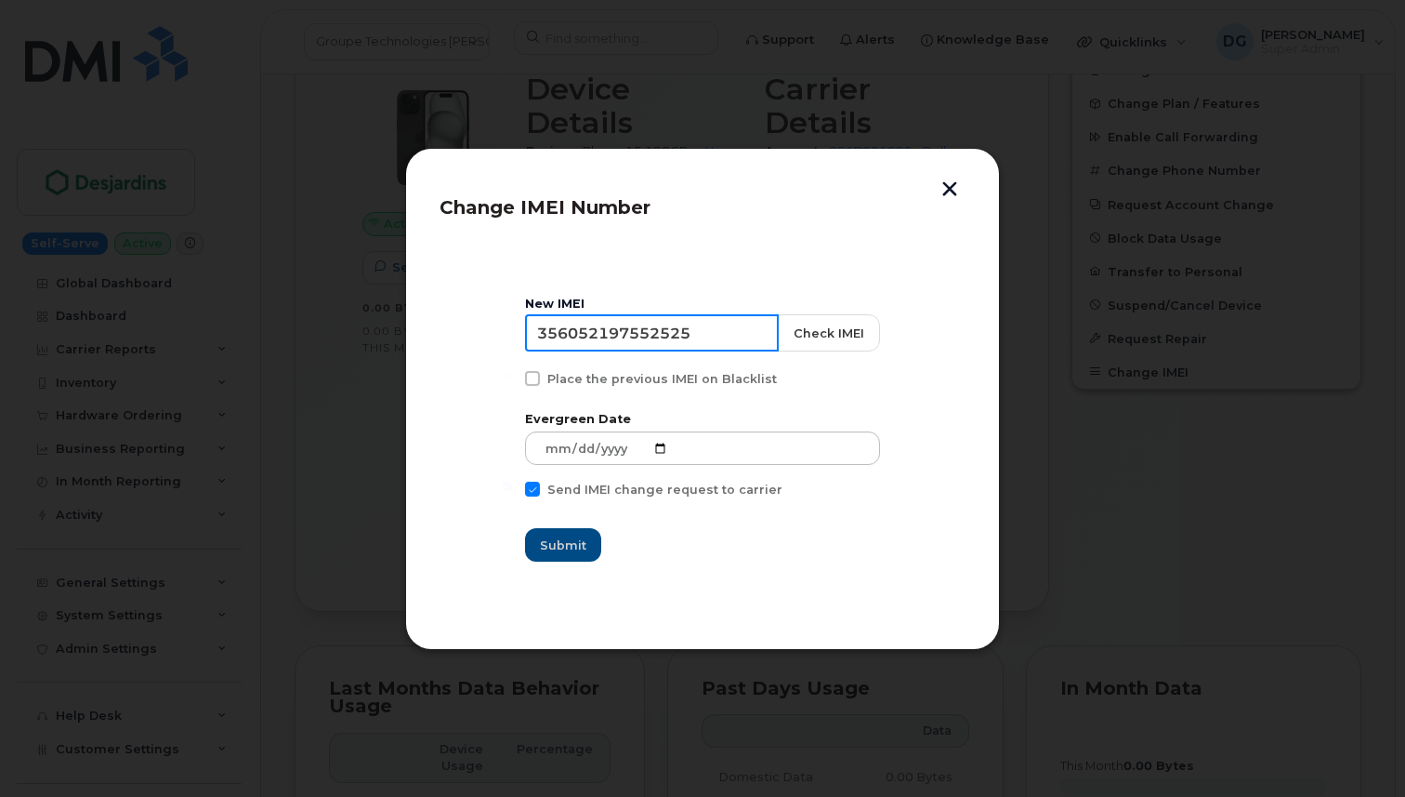
click at [729, 331] on input "356052197552525" at bounding box center [652, 332] width 254 height 37
click at [952, 197] on button "button" at bounding box center [950, 191] width 28 height 20
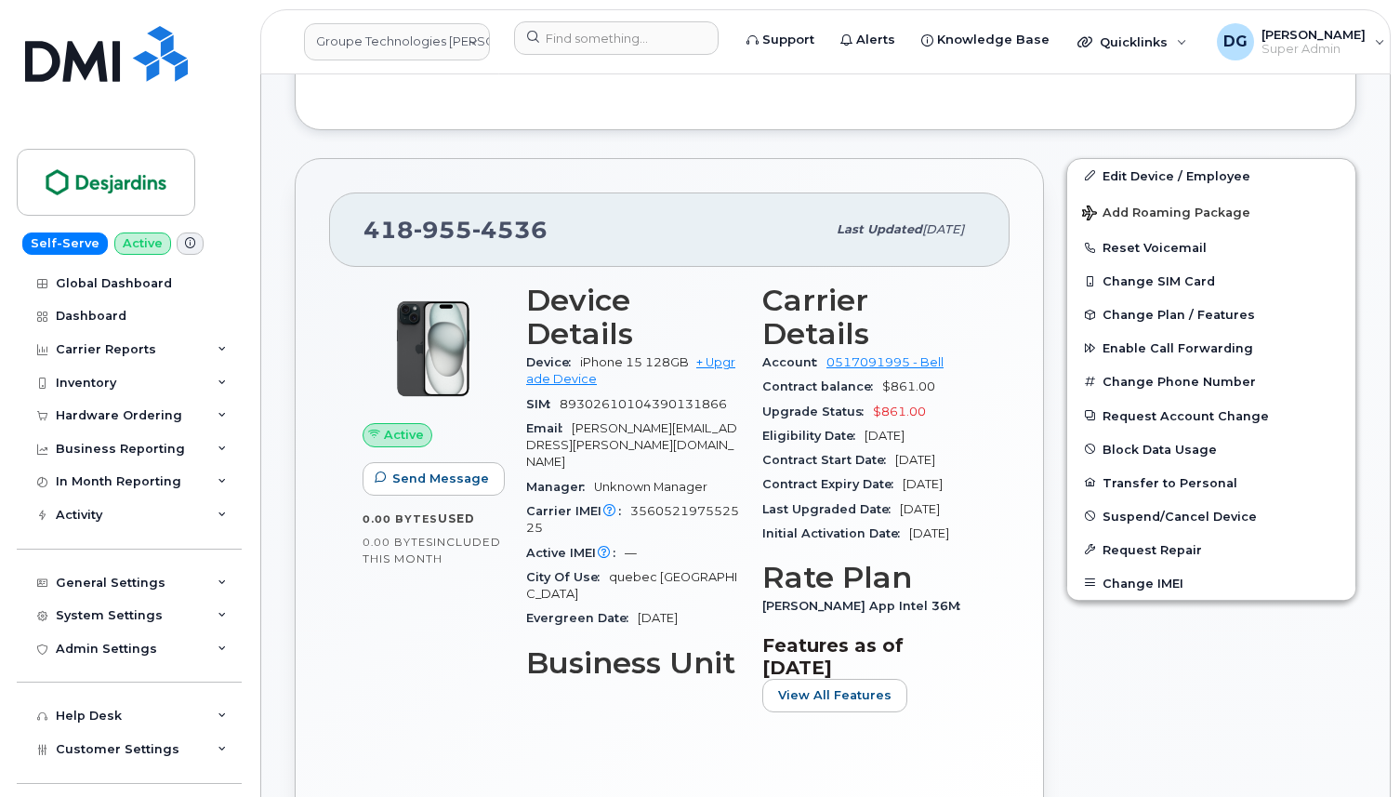
scroll to position [533, 0]
click at [1188, 598] on button "Change IMEI" at bounding box center [1211, 584] width 288 height 33
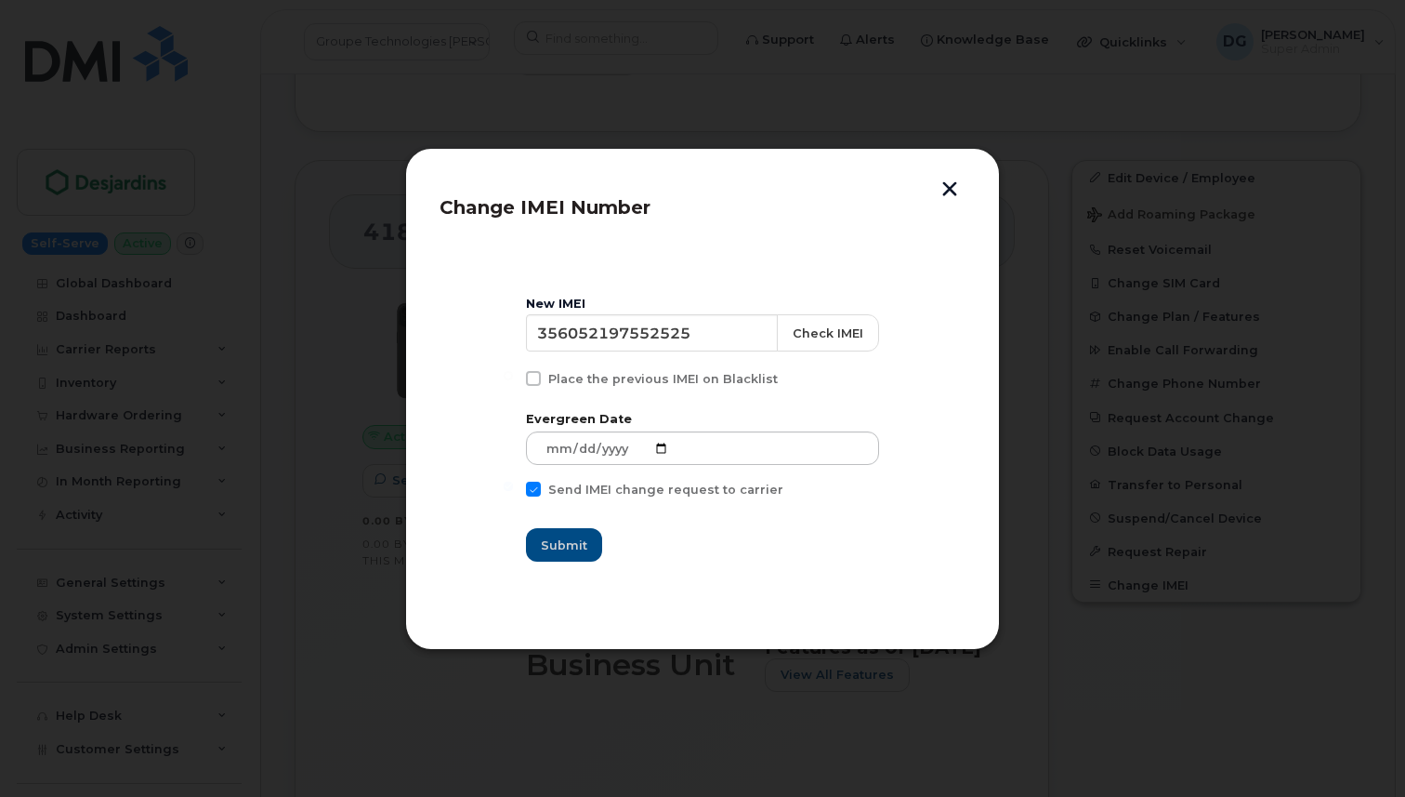
click at [957, 186] on button "button" at bounding box center [950, 191] width 28 height 20
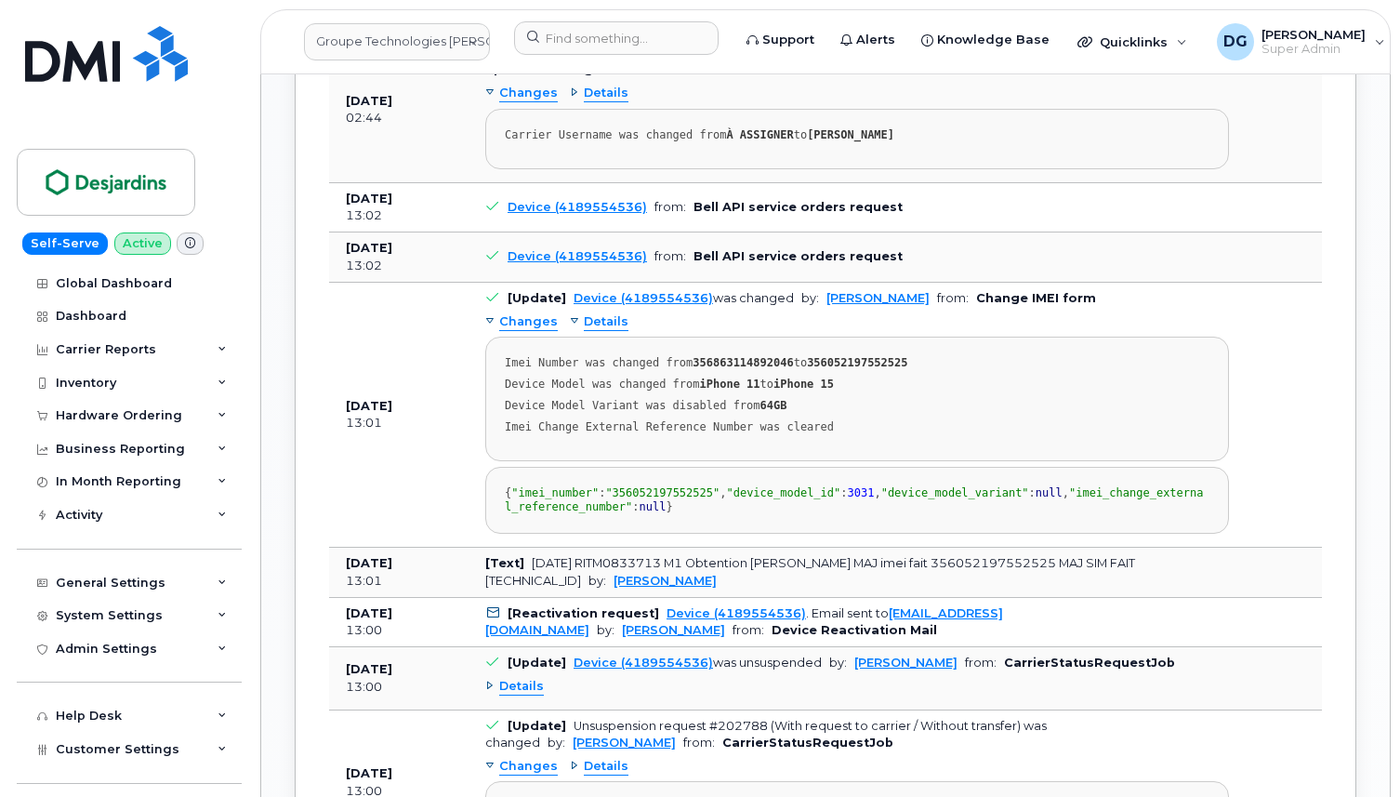
scroll to position [2070, 0]
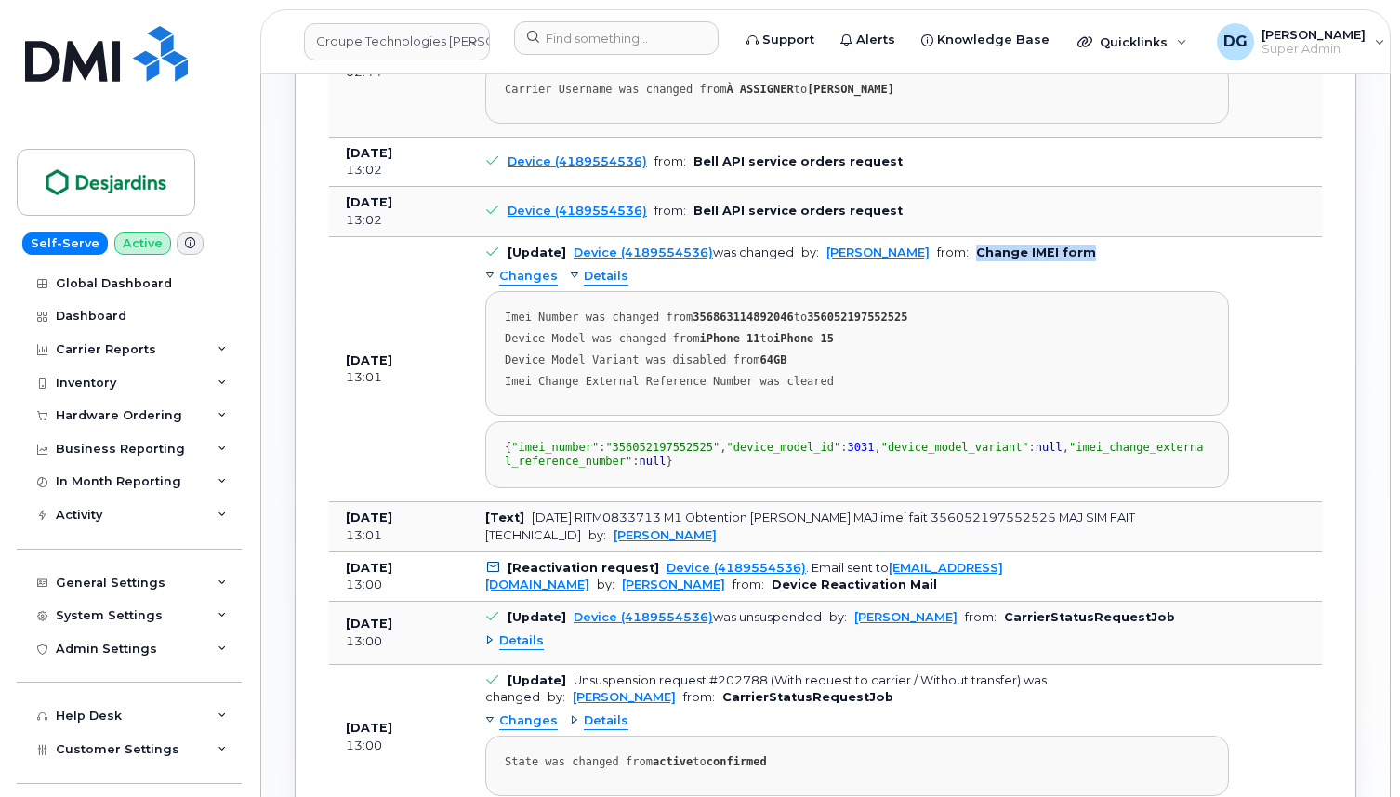
drag, startPoint x: 995, startPoint y: 321, endPoint x: 1129, endPoint y: 322, distance: 133.8
click at [1129, 322] on td "[Update] Device (4189554536) was changed by: Véronique Labranche from: Change I…" at bounding box center [856, 369] width 777 height 265
click at [1153, 322] on td "[Update] Device (4189554536) was changed by: Véronique Labranche from: Change I…" at bounding box center [856, 369] width 777 height 265
drag, startPoint x: 1117, startPoint y: 323, endPoint x: 996, endPoint y: 320, distance: 120.9
click at [996, 320] on td "[Update] Device (4189554536) was changed by: Véronique Labranche from: Change I…" at bounding box center [856, 369] width 777 height 265
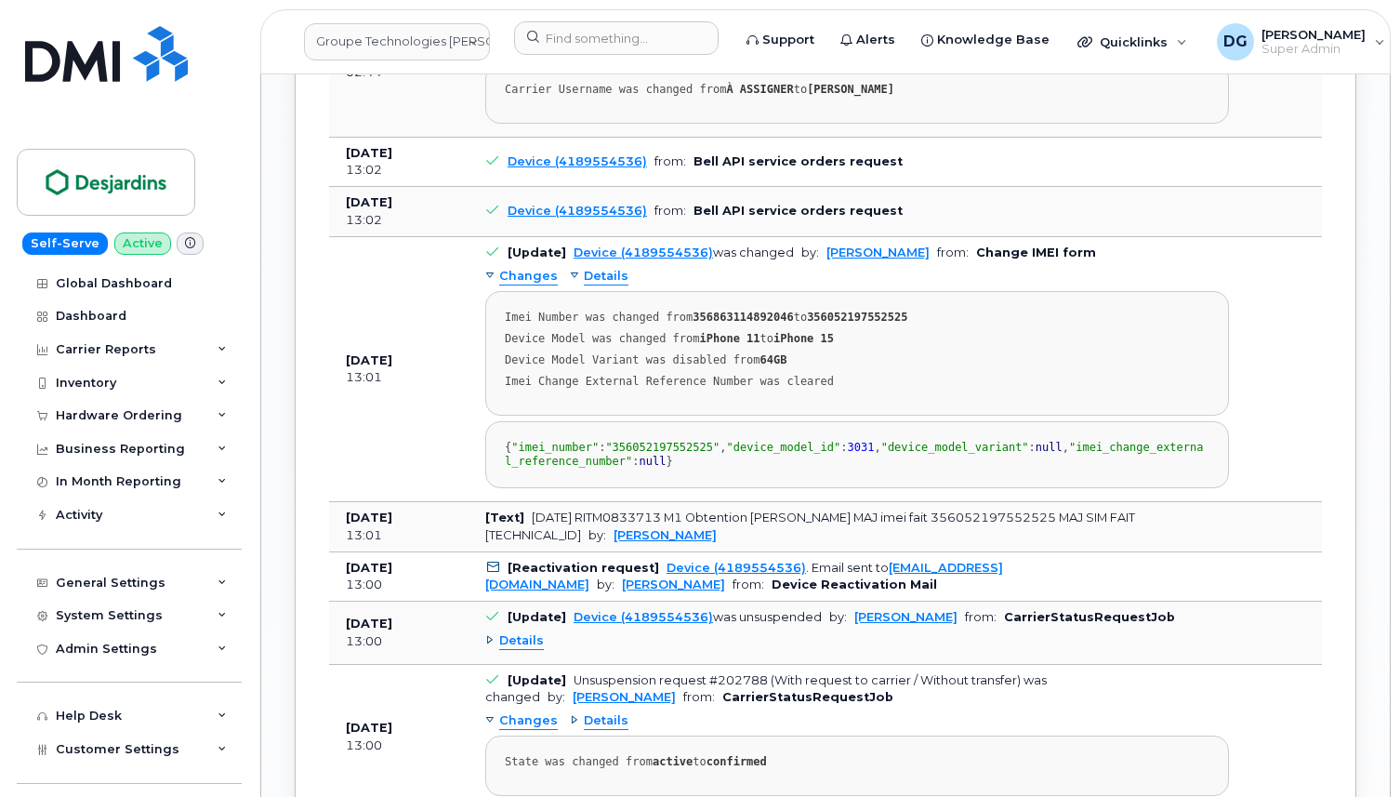
click at [1146, 331] on div "Changes Details Imei Number was changed from 356863114892046 to 356052197552525…" at bounding box center [857, 374] width 744 height 227
drag, startPoint x: 998, startPoint y: 318, endPoint x: 1104, endPoint y: 318, distance: 106.0
click at [1096, 259] on b "Change IMEI form" at bounding box center [1036, 252] width 120 height 14
click at [948, 237] on td "Device (4189554536) from: Bell API service orders request" at bounding box center [856, 212] width 777 height 50
drag, startPoint x: 902, startPoint y: 285, endPoint x: 689, endPoint y: 284, distance: 212.9
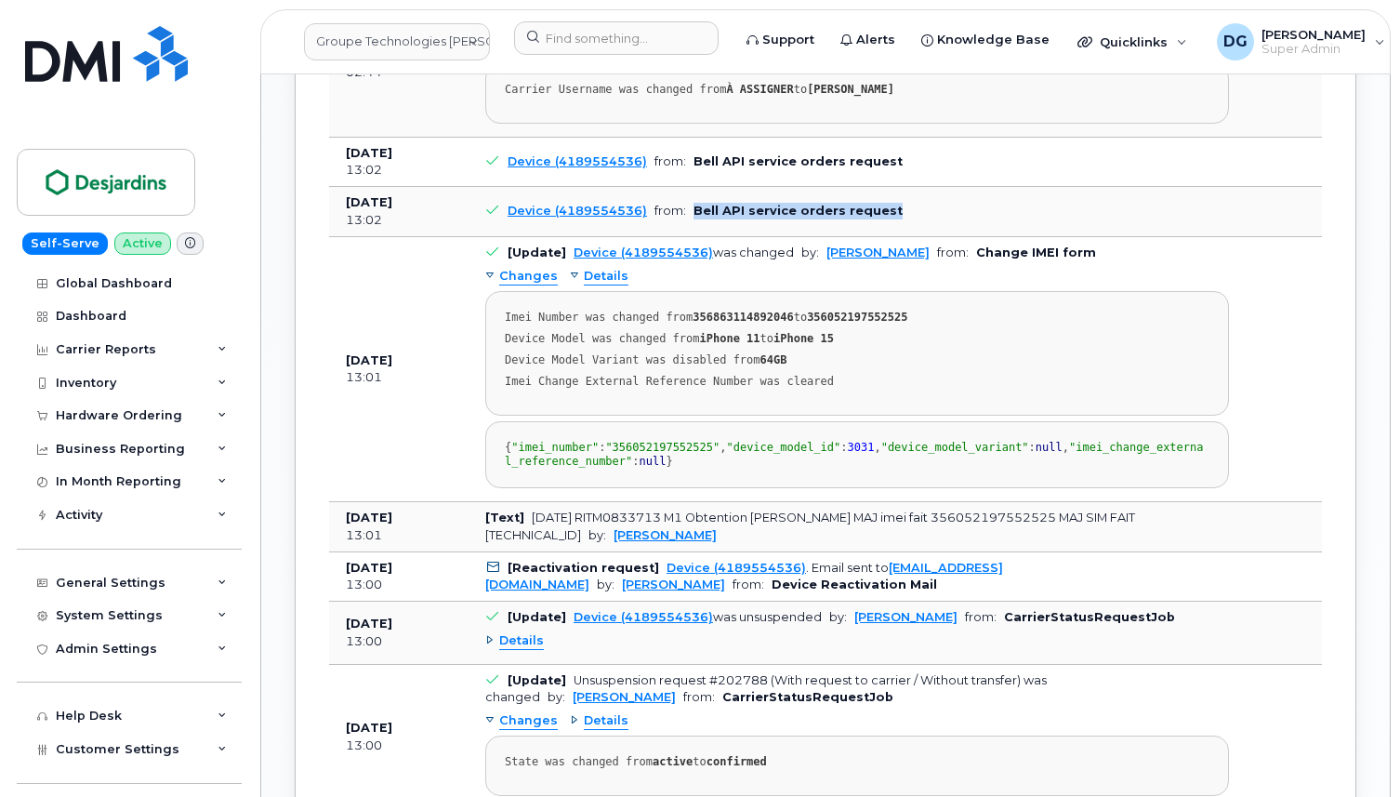
click at [689, 237] on td "Device (4189554536) from: Bell API service orders request" at bounding box center [856, 212] width 777 height 50
copy b "Bell API service orders request"
click at [903, 237] on td "Device (4189554536) from: Bell API service orders request" at bounding box center [856, 212] width 777 height 50
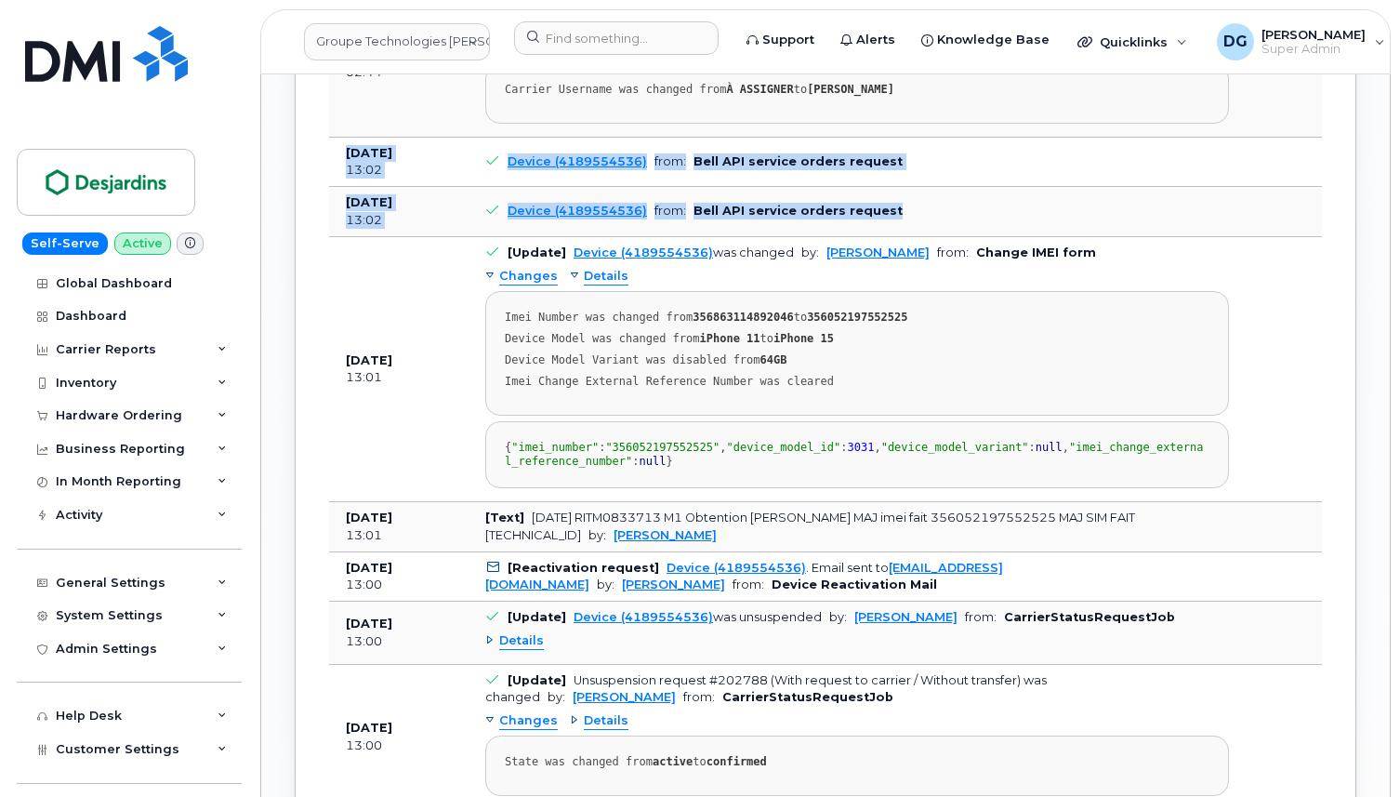
drag, startPoint x: 889, startPoint y: 281, endPoint x: 342, endPoint y: 210, distance: 551.1
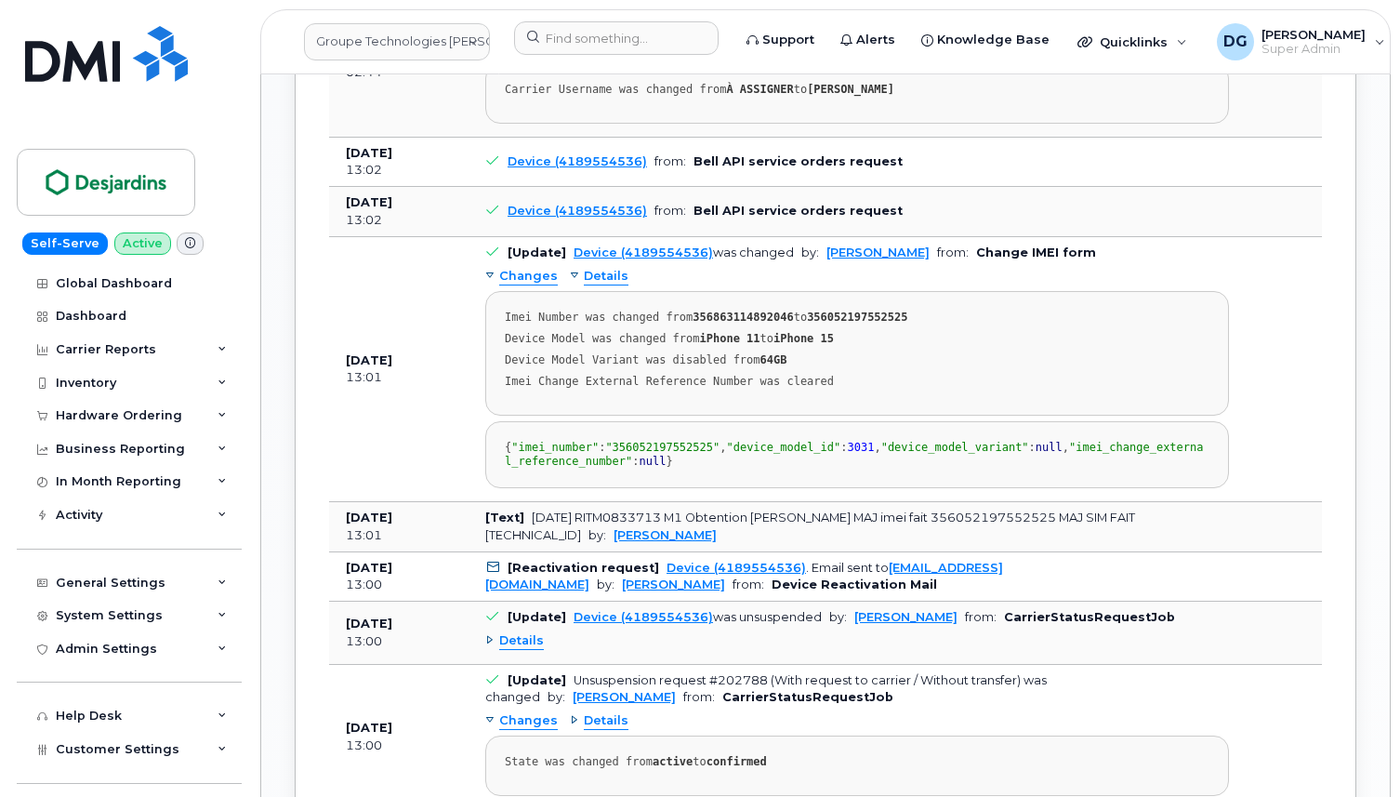
click at [966, 188] on td "Device (4189554536) from: Bell API service orders request" at bounding box center [856, 163] width 777 height 50
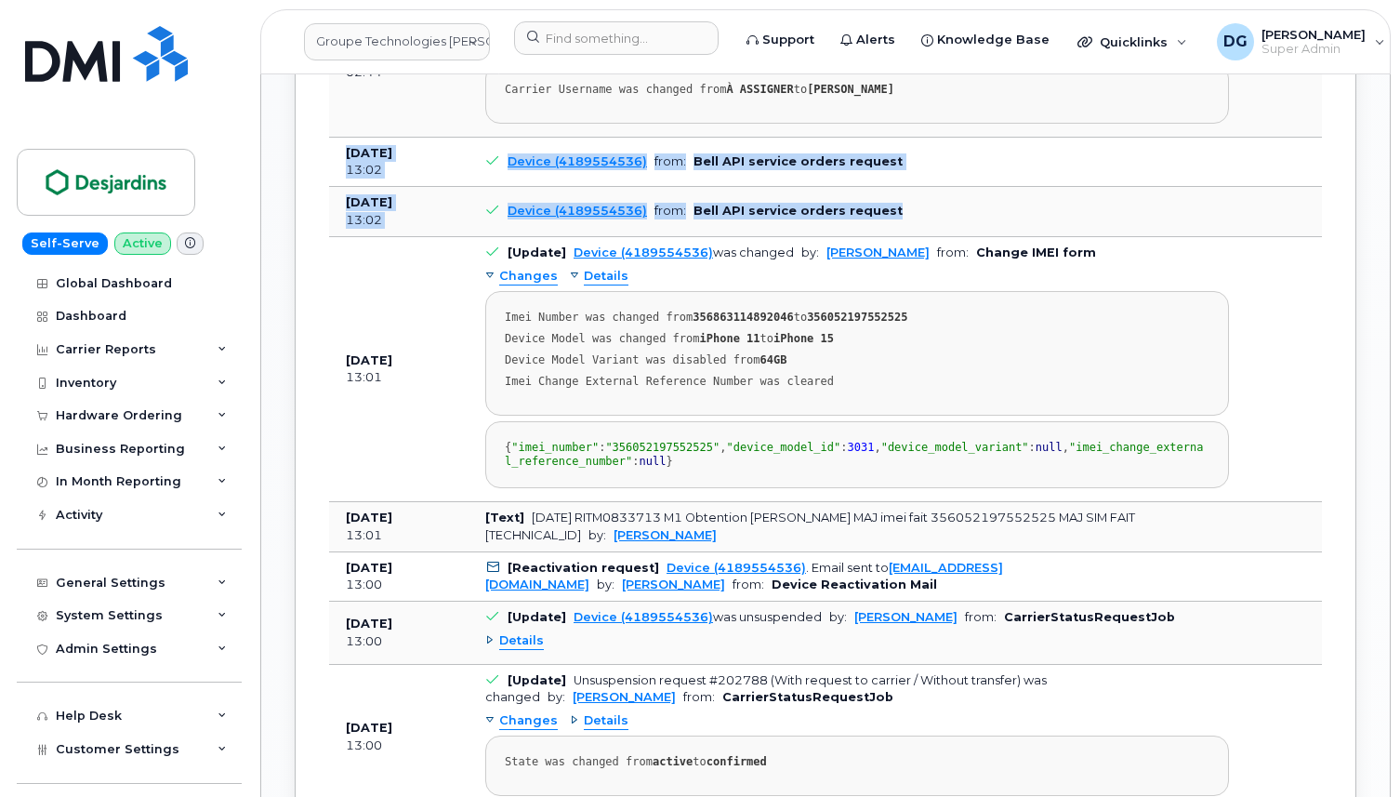
drag, startPoint x: 898, startPoint y: 281, endPoint x: 340, endPoint y: 215, distance: 561.6
